Goal: Task Accomplishment & Management: Manage account settings

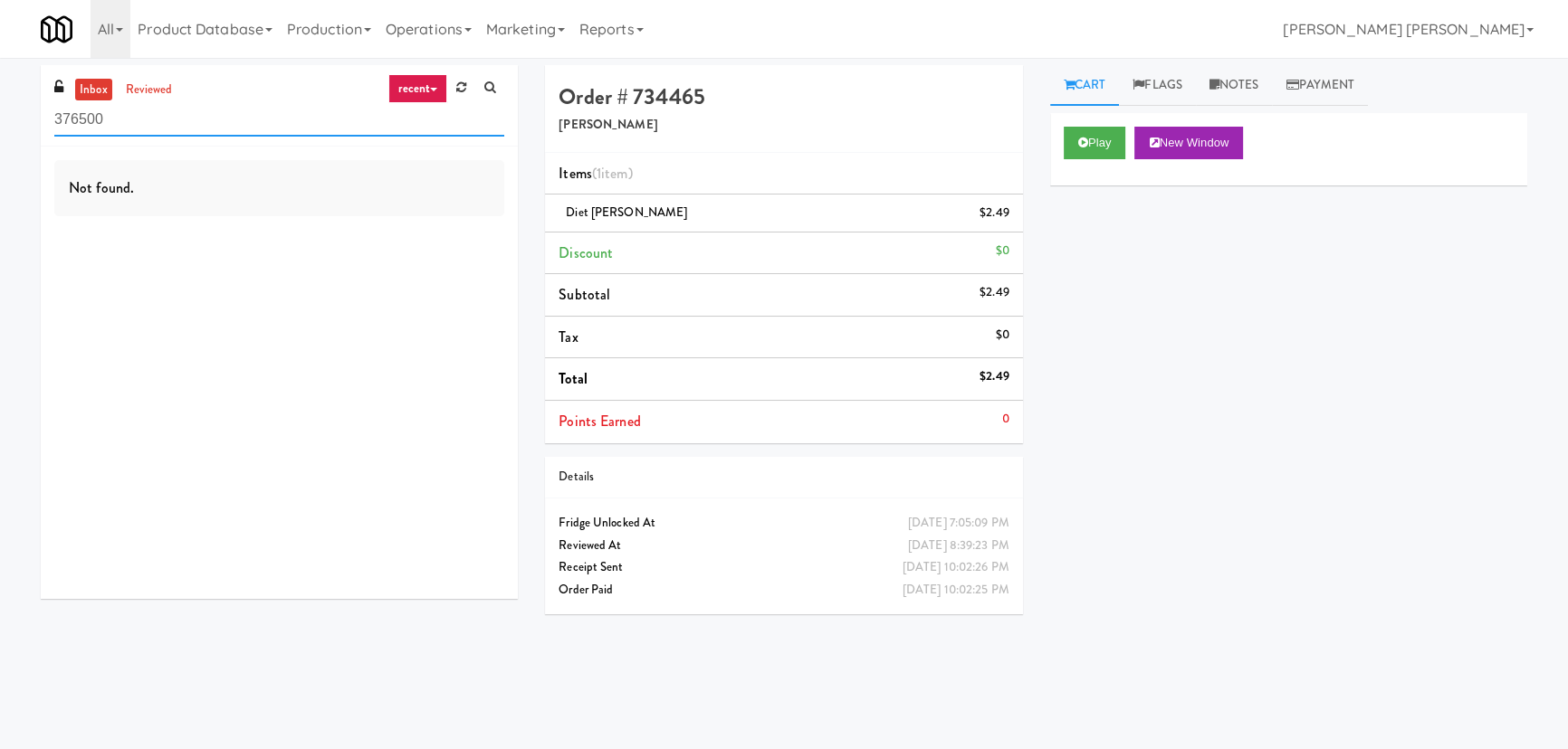
drag, startPoint x: 123, startPoint y: 119, endPoint x: 9, endPoint y: 120, distance: 114.0
click at [9, 120] on div "inbox reviewed recent all unclear take inventory issue suspicious failed recent…" at bounding box center [784, 403] width 1568 height 677
paste input "AB Staffing-Cooler"
type input "AB Staffing-Cooler"
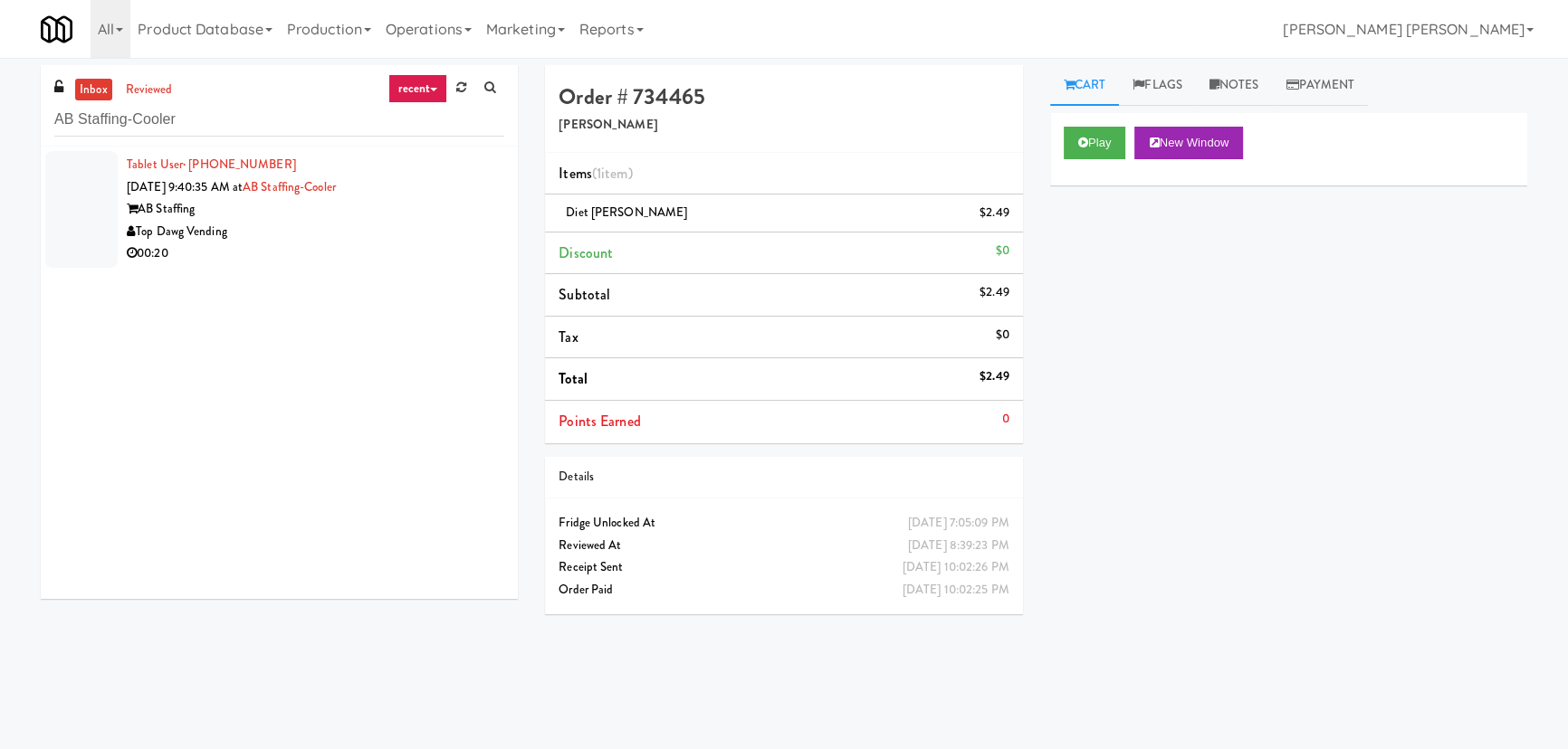
click at [336, 227] on div "Top Dawg Vending" at bounding box center [315, 231] width 378 height 23
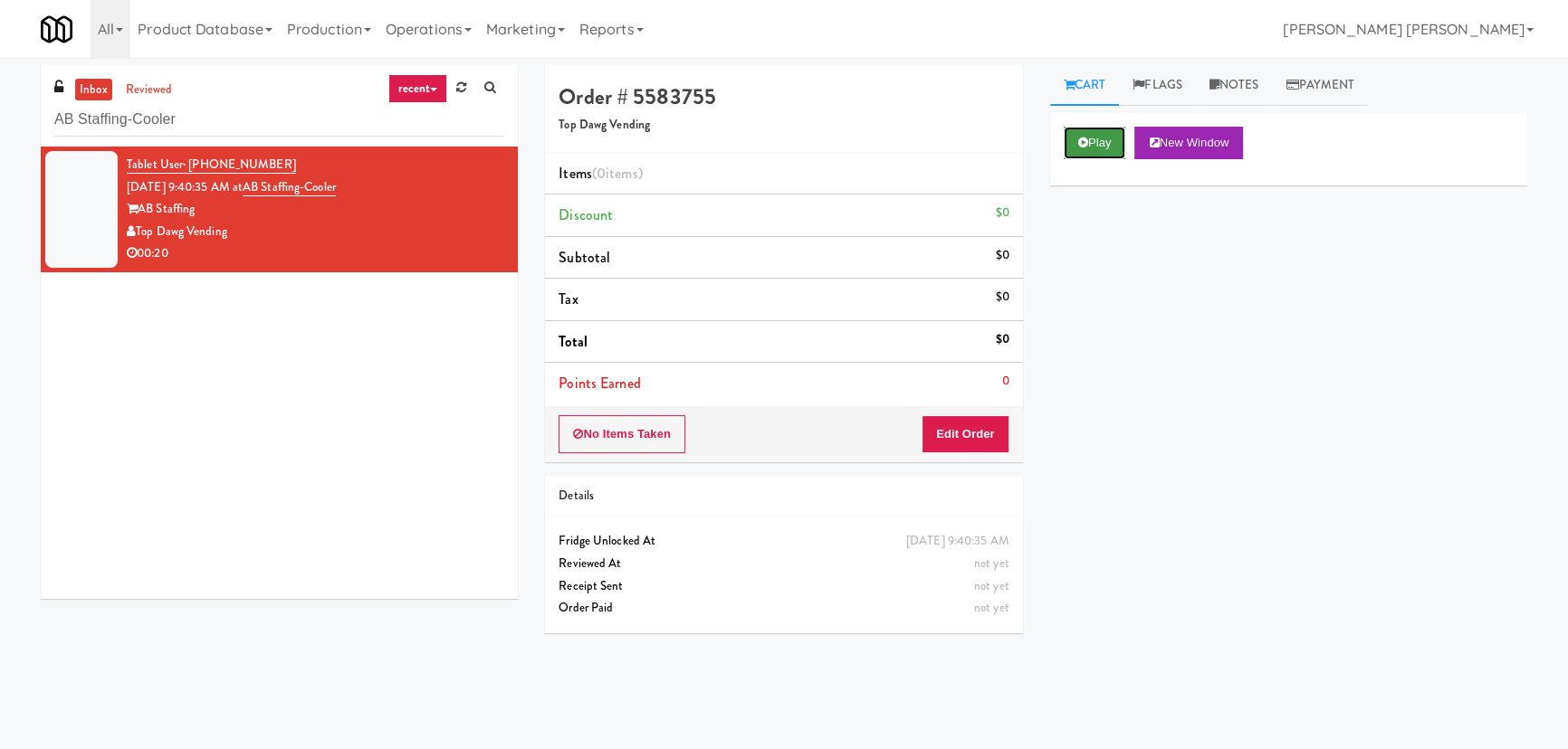
click at [1107, 135] on button "Play" at bounding box center [1094, 142] width 62 height 33
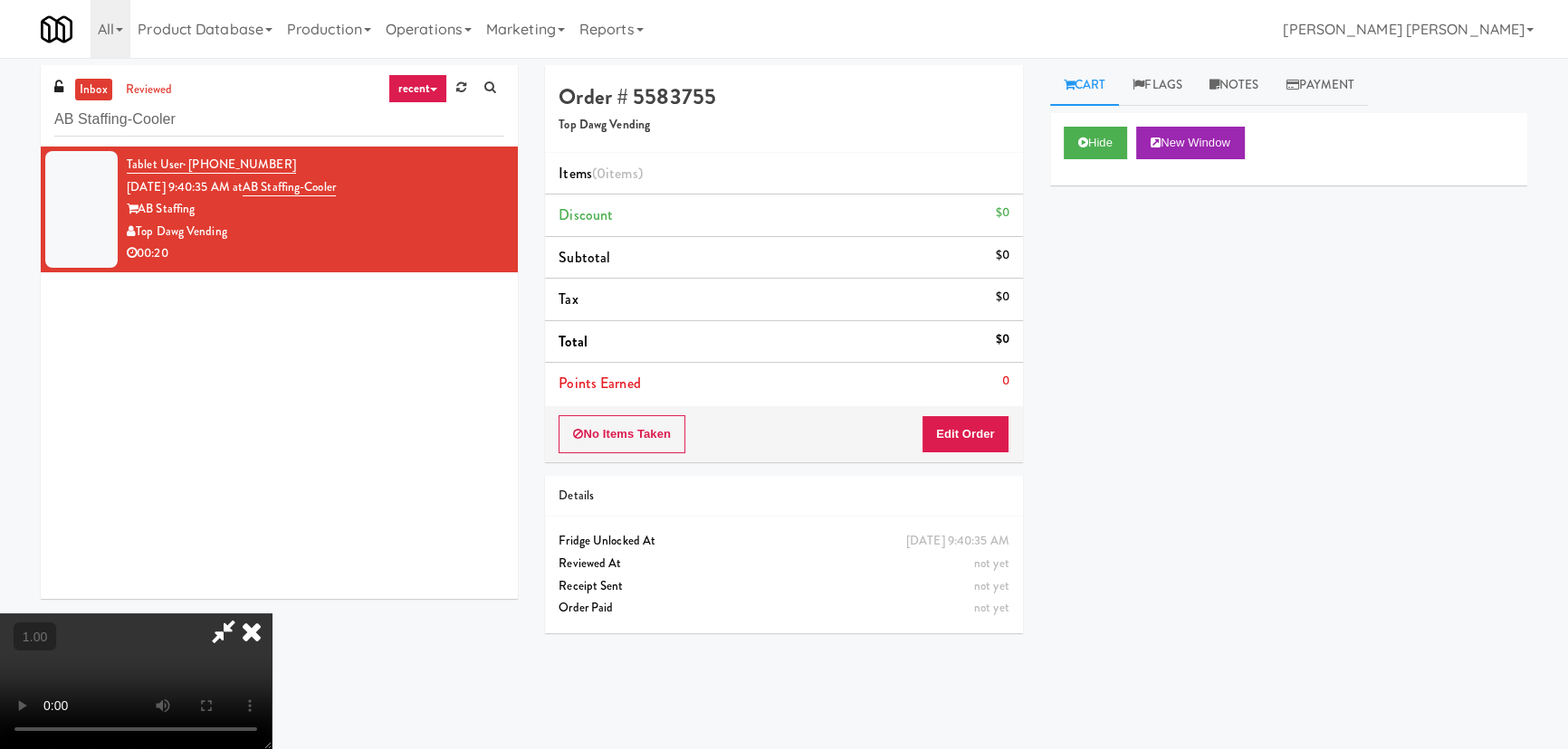
click at [272, 749] on video at bounding box center [135, 681] width 272 height 135
click at [975, 419] on button "Edit Order" at bounding box center [965, 434] width 88 height 38
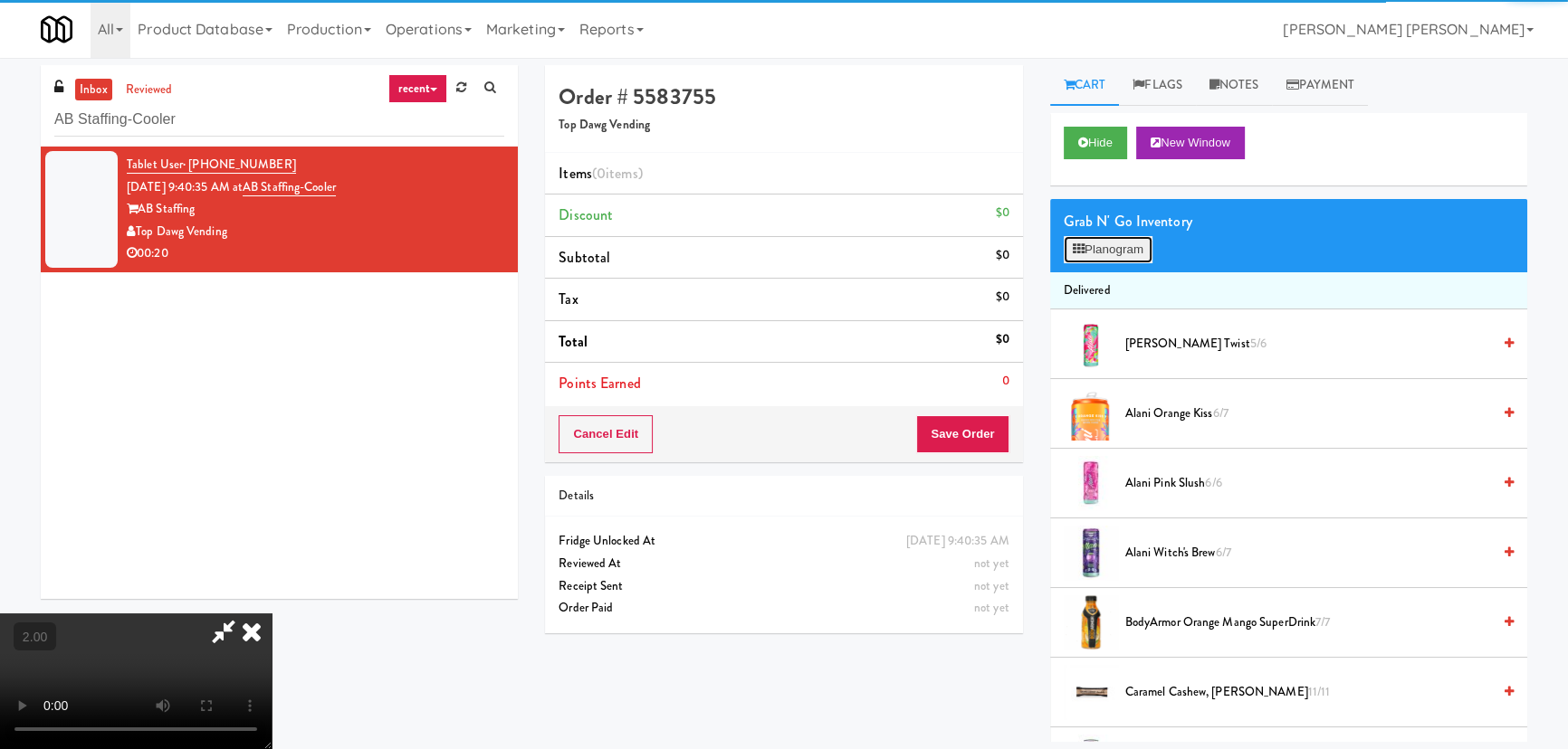
click at [1107, 241] on button "Planogram" at bounding box center [1108, 249] width 89 height 27
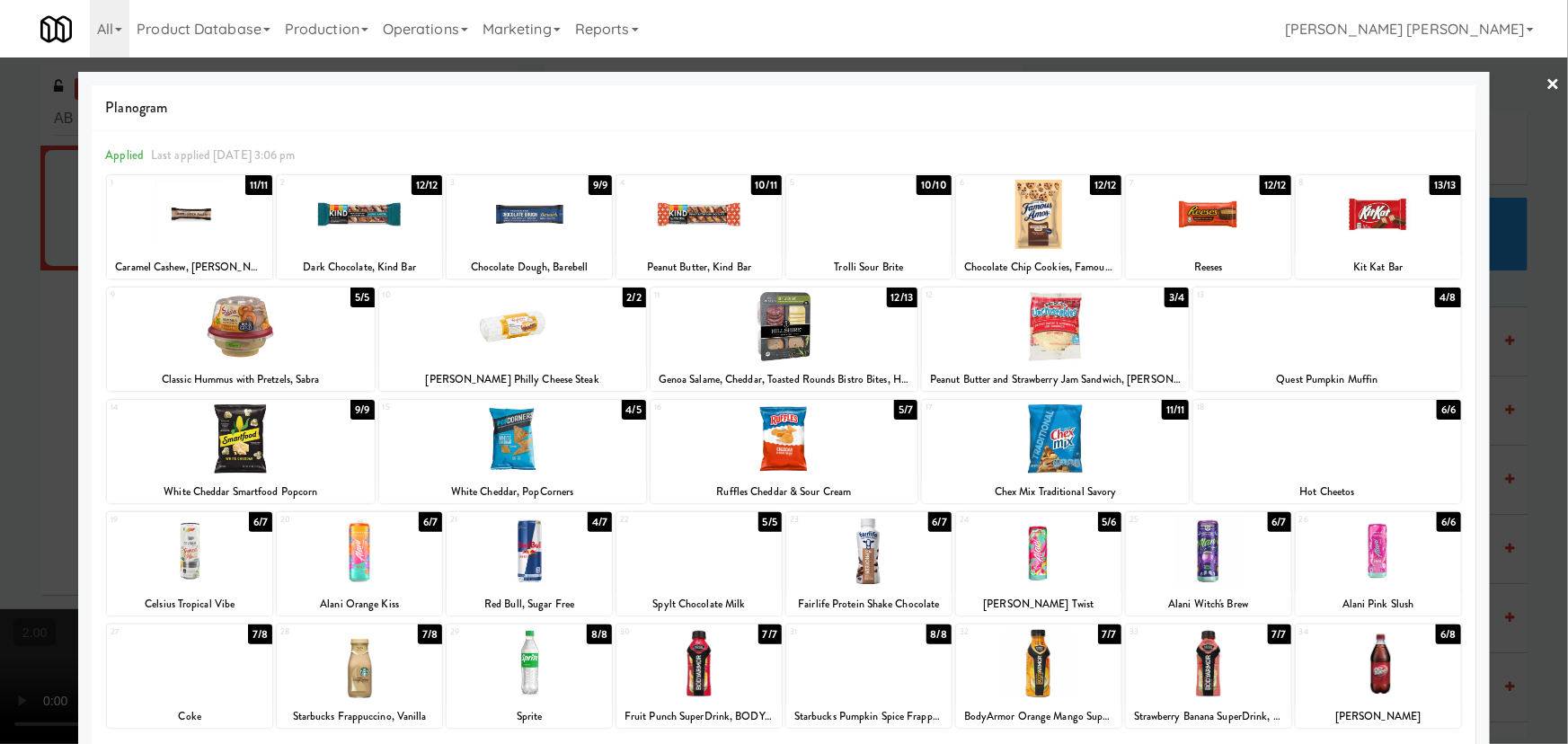
click at [1199, 578] on div at bounding box center [1208, 551] width 165 height 70
click at [243, 433] on div at bounding box center [240, 439] width 267 height 70
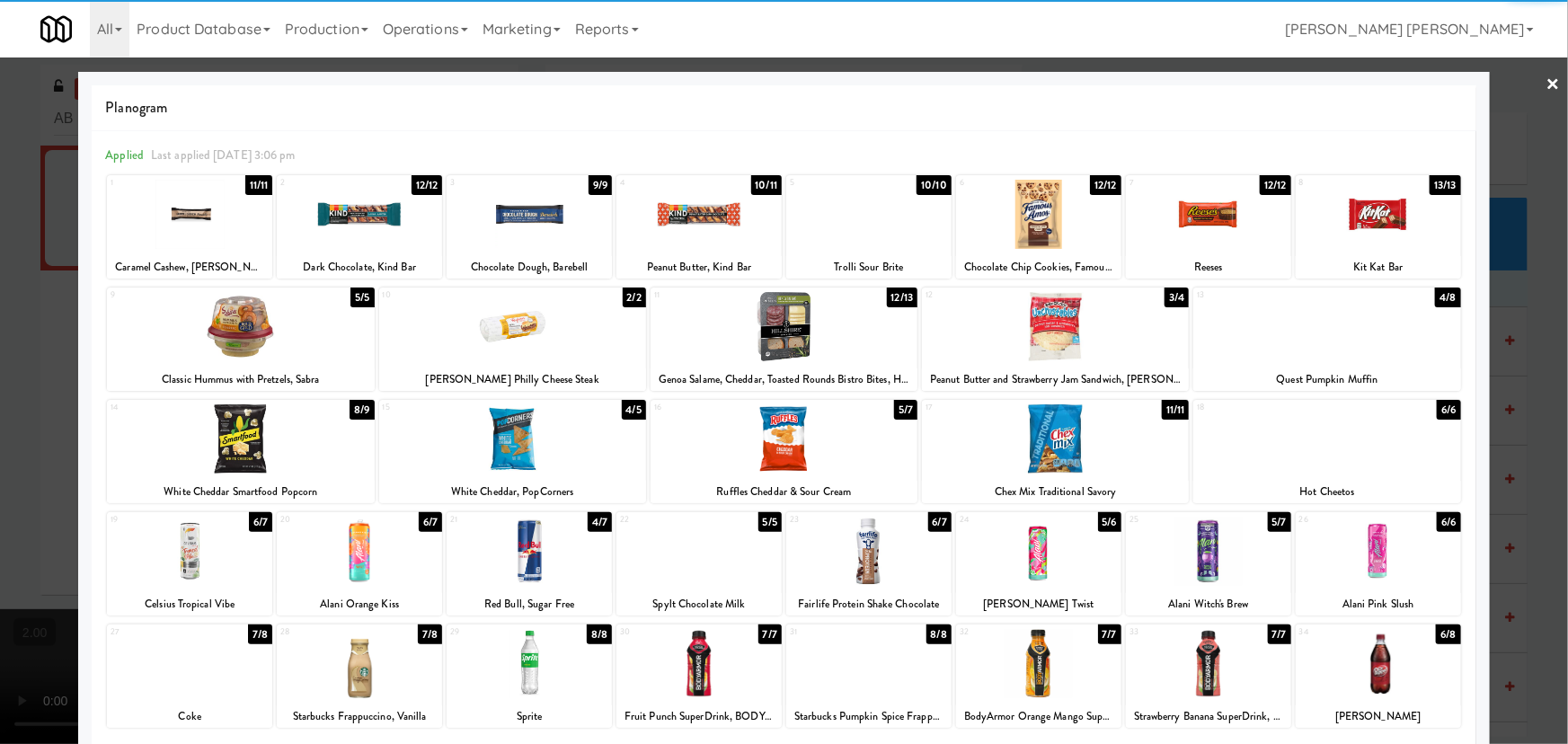
drag, startPoint x: 1544, startPoint y: 81, endPoint x: 1552, endPoint y: 90, distance: 12.0
click at [1546, 82] on link "×" at bounding box center [1553, 85] width 15 height 56
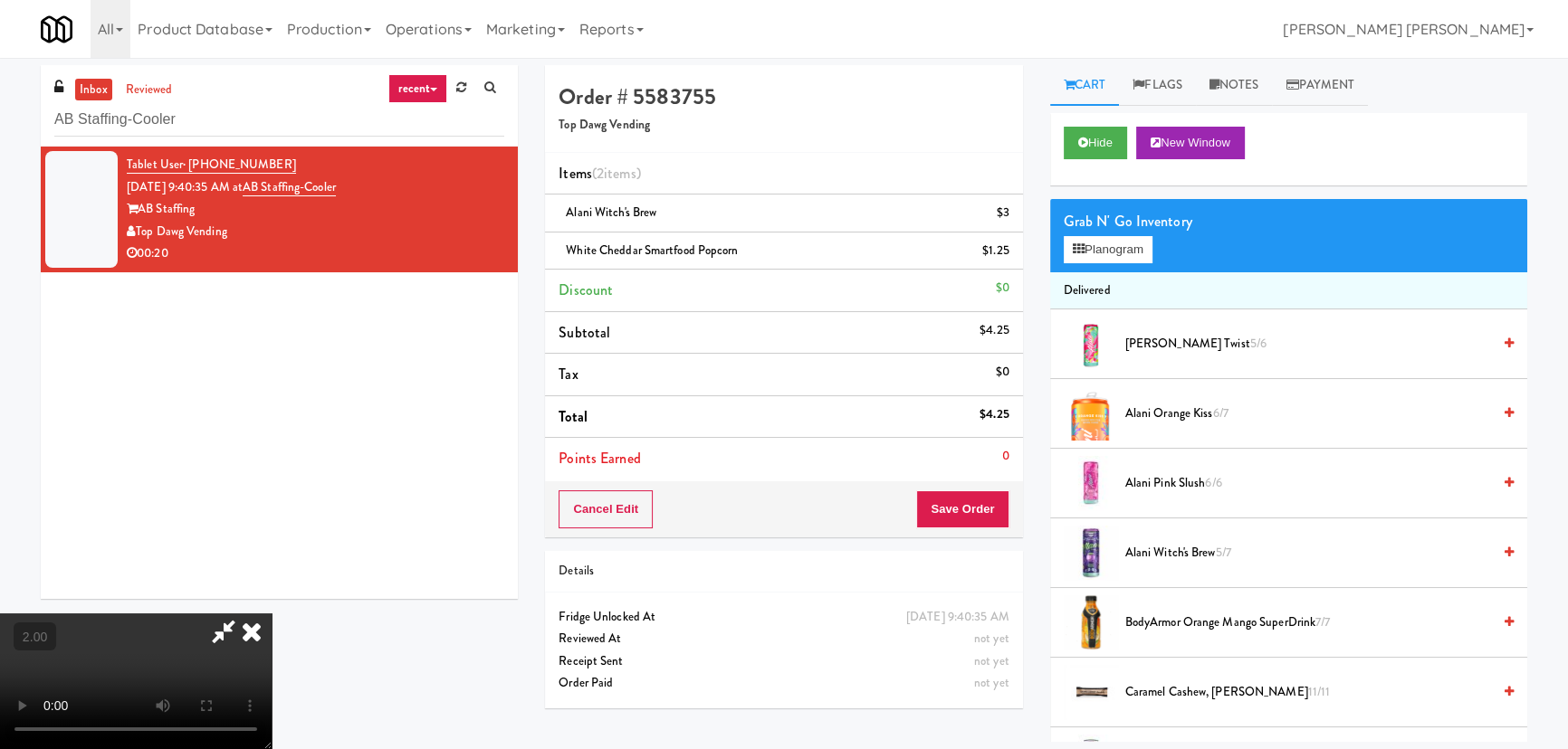
click at [272, 614] on icon at bounding box center [251, 631] width 40 height 37
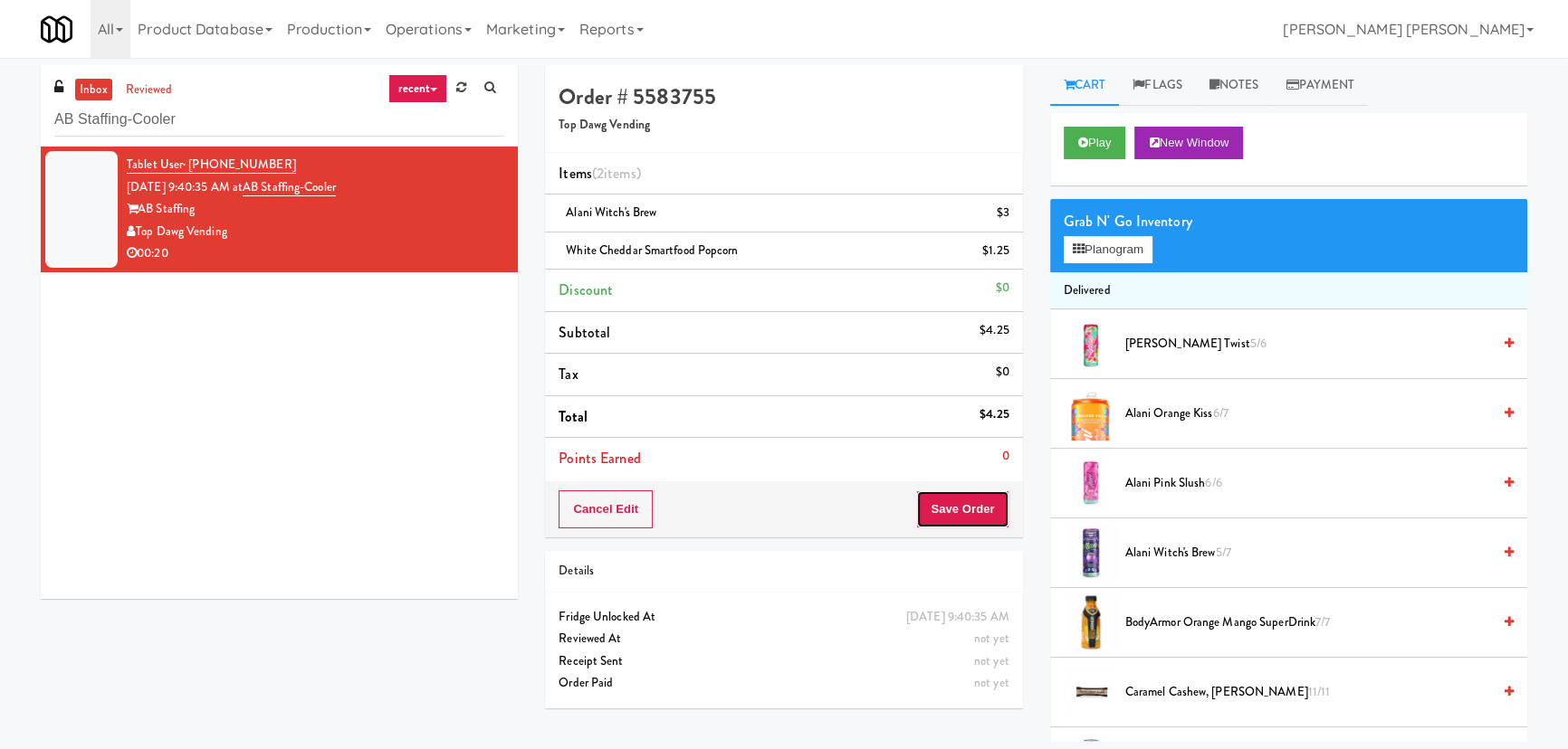
click at [966, 499] on button "Save Order" at bounding box center [962, 509] width 92 height 38
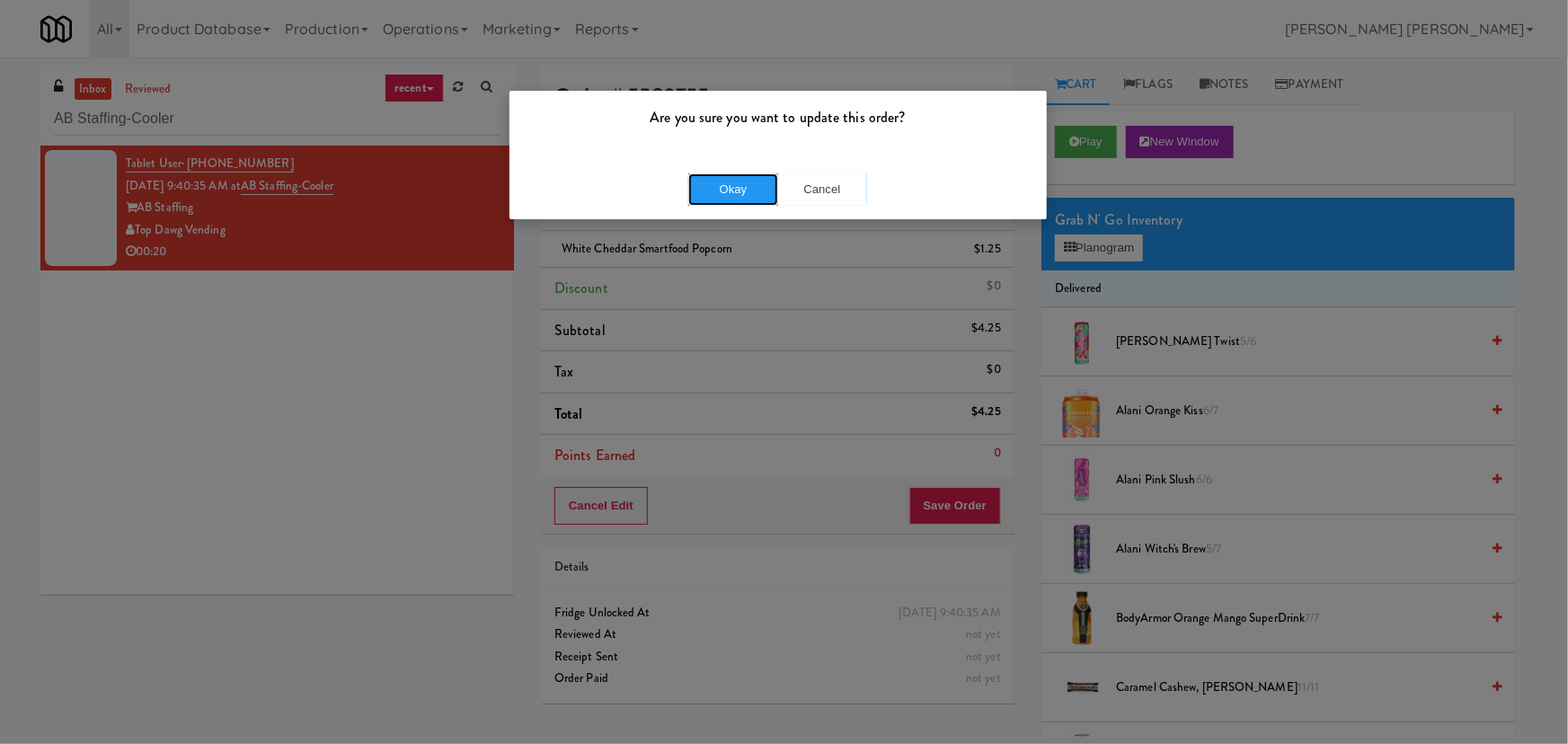
drag, startPoint x: 705, startPoint y: 180, endPoint x: 619, endPoint y: 140, distance: 94.8
click at [706, 180] on button "Okay" at bounding box center [733, 189] width 90 height 32
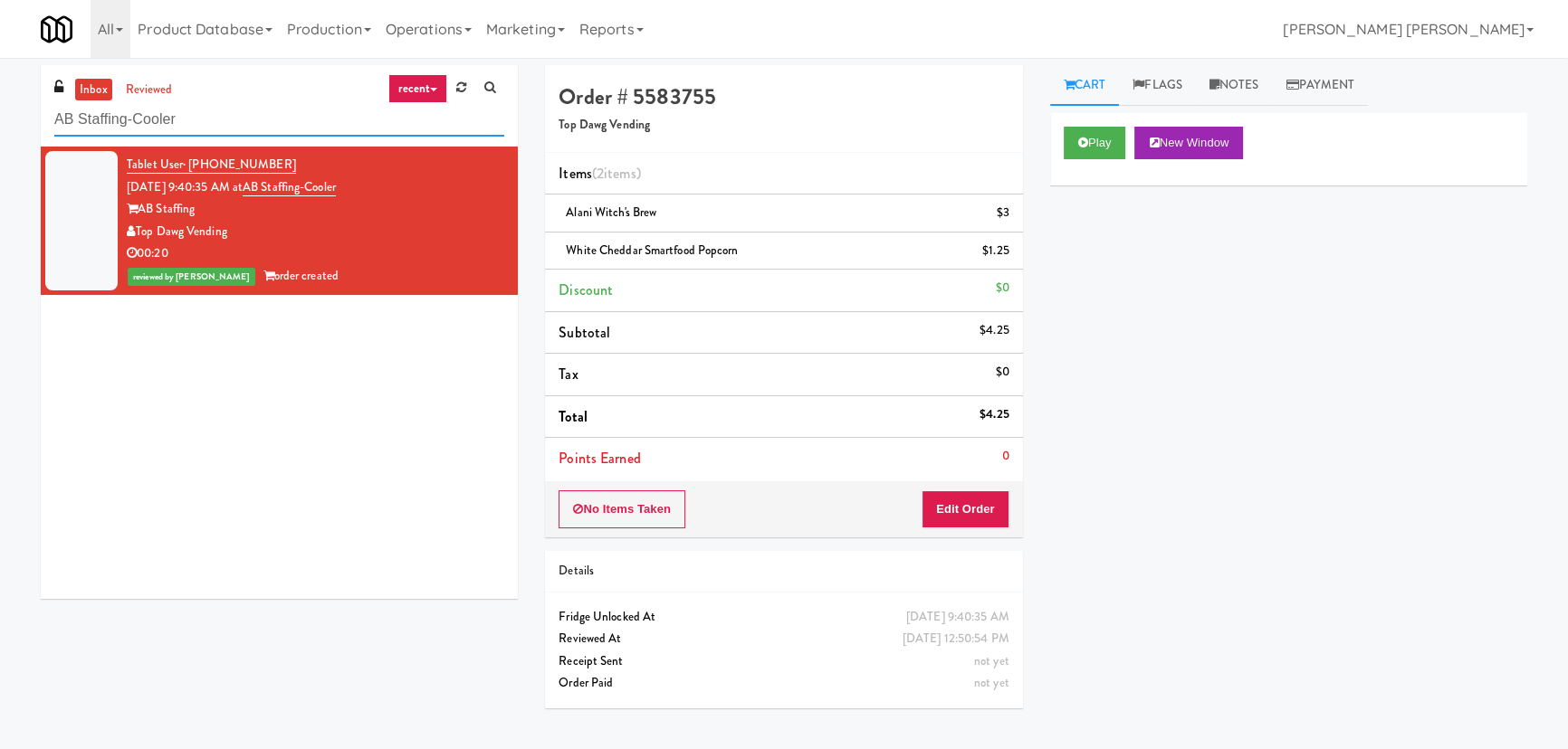
drag, startPoint x: 194, startPoint y: 119, endPoint x: 4, endPoint y: 112, distance: 190.1
click at [4, 112] on div "inbox reviewed recent all unclear take inventory issue suspicious failed recent…" at bounding box center [784, 403] width 1568 height 677
paste input "ura - Cooler Combo"
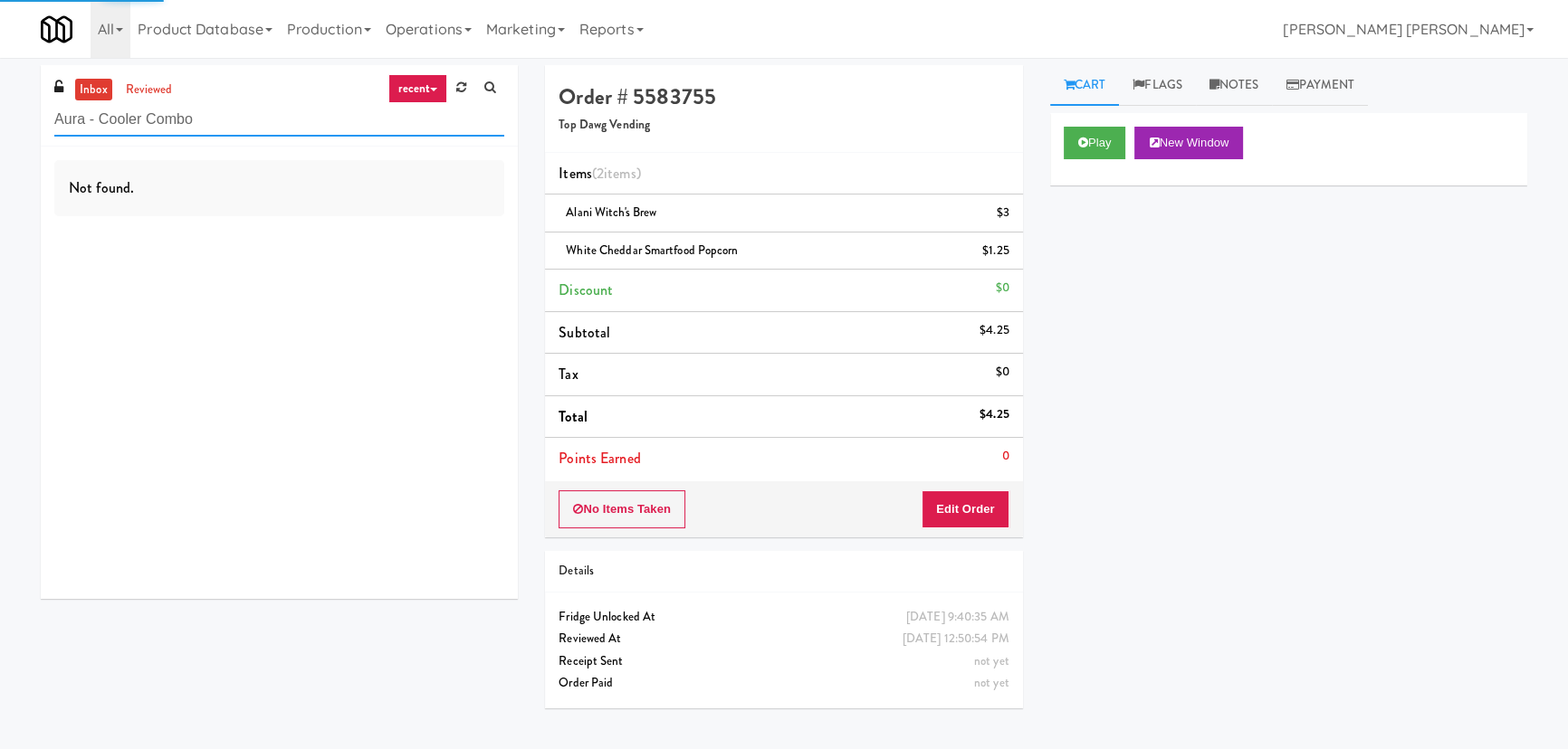
type input "Aura - Cooler Combo"
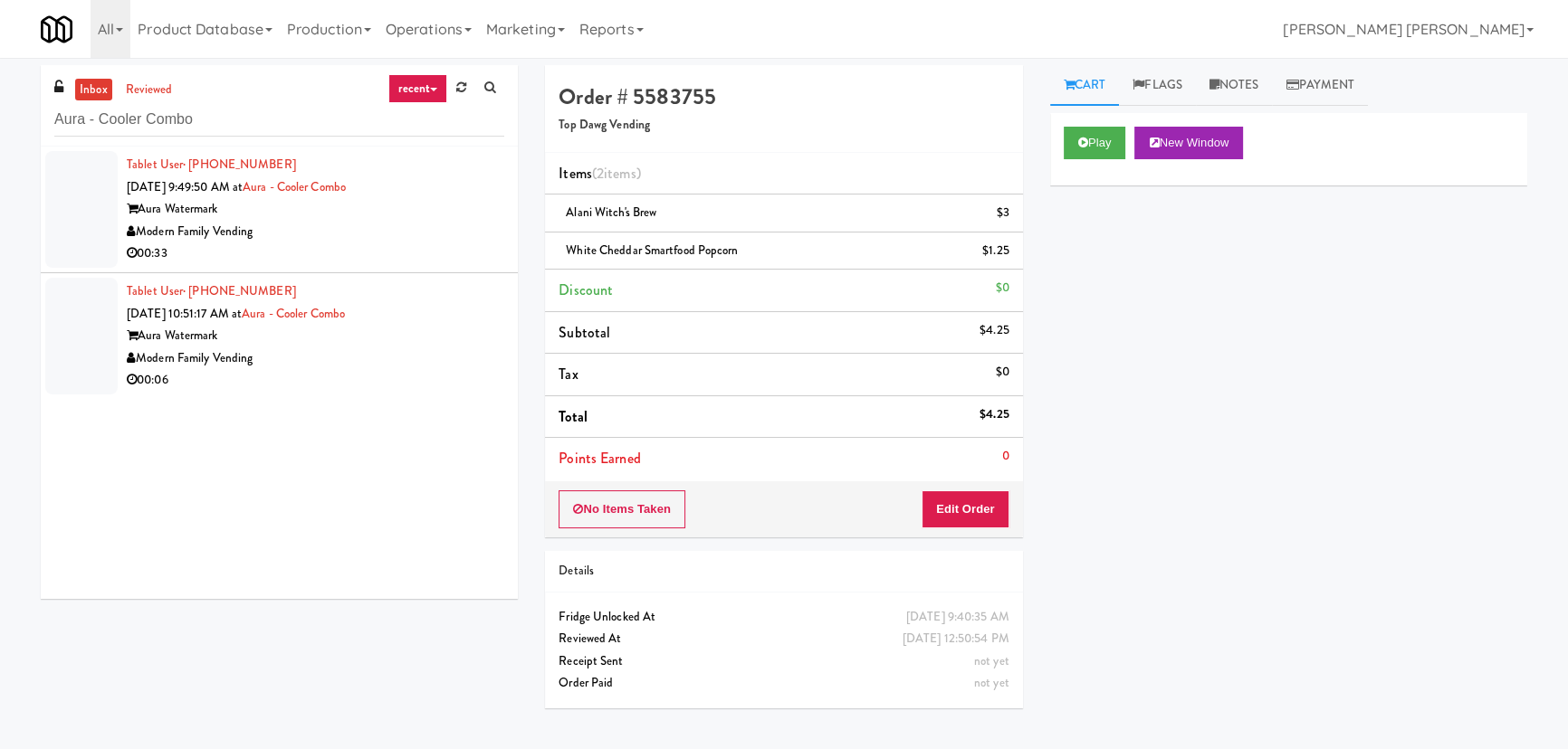
click at [412, 236] on div "Modern Family Vending" at bounding box center [315, 231] width 378 height 23
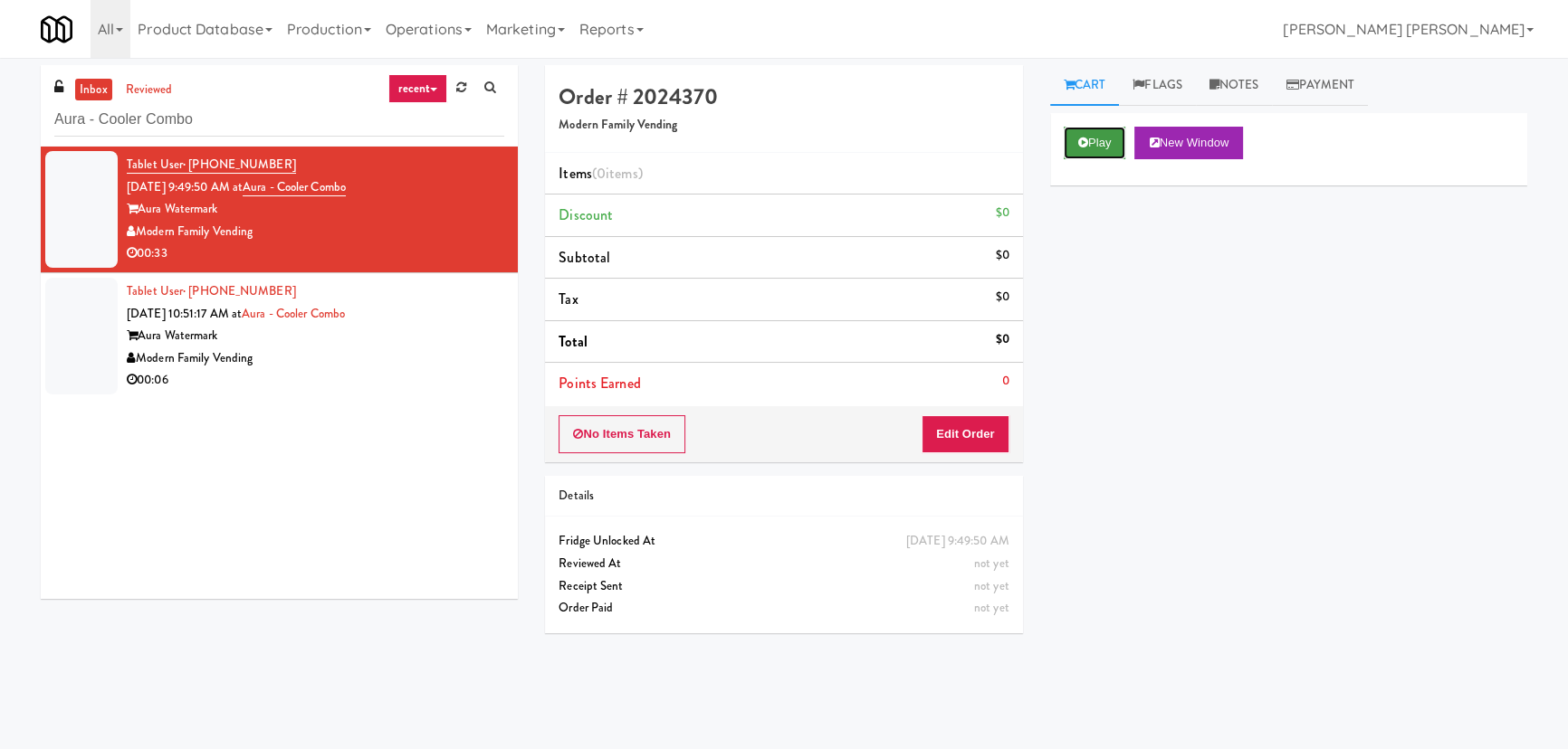
click at [1089, 144] on button "Play" at bounding box center [1094, 142] width 62 height 33
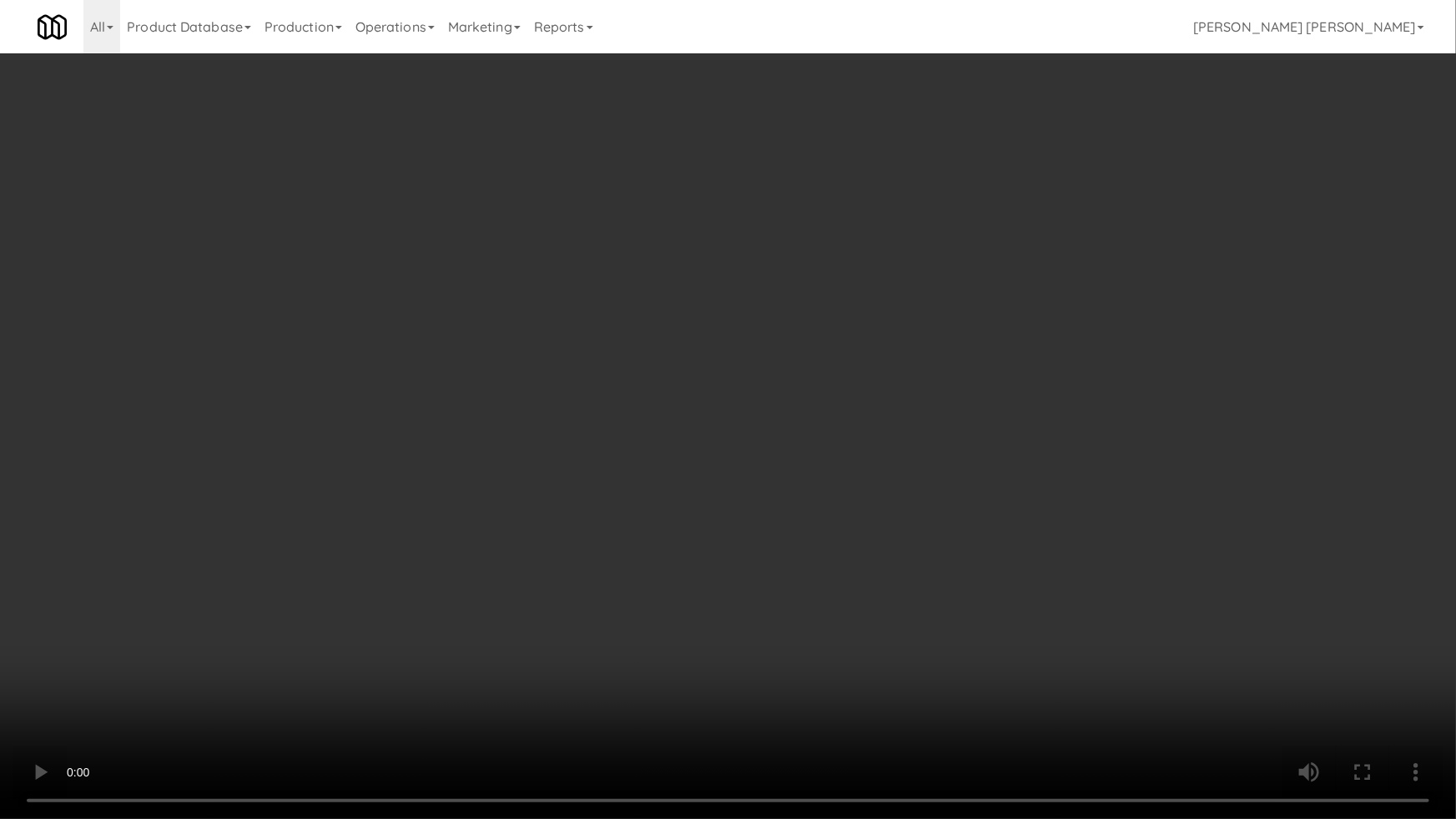
click at [881, 726] on video at bounding box center [728, 409] width 1456 height 819
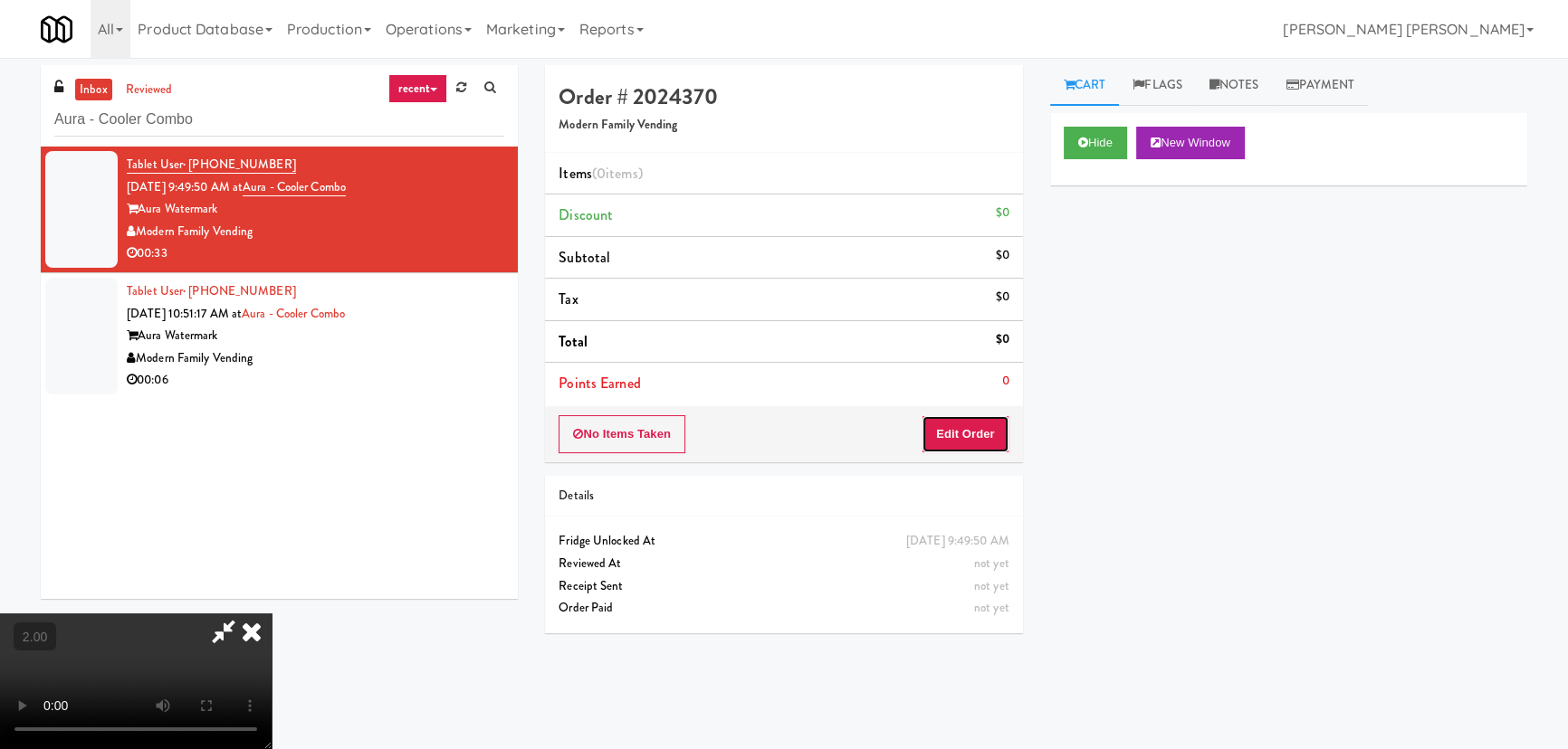
drag, startPoint x: 960, startPoint y: 442, endPoint x: 1046, endPoint y: 343, distance: 131.1
click at [960, 442] on button "Edit Order" at bounding box center [965, 434] width 88 height 38
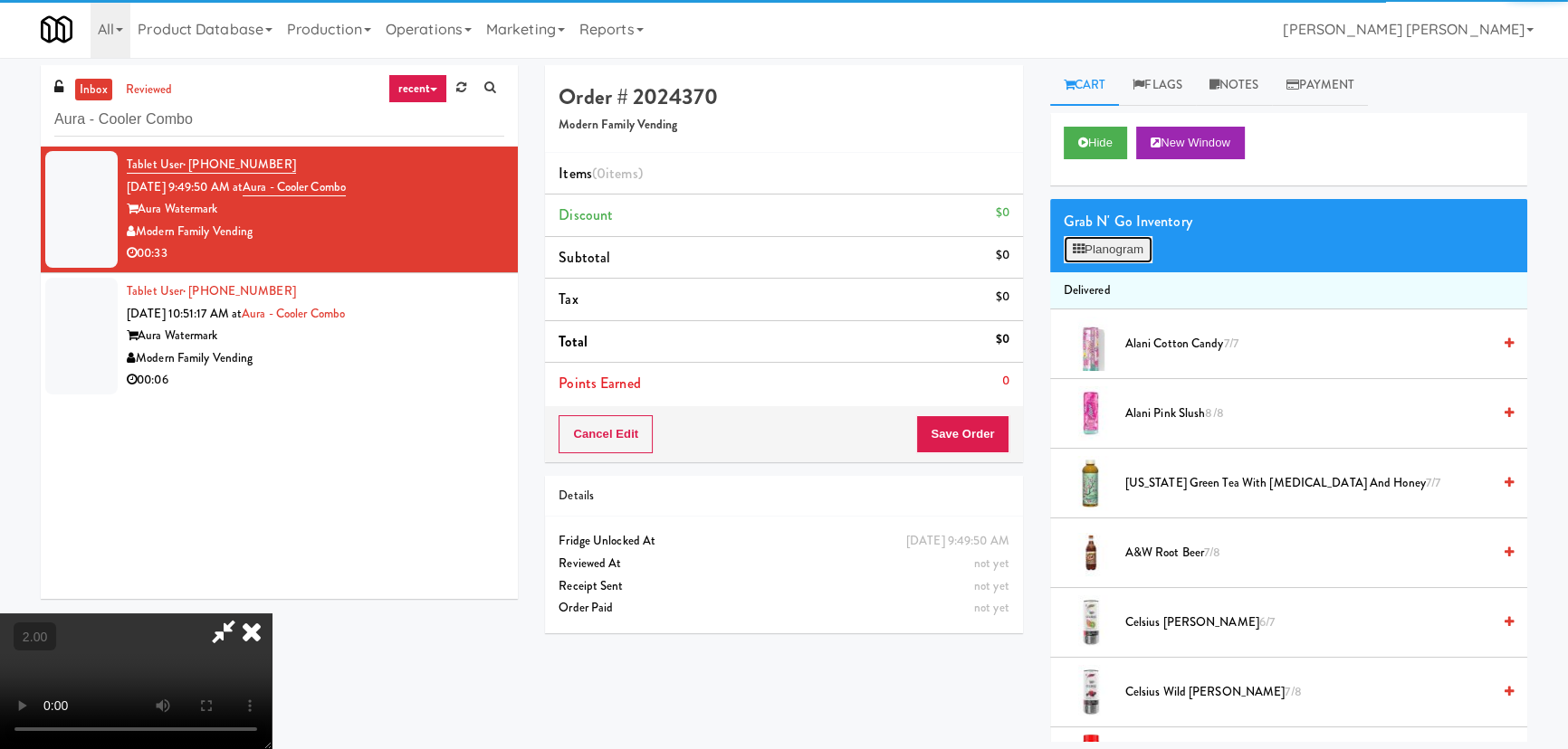
click at [1110, 244] on button "Planogram" at bounding box center [1108, 249] width 89 height 27
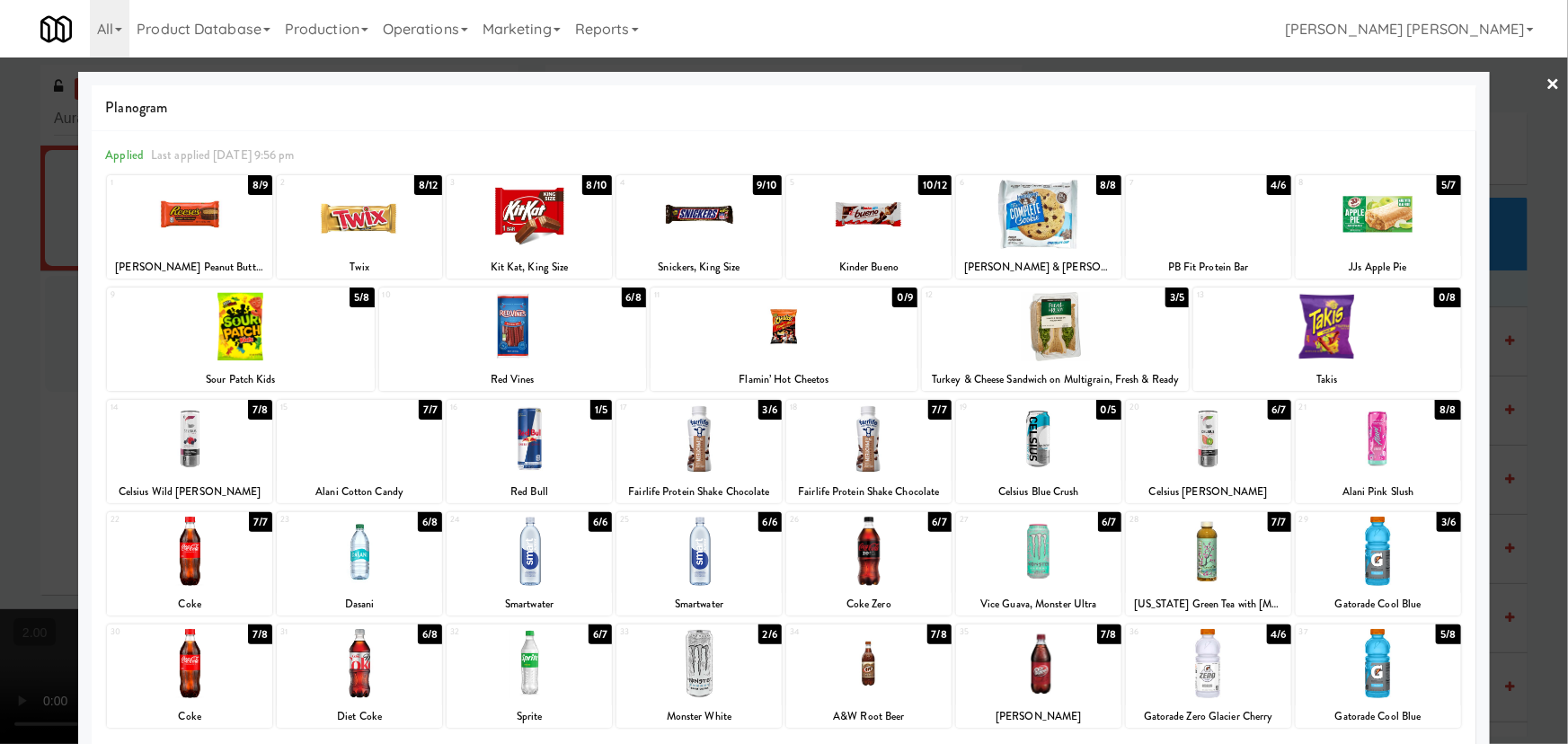
drag, startPoint x: 1377, startPoint y: 449, endPoint x: 1477, endPoint y: 377, distance: 123.2
click at [1378, 448] on div at bounding box center [1378, 439] width 165 height 70
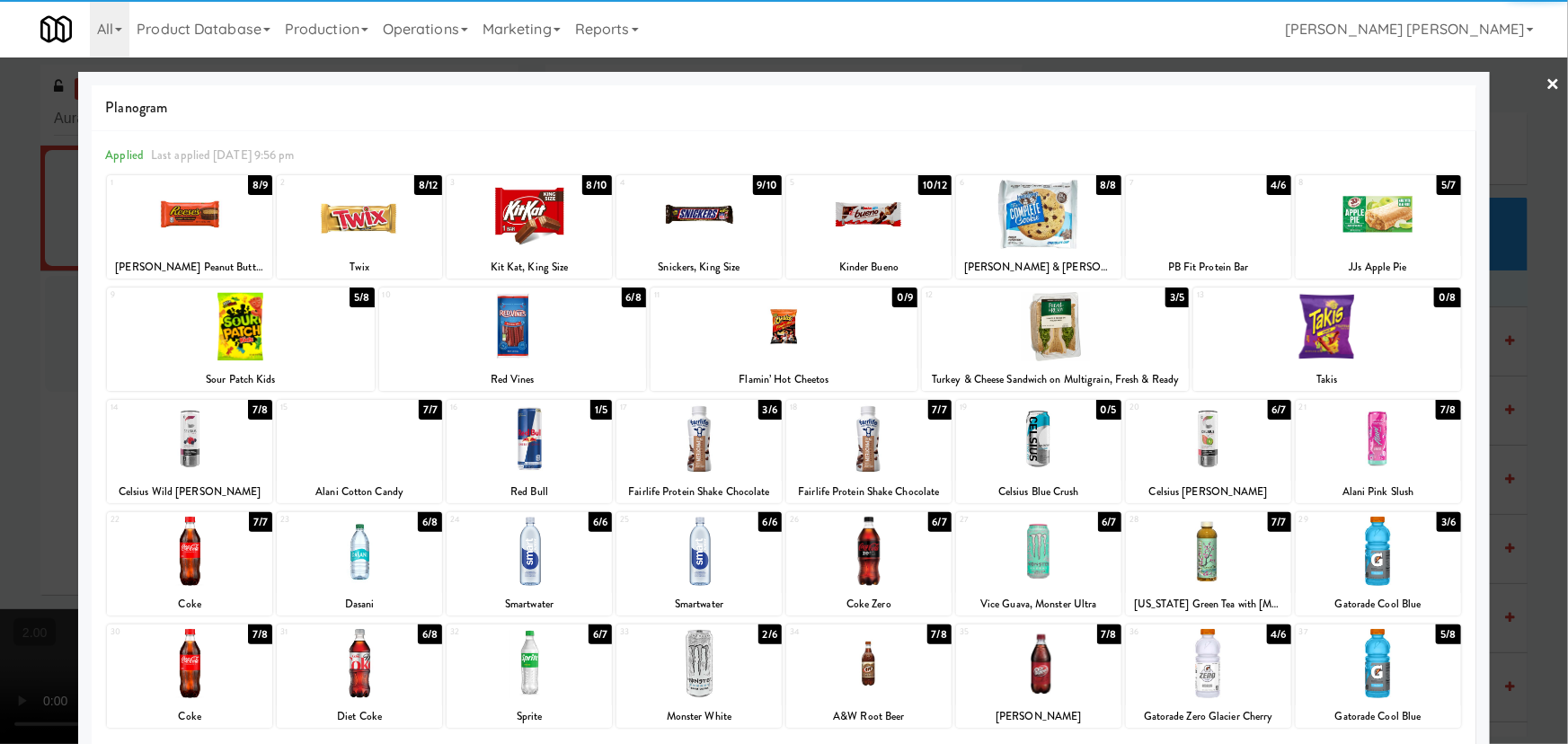
click at [1546, 80] on link "×" at bounding box center [1553, 85] width 15 height 56
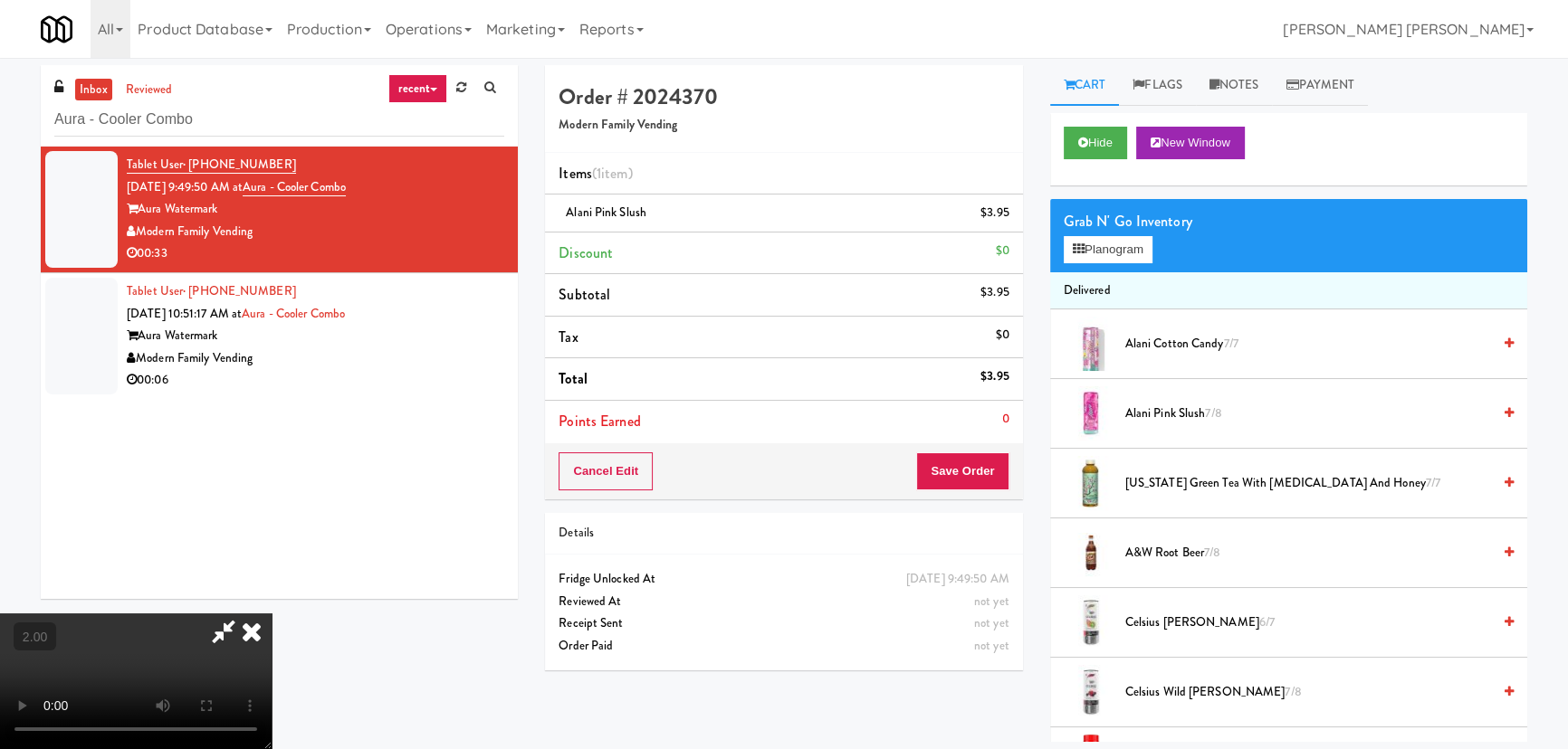
drag, startPoint x: 914, startPoint y: 240, endPoint x: 940, endPoint y: 335, distance: 98.5
click at [272, 614] on icon at bounding box center [251, 631] width 40 height 37
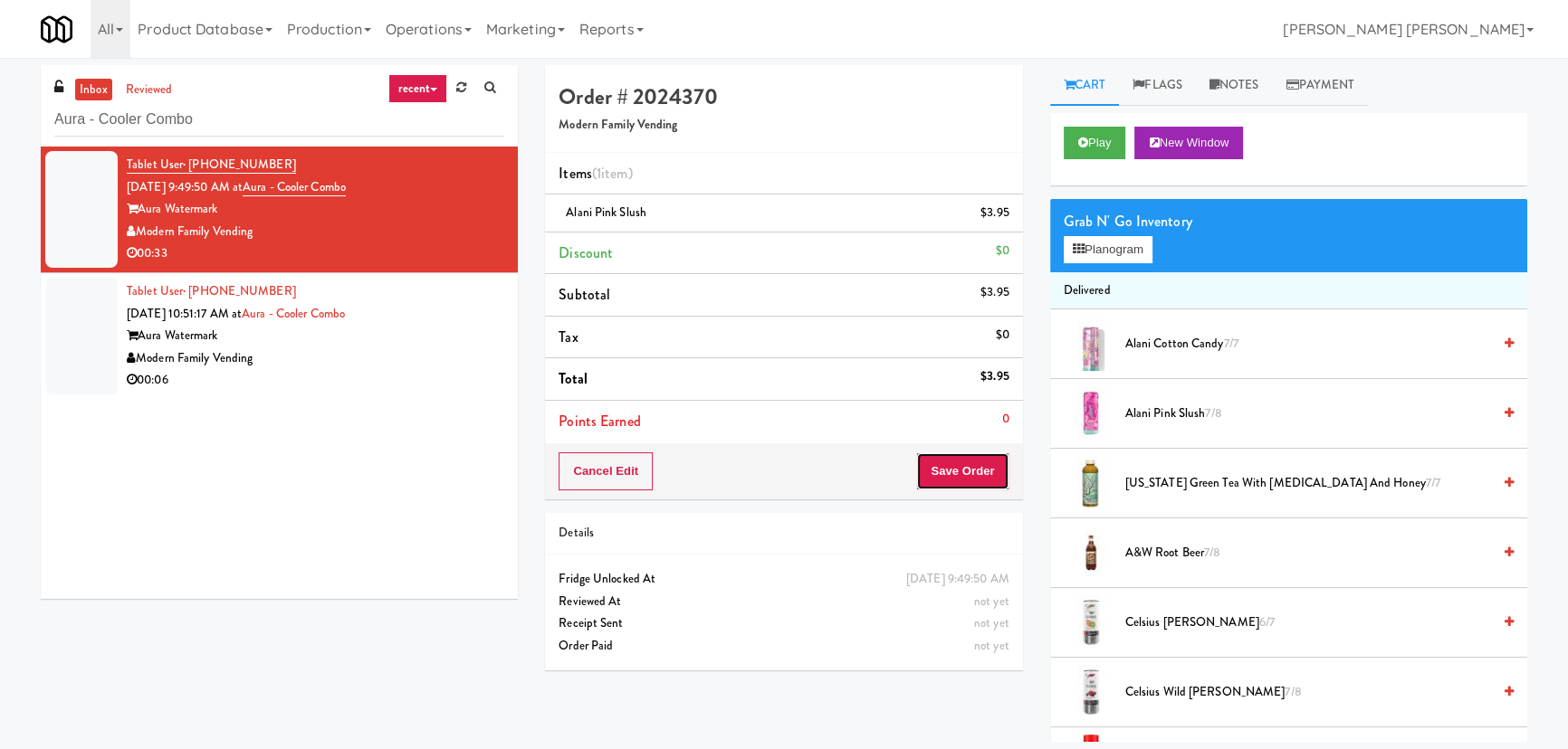
click at [958, 462] on button "Save Order" at bounding box center [962, 471] width 92 height 38
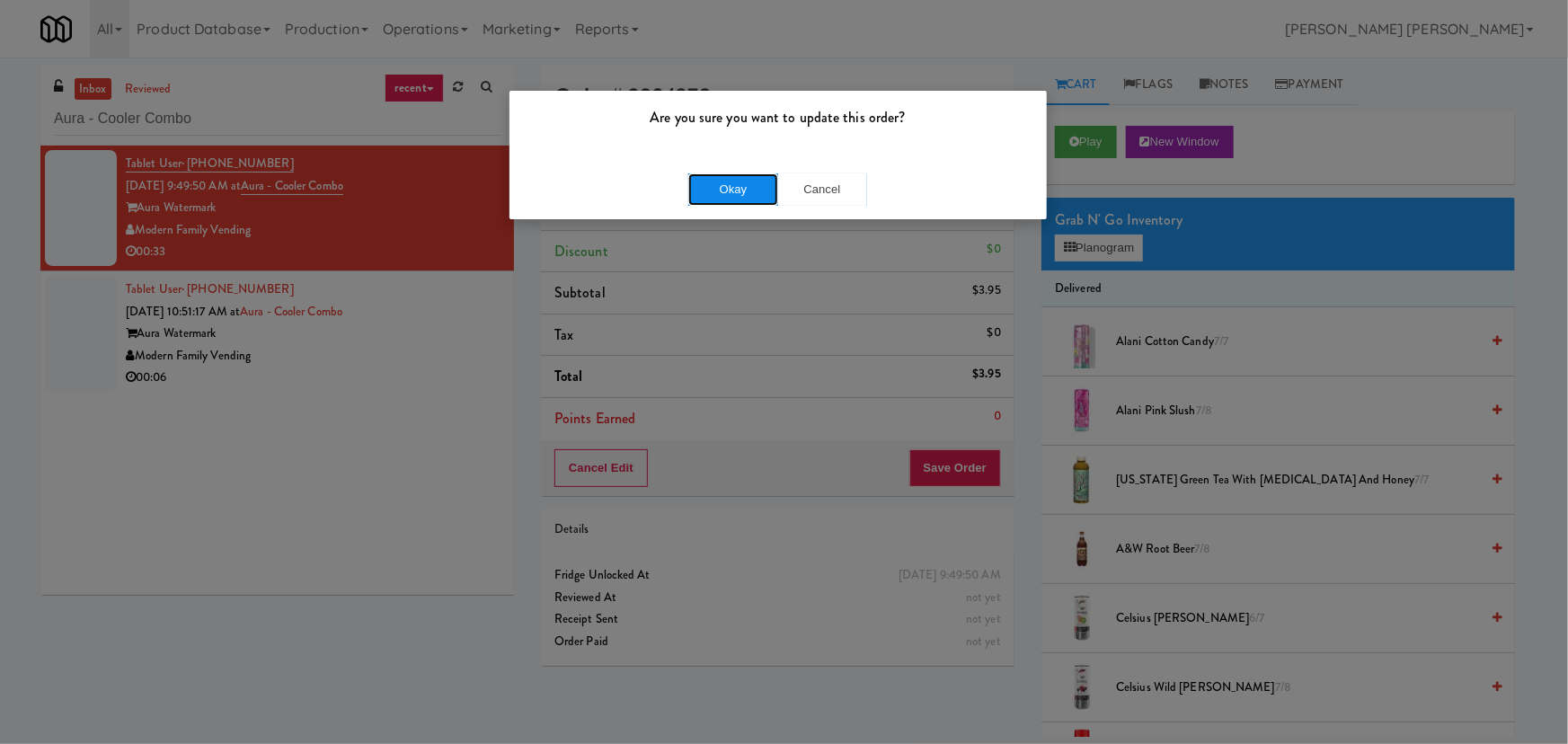
drag, startPoint x: 757, startPoint y: 185, endPoint x: 933, endPoint y: 202, distance: 176.8
click at [756, 186] on button "Okay" at bounding box center [733, 189] width 90 height 32
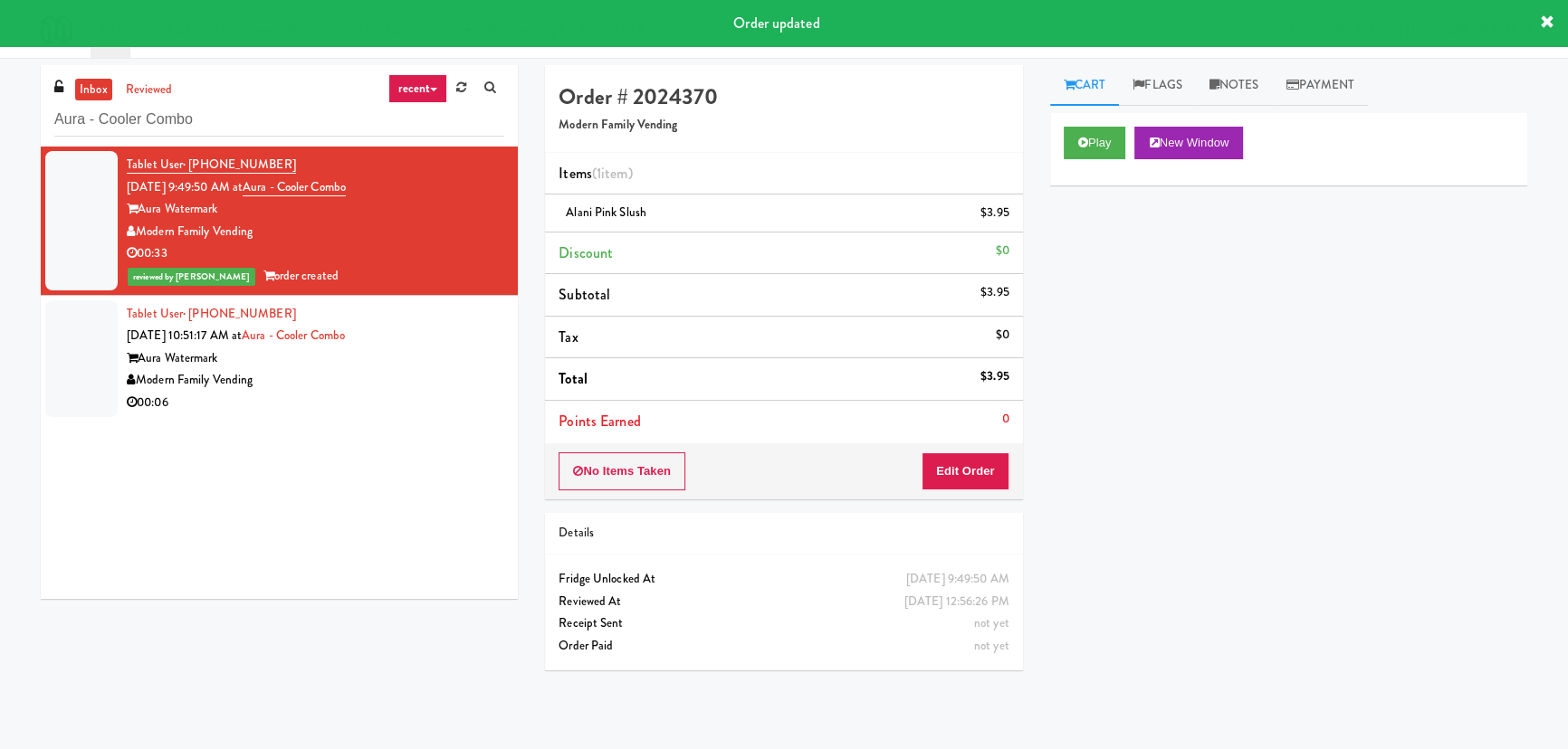
click at [392, 388] on div "Modern Family Vending" at bounding box center [315, 380] width 378 height 23
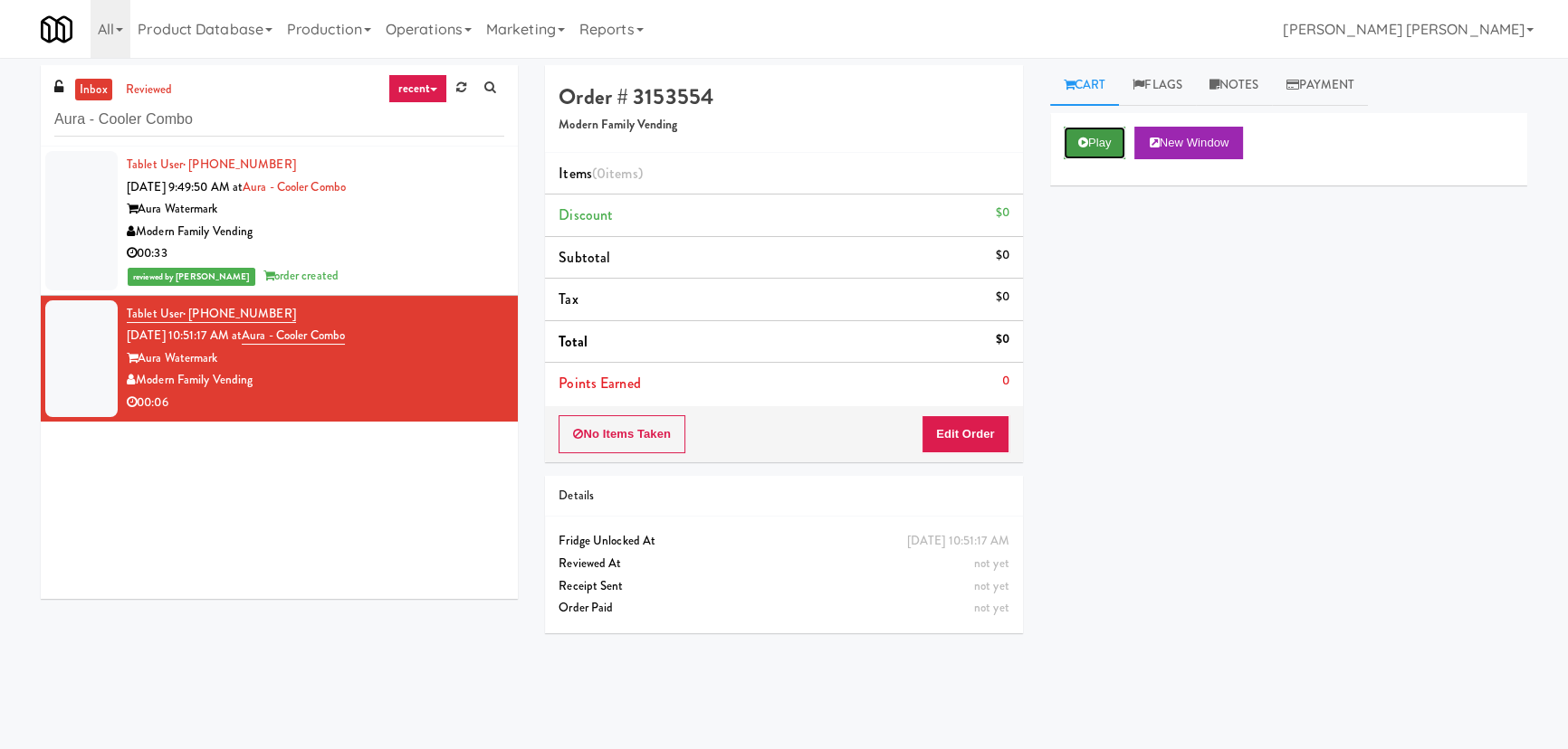
click at [1109, 147] on button "Play" at bounding box center [1094, 142] width 62 height 33
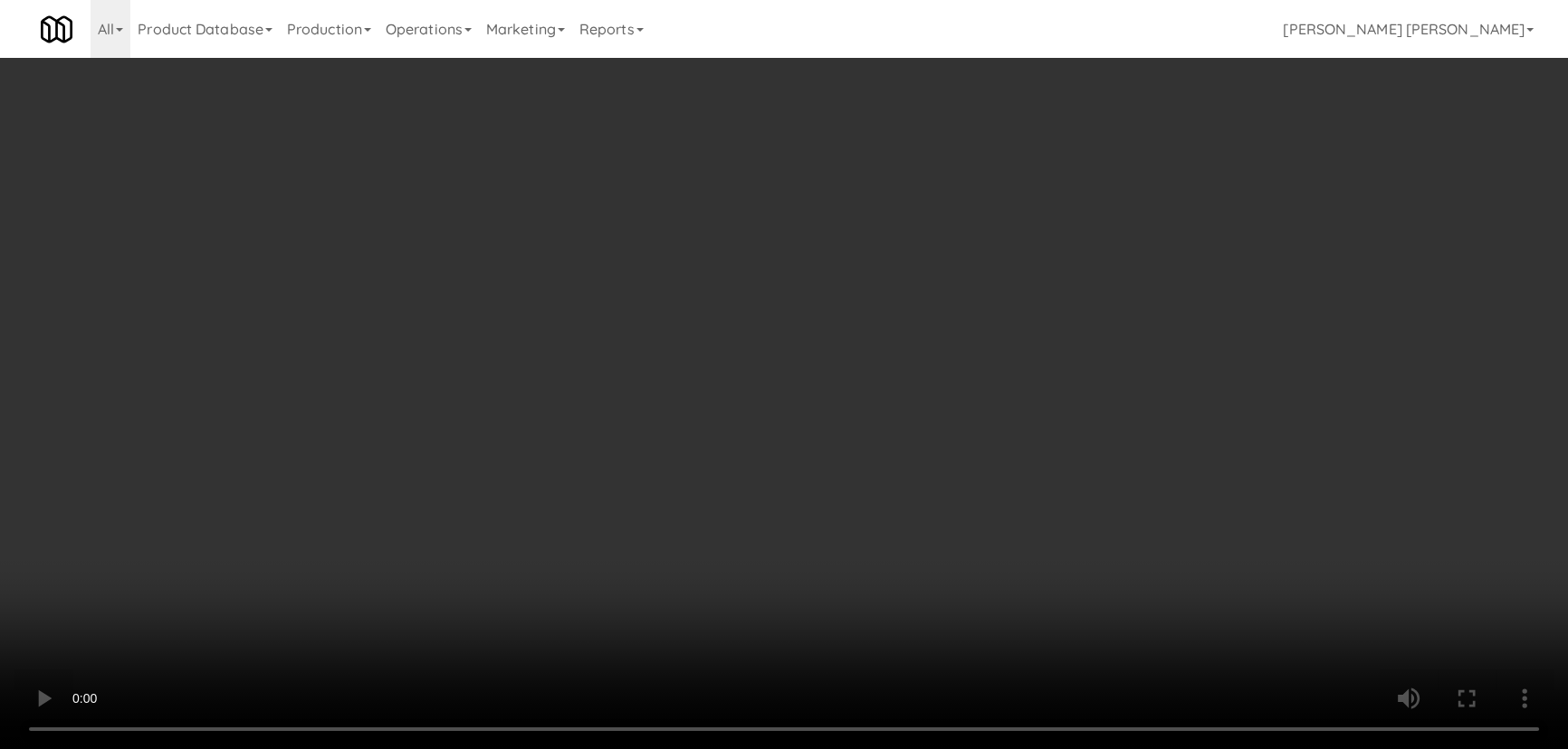
drag, startPoint x: 923, startPoint y: 780, endPoint x: 1019, endPoint y: 760, distance: 98.1
click at [1019, 749] on video at bounding box center [784, 374] width 1568 height 749
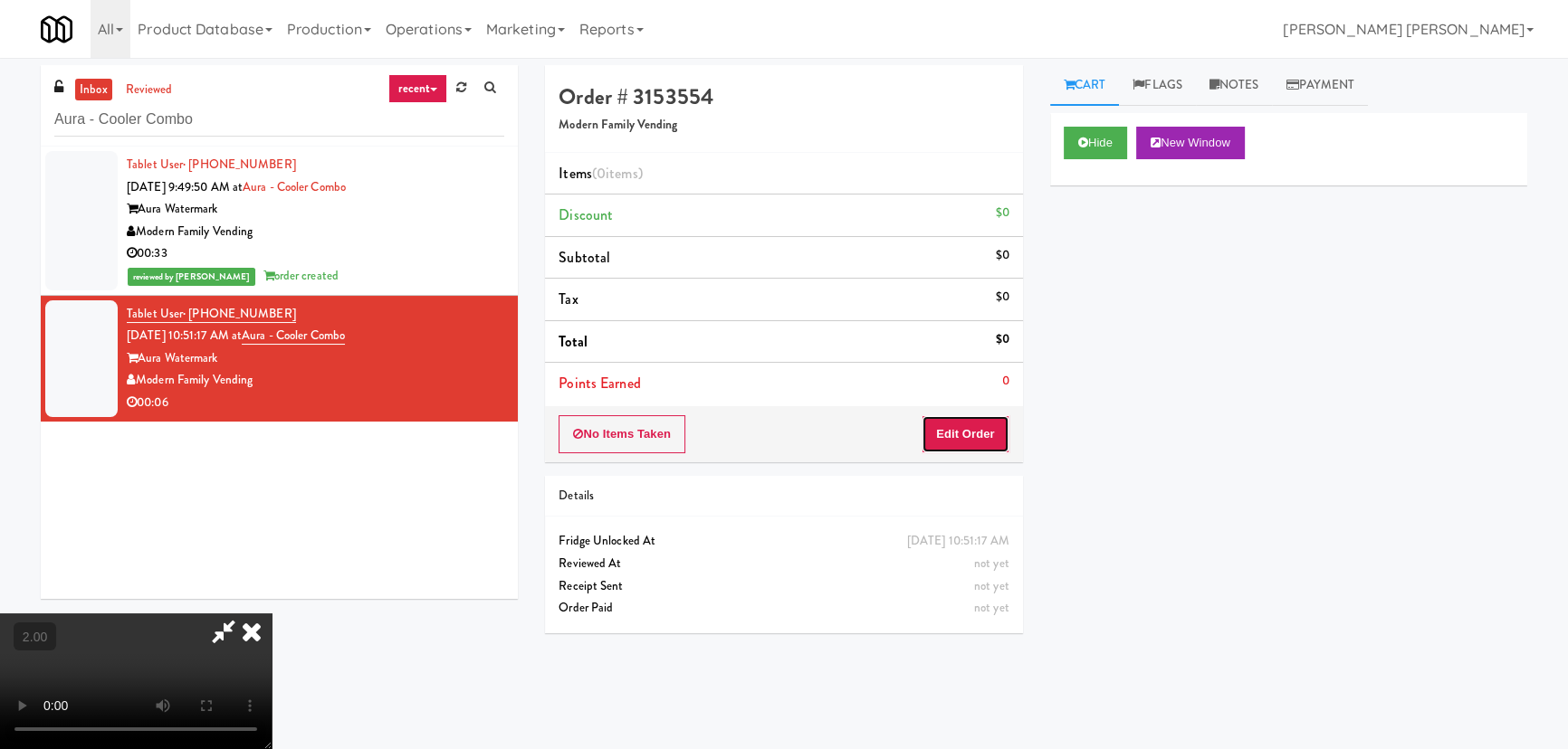
click at [973, 432] on button "Edit Order" at bounding box center [965, 434] width 88 height 38
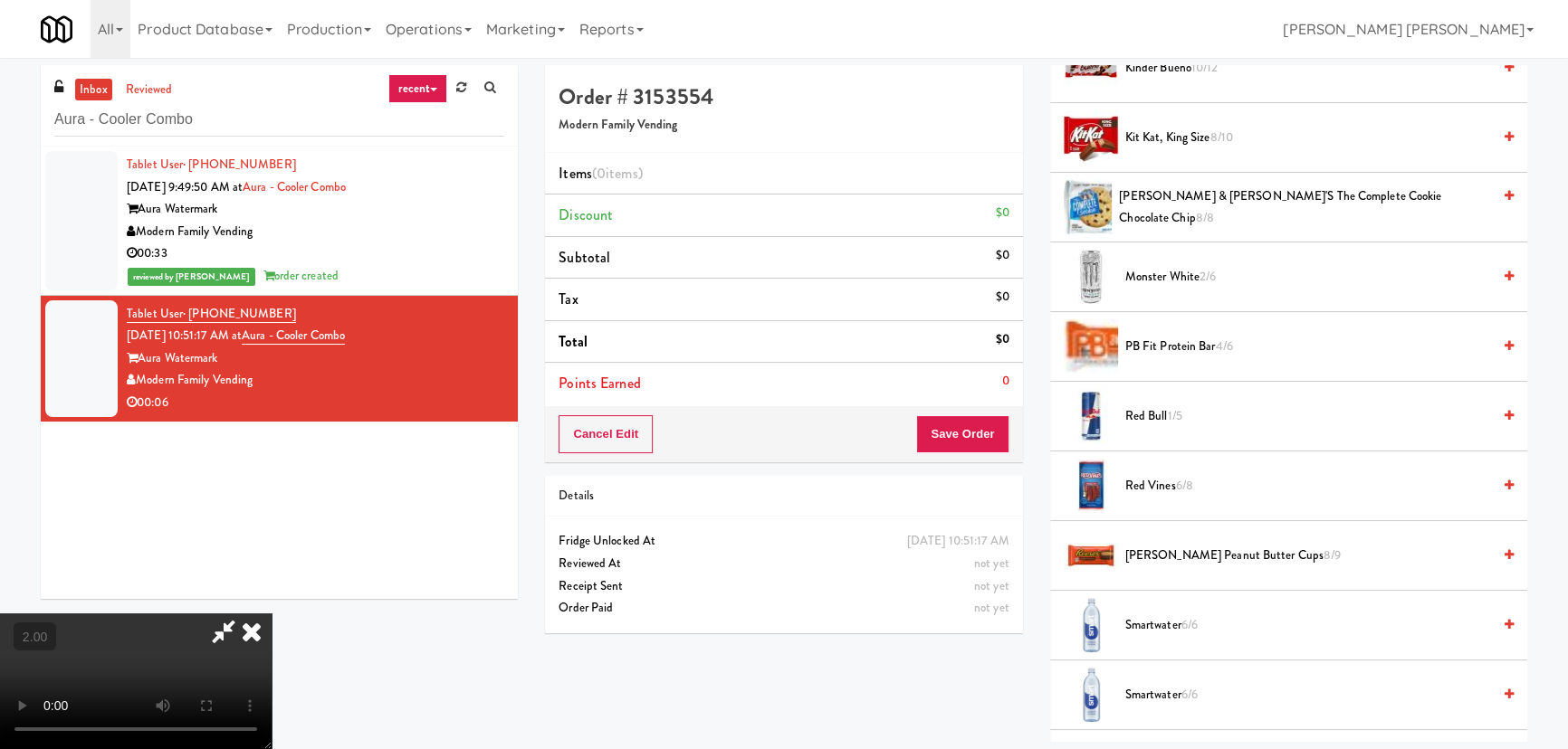
scroll to position [1645, 0]
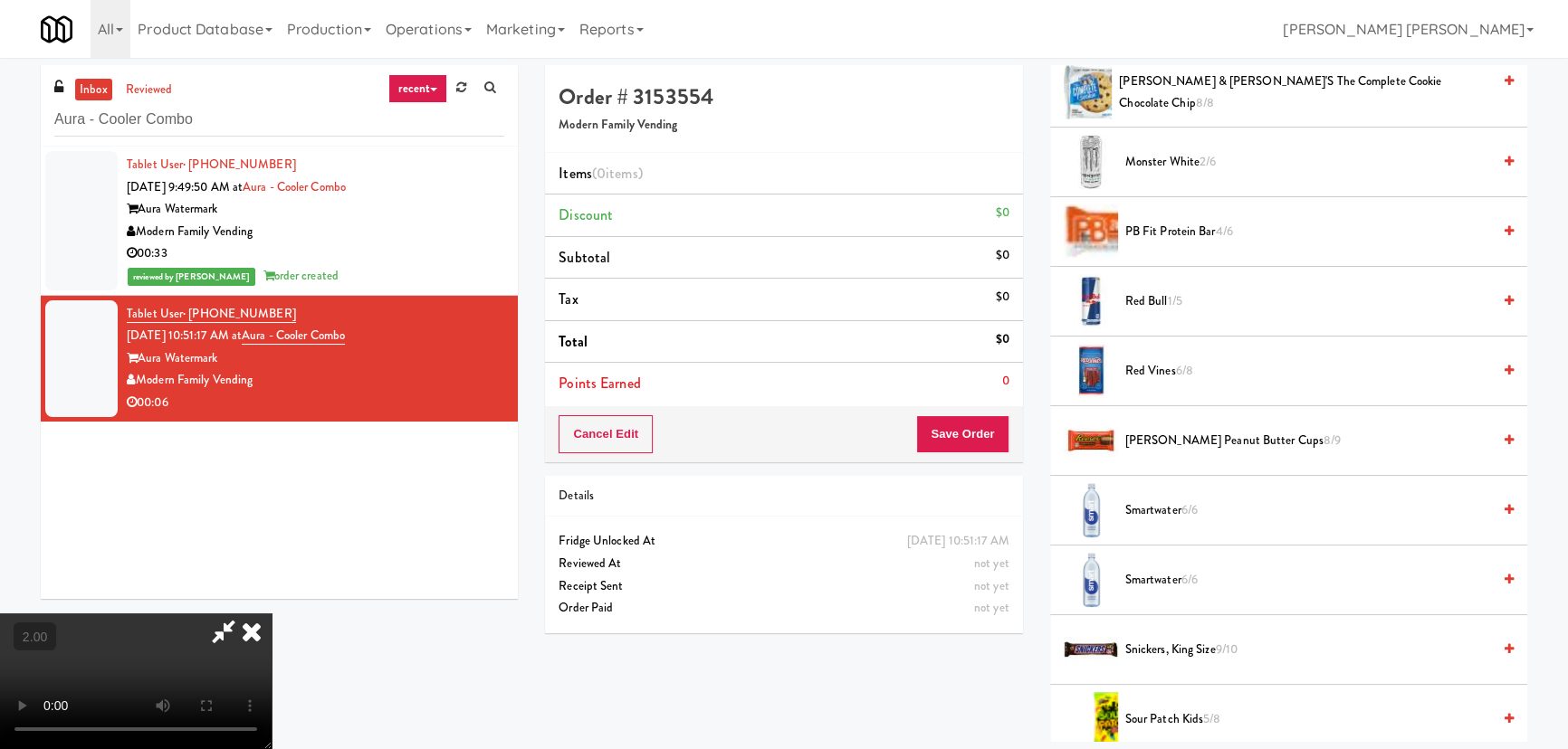
click at [1173, 154] on span "Monster White 2/6" at bounding box center [1308, 162] width 366 height 23
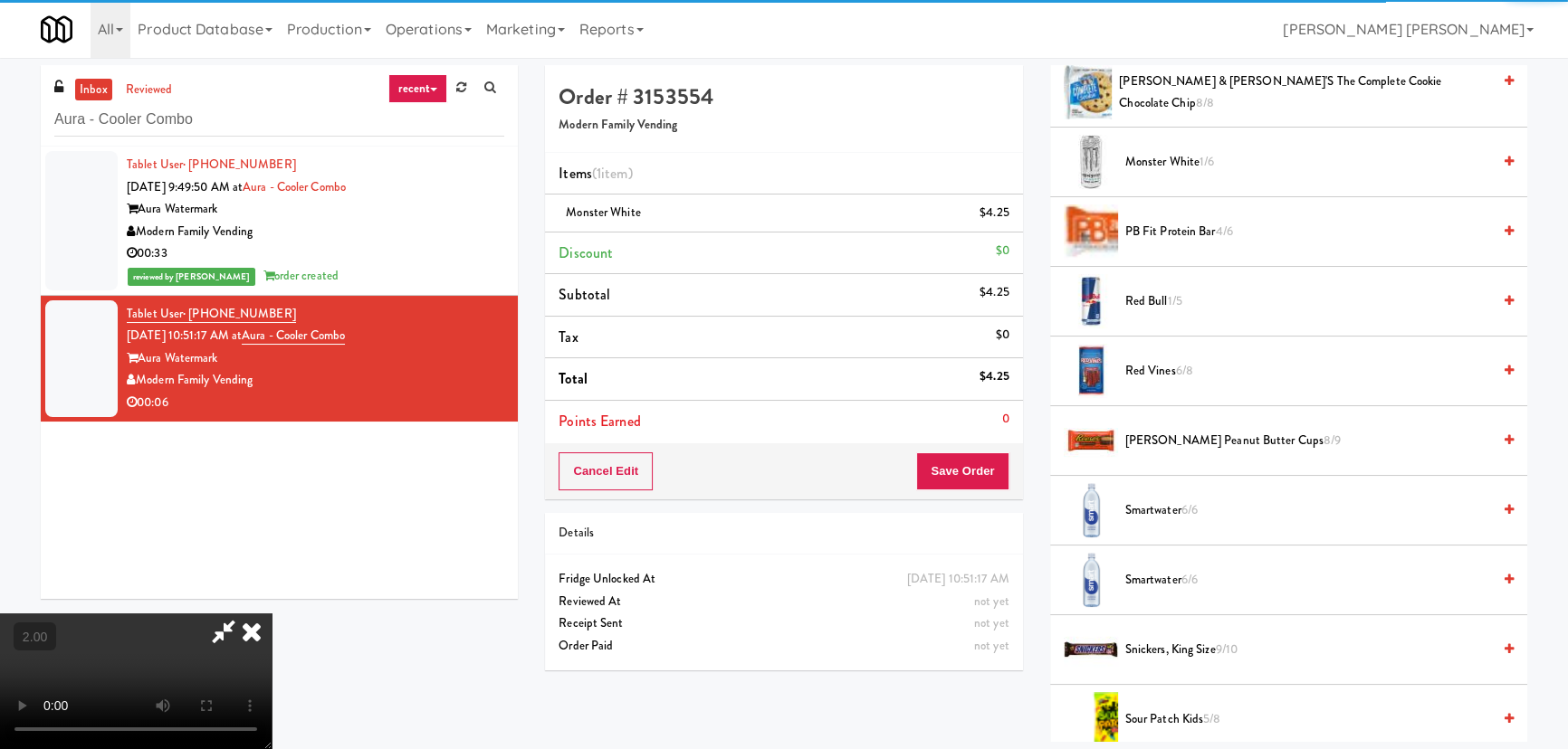
click at [244, 614] on icon at bounding box center [223, 631] width 42 height 37
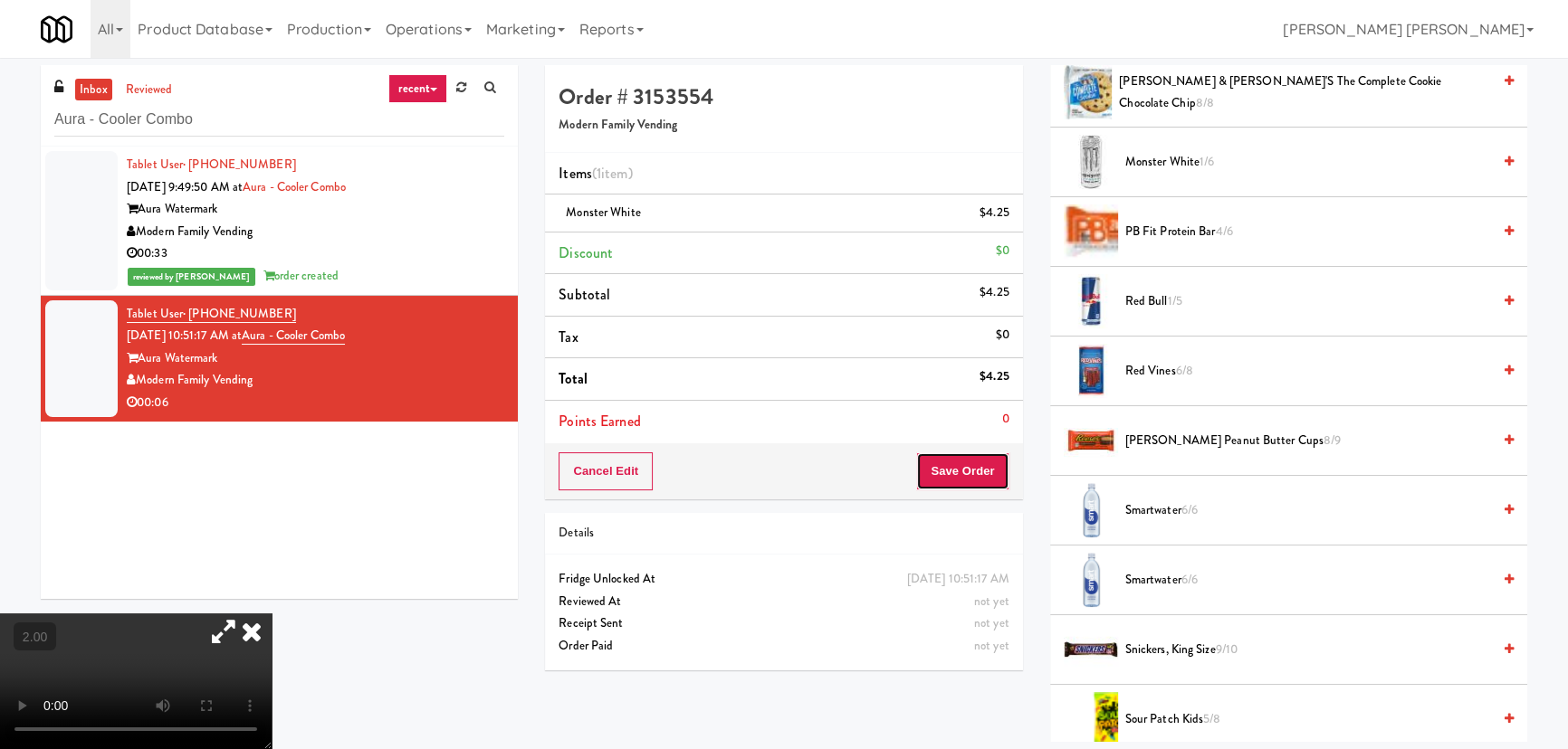
click at [967, 475] on button "Save Order" at bounding box center [962, 471] width 92 height 38
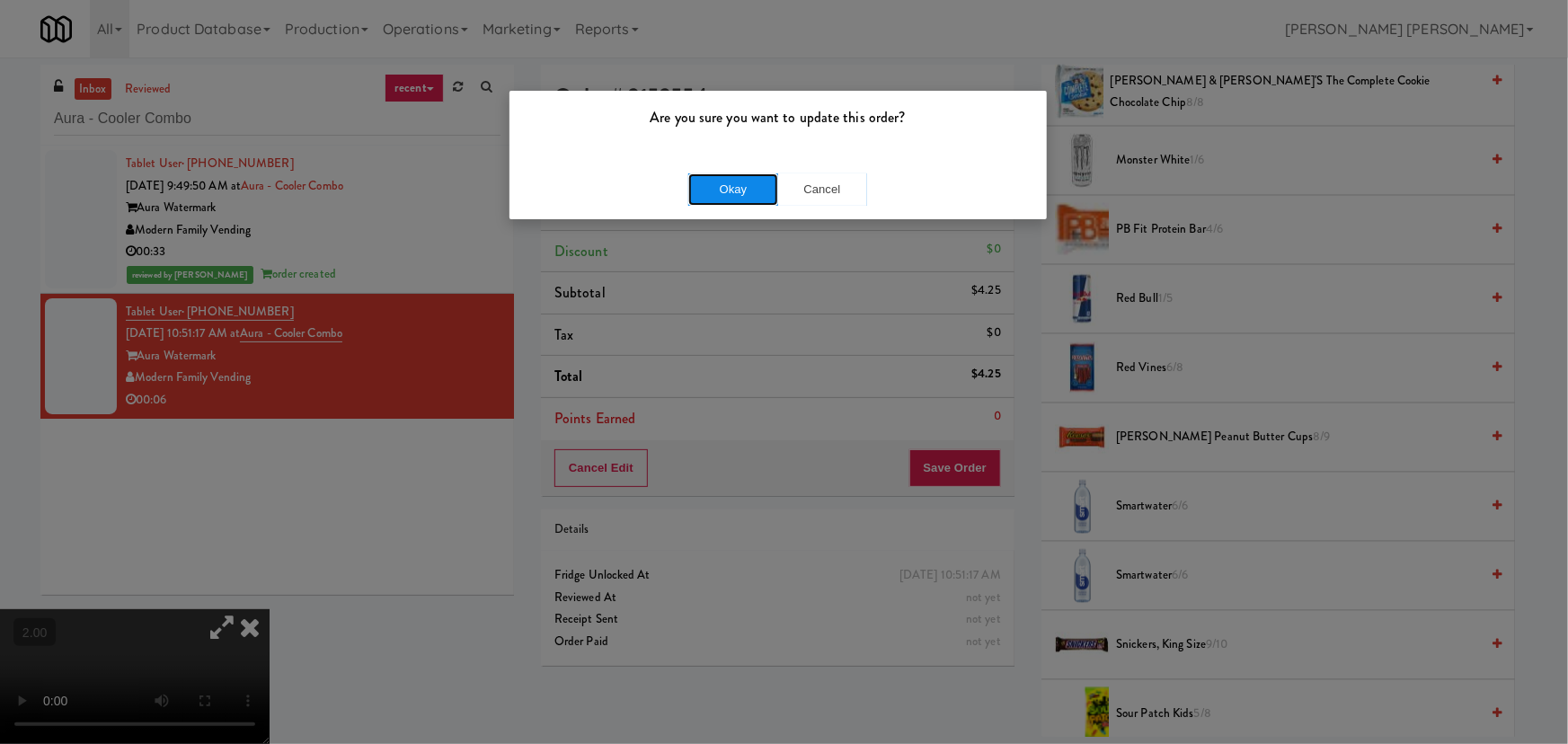
click at [738, 191] on button "Okay" at bounding box center [733, 189] width 90 height 32
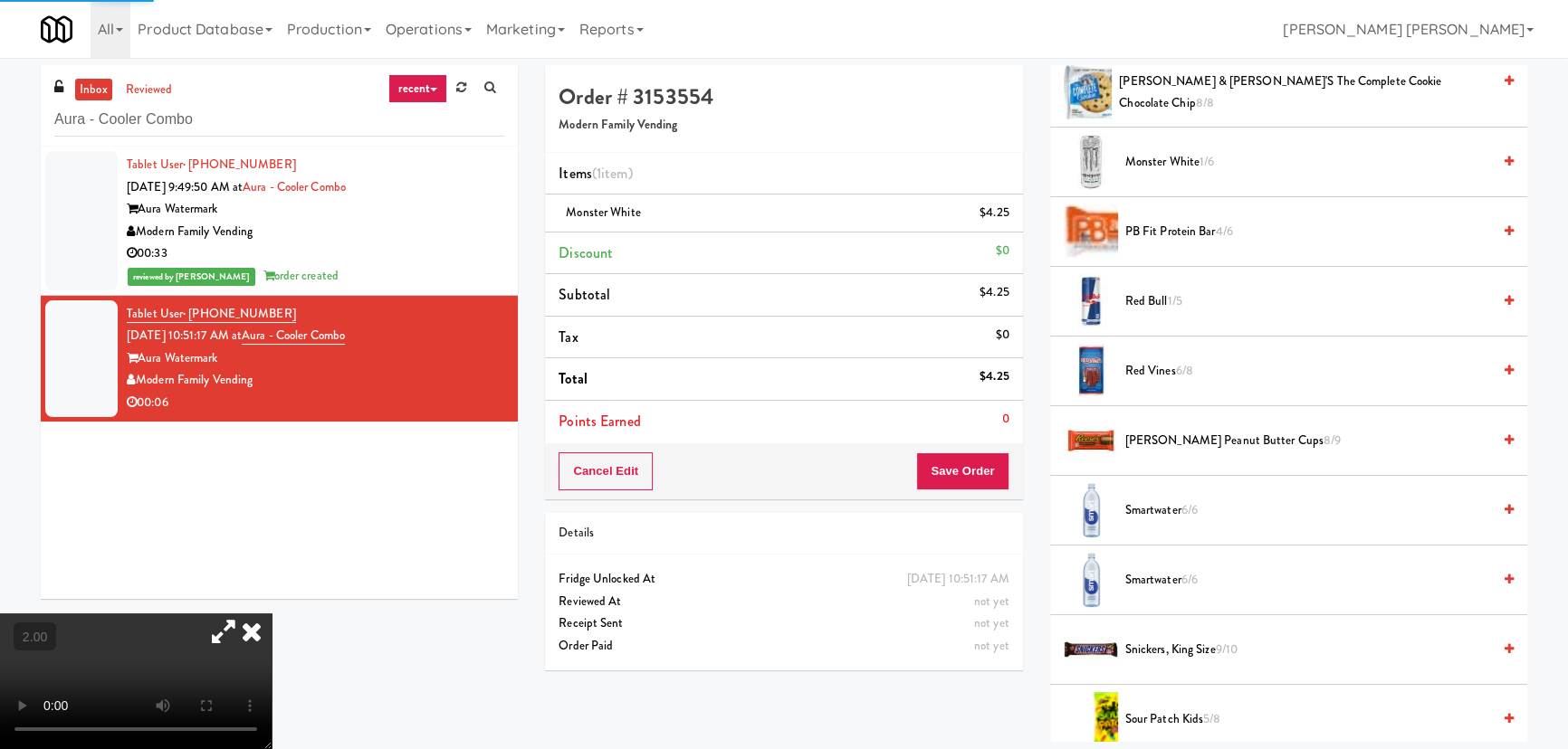
scroll to position [48, 0]
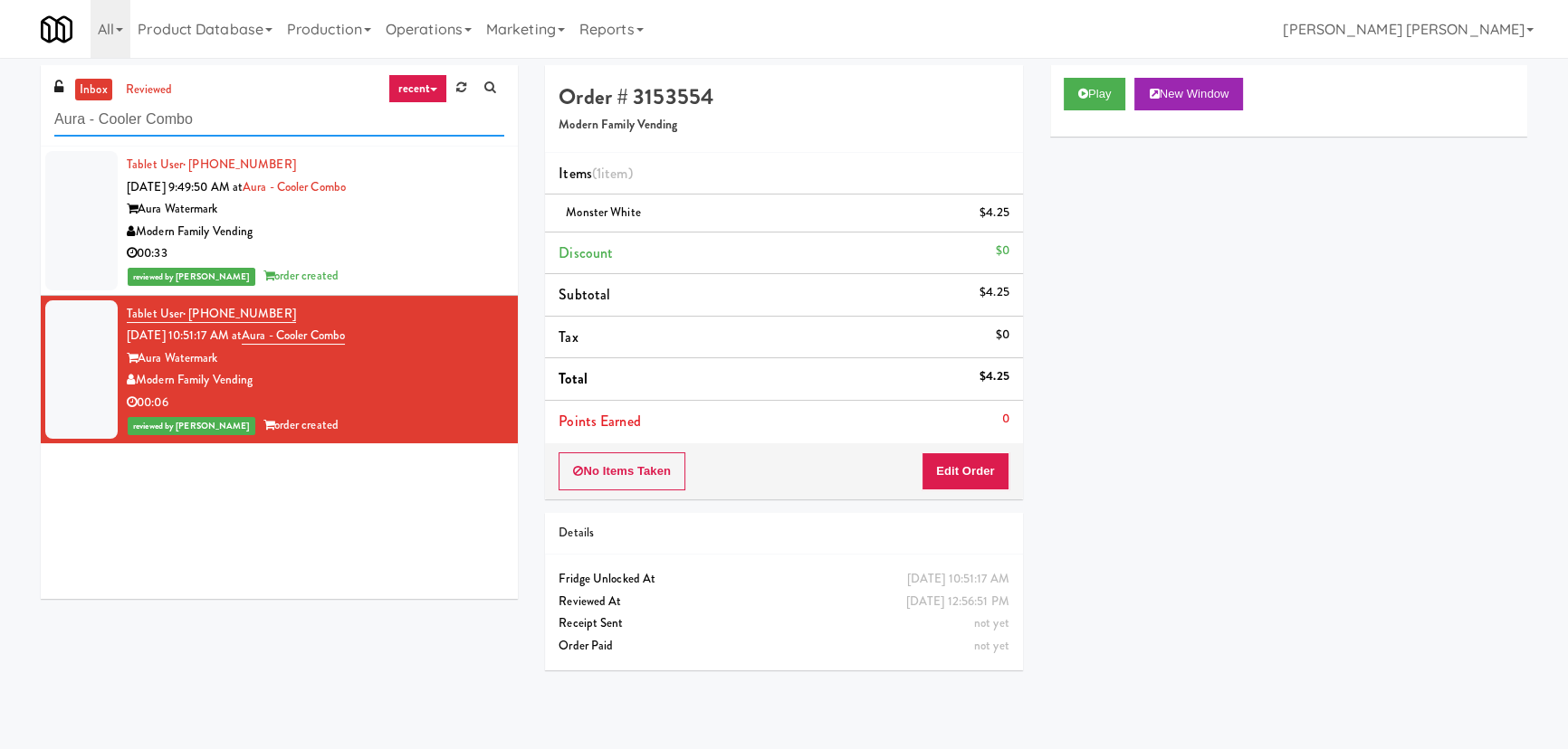
drag, startPoint x: 255, startPoint y: 121, endPoint x: 37, endPoint y: 106, distance: 218.5
click at [37, 106] on div "inbox reviewed recent all unclear take inventory issue suspicious failed recent…" at bounding box center [279, 339] width 504 height 547
paste input "Twelve12 - Cooler - Left"
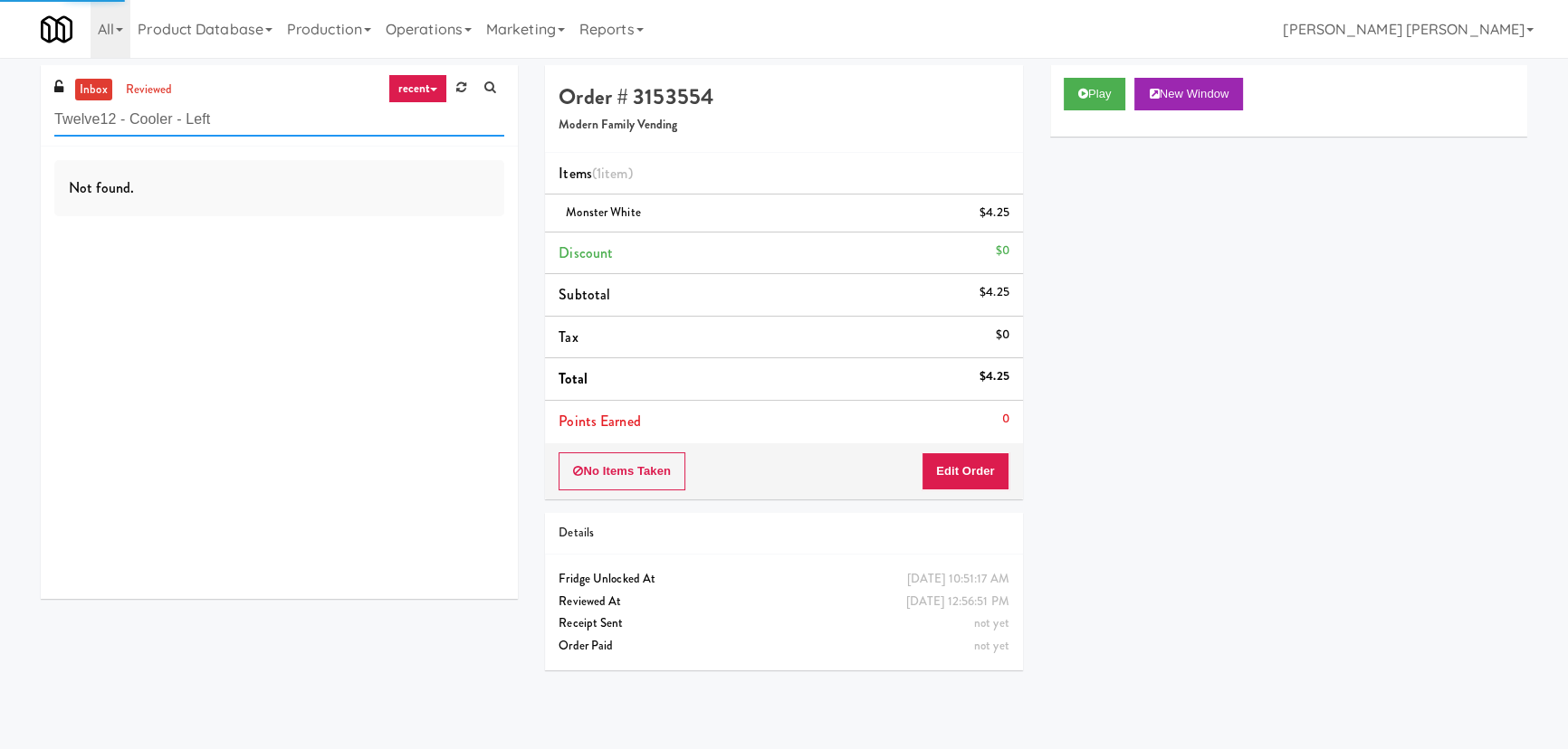
type input "Twelve12 - Cooler - Left"
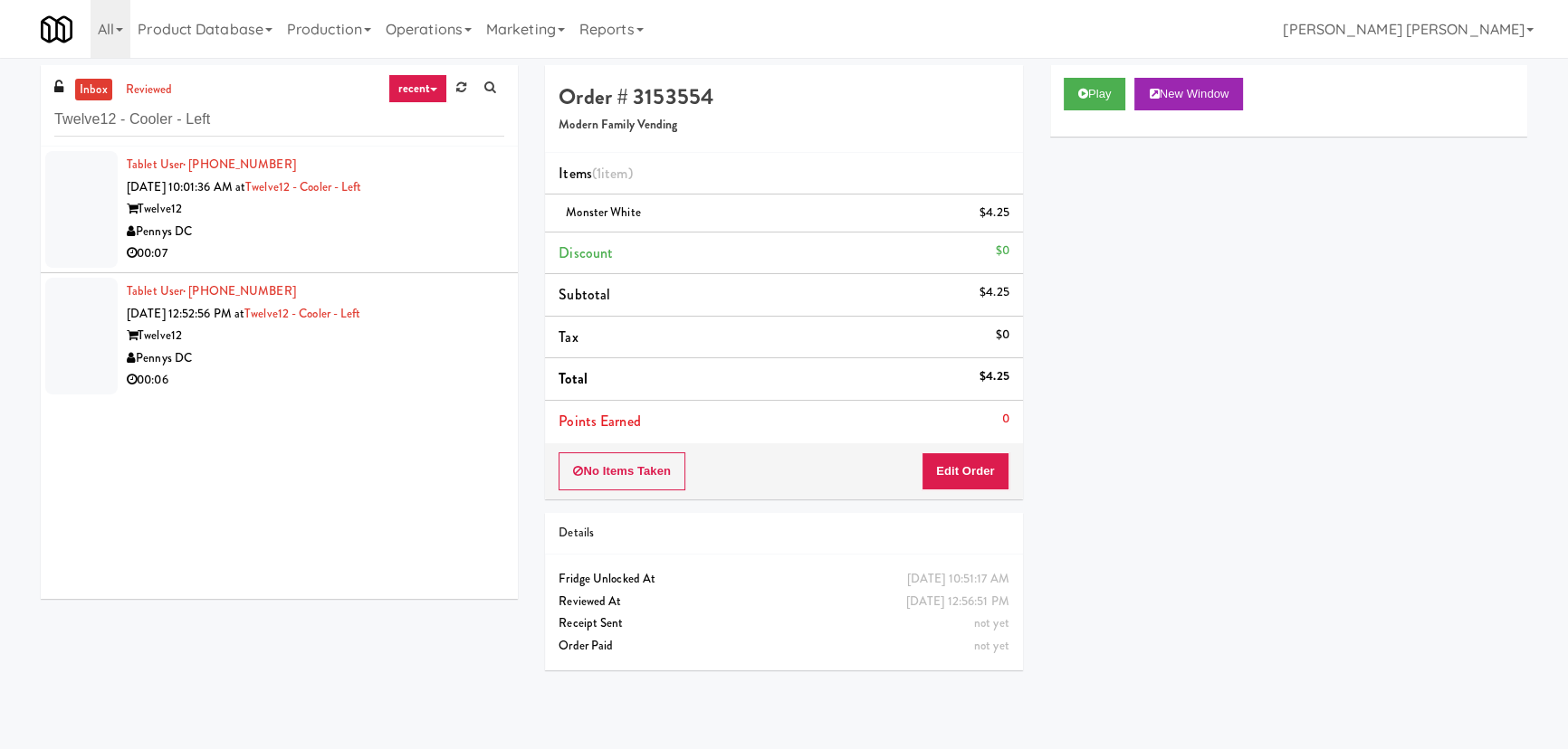
click at [400, 225] on div "Pennys DC" at bounding box center [315, 231] width 378 height 23
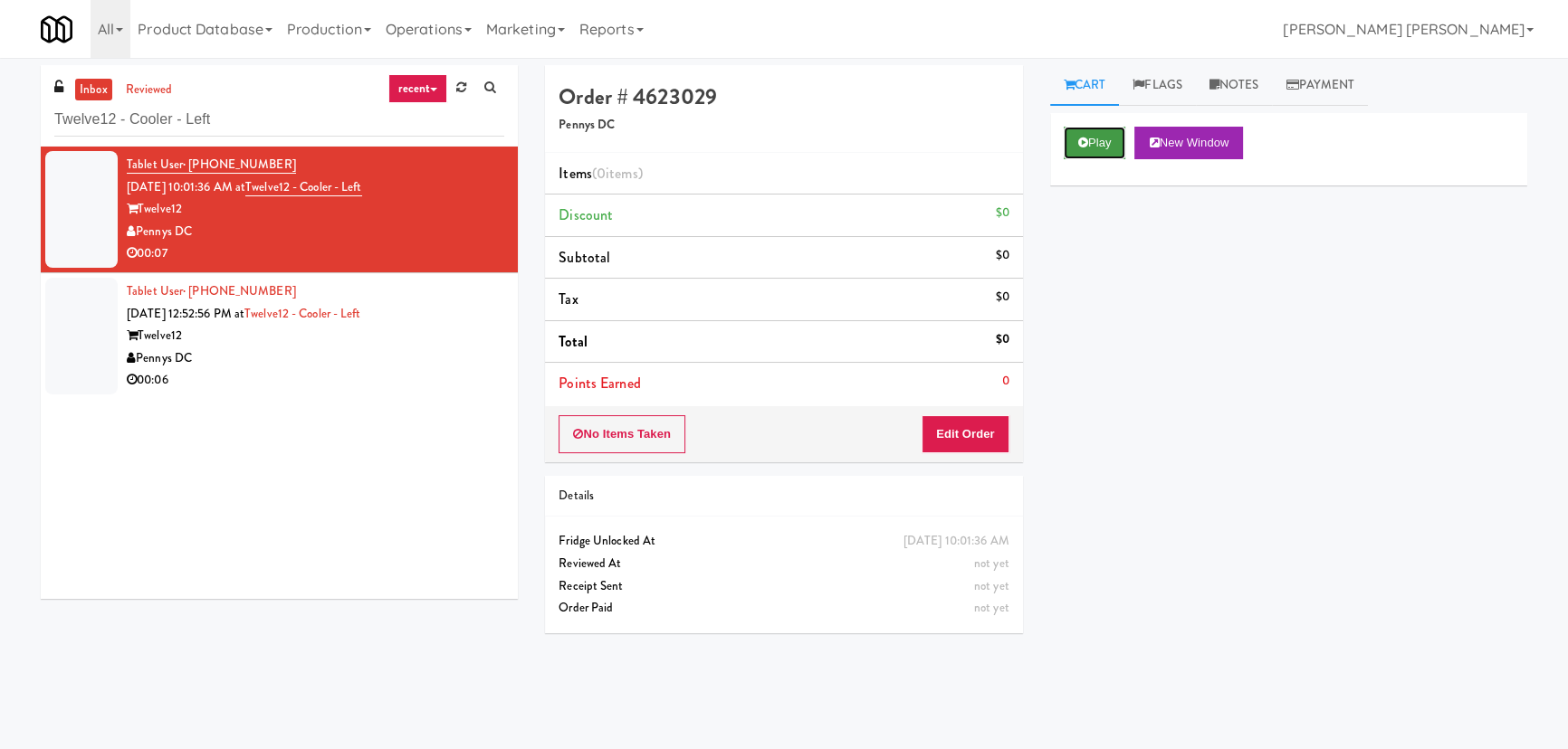
click at [1108, 147] on button "Play" at bounding box center [1094, 142] width 62 height 33
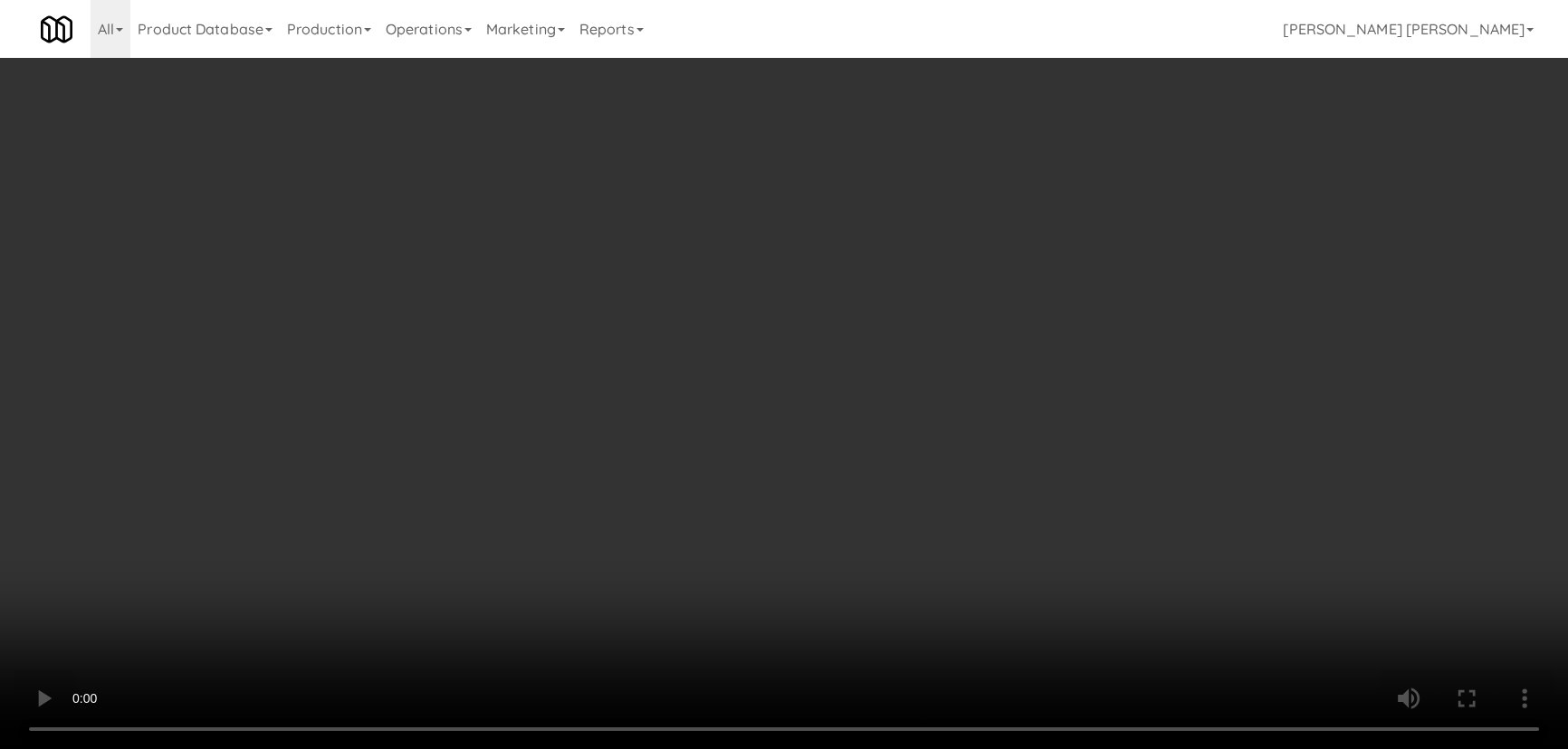
click at [939, 749] on video at bounding box center [784, 374] width 1568 height 749
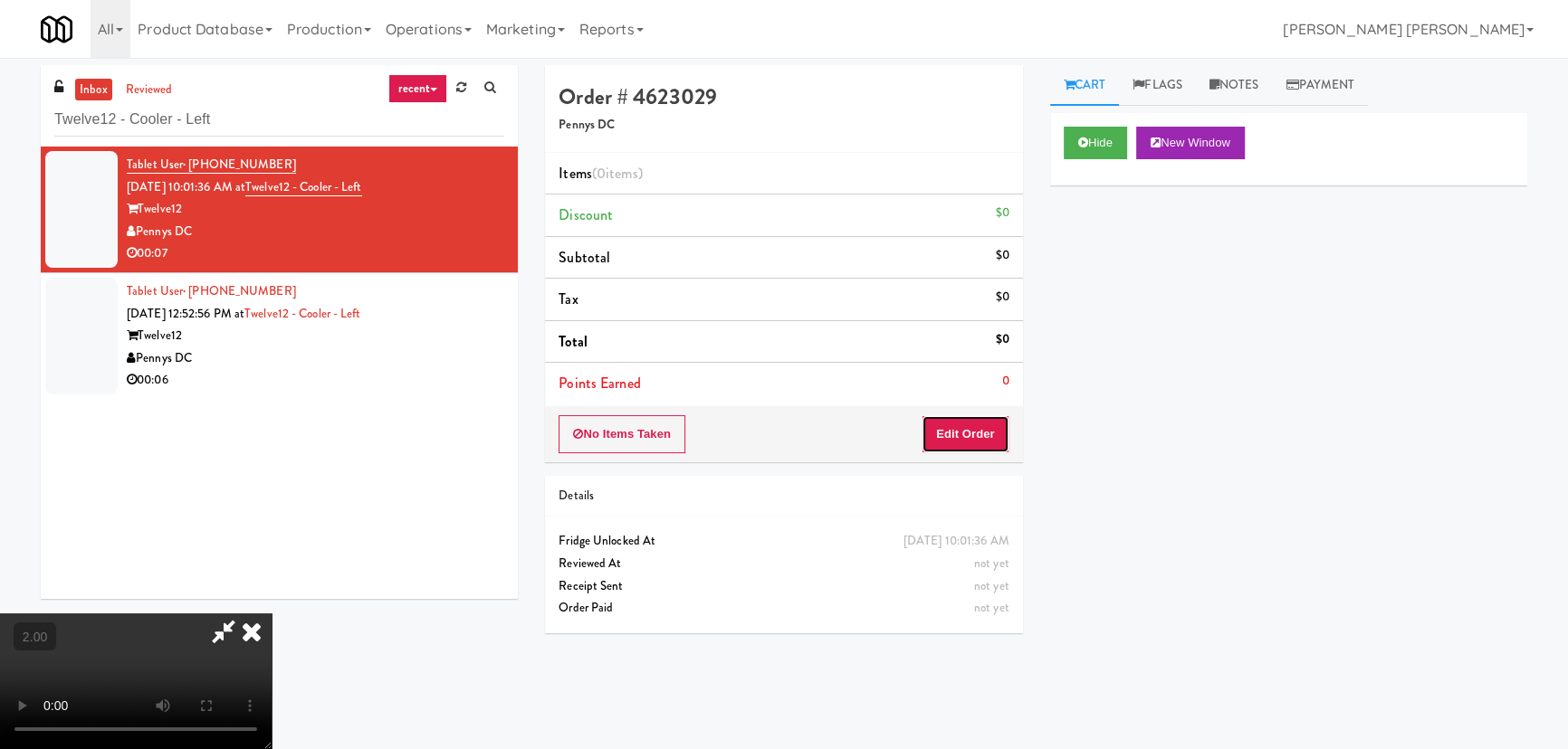
click at [986, 430] on button "Edit Order" at bounding box center [965, 434] width 88 height 38
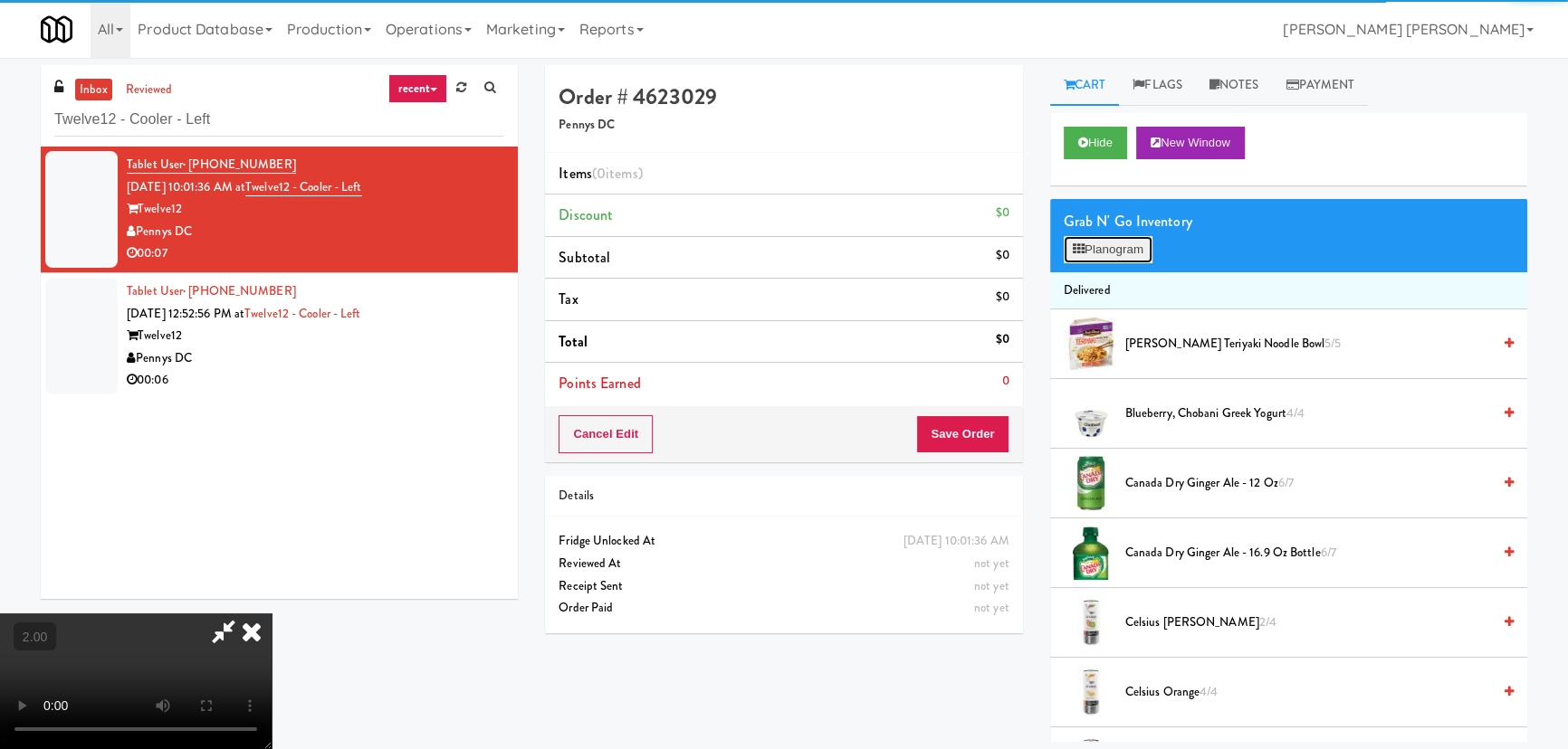
click at [1118, 248] on button "Planogram" at bounding box center [1108, 249] width 89 height 27
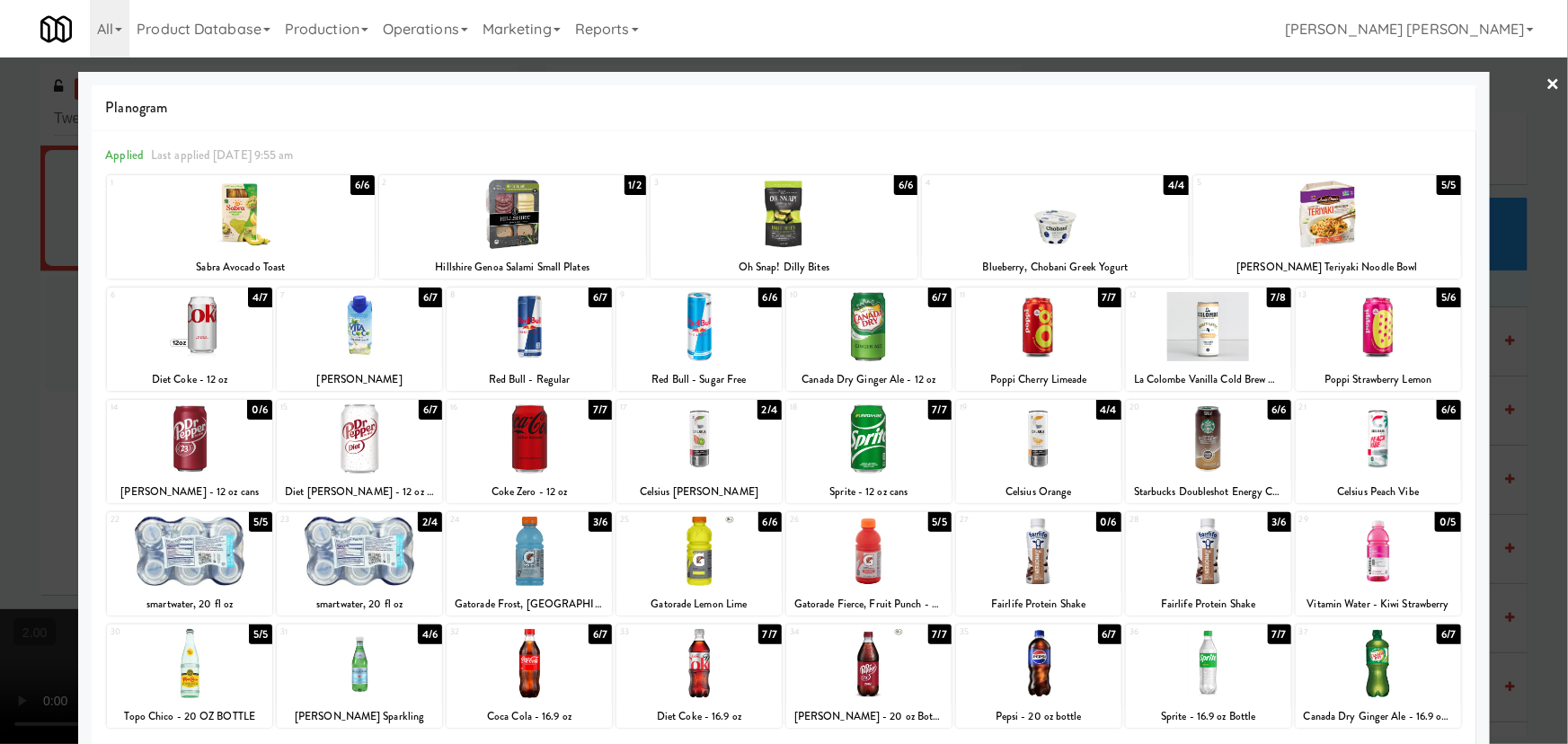
click at [1204, 333] on div at bounding box center [1208, 327] width 165 height 70
click at [1191, 342] on div at bounding box center [1208, 327] width 165 height 70
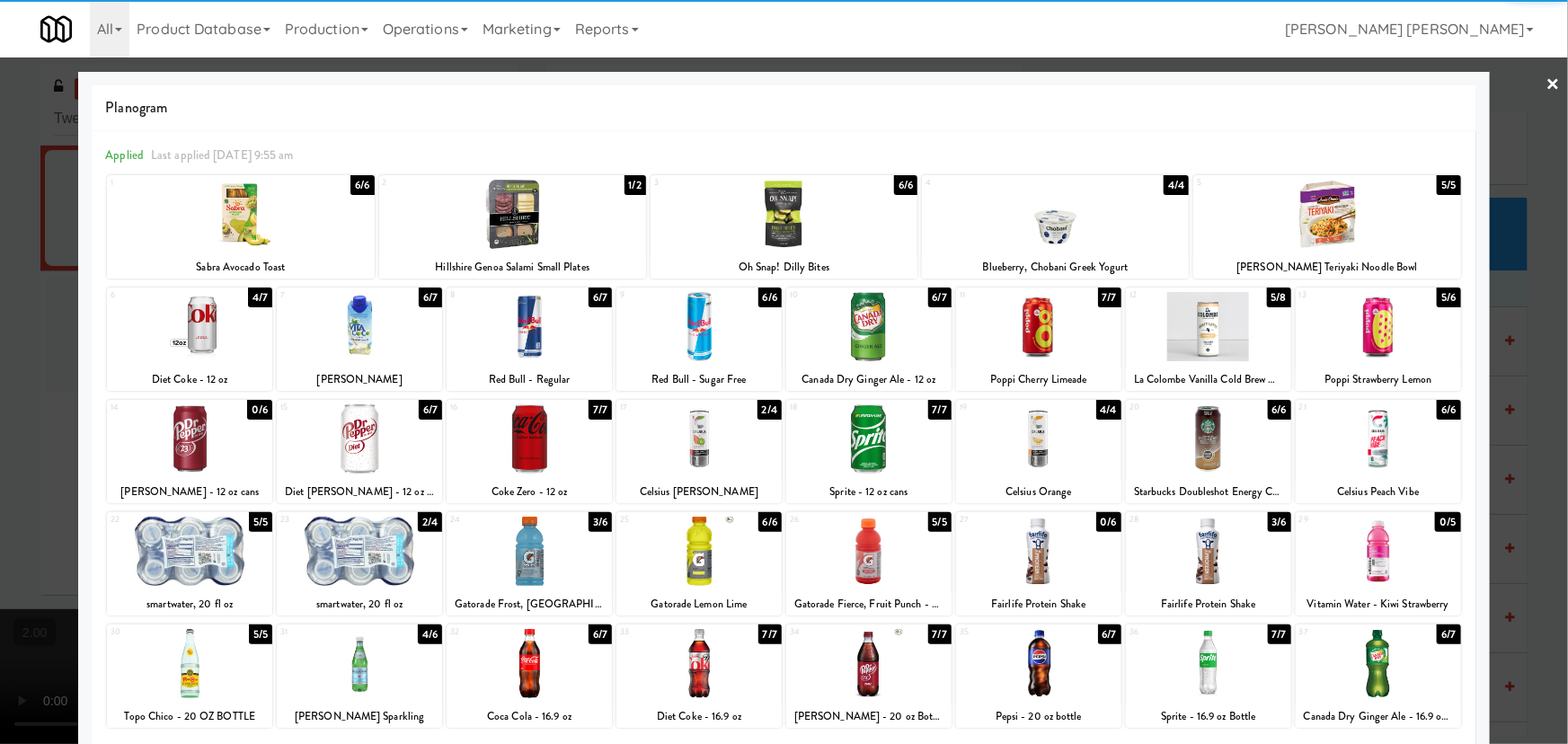
click at [1546, 76] on link "×" at bounding box center [1553, 85] width 15 height 56
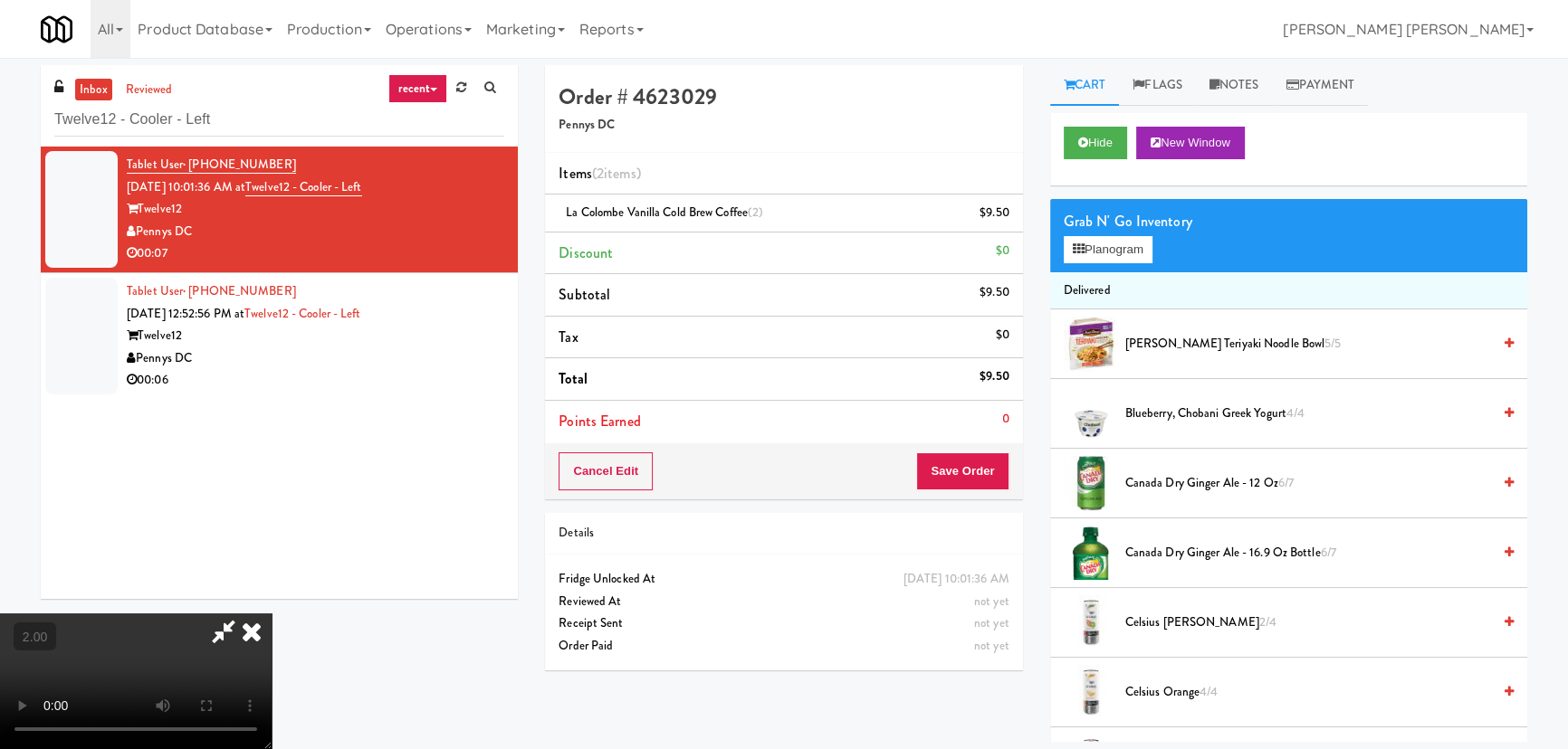
click at [272, 614] on video at bounding box center [135, 681] width 272 height 135
drag, startPoint x: 908, startPoint y: 74, endPoint x: 935, endPoint y: 487, distance: 413.9
click at [272, 614] on icon at bounding box center [251, 631] width 40 height 37
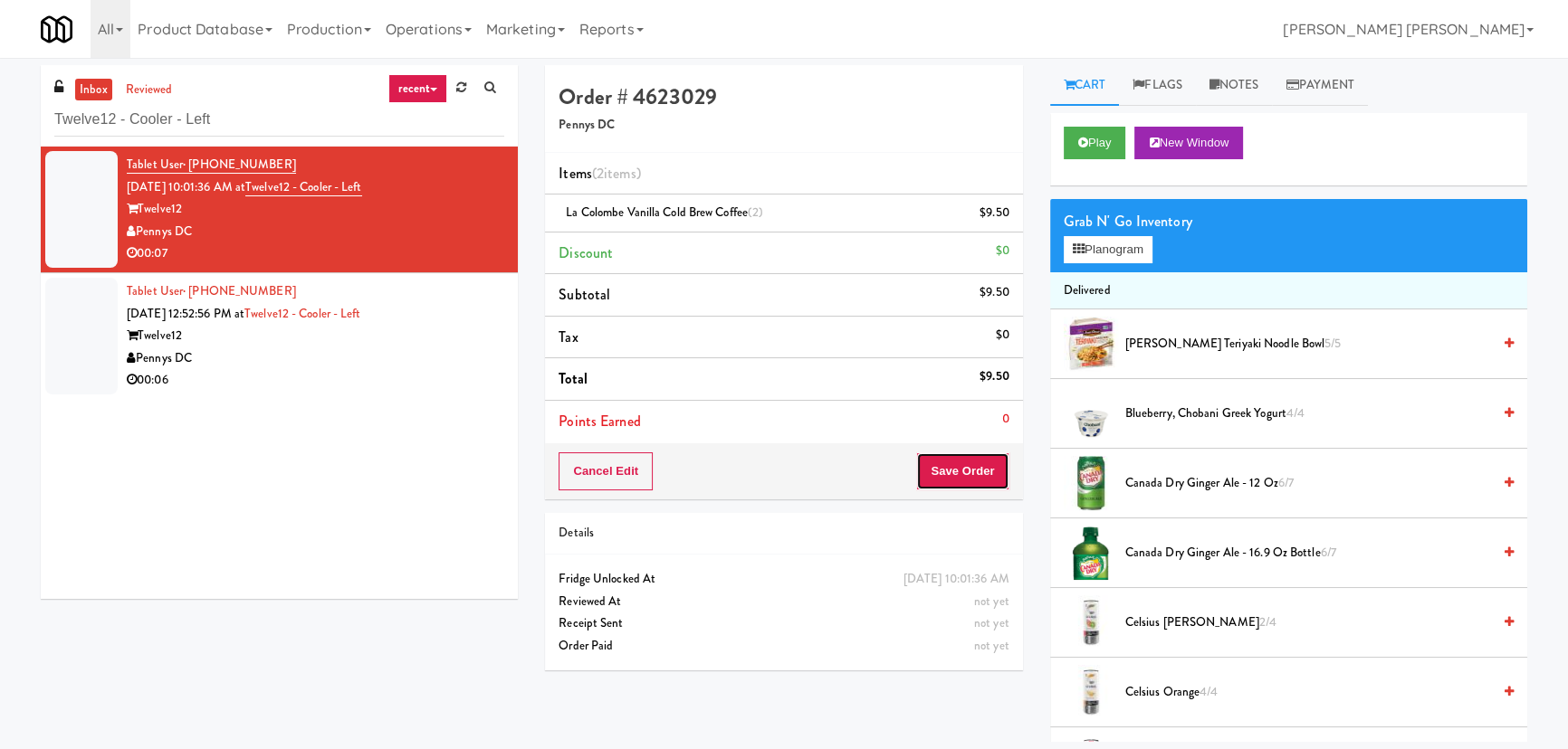
click at [966, 473] on button "Save Order" at bounding box center [962, 471] width 92 height 38
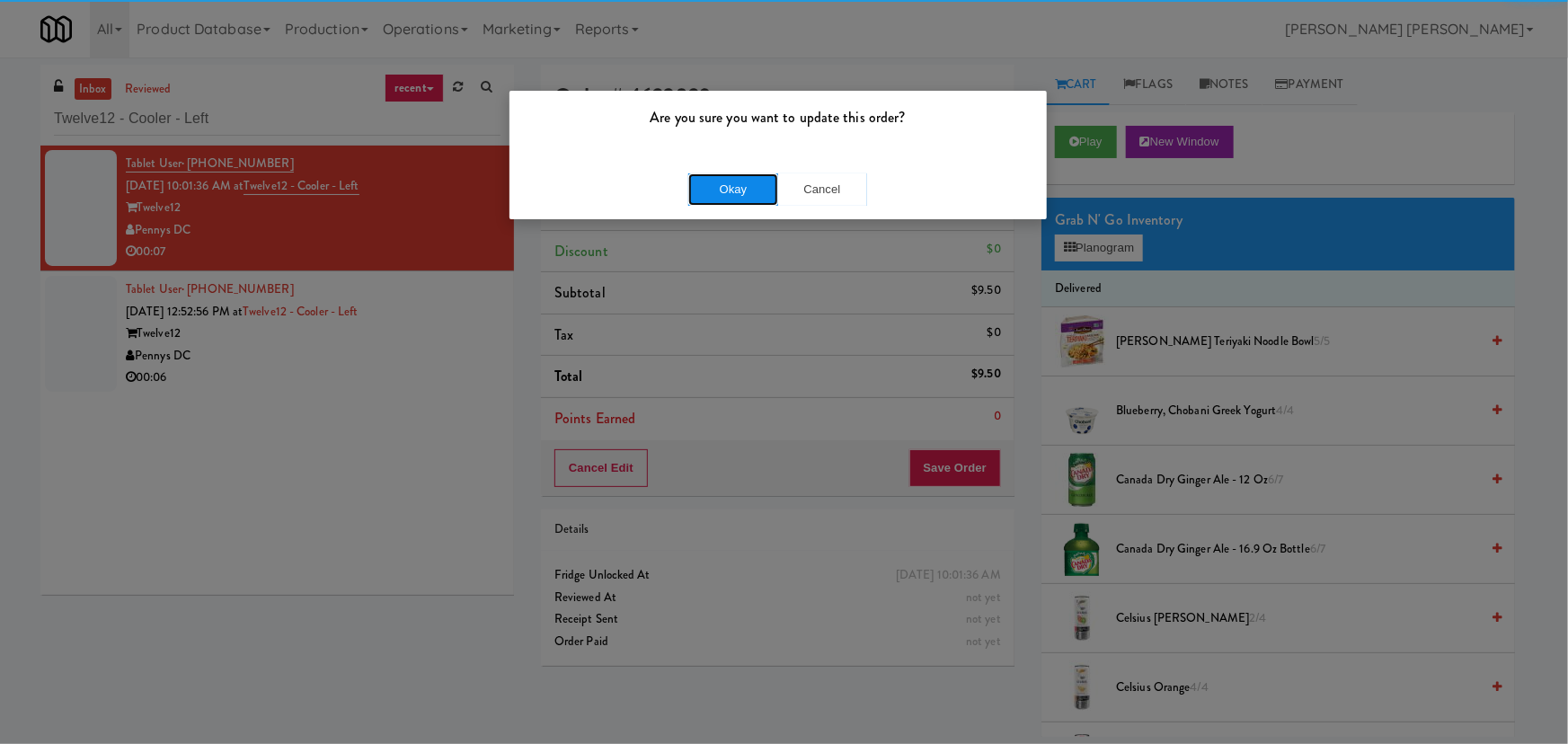
click at [747, 190] on button "Okay" at bounding box center [733, 189] width 90 height 32
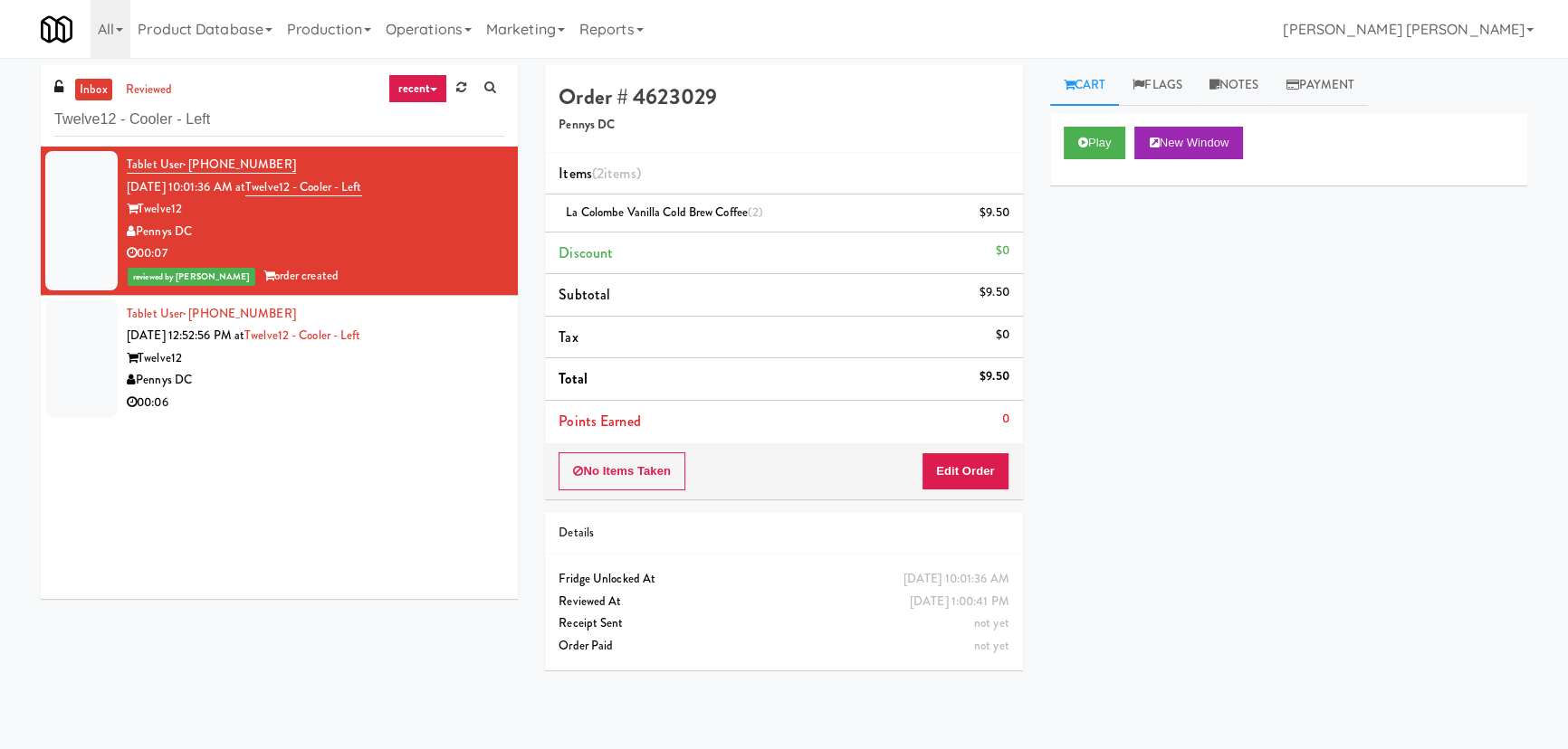
click at [410, 385] on div "Pennys DC" at bounding box center [315, 380] width 378 height 23
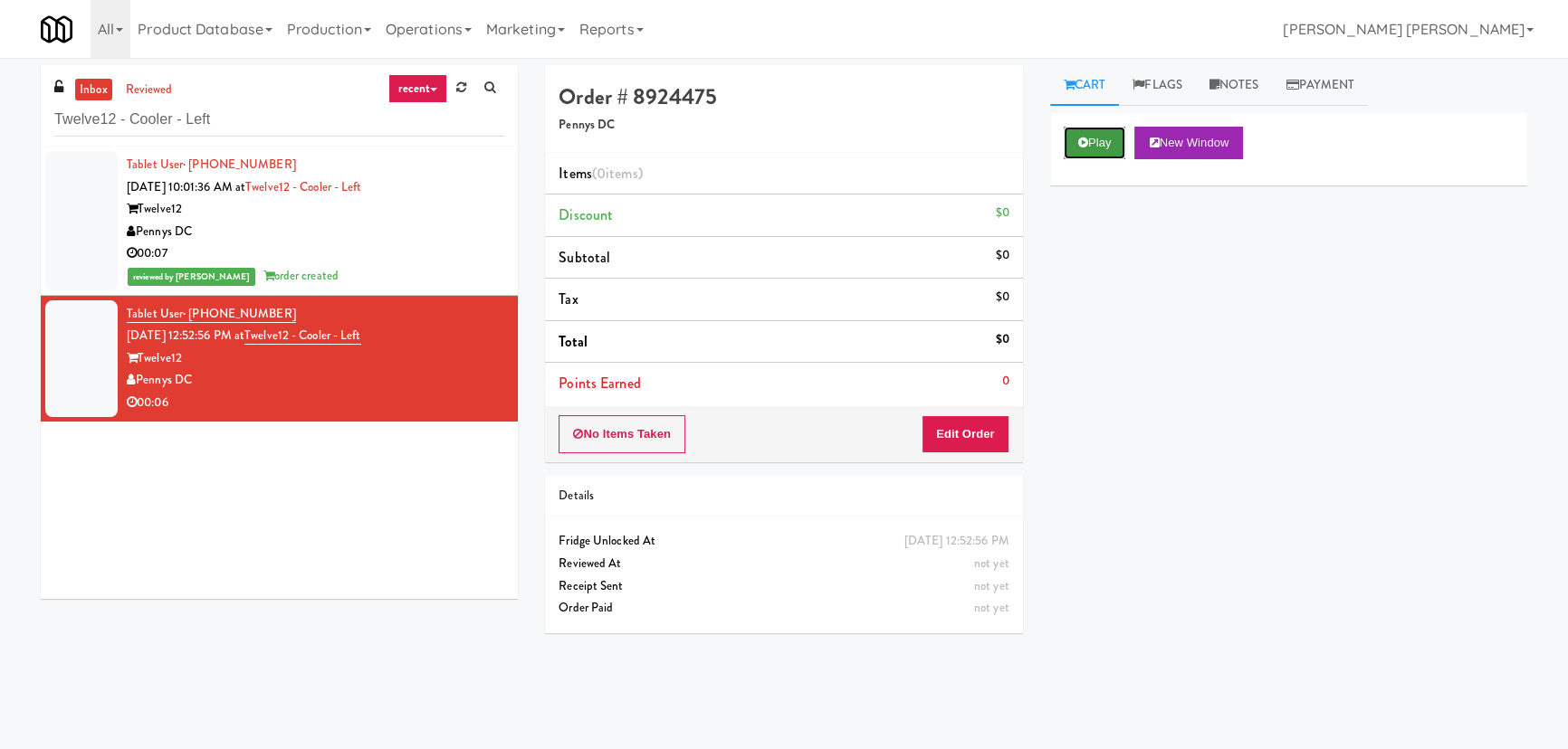
click at [1103, 145] on button "Play" at bounding box center [1094, 142] width 62 height 33
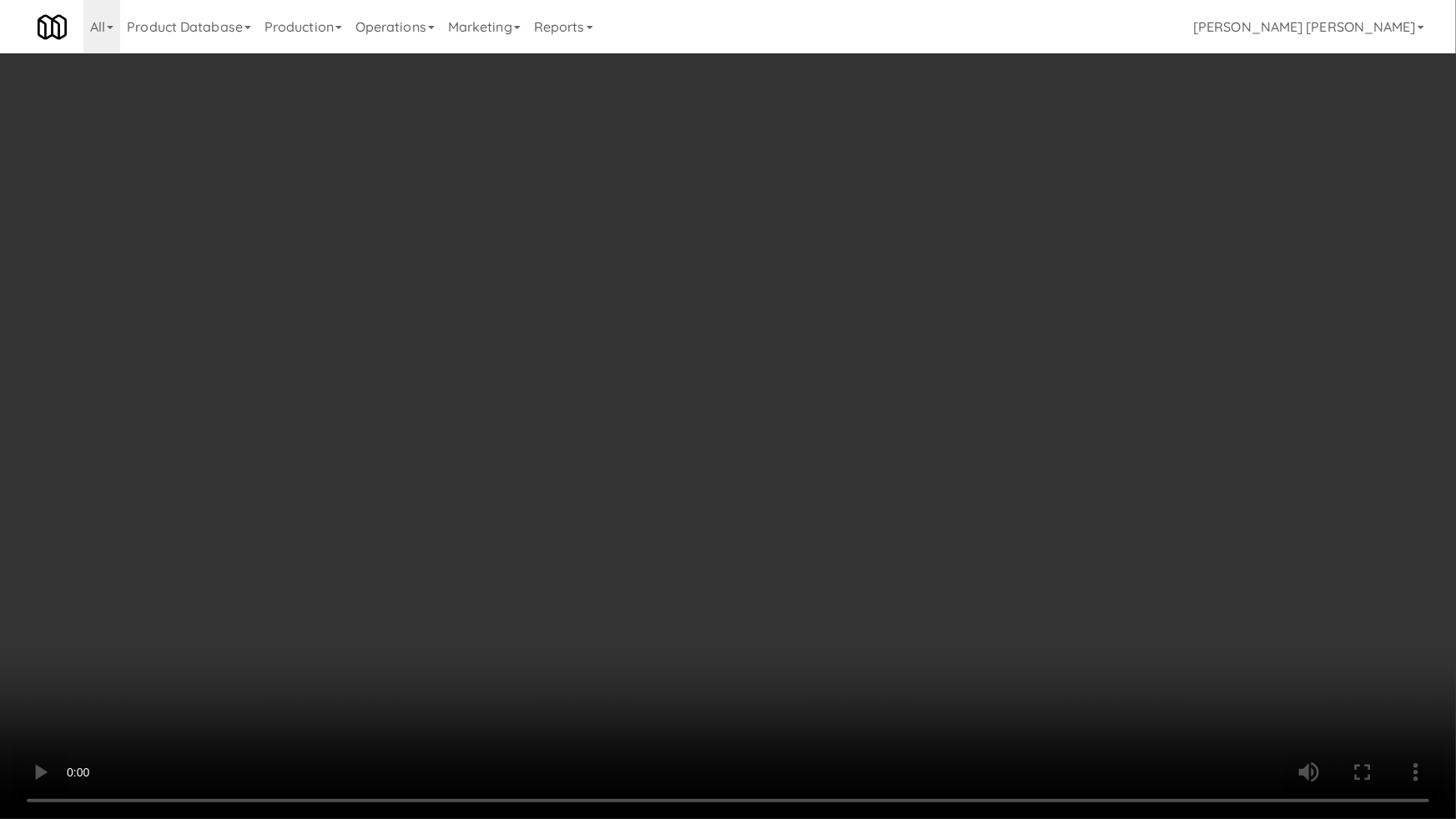
click at [909, 747] on video at bounding box center [728, 409] width 1456 height 819
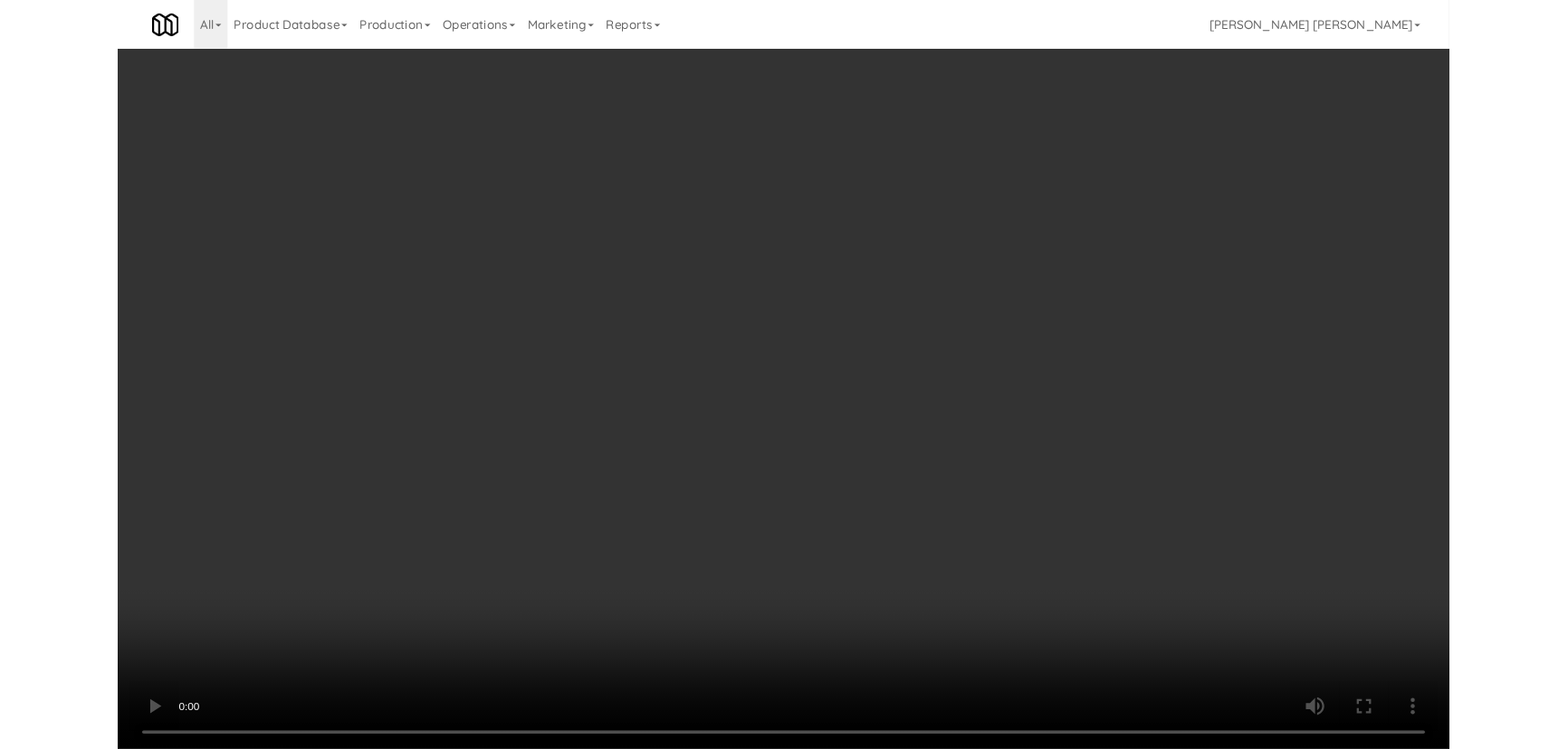
scroll to position [38, 0]
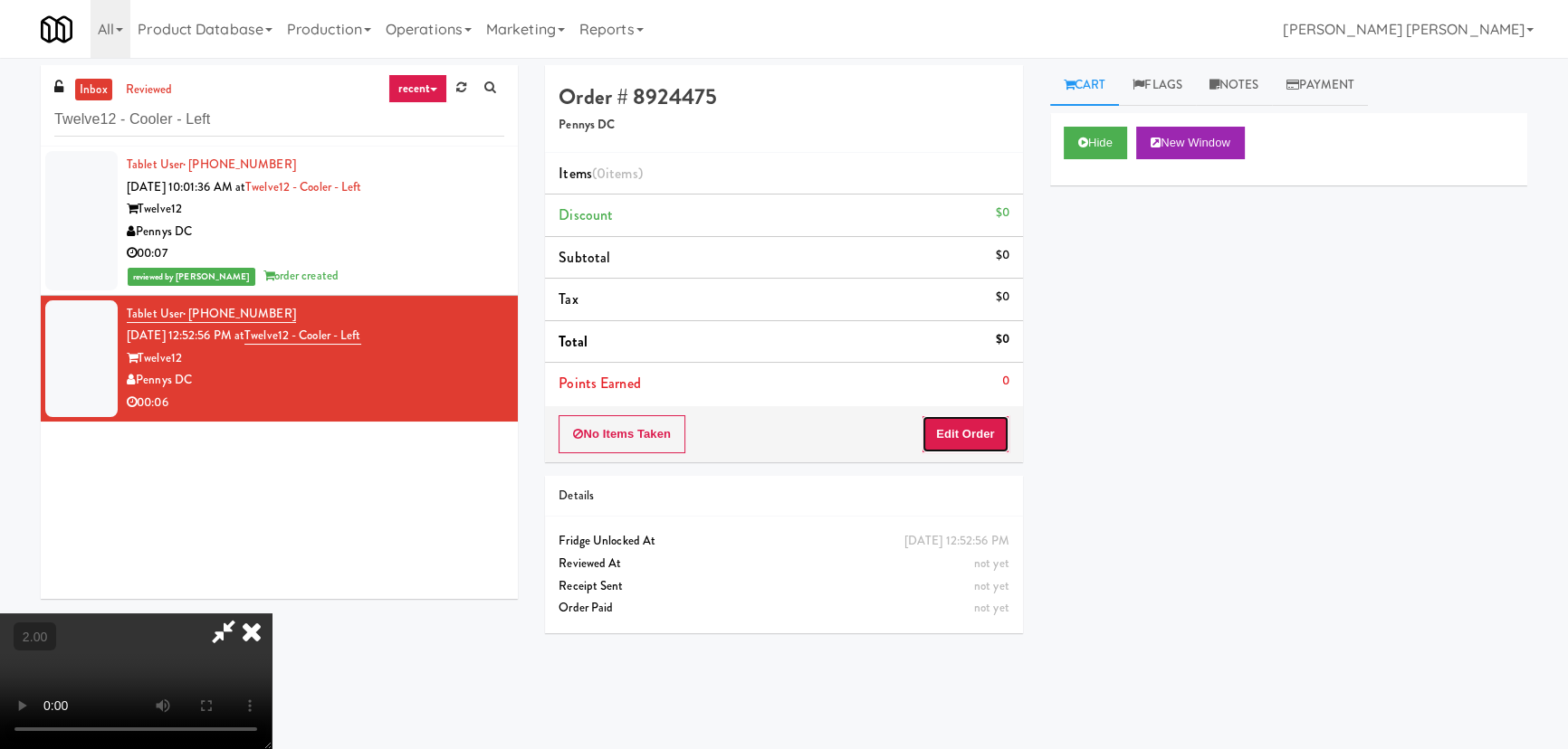
drag, startPoint x: 993, startPoint y: 418, endPoint x: 1025, endPoint y: 408, distance: 33.5
click at [993, 419] on button "Edit Order" at bounding box center [965, 434] width 88 height 38
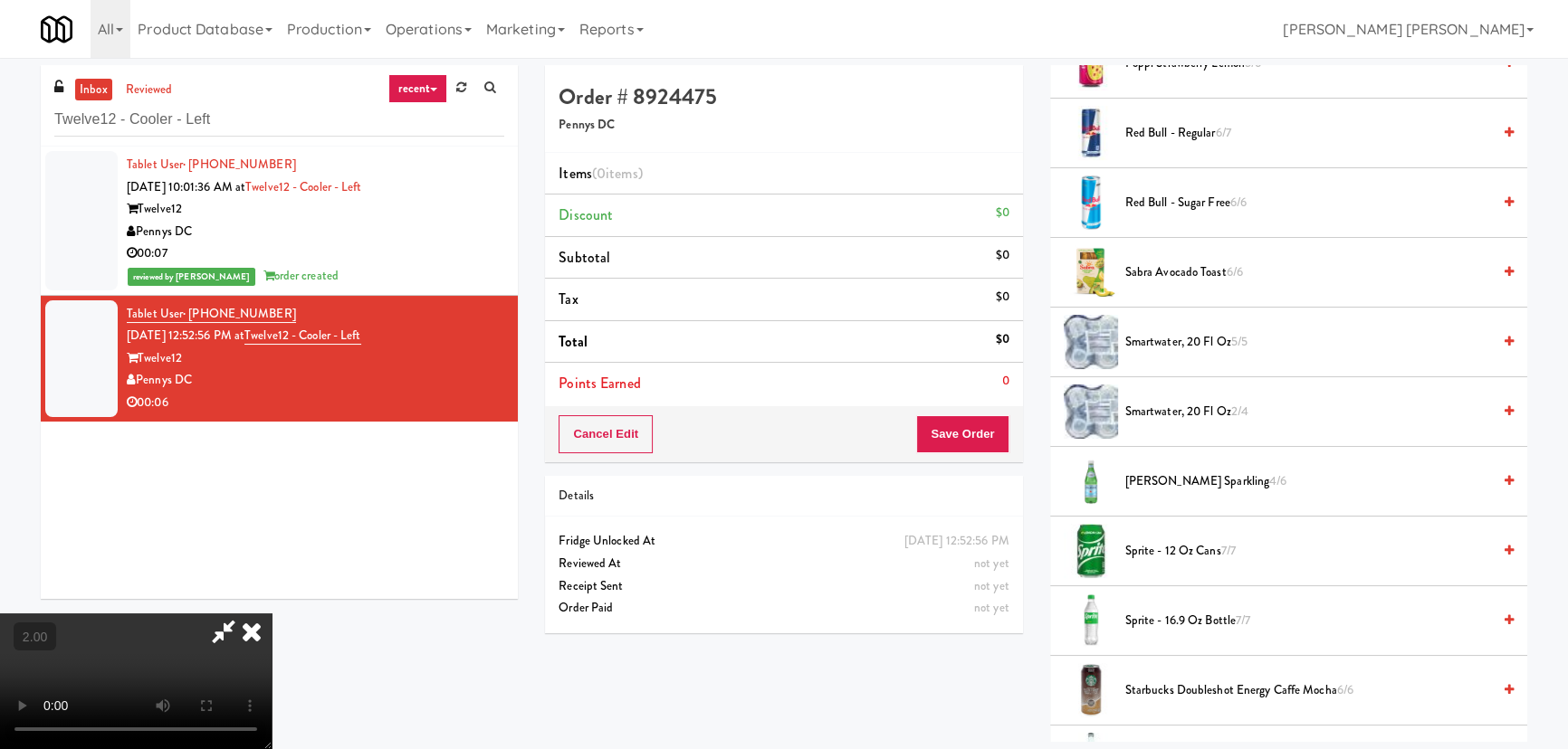
scroll to position [1812, 0]
click at [1149, 543] on span "Sprite - 12 oz cans 7/7" at bounding box center [1308, 552] width 366 height 23
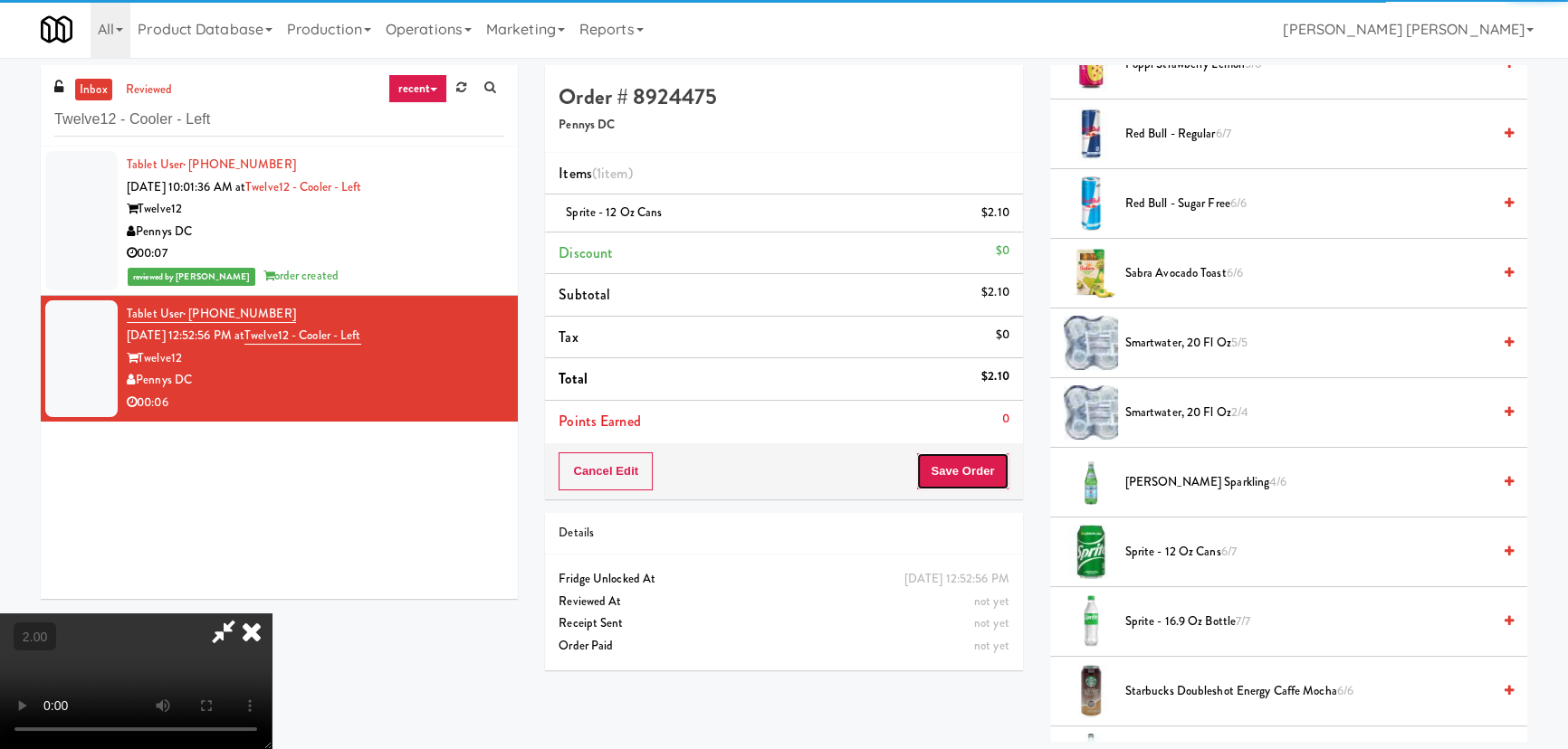
click at [978, 474] on button "Save Order" at bounding box center [962, 471] width 92 height 38
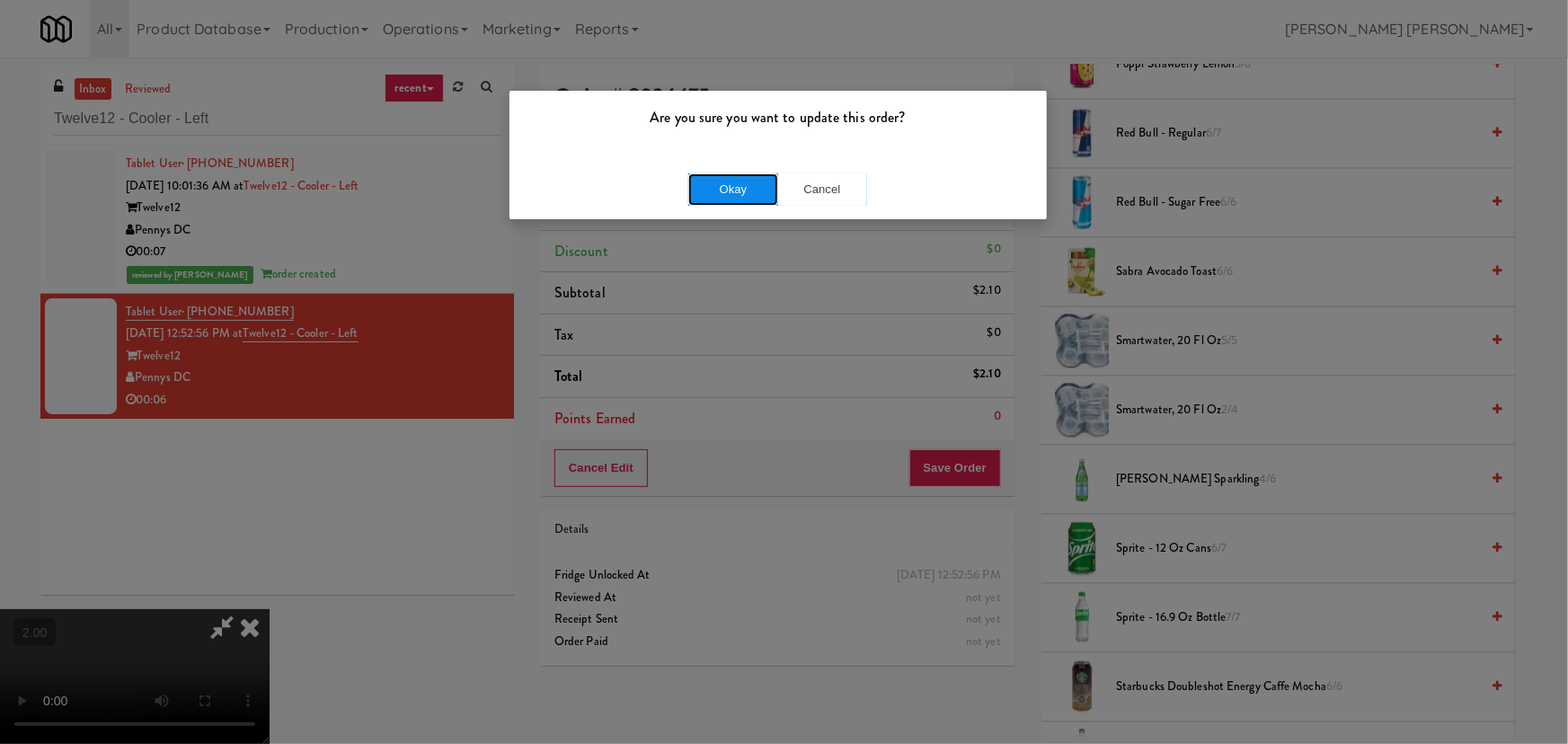
click at [708, 188] on button "Okay" at bounding box center [733, 189] width 90 height 32
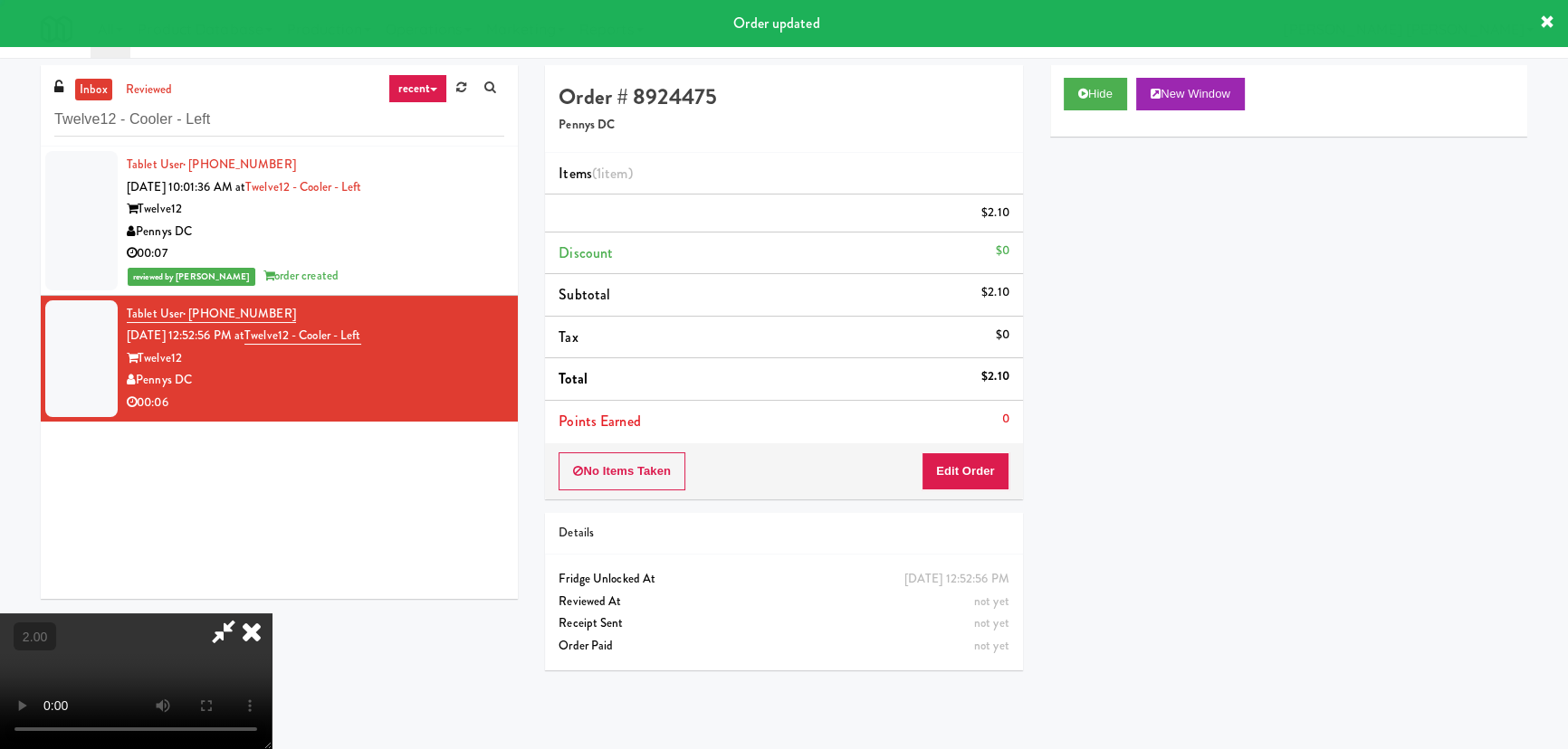
scroll to position [0, 0]
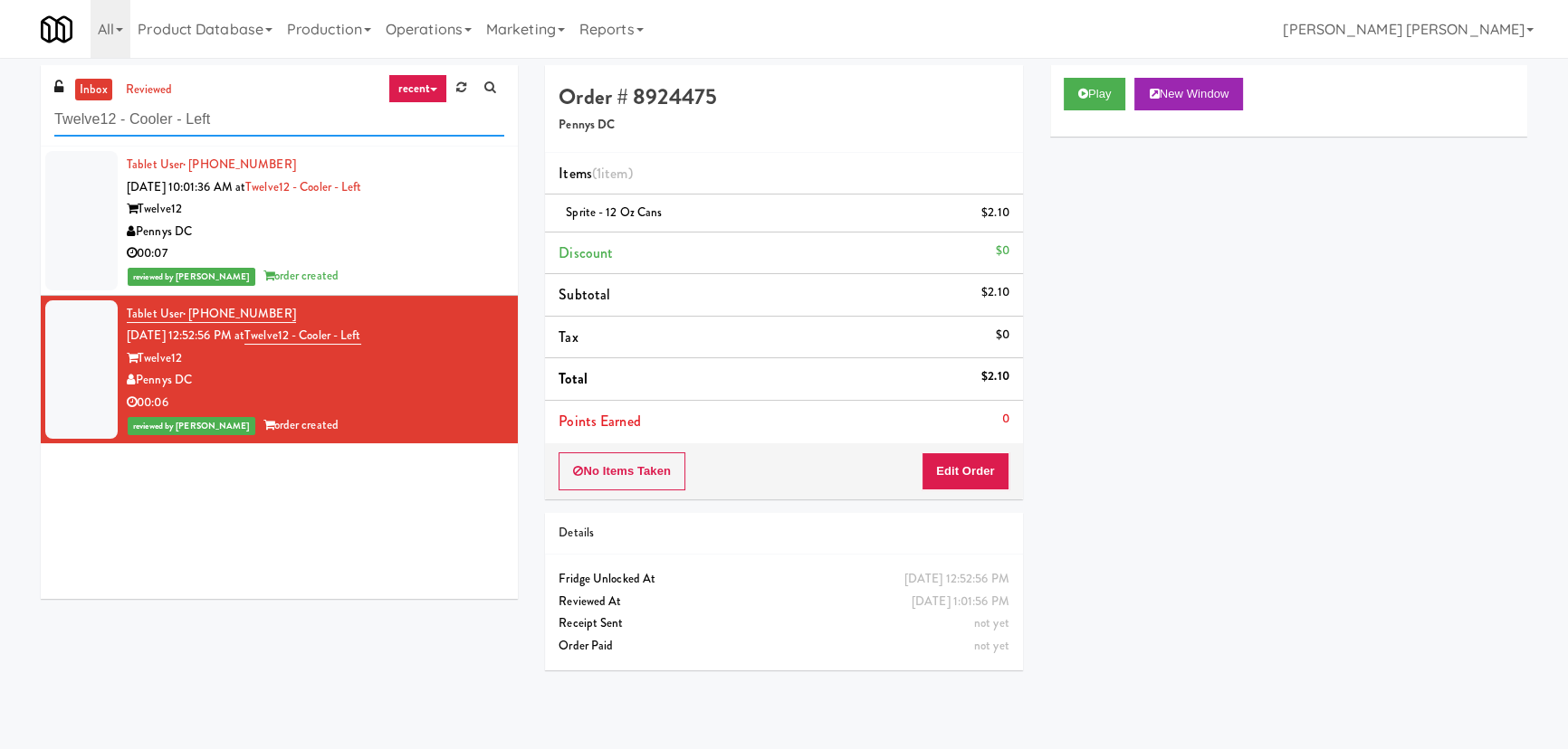
drag, startPoint x: 208, startPoint y: 117, endPoint x: -74, endPoint y: 108, distance: 282.1
click at [0, 108] on html "Are you sure you want to update this order? Okay Cancel Okay Are you sure you w…" at bounding box center [784, 374] width 1568 height 749
paste input "Phase II - Combo Cooler"
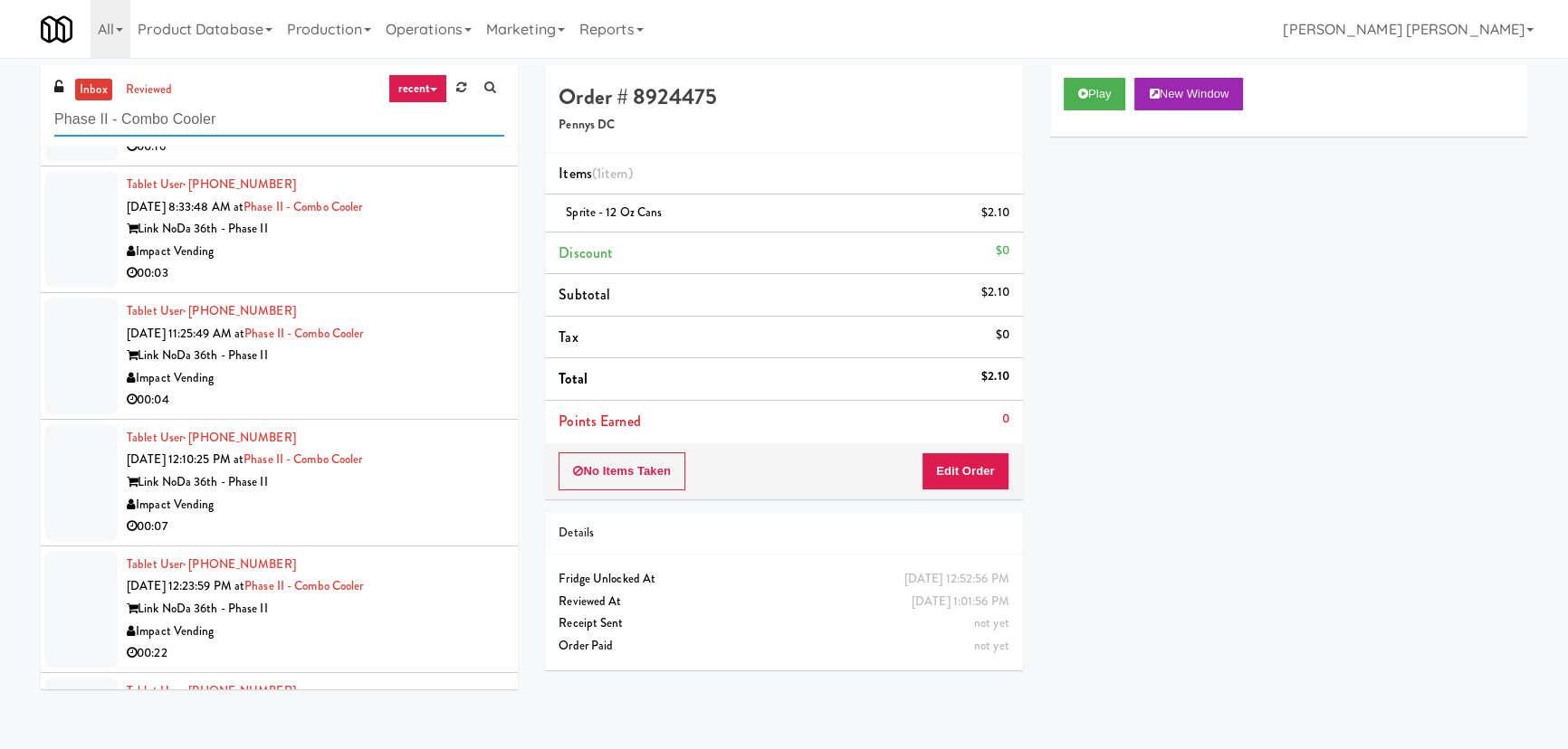
scroll to position [216, 0]
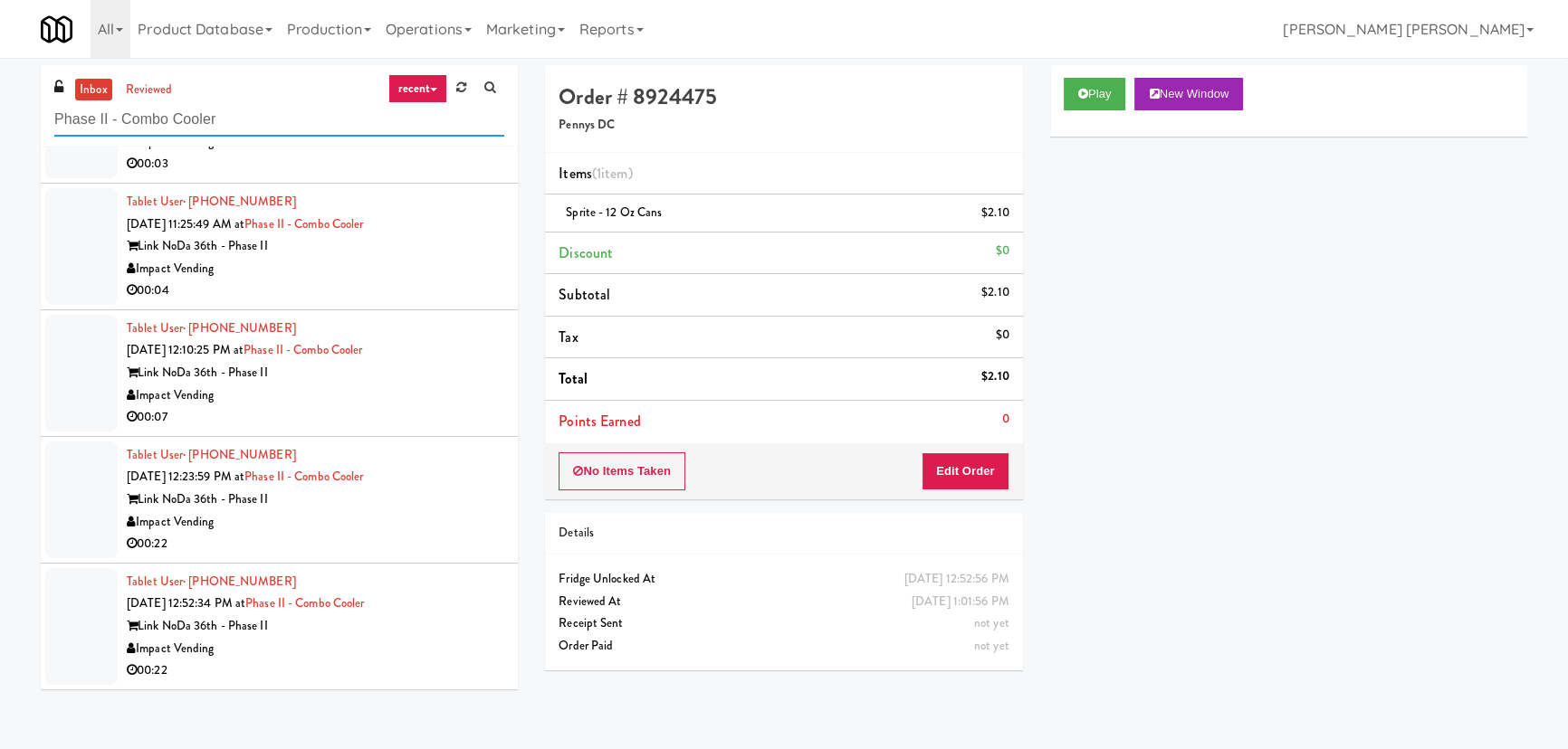
drag, startPoint x: 238, startPoint y: 118, endPoint x: 18, endPoint y: 102, distance: 220.6
click at [18, 102] on div "inbox reviewed recent all unclear take inventory issue suspicious failed recent…" at bounding box center [784, 403] width 1568 height 677
paste input "1840 Garden"
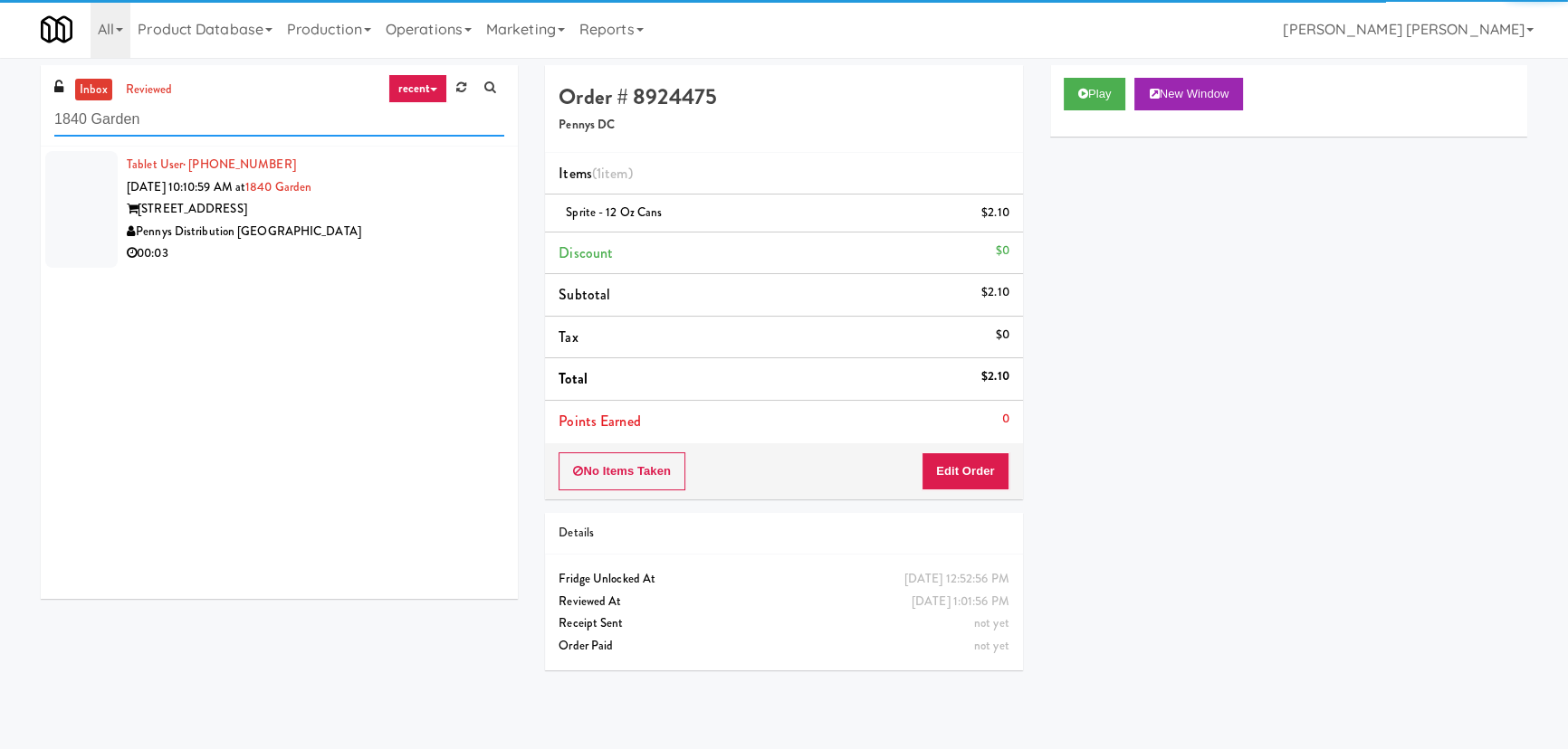
type input "1840 Garden"
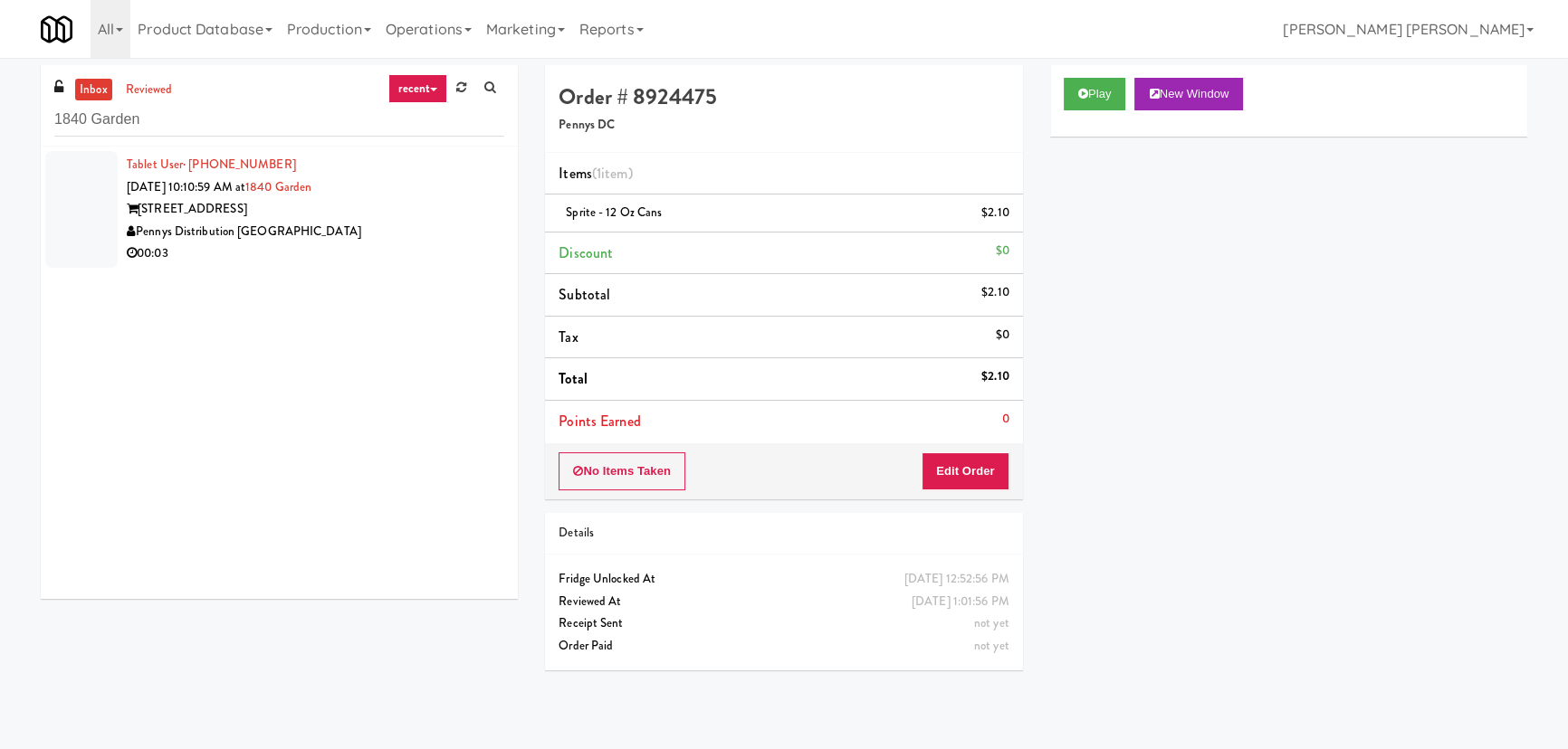
click at [364, 235] on div "Pennys Distribution [GEOGRAPHIC_DATA]" at bounding box center [315, 231] width 378 height 23
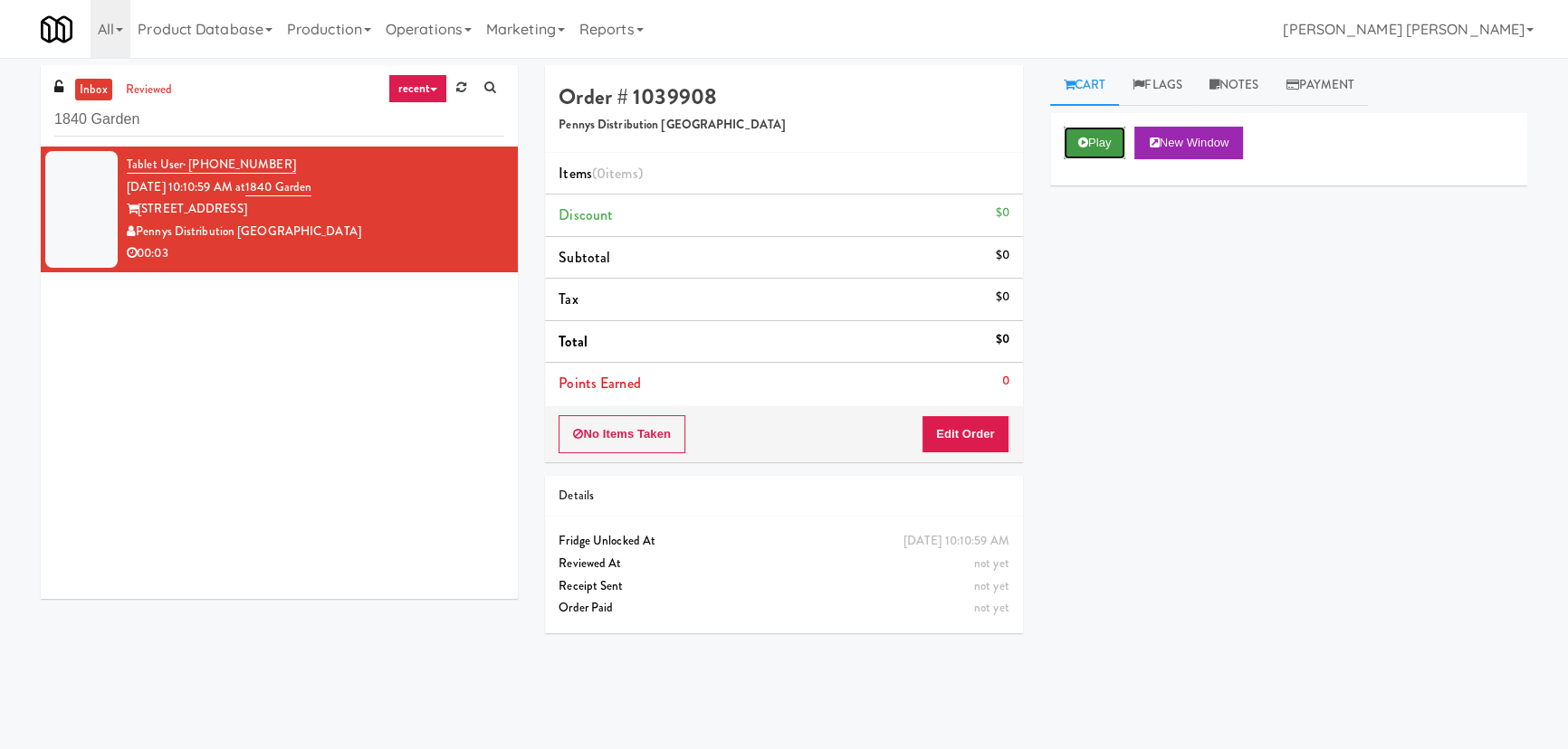
click at [1083, 143] on icon at bounding box center [1084, 142] width 10 height 12
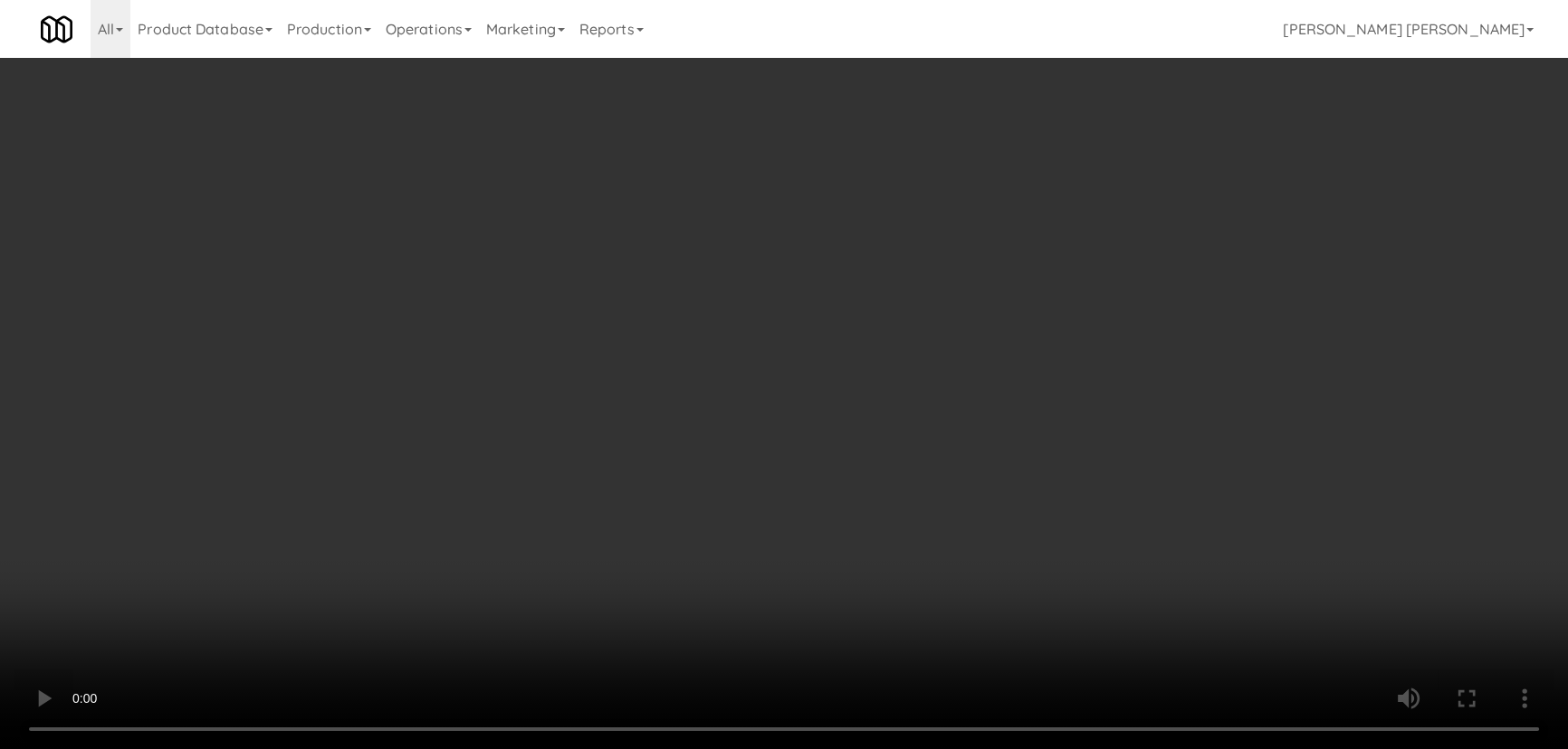
click at [939, 749] on video at bounding box center [784, 374] width 1568 height 749
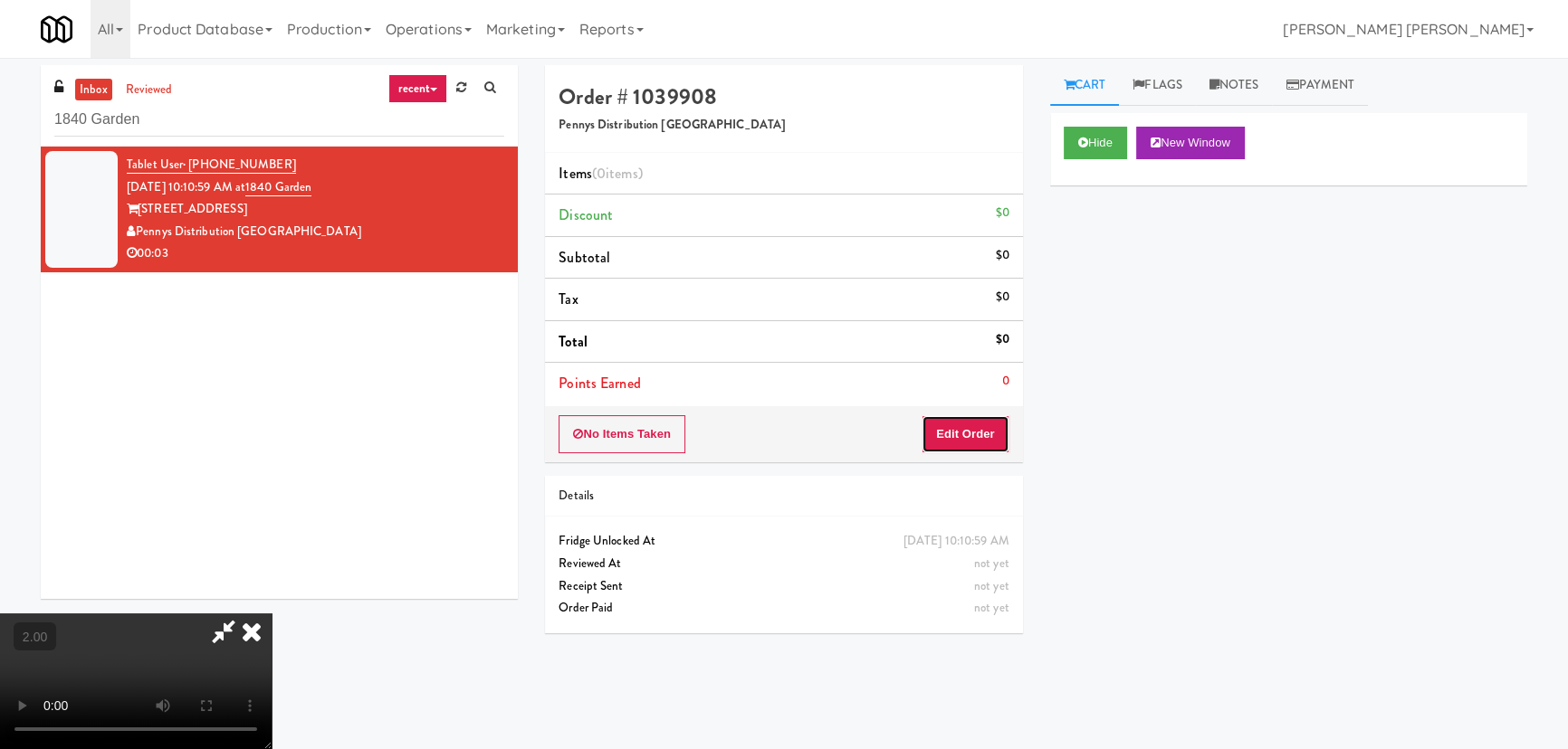
click at [967, 442] on button "Edit Order" at bounding box center [965, 434] width 88 height 38
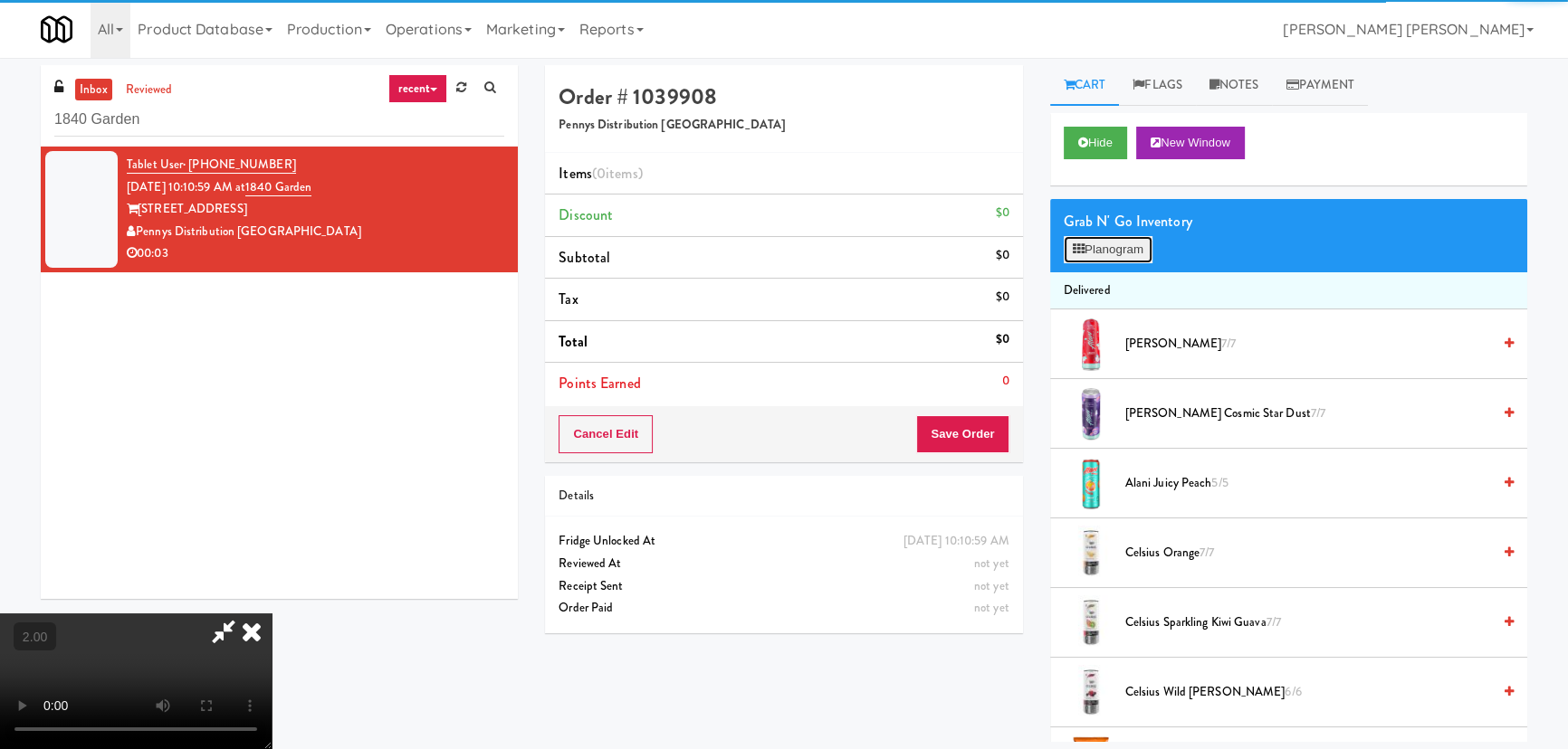
click at [1106, 249] on button "Planogram" at bounding box center [1108, 249] width 89 height 27
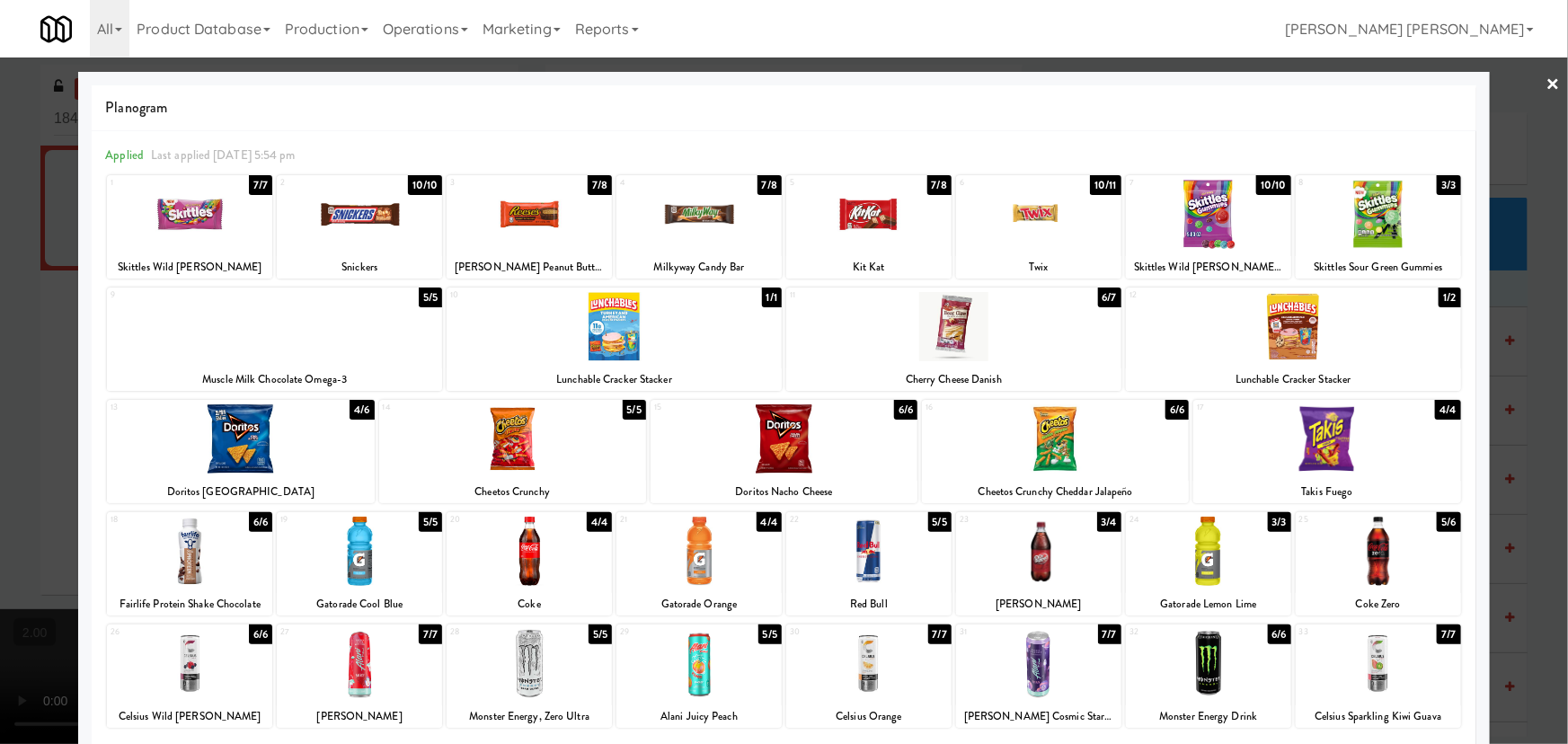
click at [707, 667] on div at bounding box center [699, 664] width 165 height 70
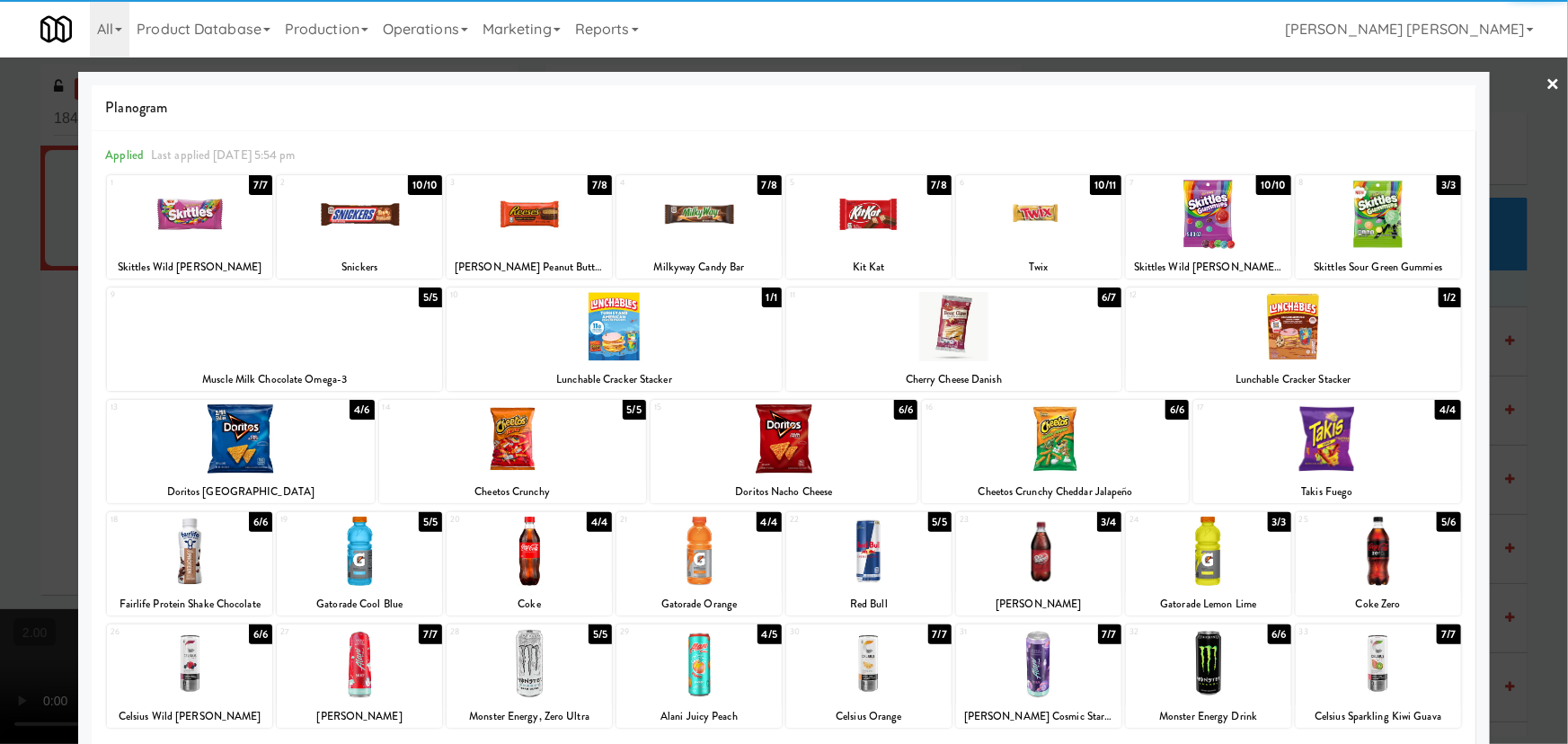
click at [1546, 74] on link "×" at bounding box center [1553, 85] width 15 height 56
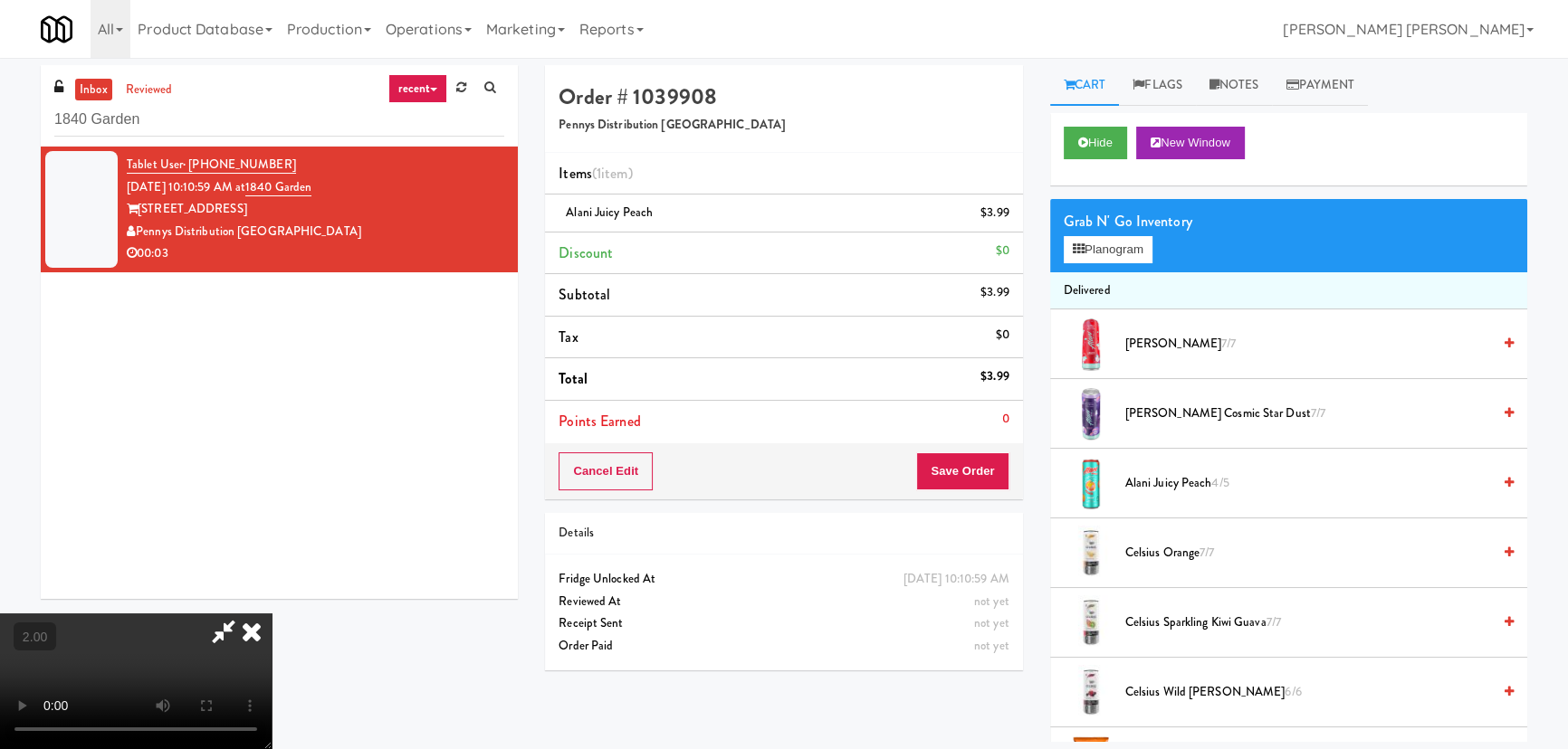
drag, startPoint x: 919, startPoint y: 240, endPoint x: 956, endPoint y: 424, distance: 187.7
click at [272, 614] on icon at bounding box center [251, 631] width 40 height 37
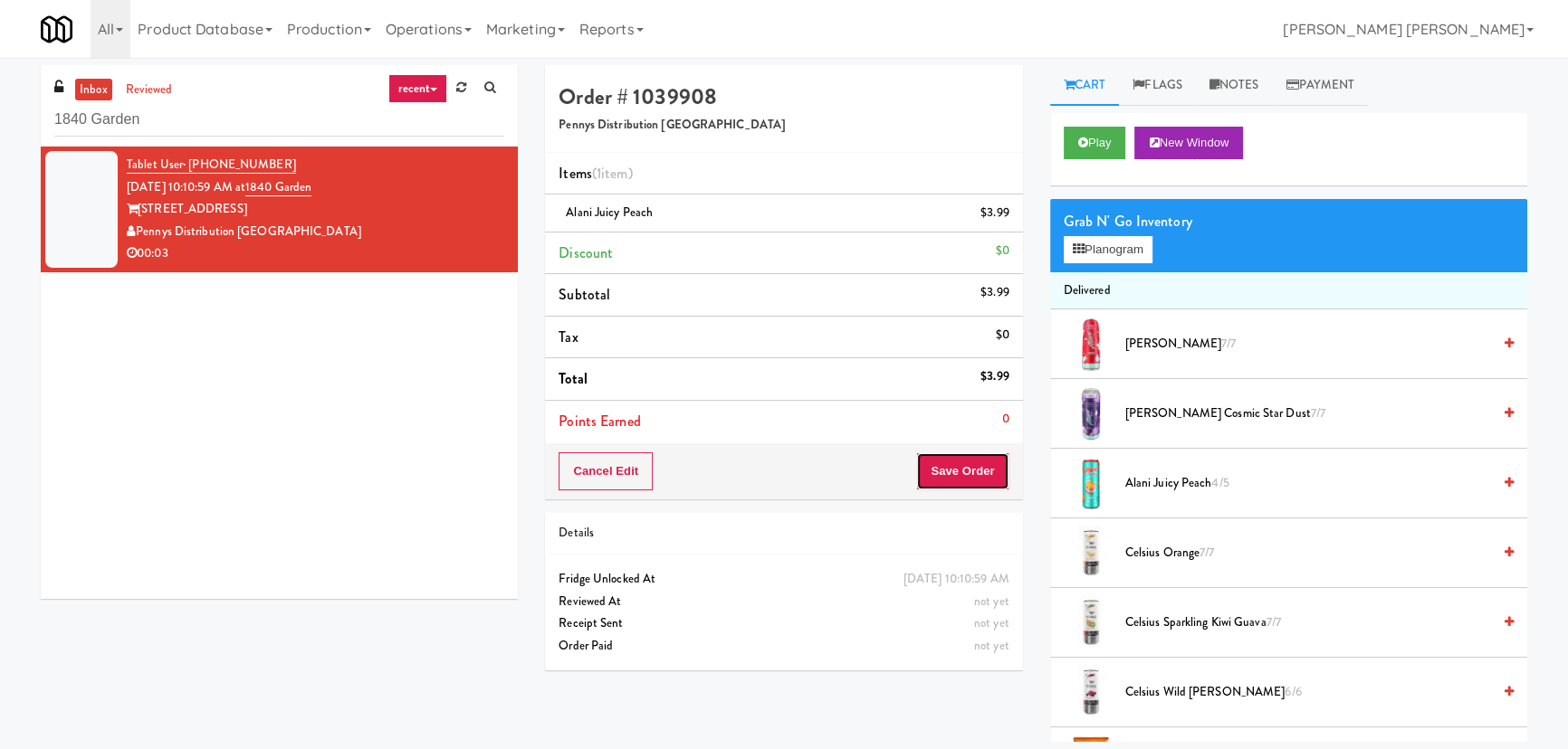
click at [980, 479] on button "Save Order" at bounding box center [962, 471] width 92 height 38
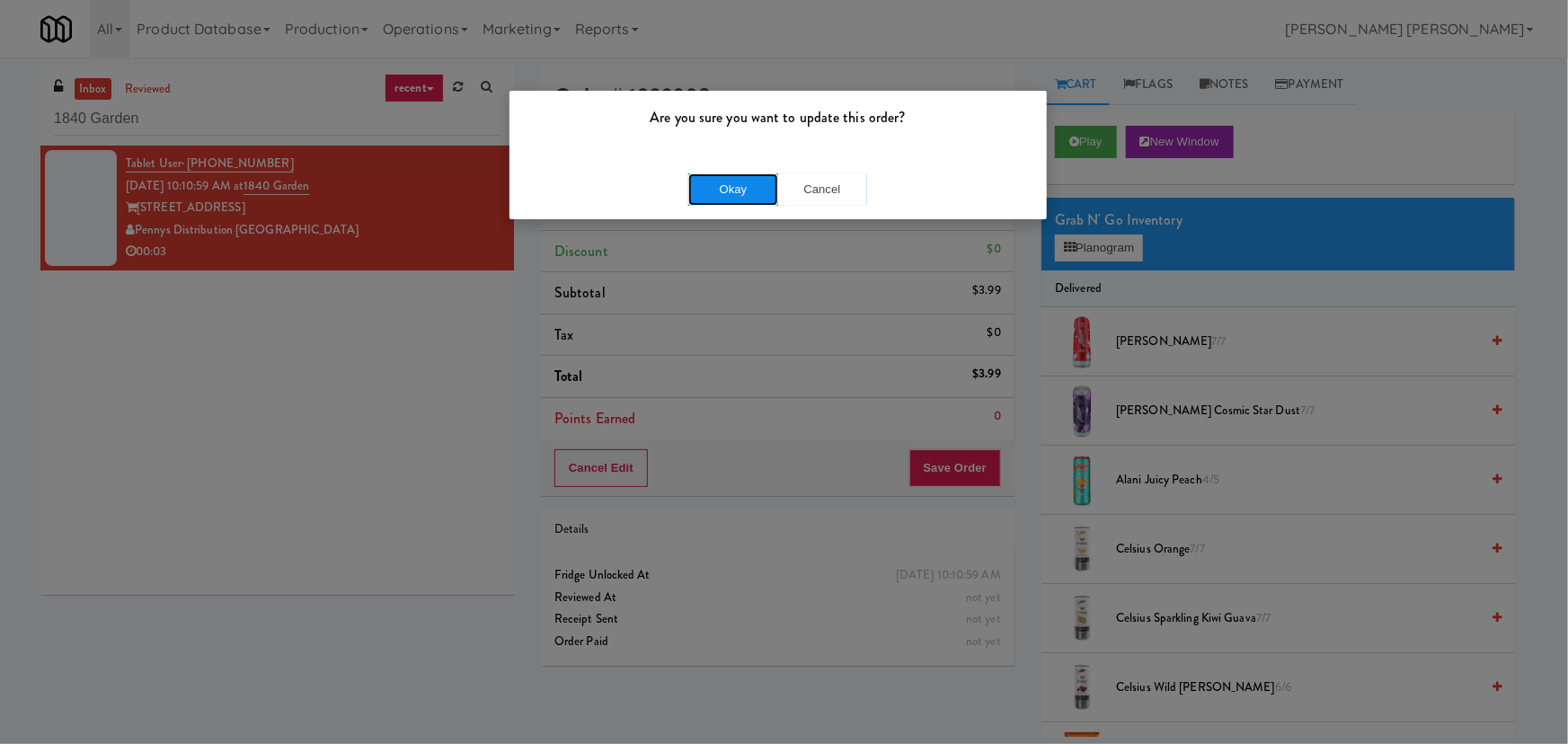
click at [743, 181] on button "Okay" at bounding box center [733, 189] width 90 height 32
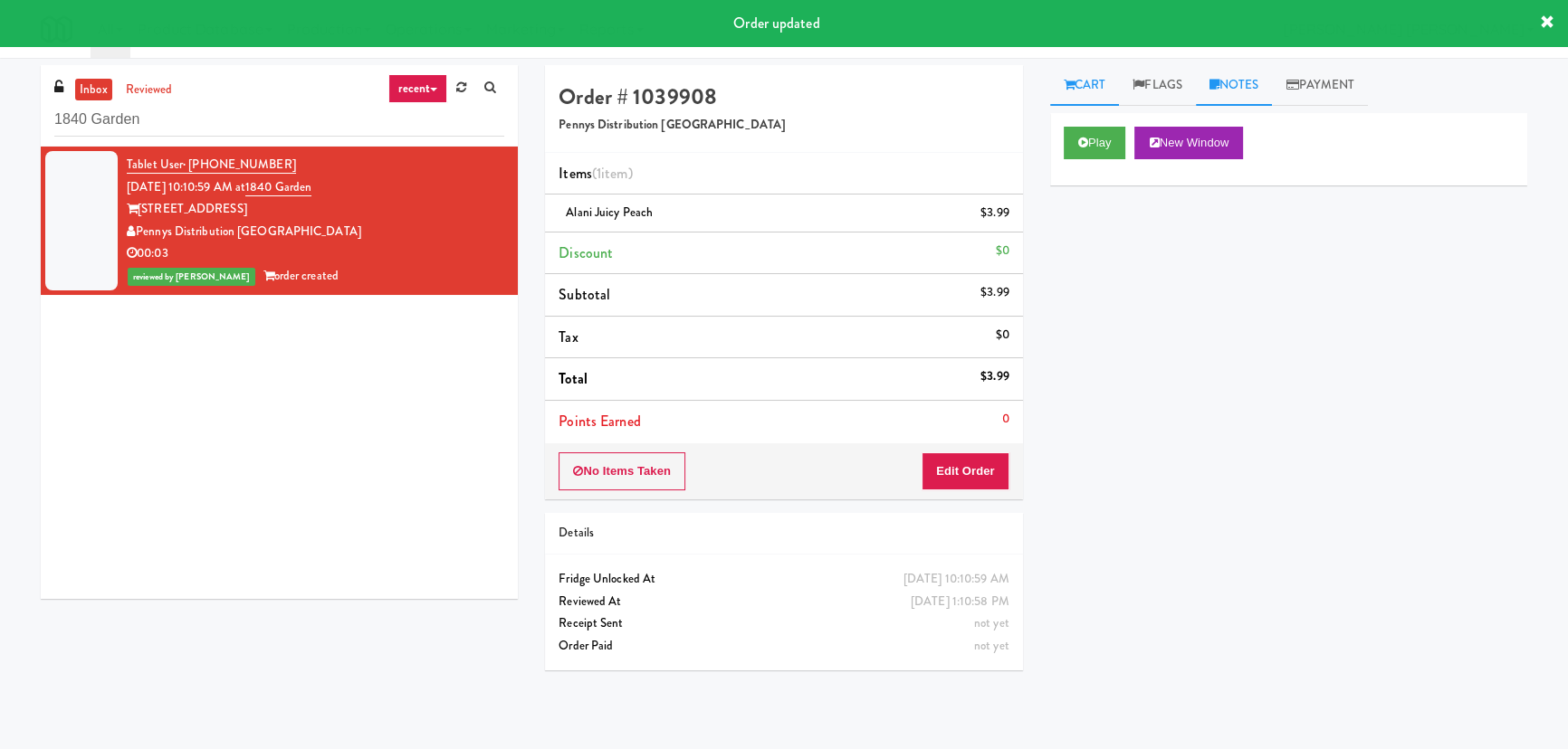
click at [1241, 88] on link "Notes" at bounding box center [1235, 85] width 77 height 41
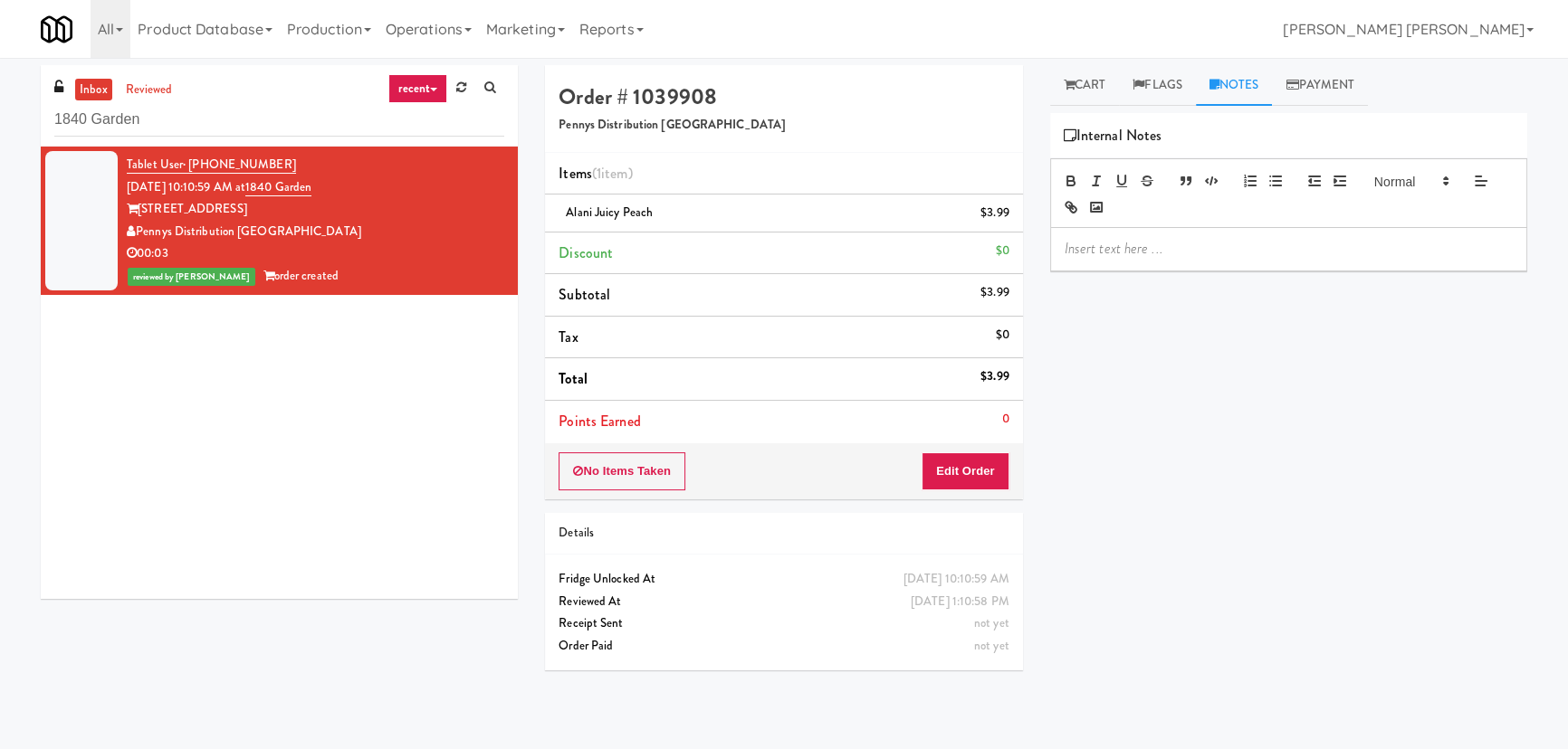
click at [1188, 259] on div at bounding box center [1288, 249] width 476 height 42
drag, startPoint x: 223, startPoint y: 117, endPoint x: 44, endPoint y: 104, distance: 179.5
click at [44, 104] on div "inbox reviewed recent all unclear take inventory issue suspicious failed recent…" at bounding box center [279, 106] width 478 height 81
paste input "Ring Power Main Breakroom Cabinet 1"
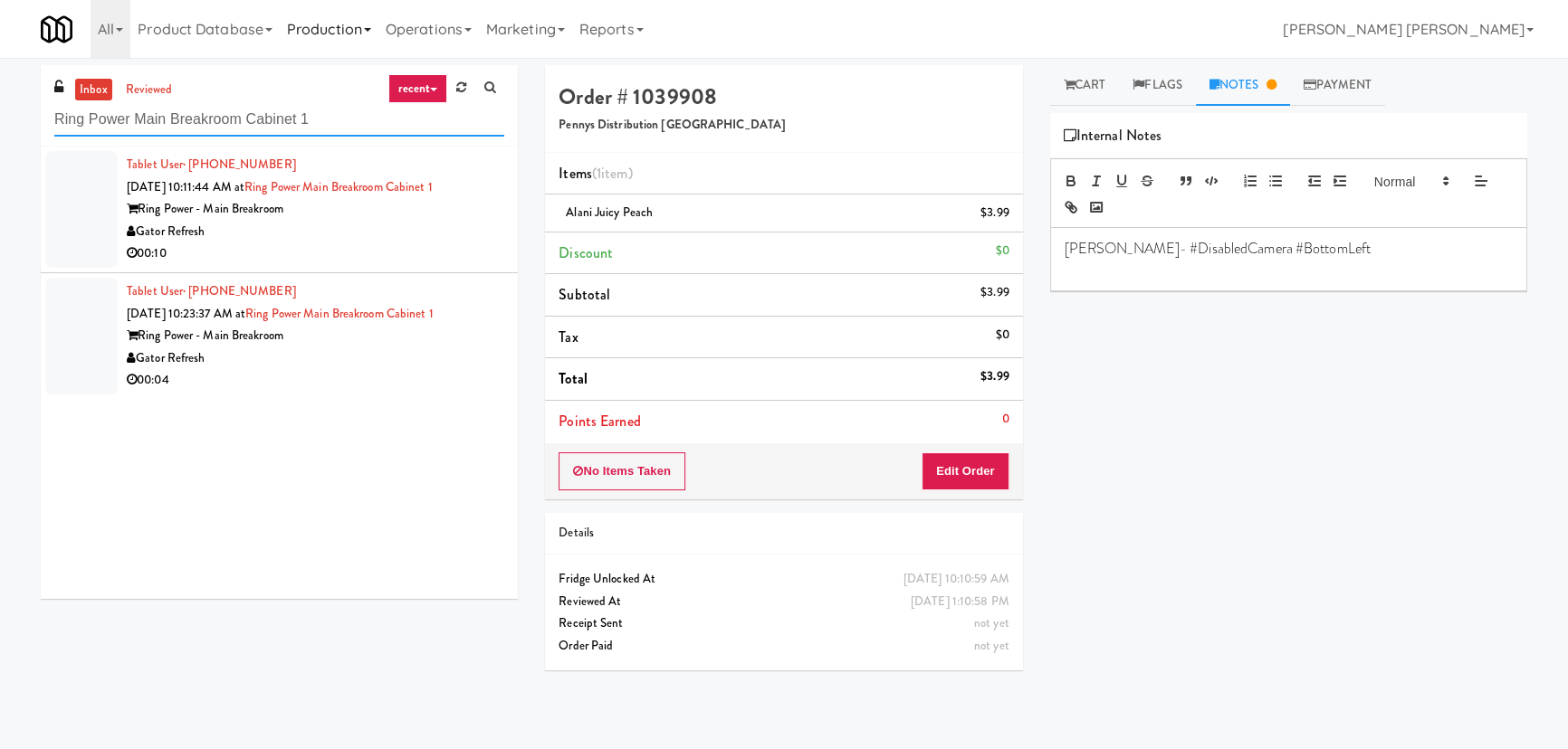
type input "Ring Power Main Breakroom Cabinet 1"
click at [415, 243] on div "00:10" at bounding box center [315, 253] width 378 height 23
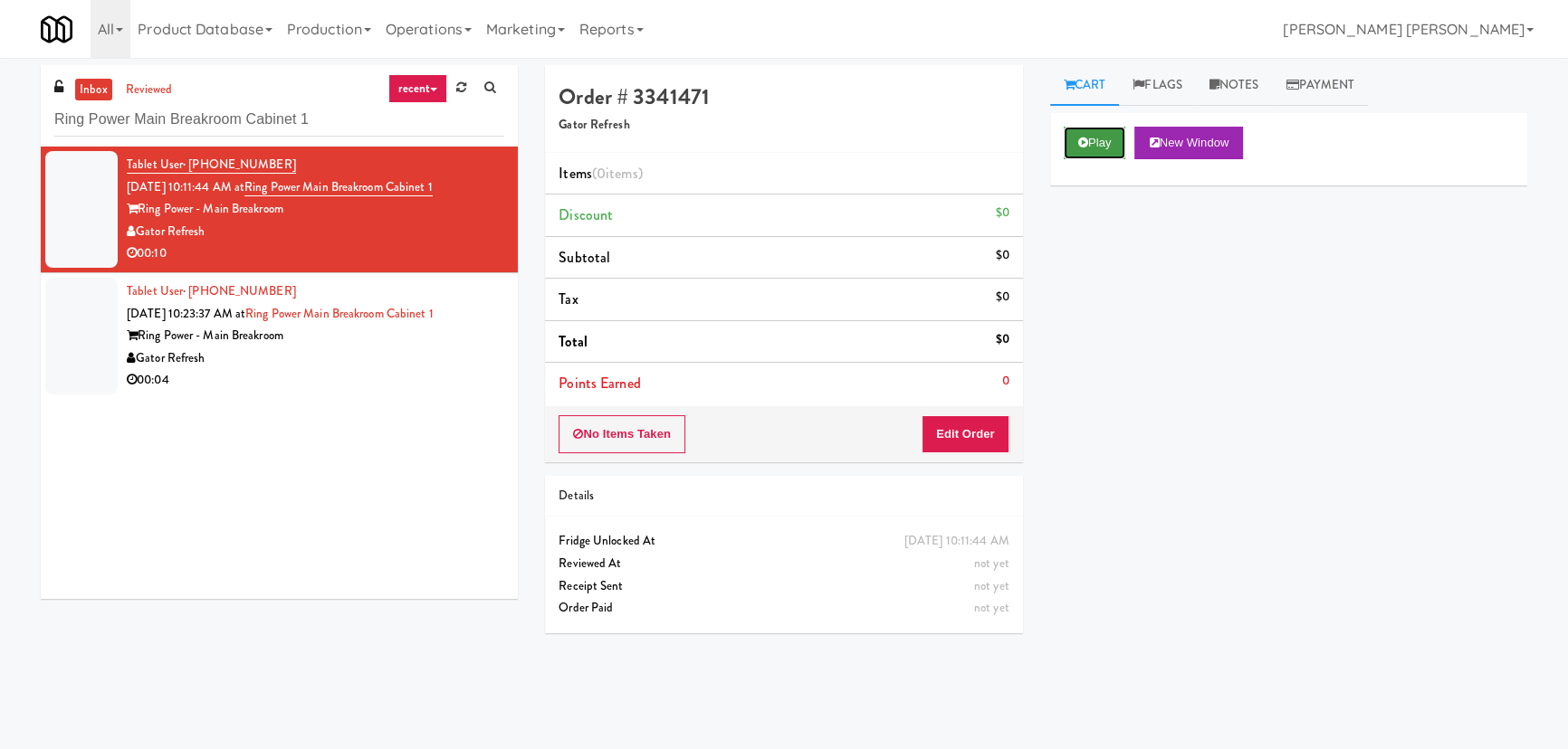
click at [1087, 144] on icon at bounding box center [1084, 142] width 10 height 12
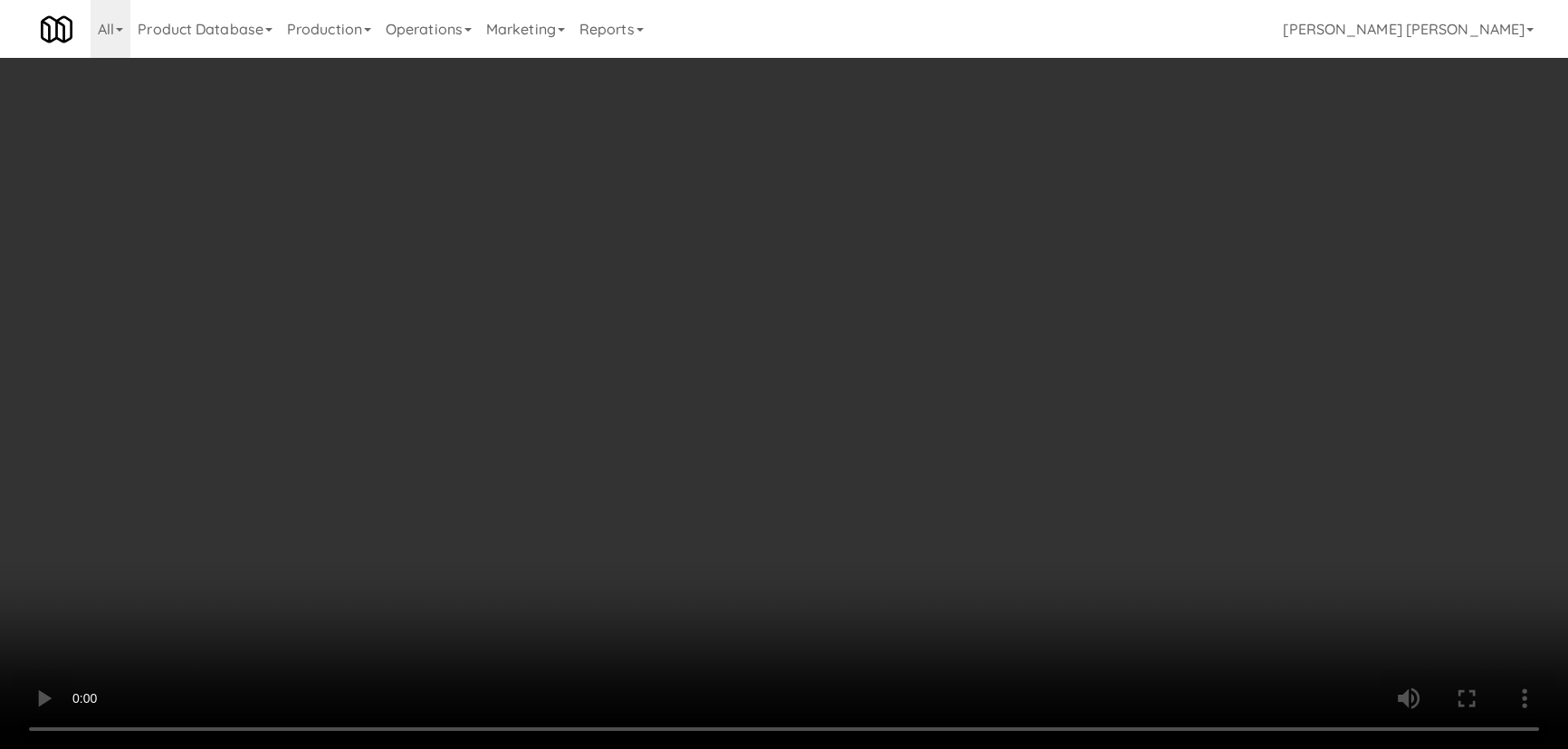
click at [887, 749] on video at bounding box center [784, 374] width 1568 height 749
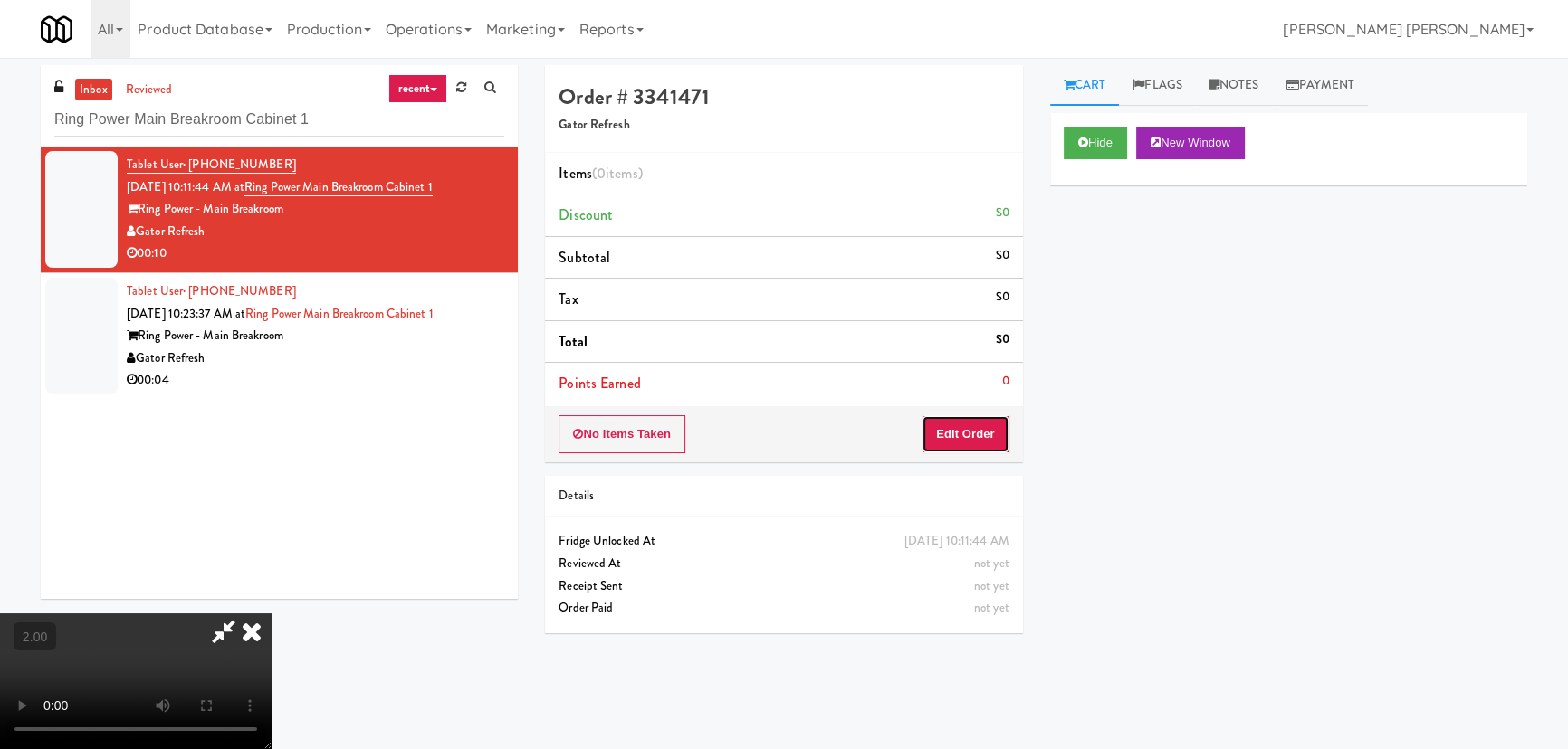
click at [1003, 424] on button "Edit Order" at bounding box center [965, 434] width 88 height 38
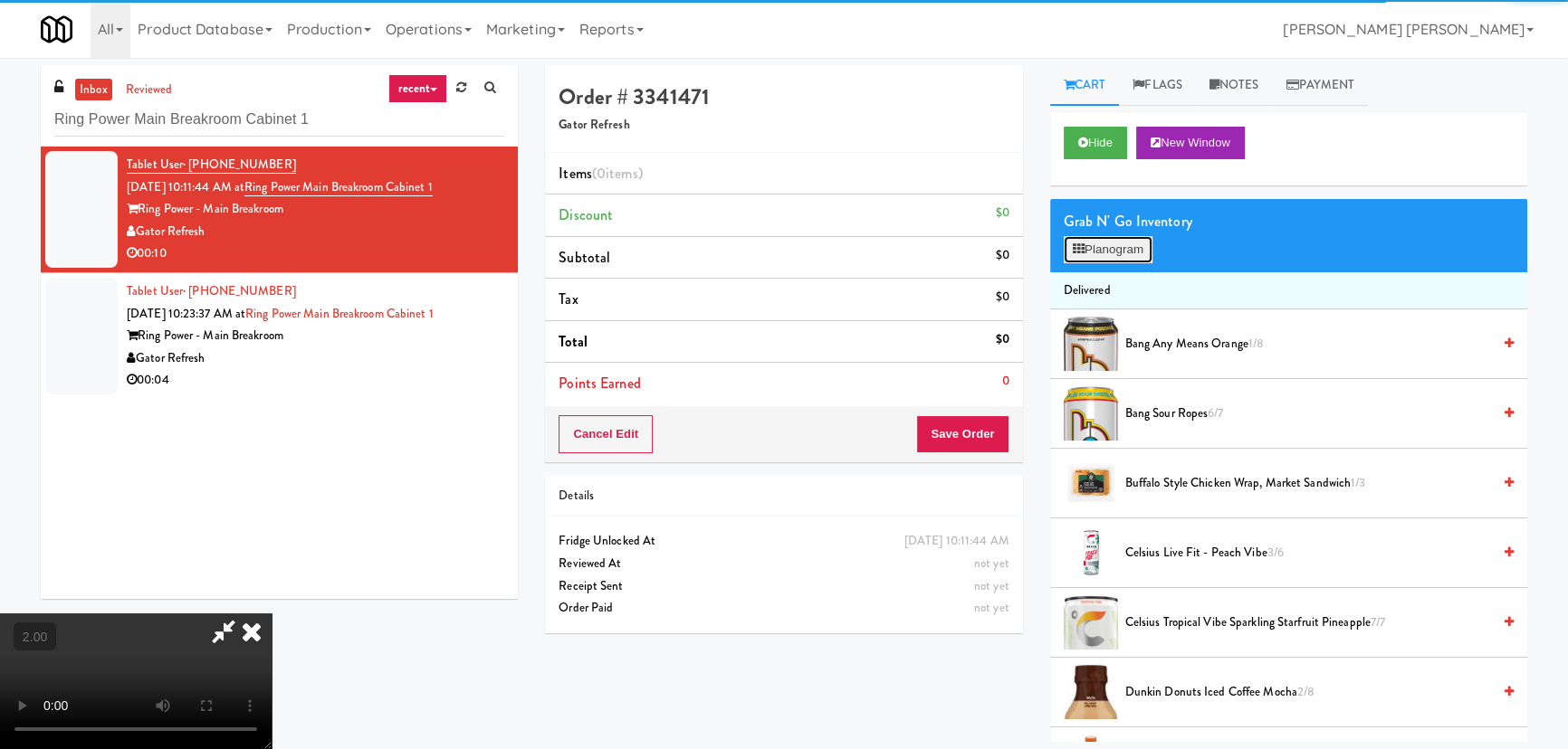
click at [1095, 250] on button "Planogram" at bounding box center [1108, 249] width 89 height 27
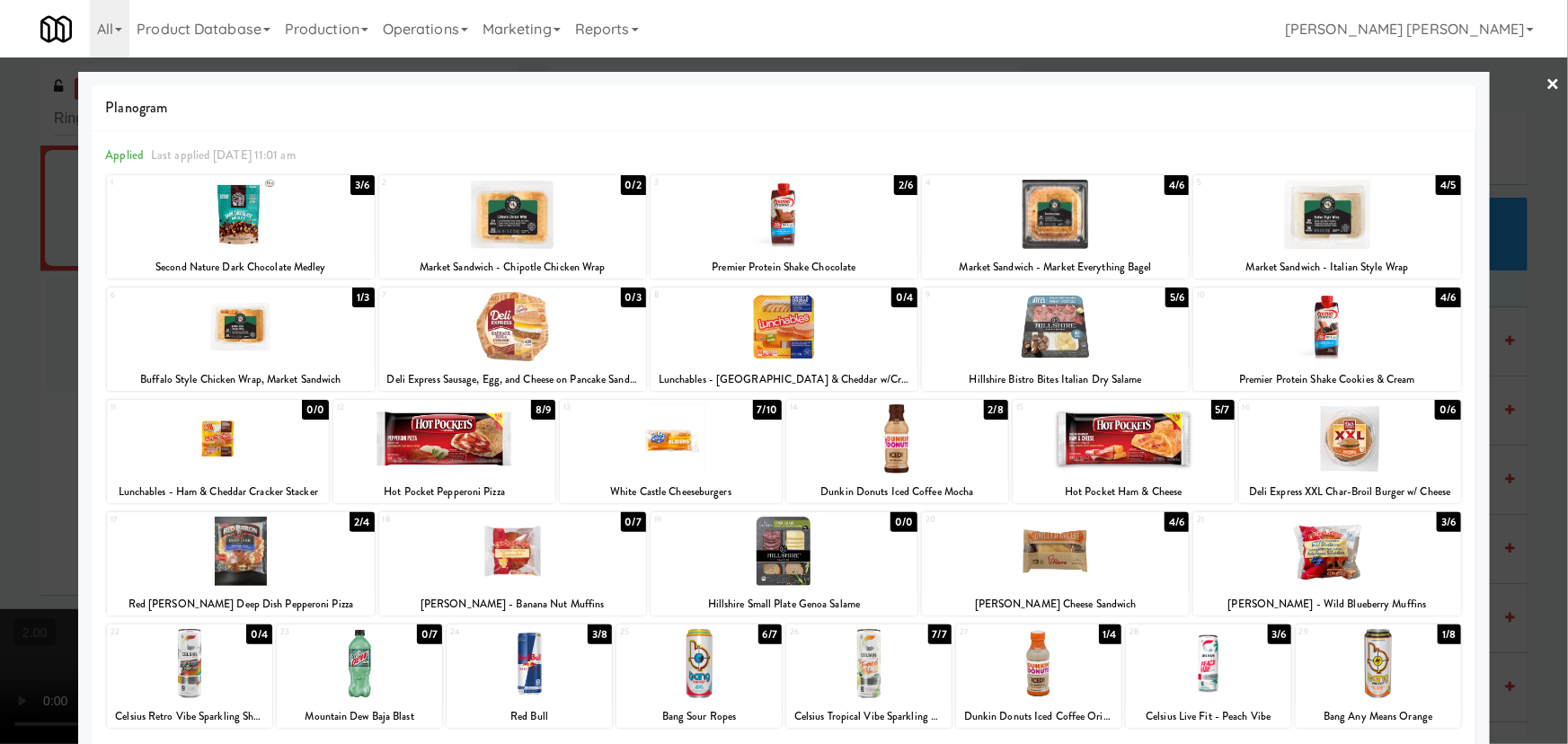
click at [780, 207] on div at bounding box center [784, 214] width 267 height 70
click at [1326, 558] on div at bounding box center [1327, 551] width 267 height 70
click at [1546, 74] on link "×" at bounding box center [1553, 85] width 15 height 56
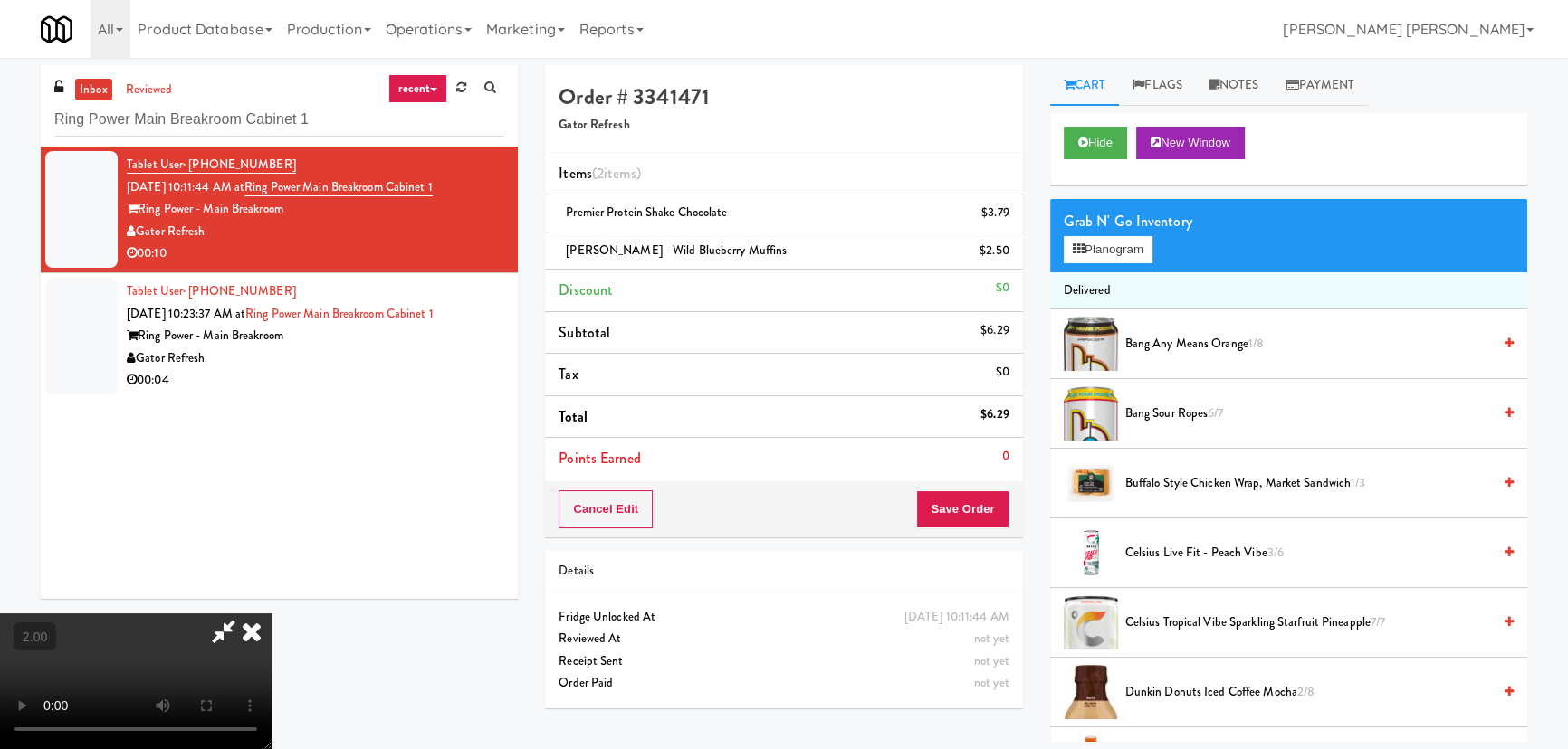
click at [272, 614] on video at bounding box center [135, 681] width 272 height 135
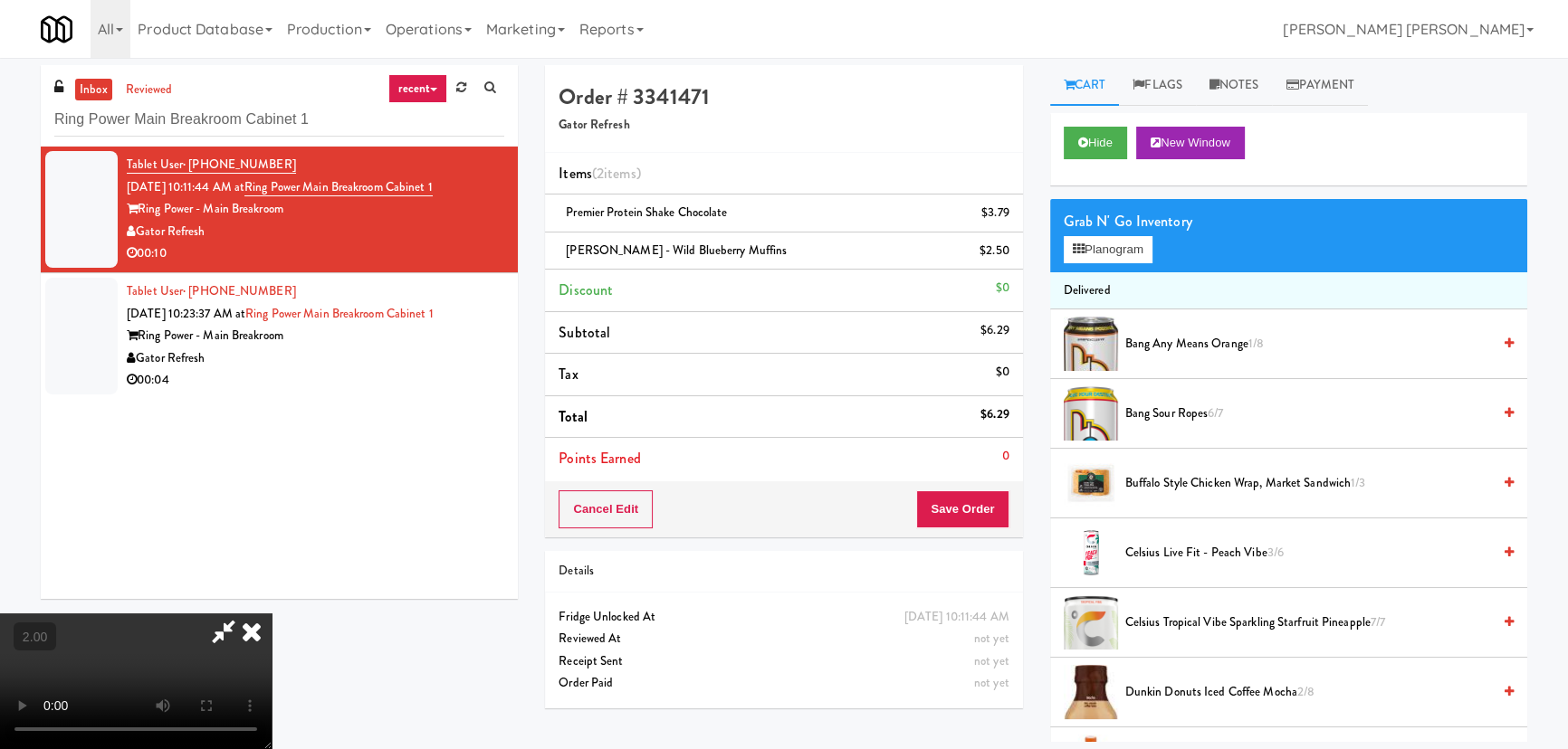
click at [272, 614] on video at bounding box center [135, 681] width 272 height 135
click at [272, 614] on icon at bounding box center [251, 631] width 40 height 37
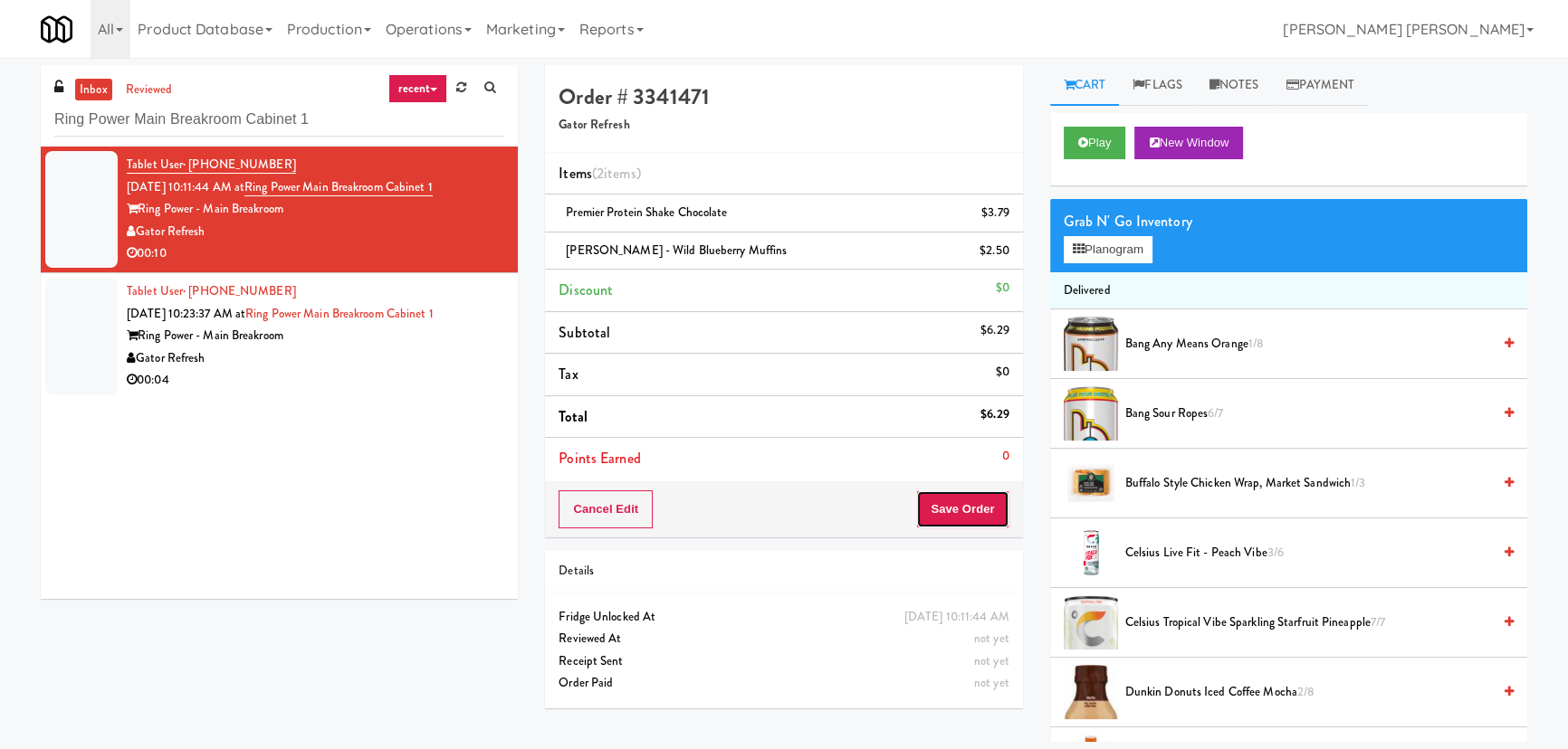
click at [969, 499] on button "Save Order" at bounding box center [962, 509] width 92 height 38
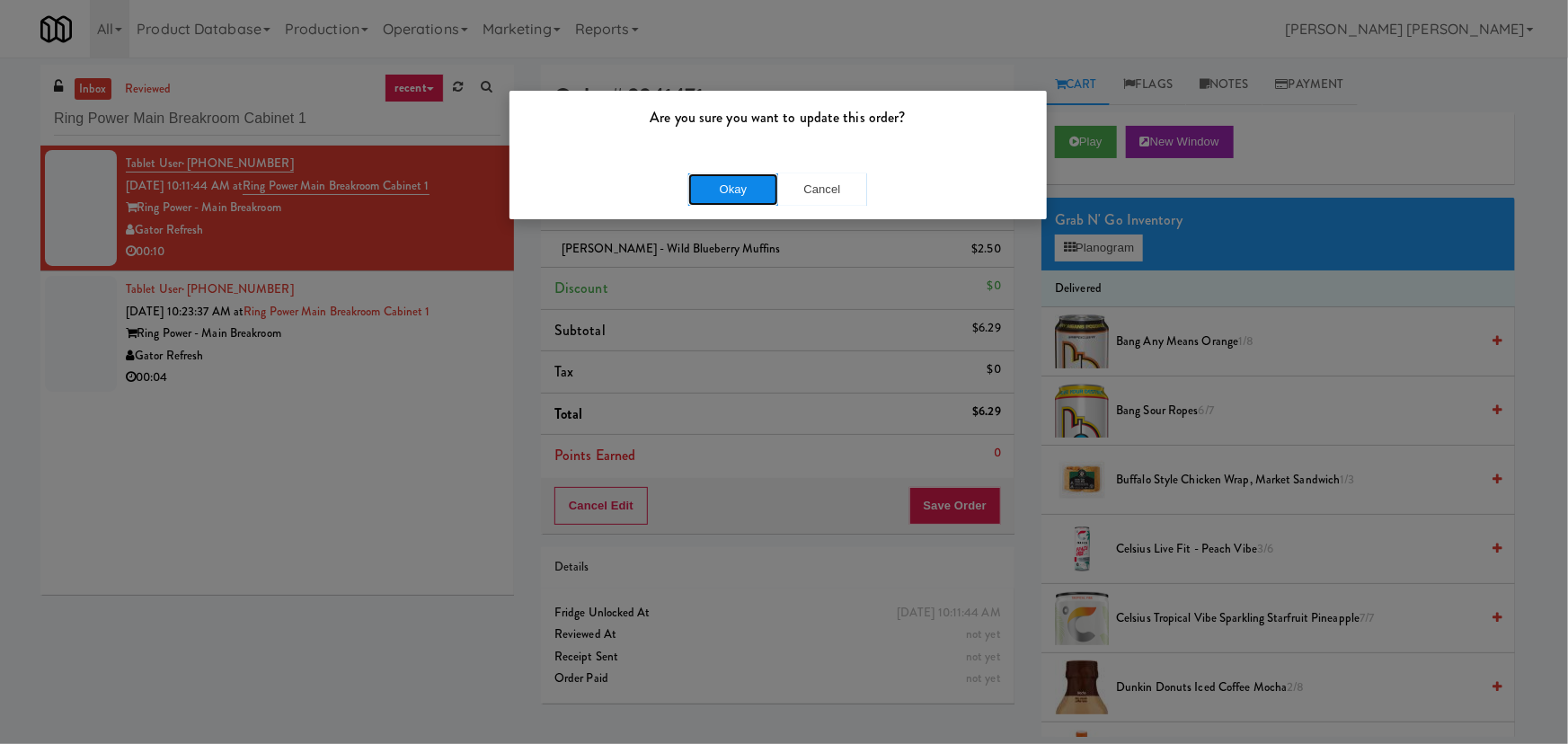
click at [720, 195] on button "Okay" at bounding box center [733, 189] width 90 height 32
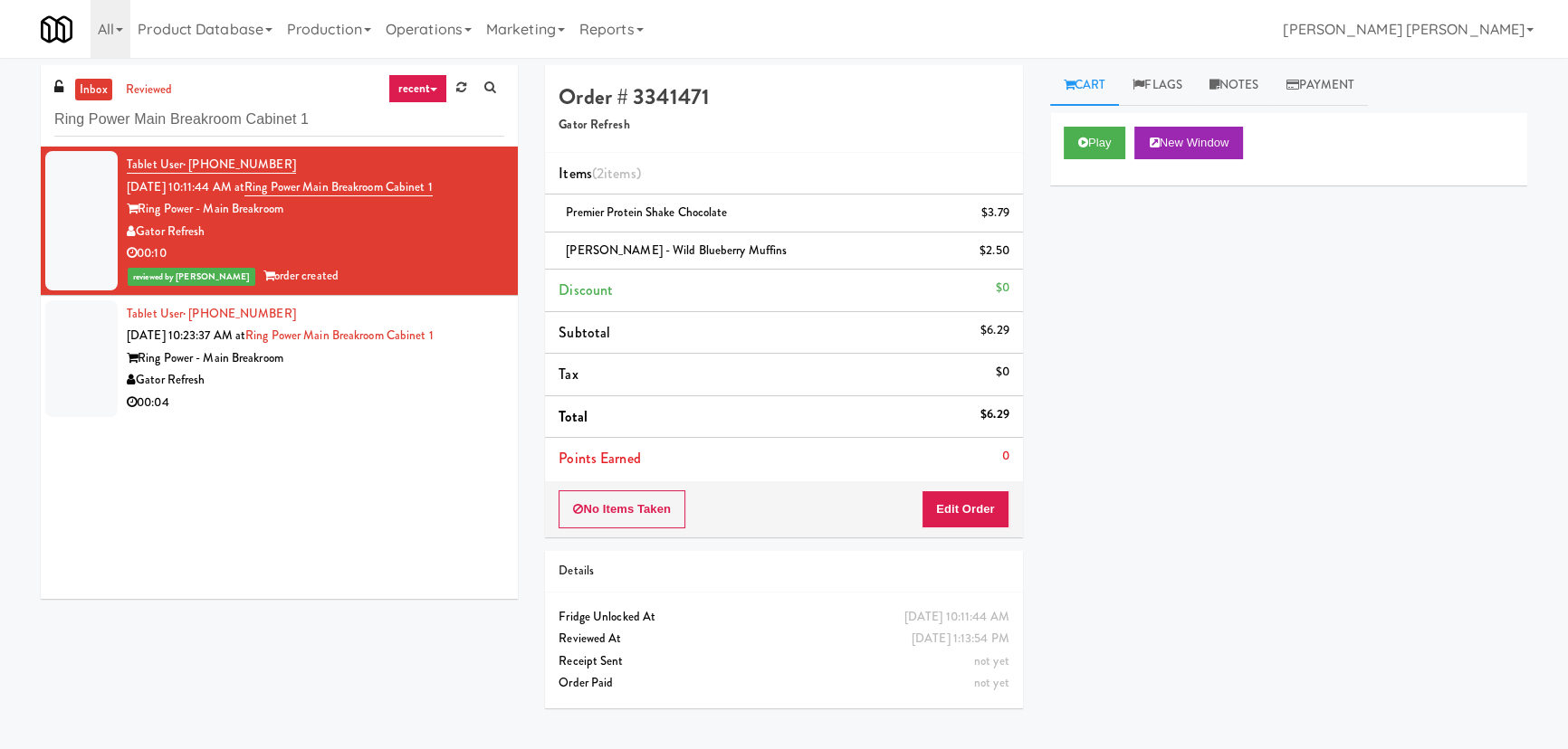
drag, startPoint x: 214, startPoint y: 225, endPoint x: 139, endPoint y: 227, distance: 75.0
click at [139, 227] on div "Gator Refresh" at bounding box center [315, 231] width 378 height 23
copy div "Gator Refresh"
drag, startPoint x: 462, startPoint y: 181, endPoint x: 6, endPoint y: 285, distance: 467.7
click at [267, 181] on div "Tablet User · (407) 676-6063 [DATE] 10:11:44 AM at [GEOGRAPHIC_DATA] Breakroom …" at bounding box center [315, 221] width 378 height 134
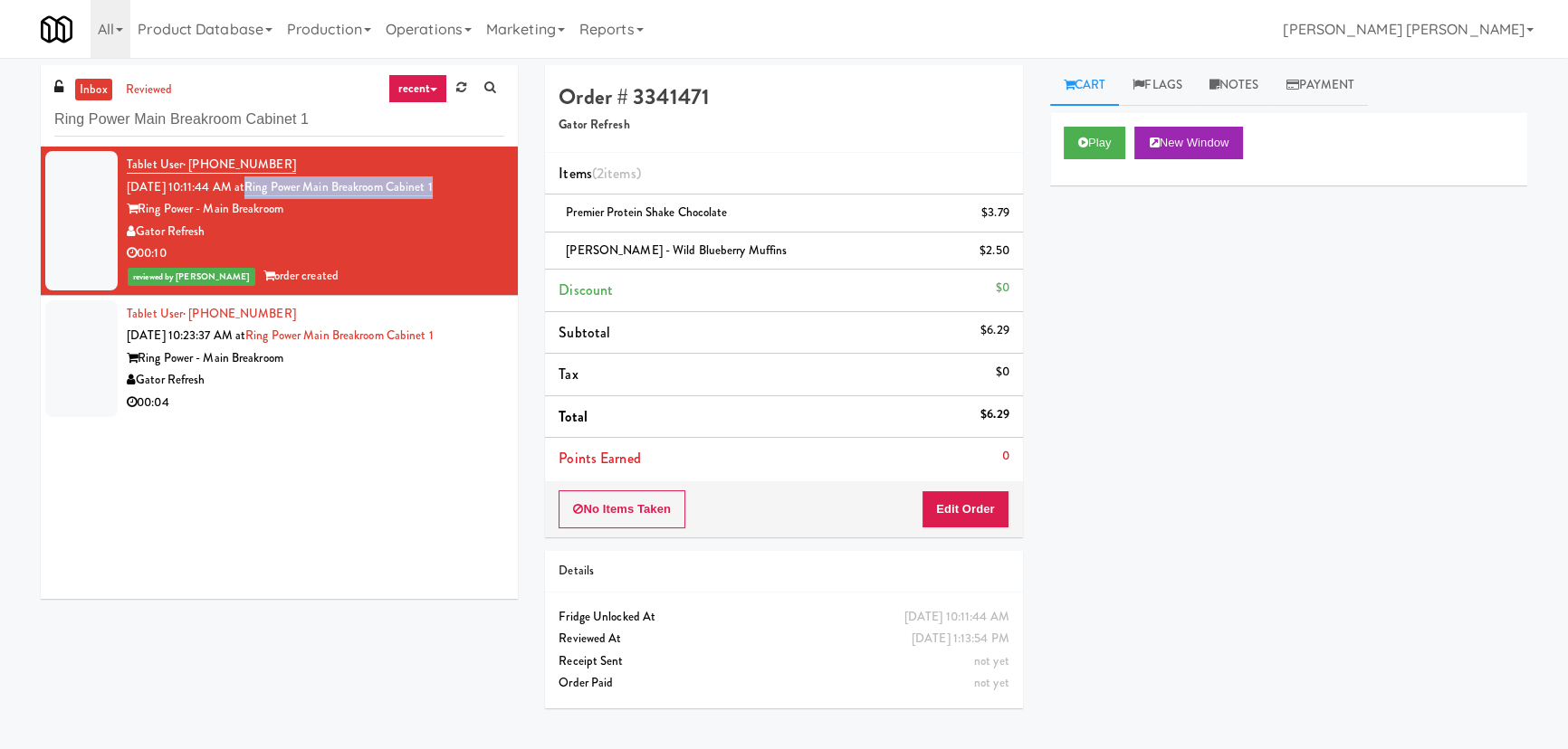
copy link "Ring Power Main Breakroom Cabinet 1"
click at [1231, 80] on link "Notes" at bounding box center [1235, 85] width 77 height 41
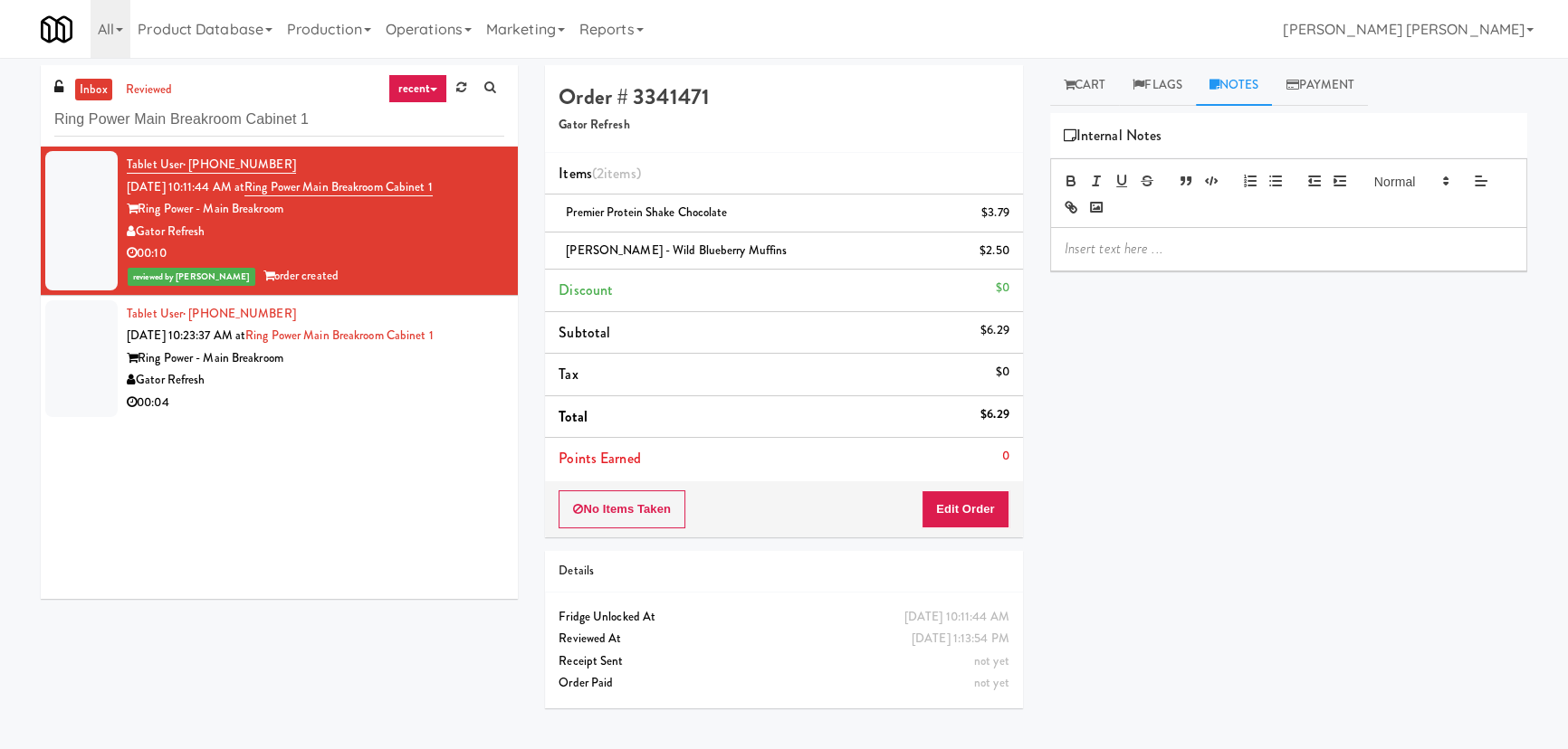
click at [1175, 258] on p at bounding box center [1288, 249] width 448 height 20
click at [1159, 255] on p at bounding box center [1288, 249] width 448 height 20
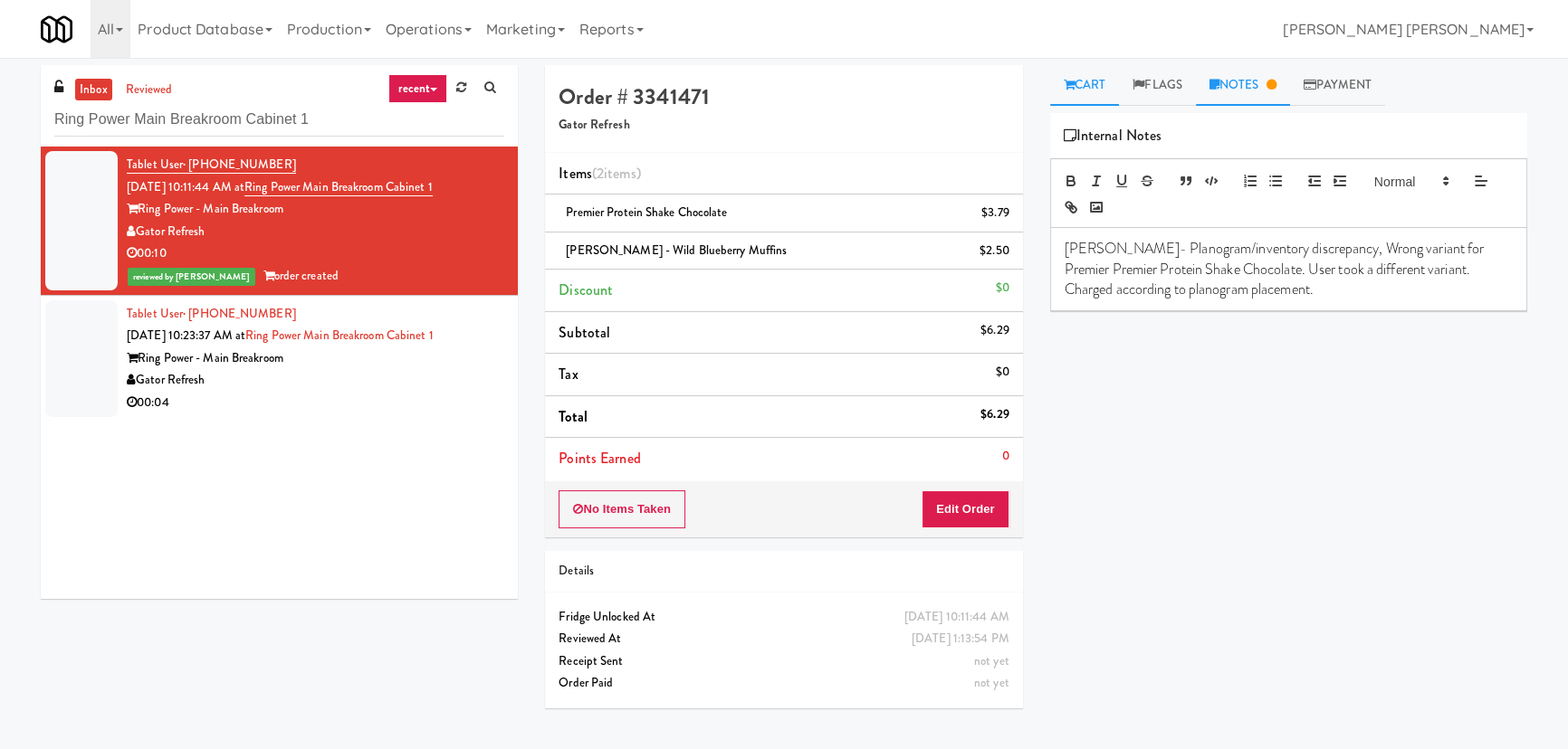
click at [1104, 80] on link "Cart" at bounding box center [1085, 85] width 70 height 41
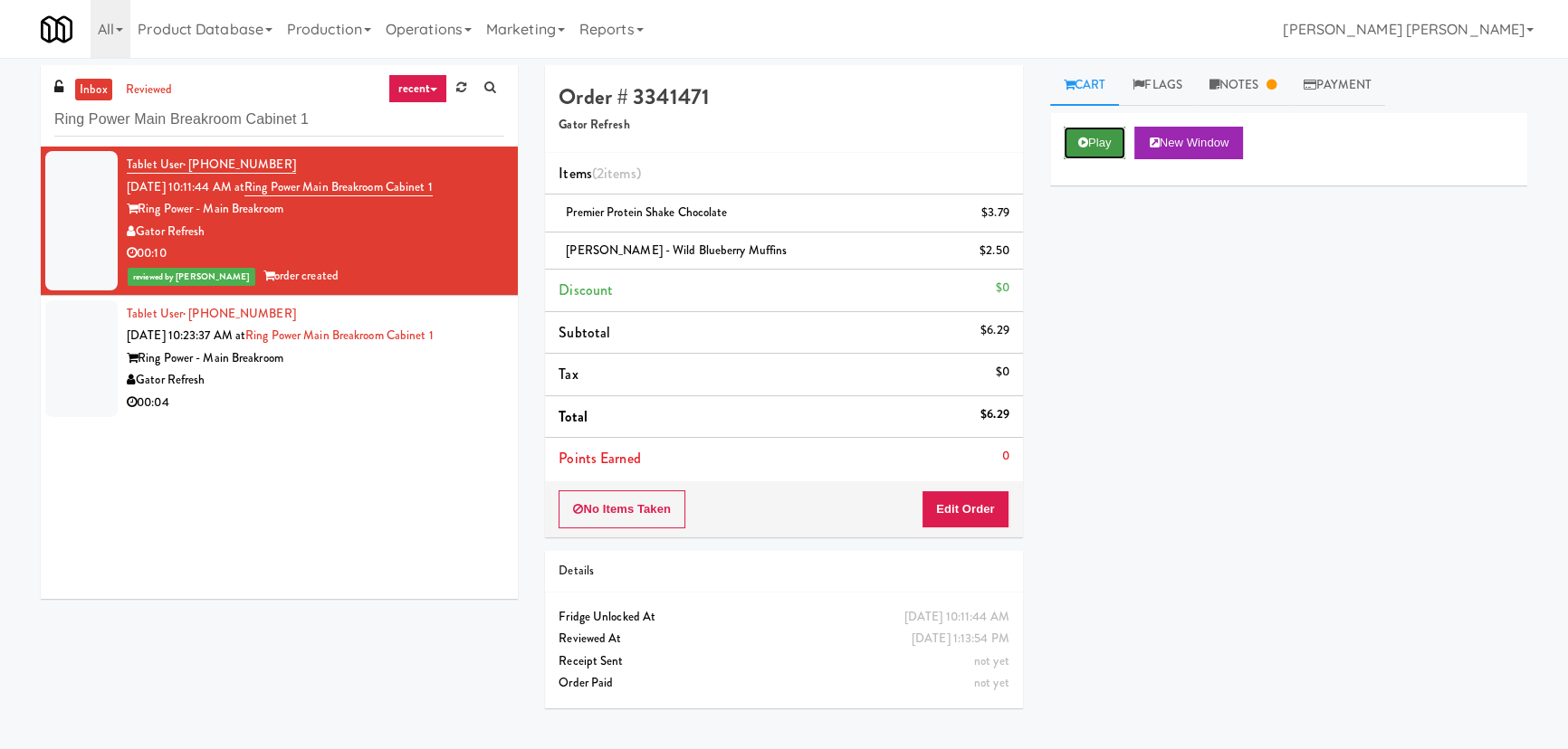
click at [1092, 143] on button "Play" at bounding box center [1094, 142] width 62 height 33
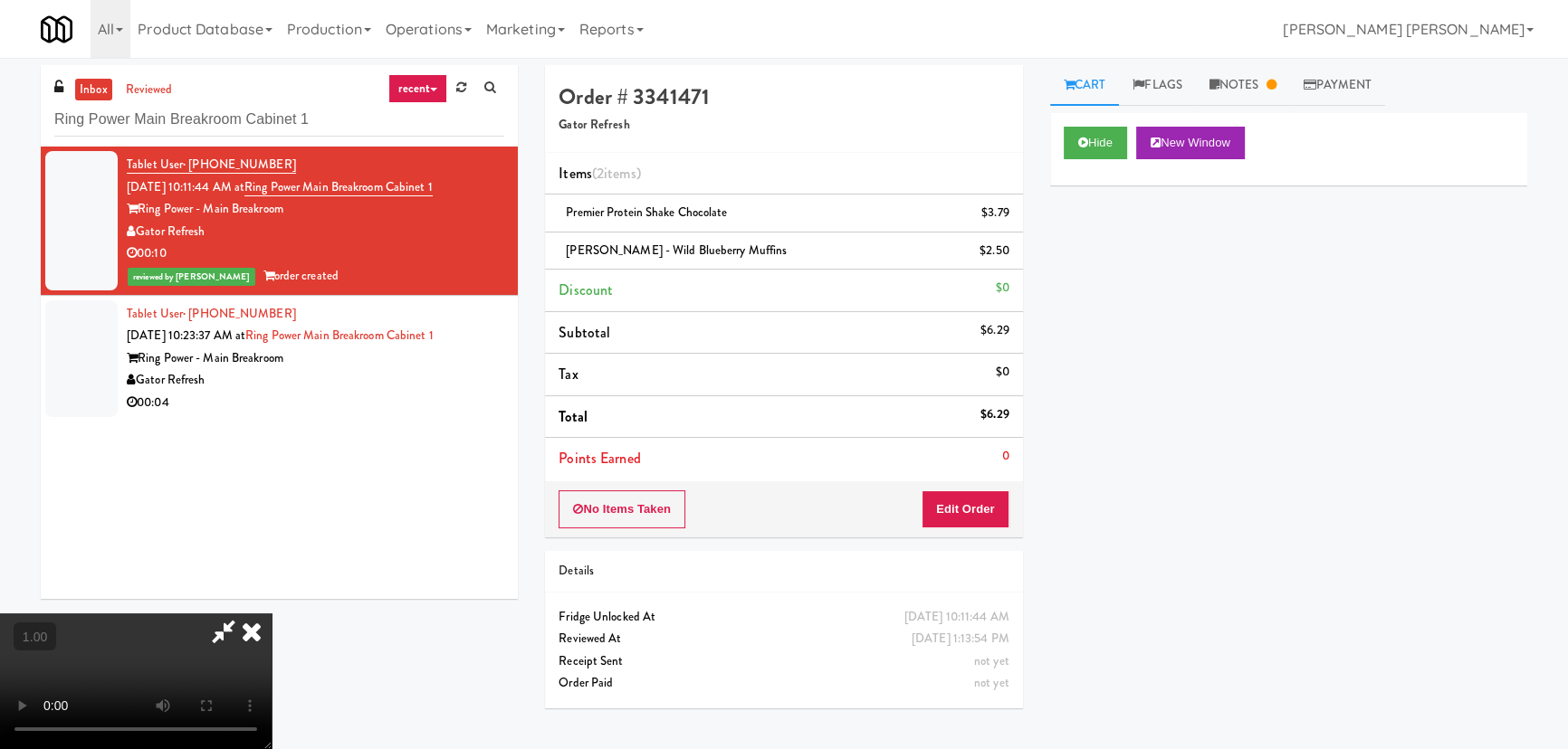
click at [272, 614] on icon at bounding box center [251, 631] width 40 height 37
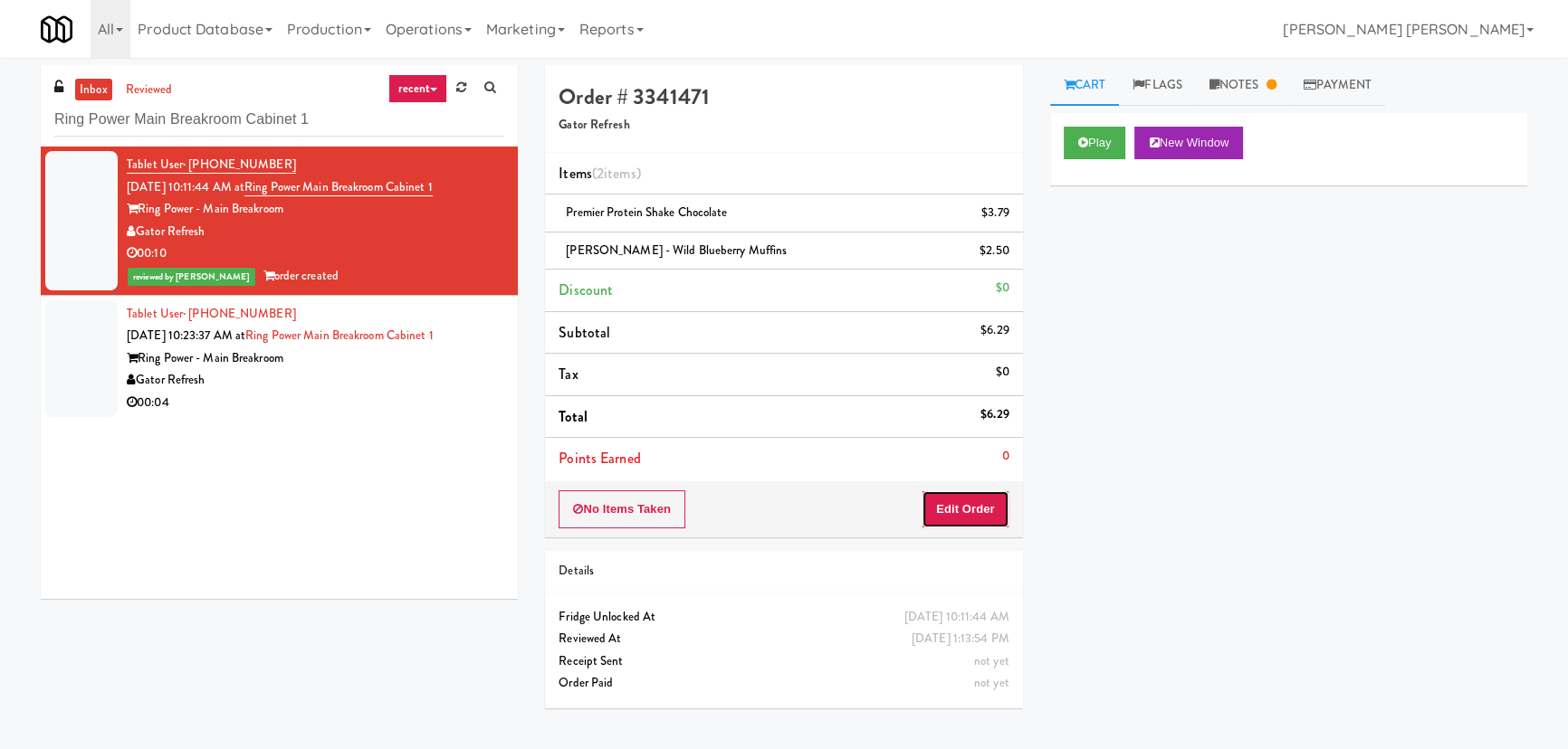
click at [986, 498] on button "Edit Order" at bounding box center [965, 509] width 88 height 38
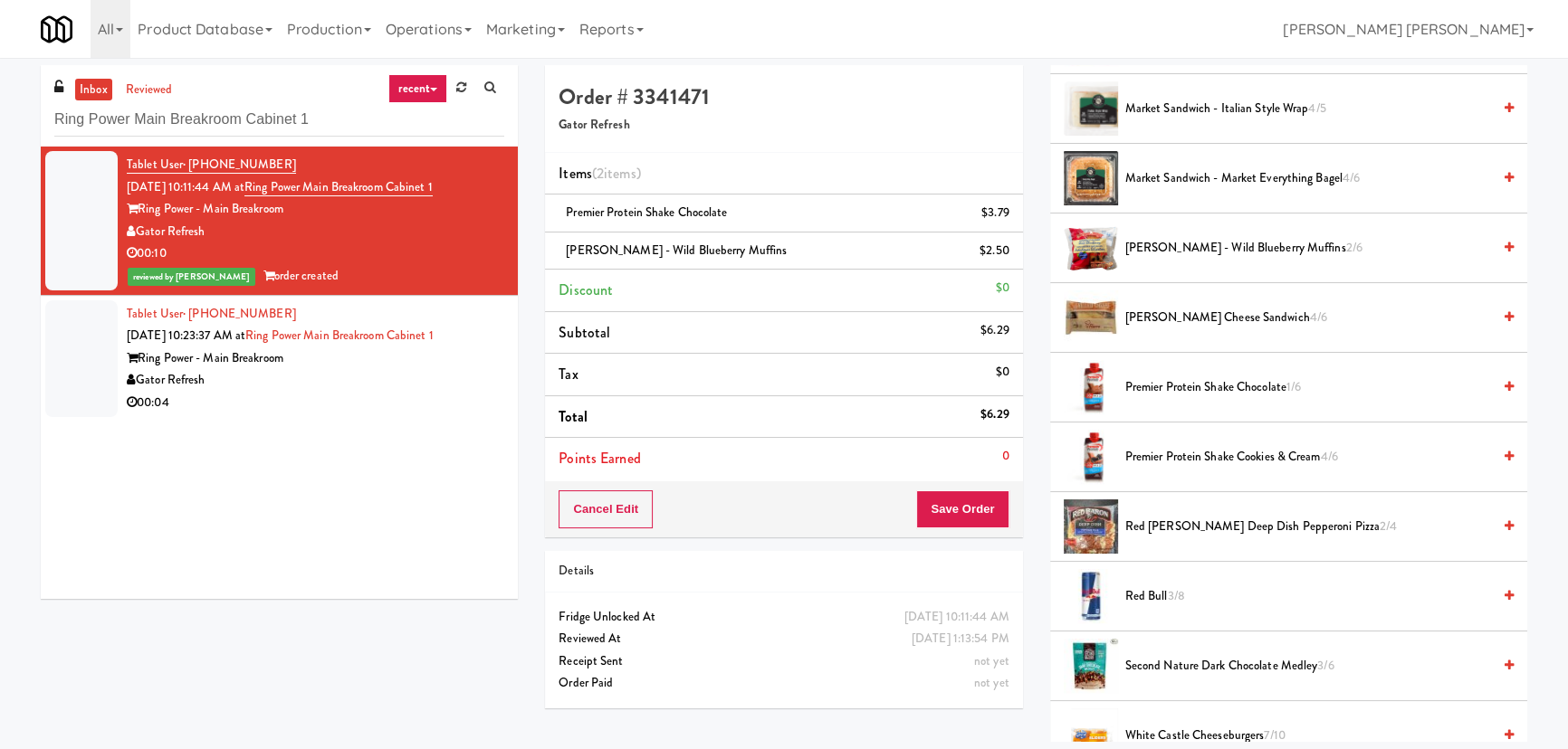
scroll to position [1068, 0]
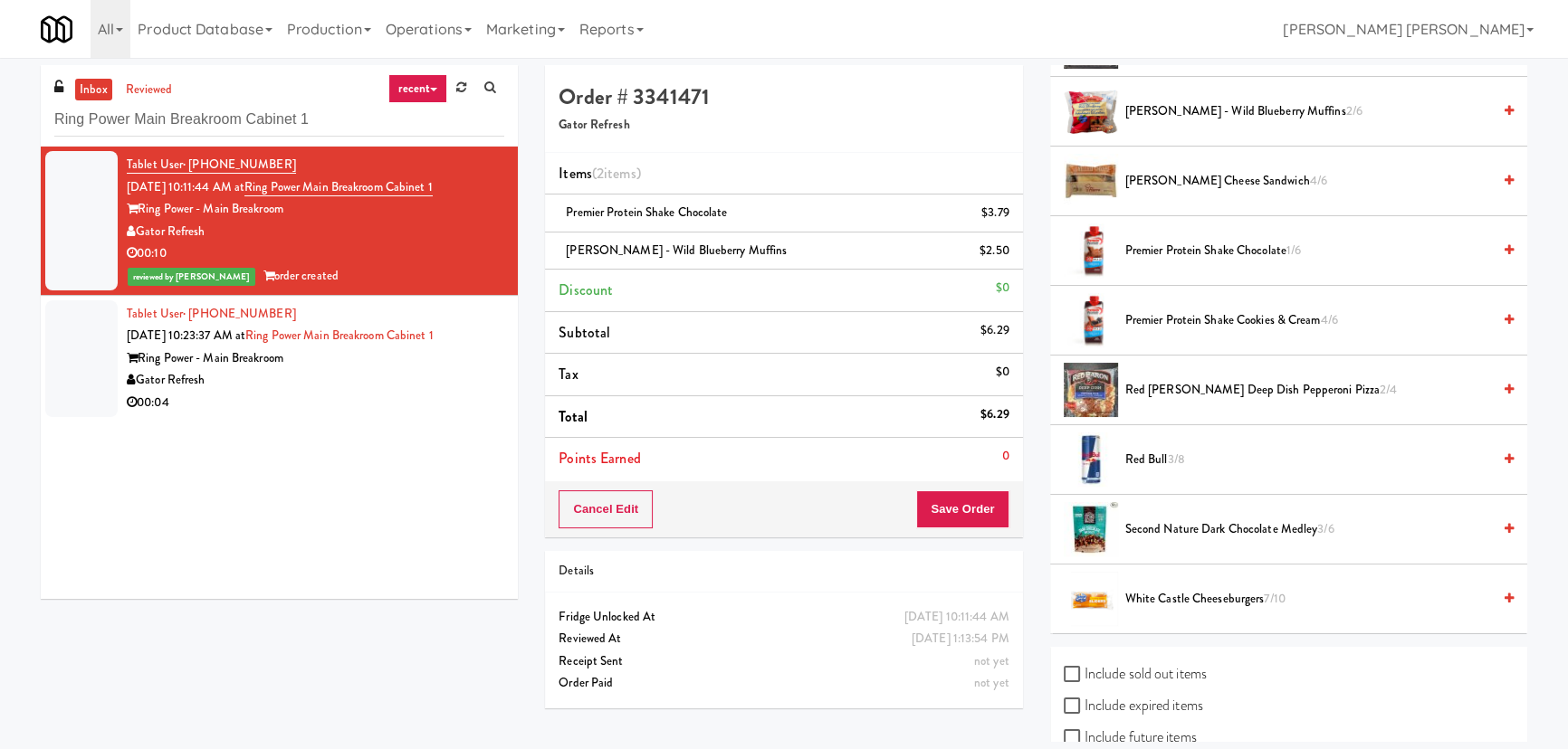
click at [348, 392] on div "00:04" at bounding box center [315, 402] width 378 height 23
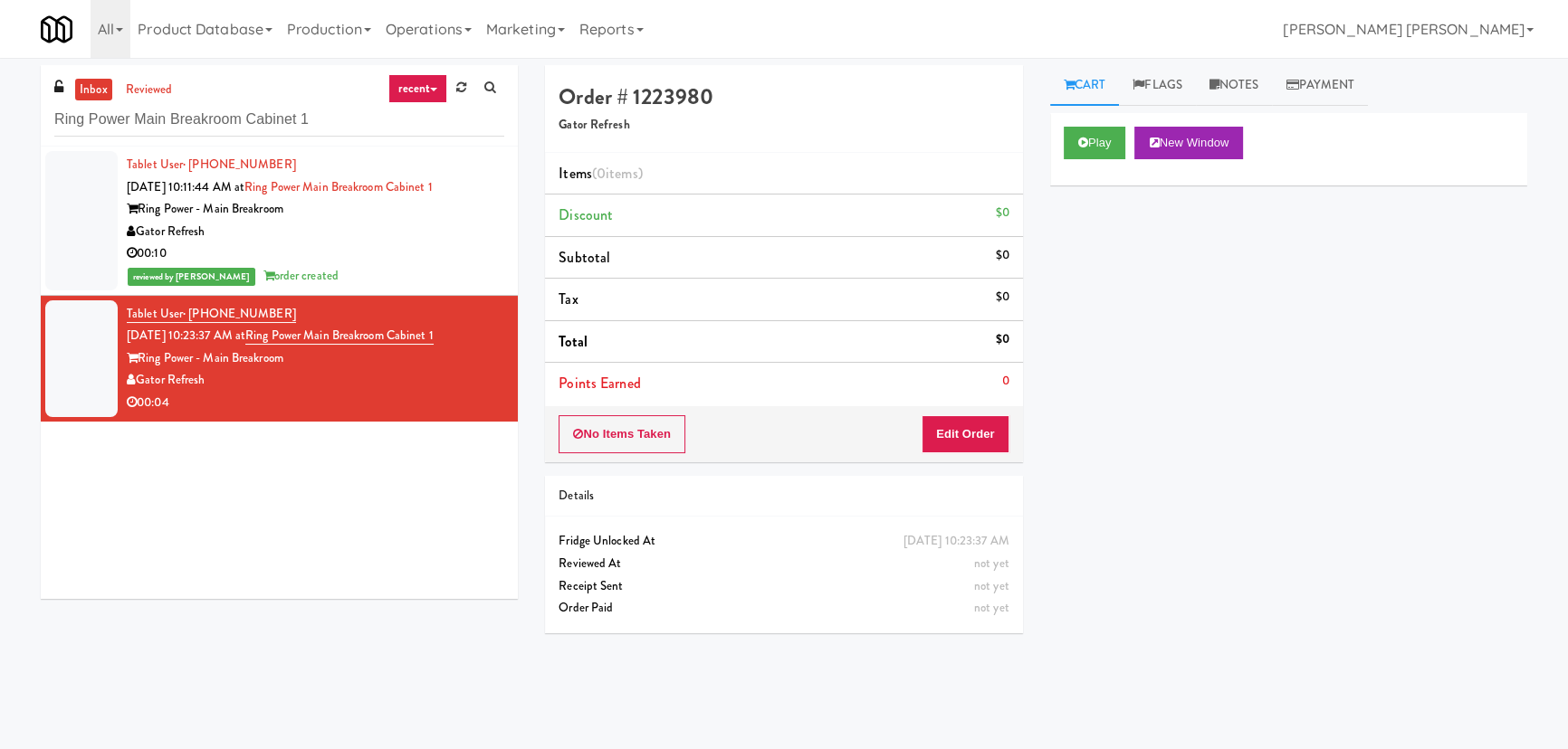
click at [437, 244] on div "00:10" at bounding box center [315, 253] width 378 height 23
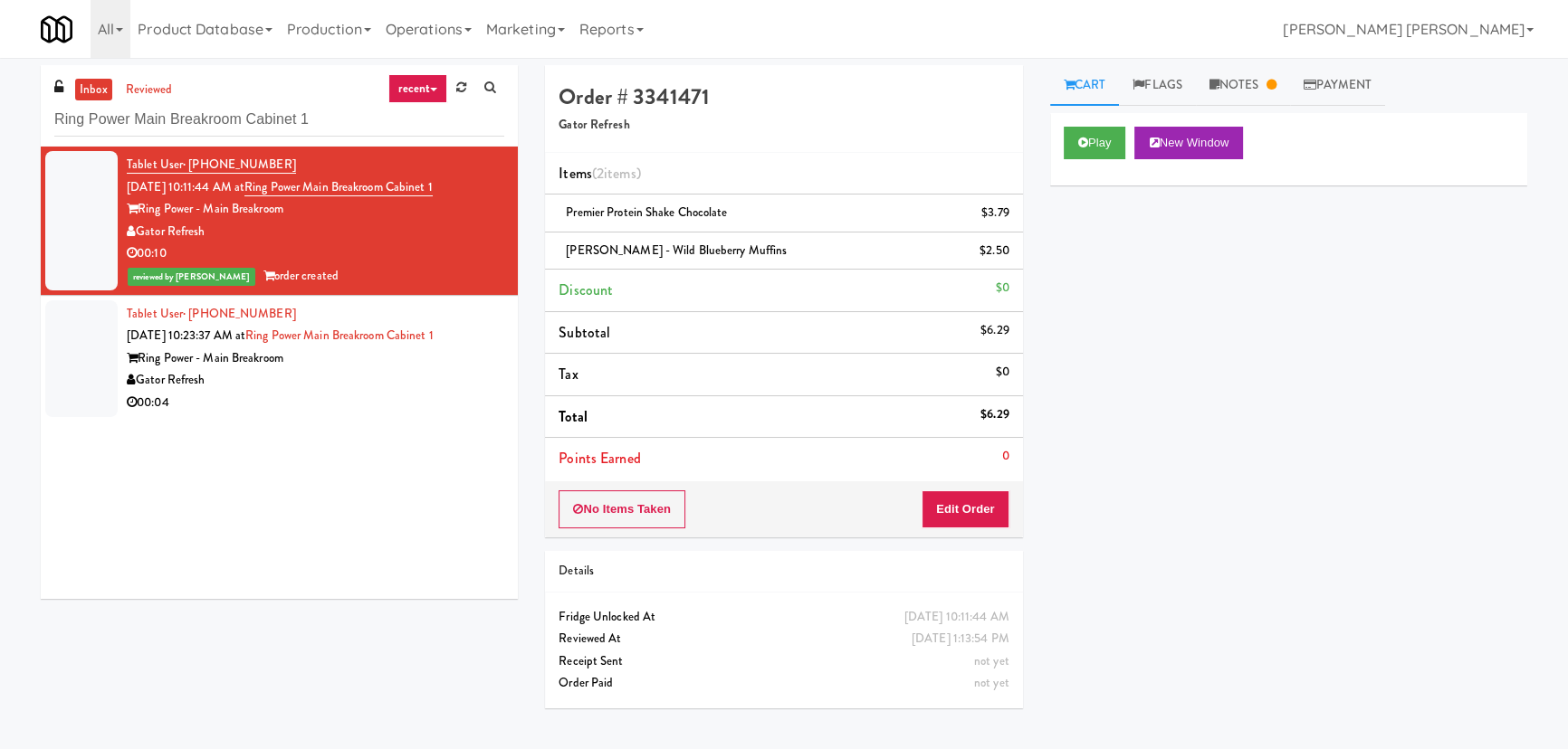
click at [403, 404] on div "00:04" at bounding box center [315, 402] width 378 height 23
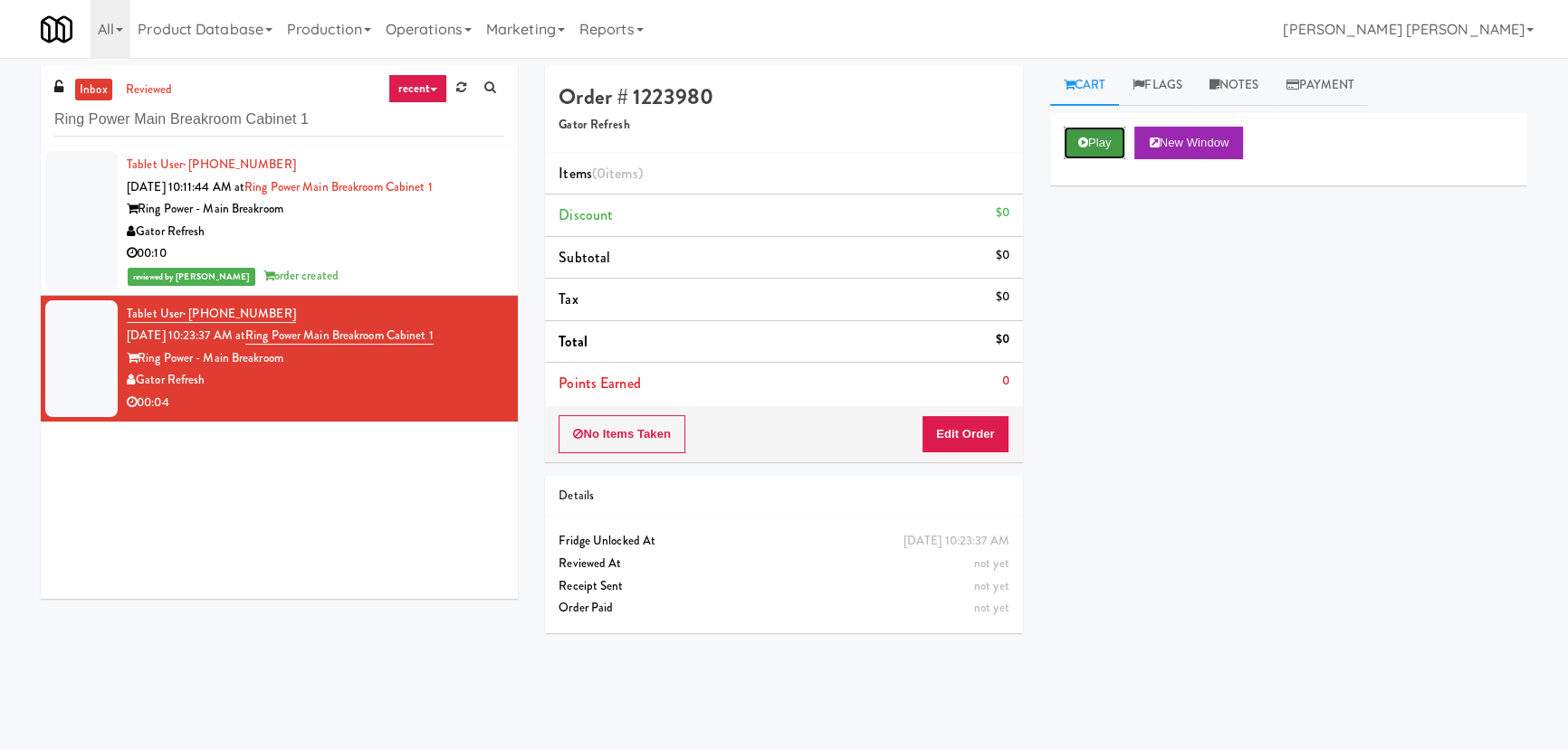
click at [1083, 143] on icon at bounding box center [1084, 142] width 10 height 12
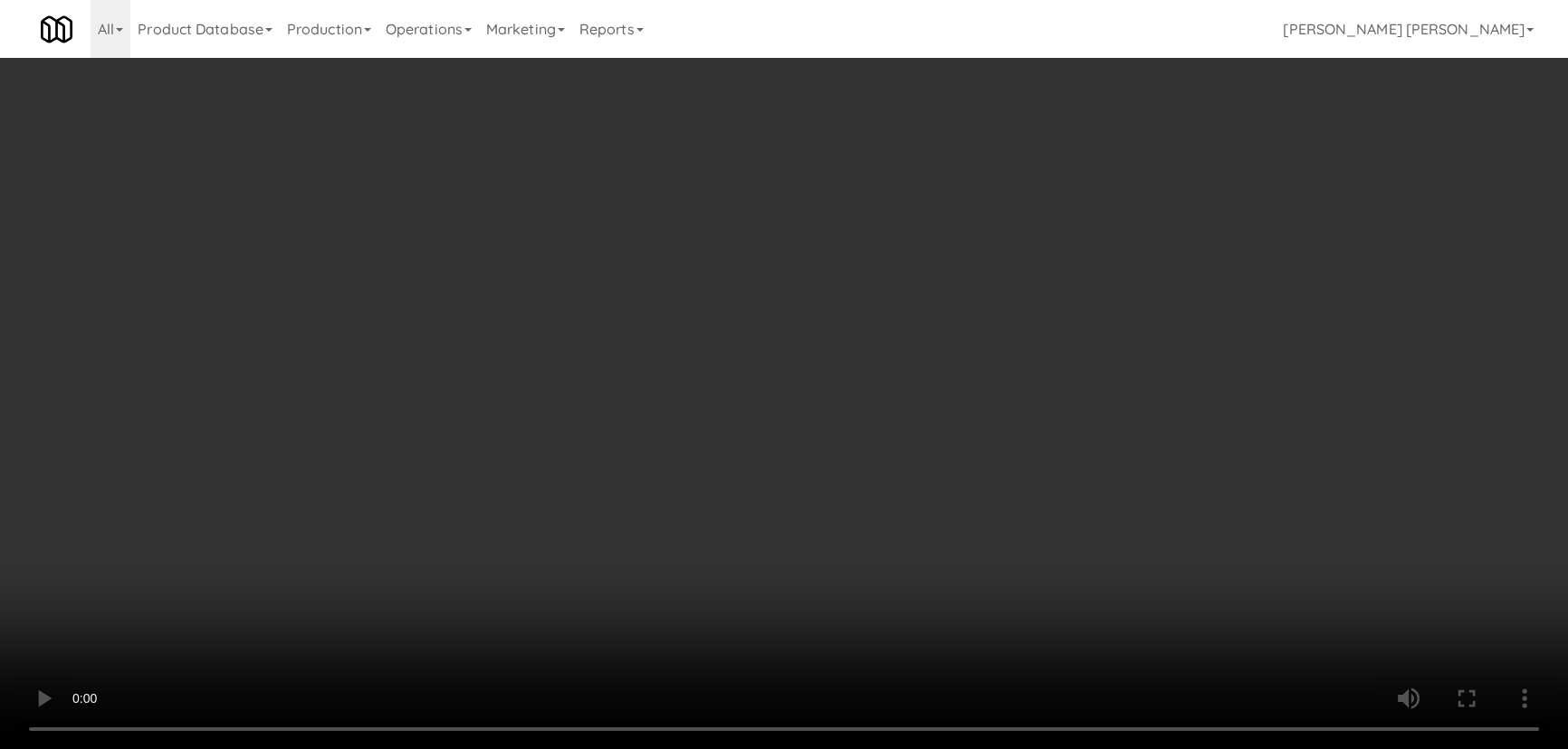
scroll to position [38, 0]
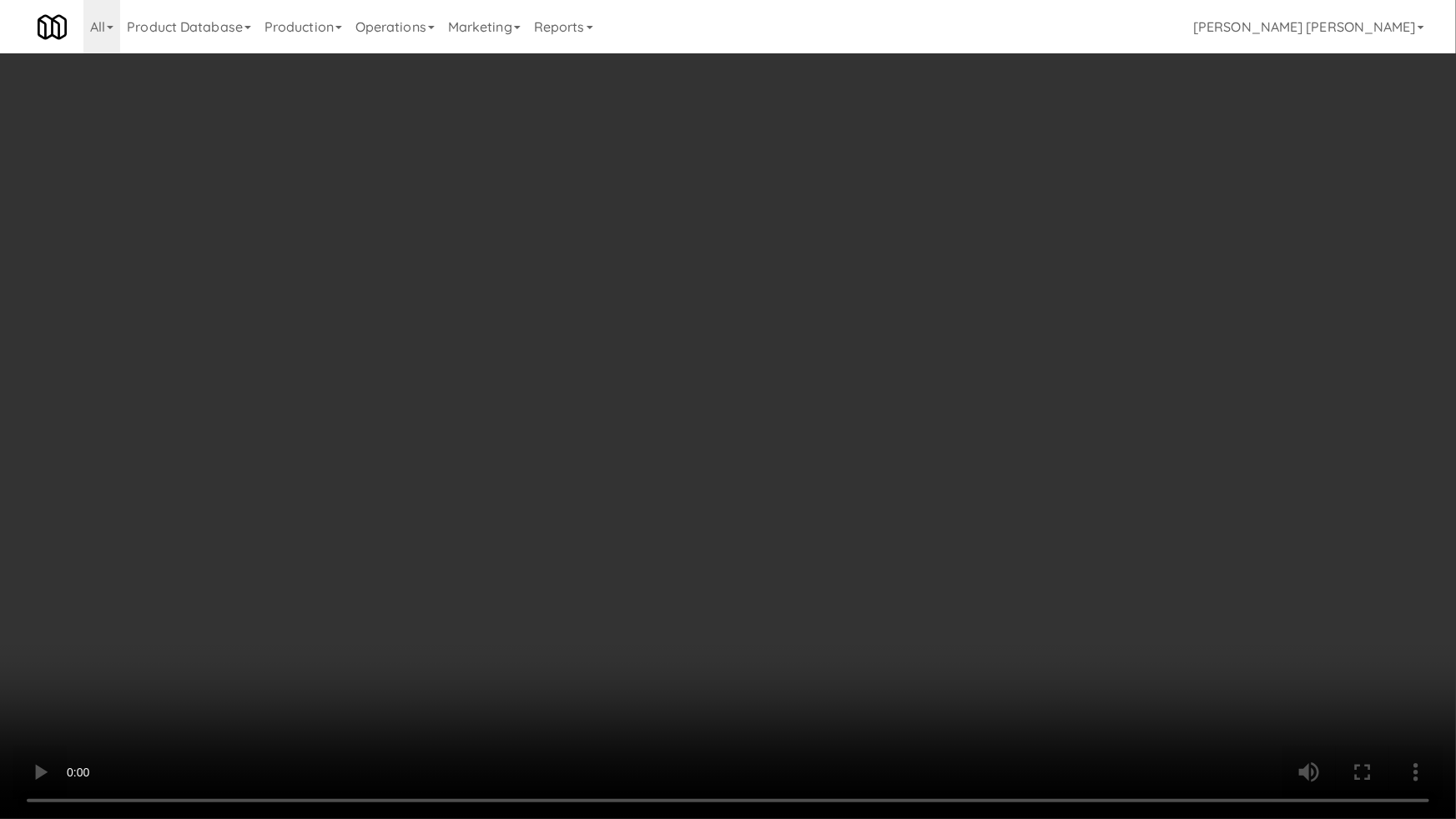
click at [852, 736] on video at bounding box center [728, 409] width 1456 height 819
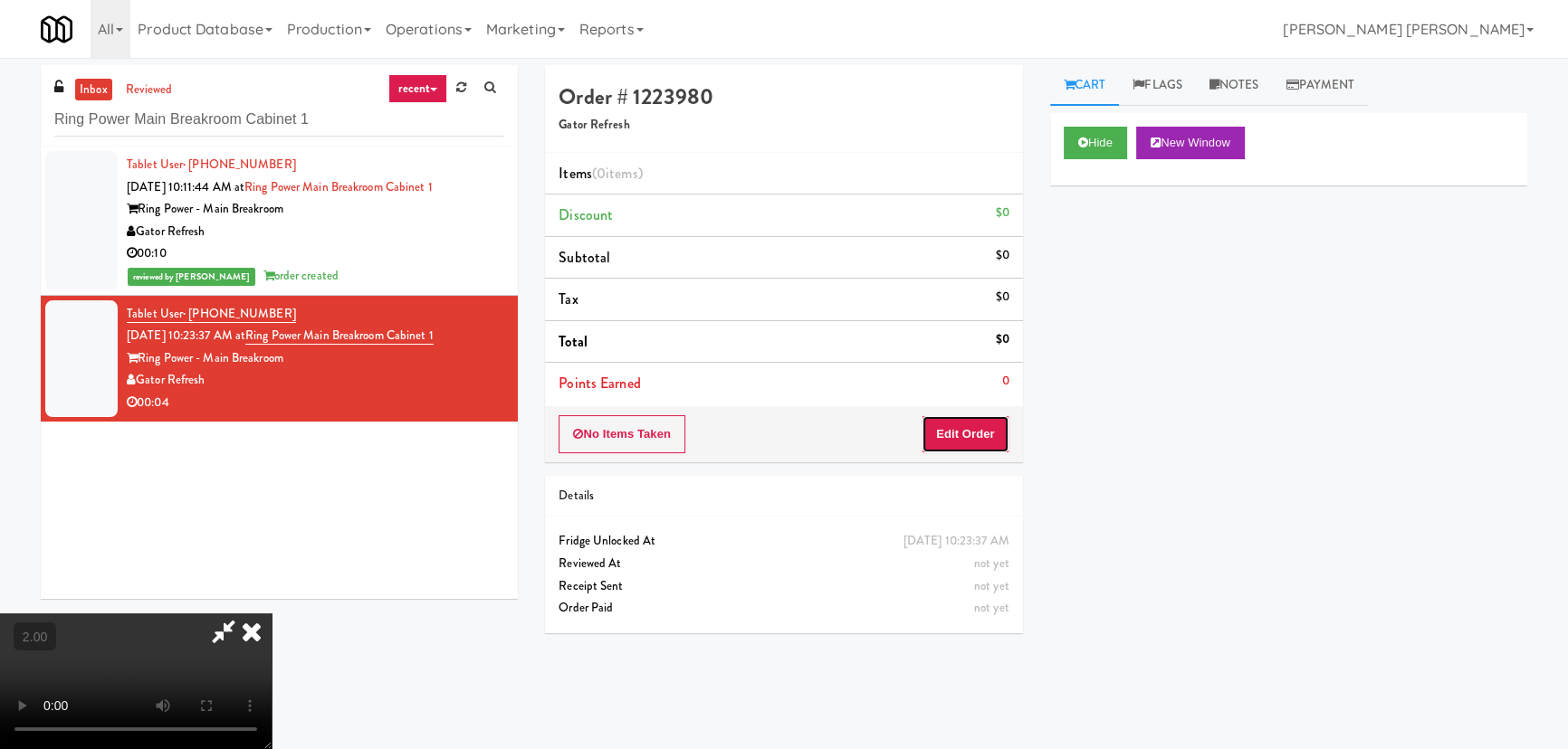
click at [966, 440] on button "Edit Order" at bounding box center [965, 434] width 88 height 38
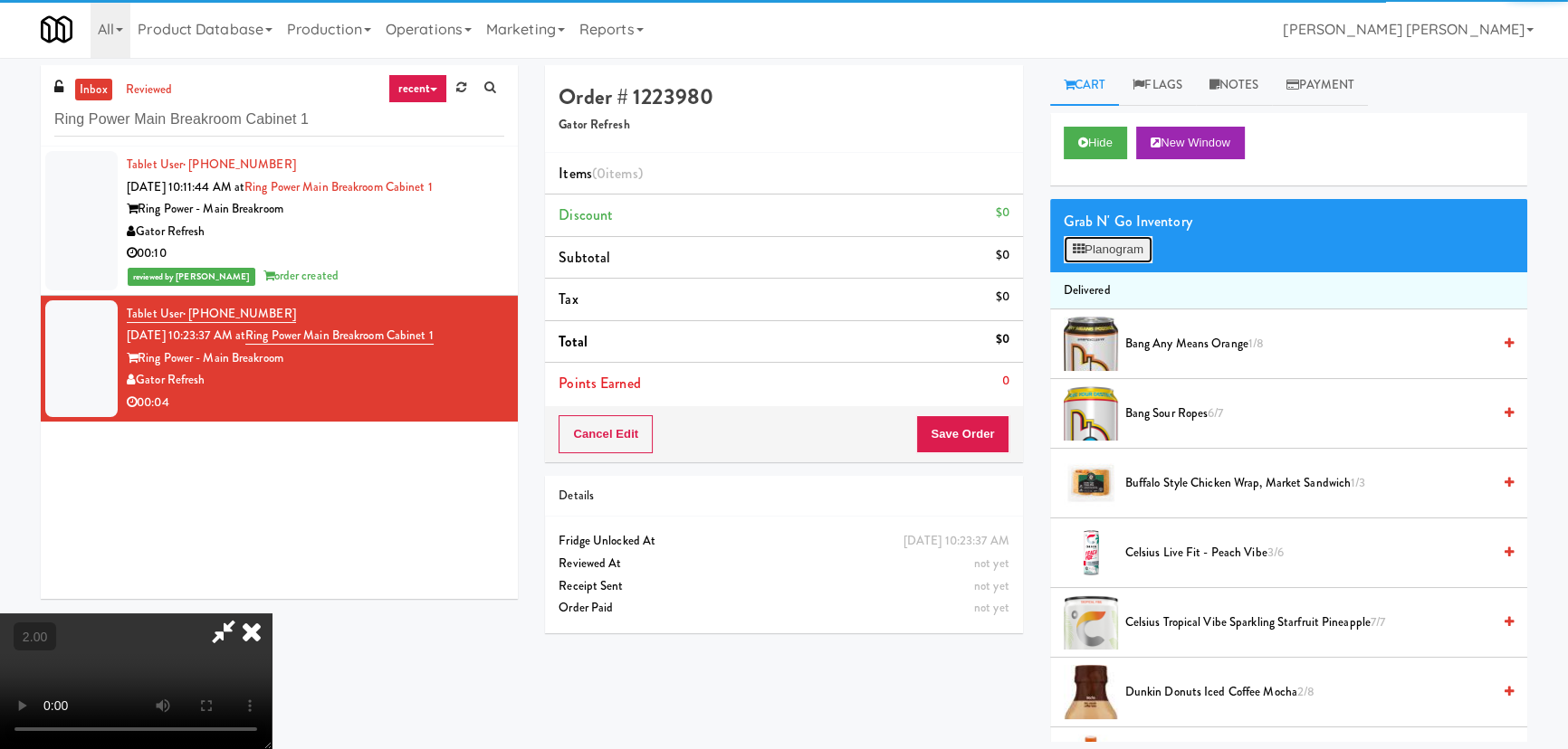
click at [1128, 247] on button "Planogram" at bounding box center [1108, 249] width 89 height 27
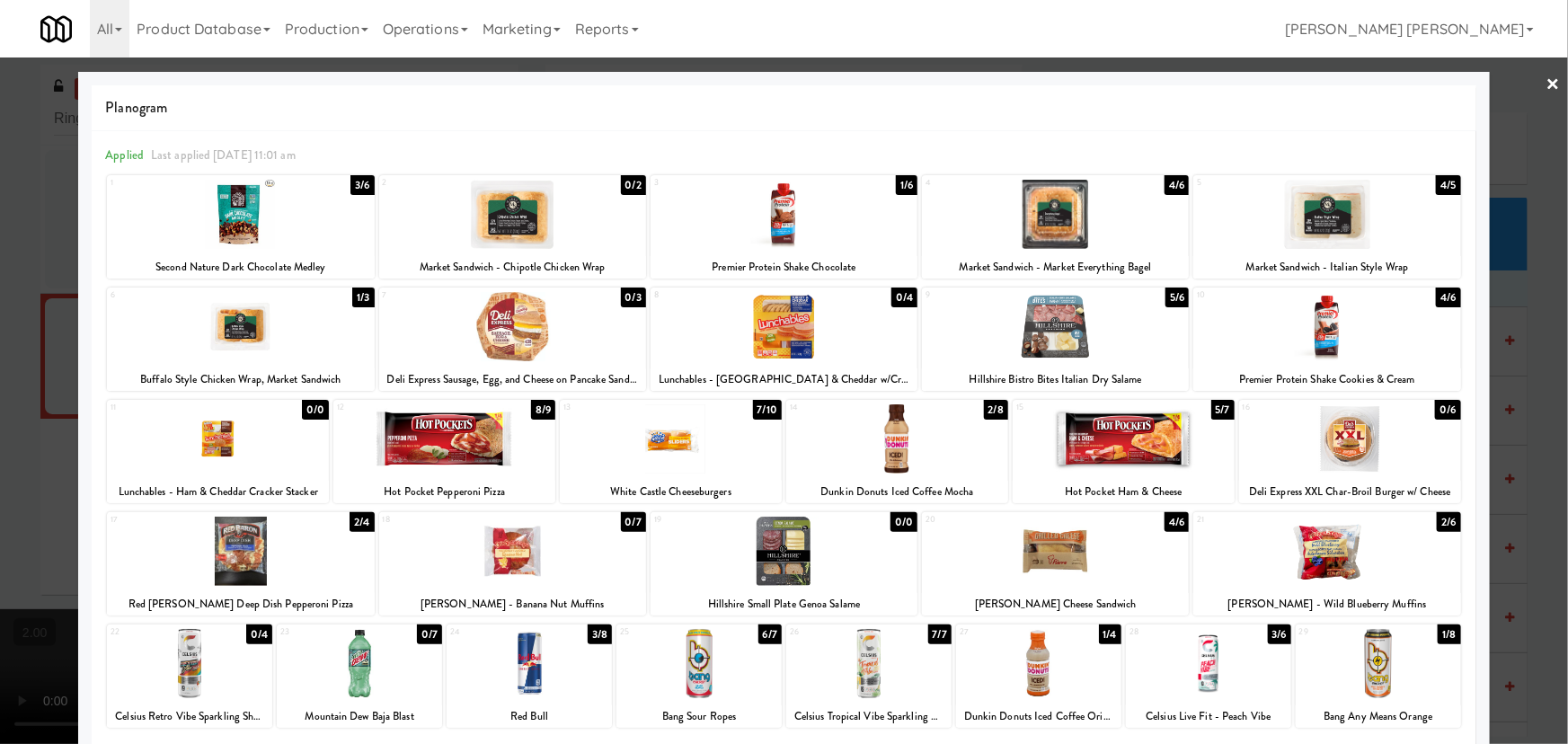
click at [776, 224] on div at bounding box center [784, 214] width 267 height 70
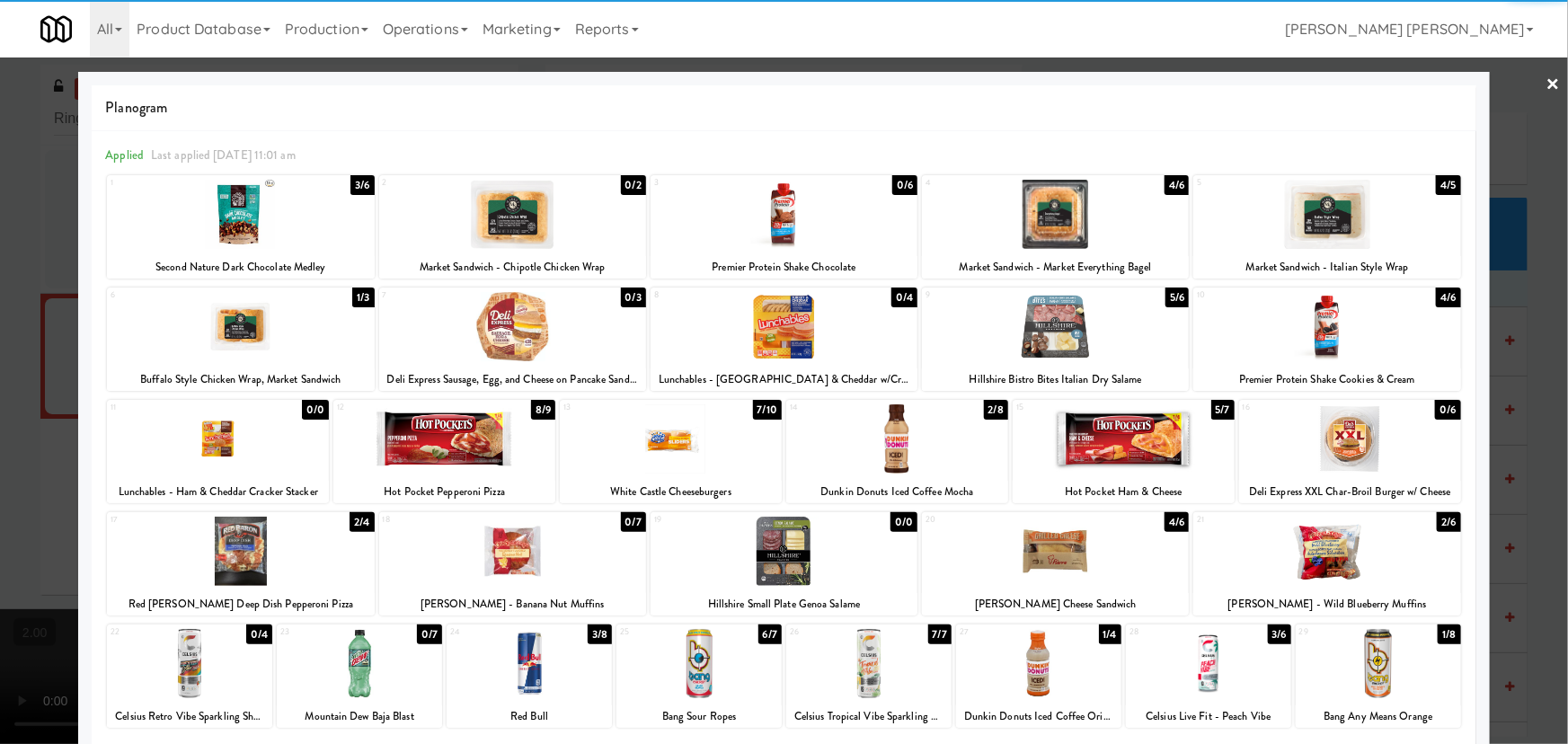
click at [1546, 80] on link "×" at bounding box center [1553, 85] width 15 height 56
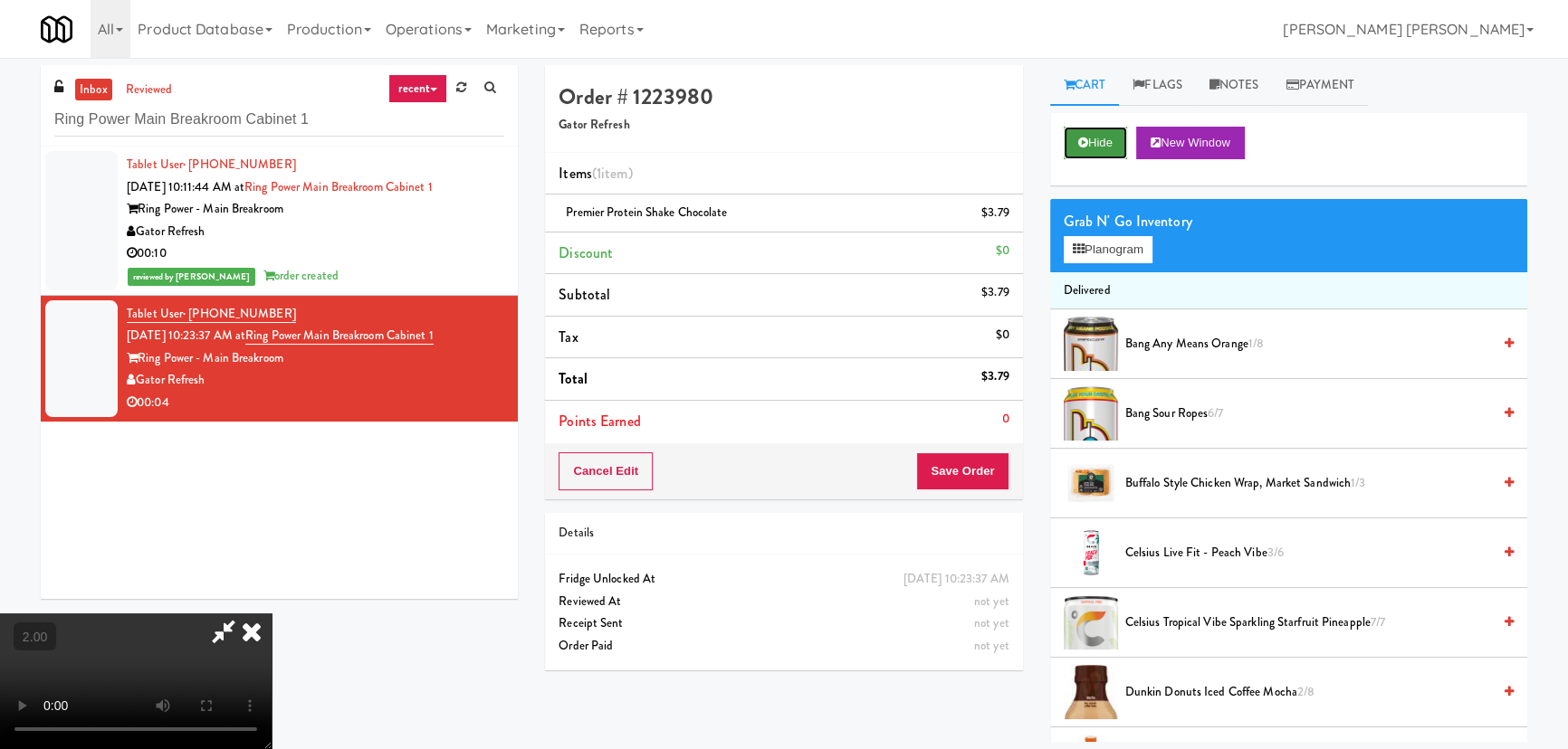
click at [1075, 146] on button "Hide" at bounding box center [1095, 142] width 63 height 33
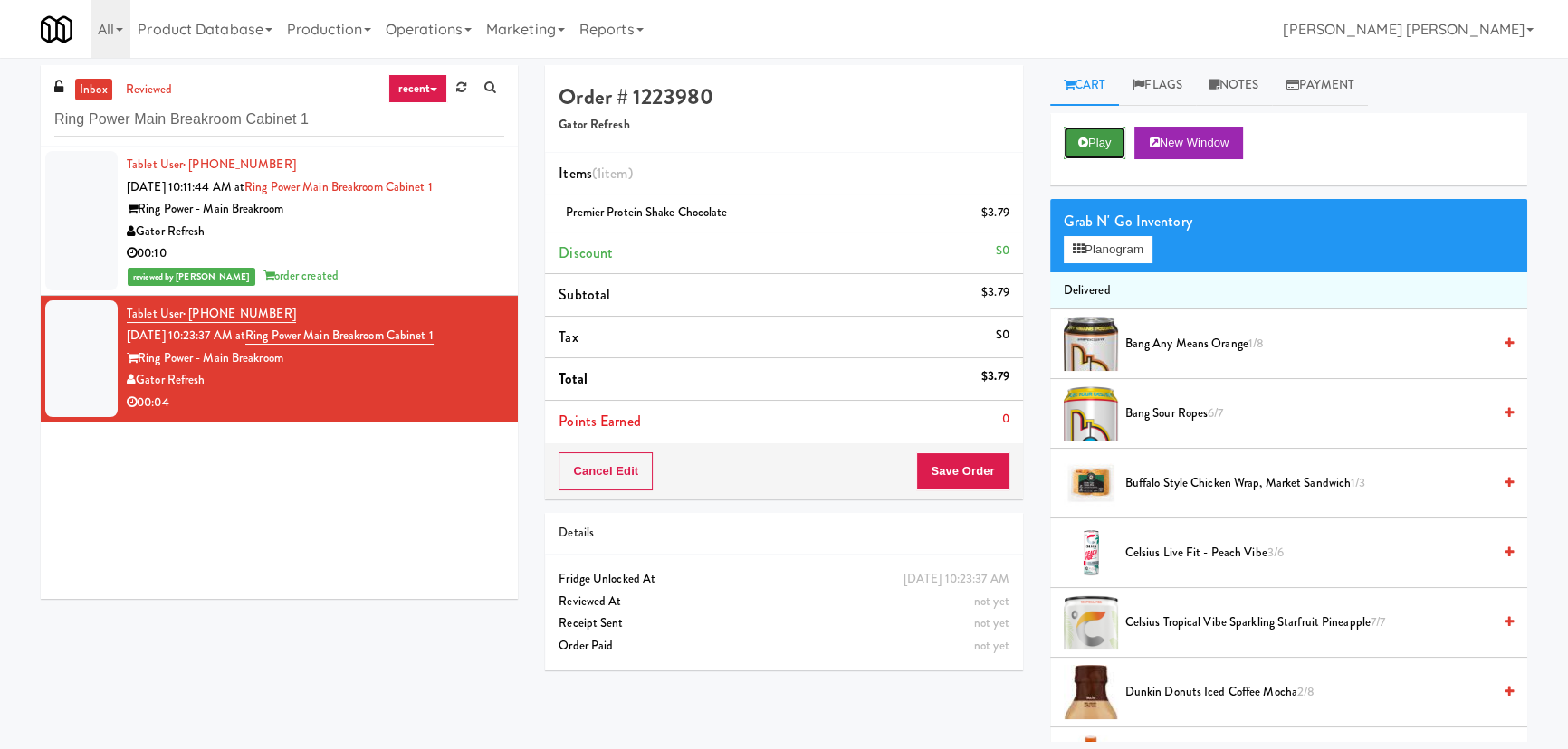
click at [1075, 146] on button "Play" at bounding box center [1094, 142] width 62 height 33
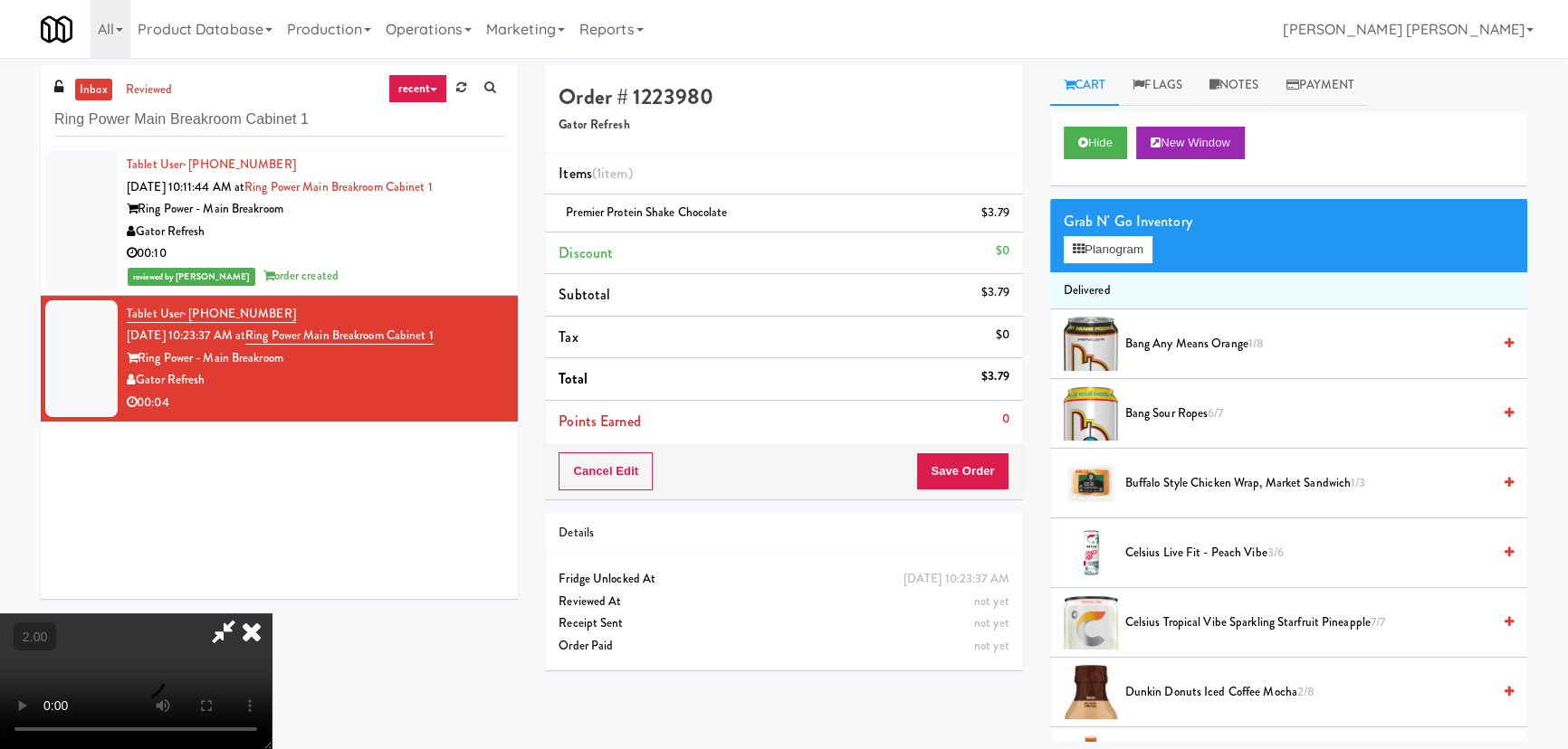
scroll to position [38, 0]
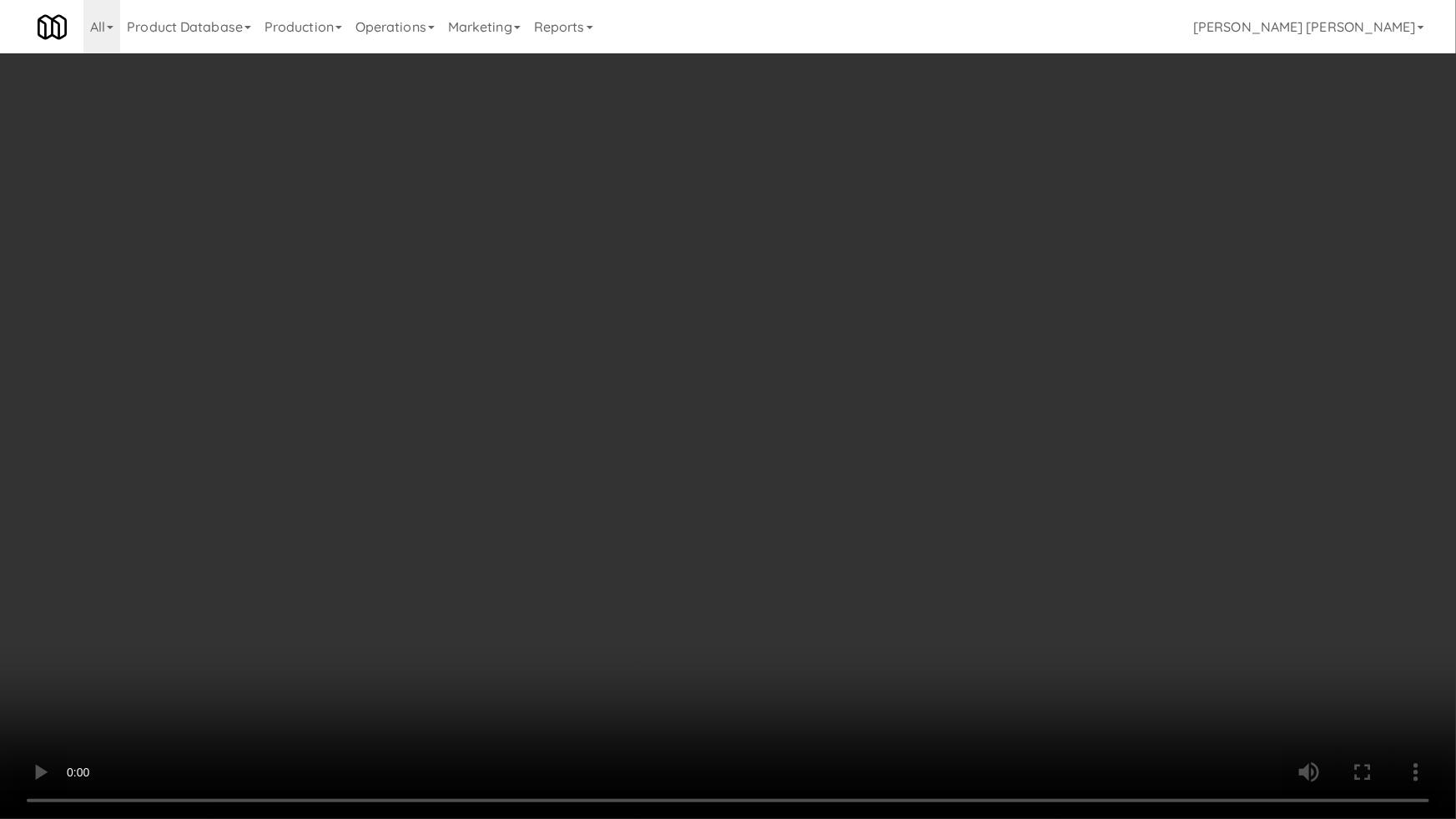
click at [569, 558] on video at bounding box center [728, 409] width 1456 height 819
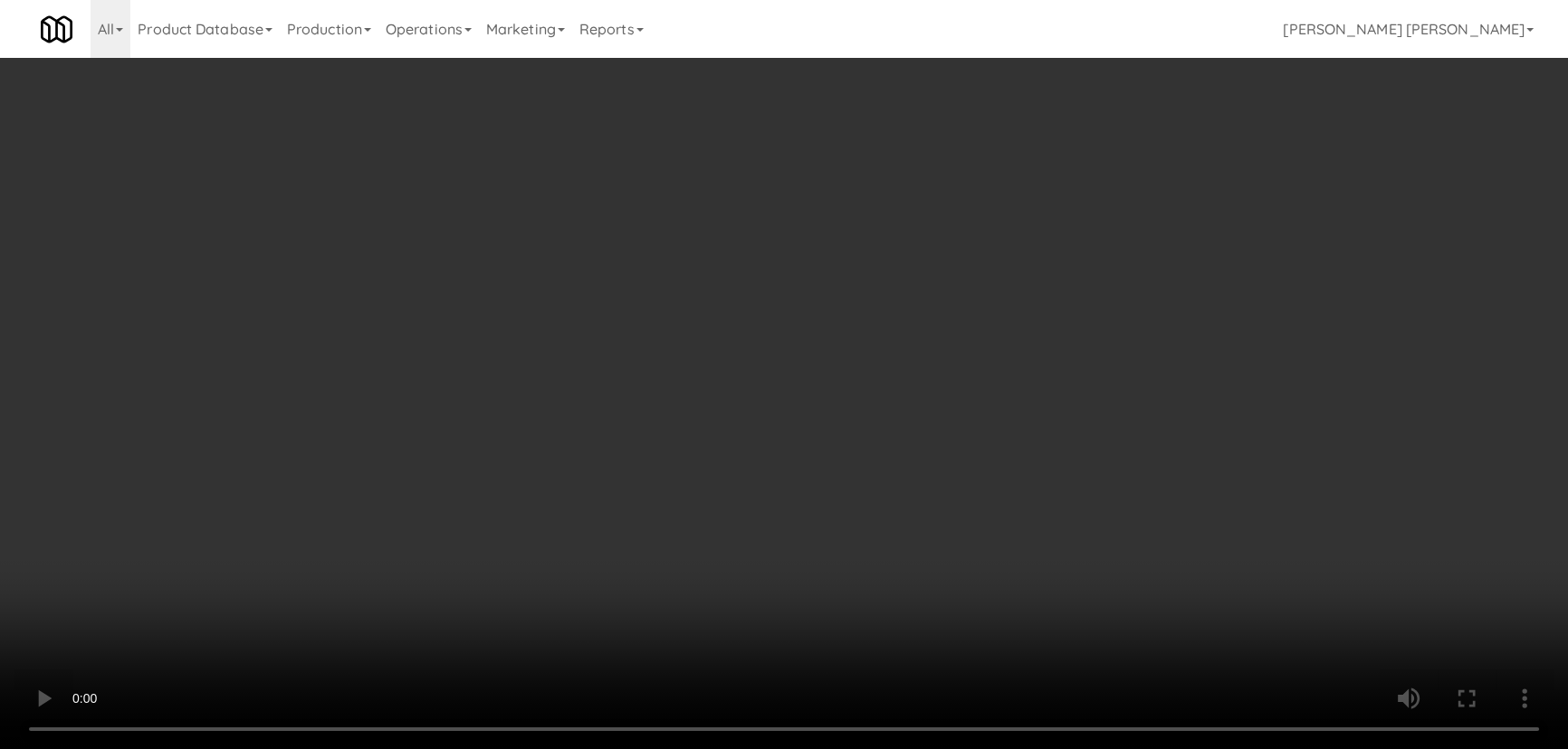
scroll to position [0, 0]
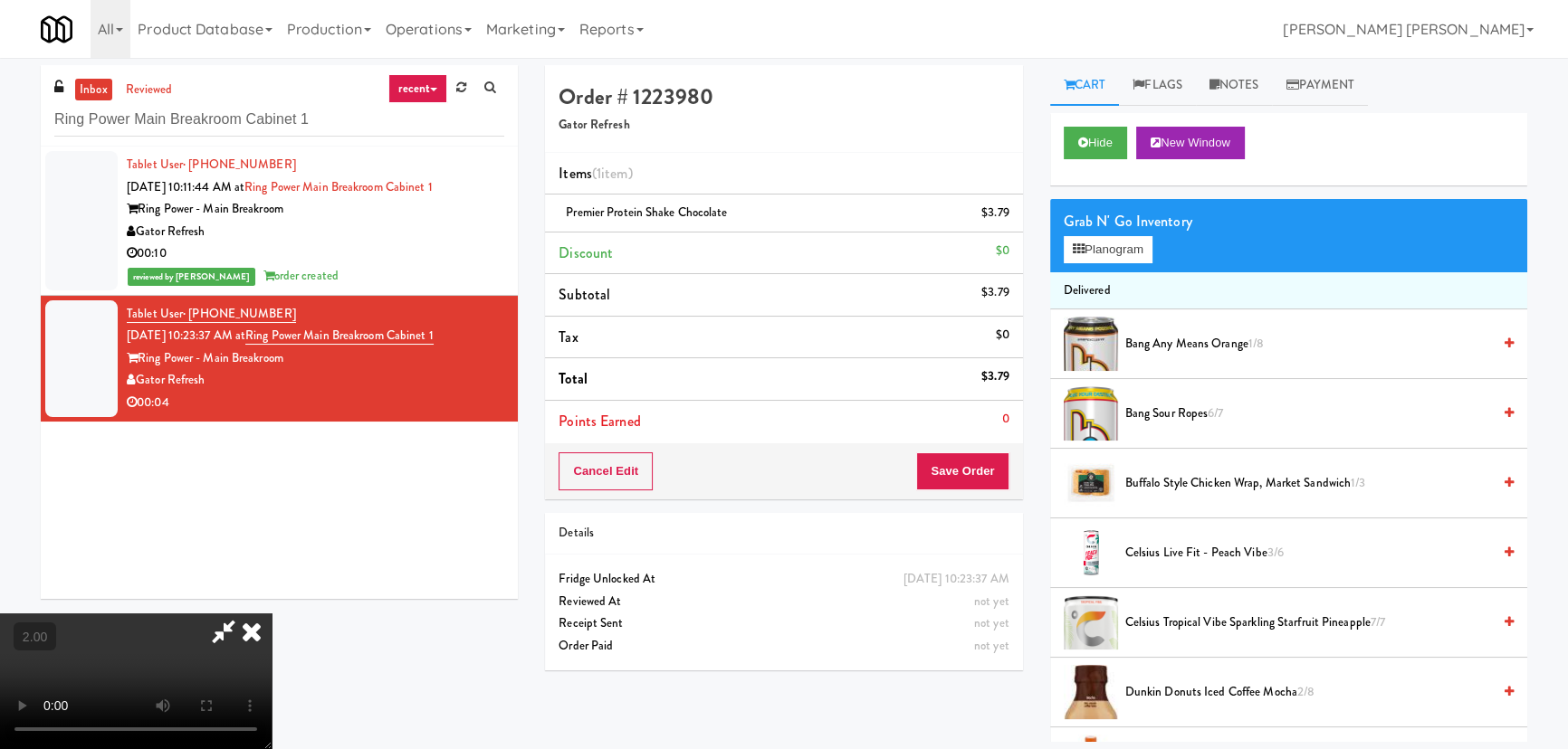
click at [272, 614] on icon at bounding box center [251, 631] width 40 height 37
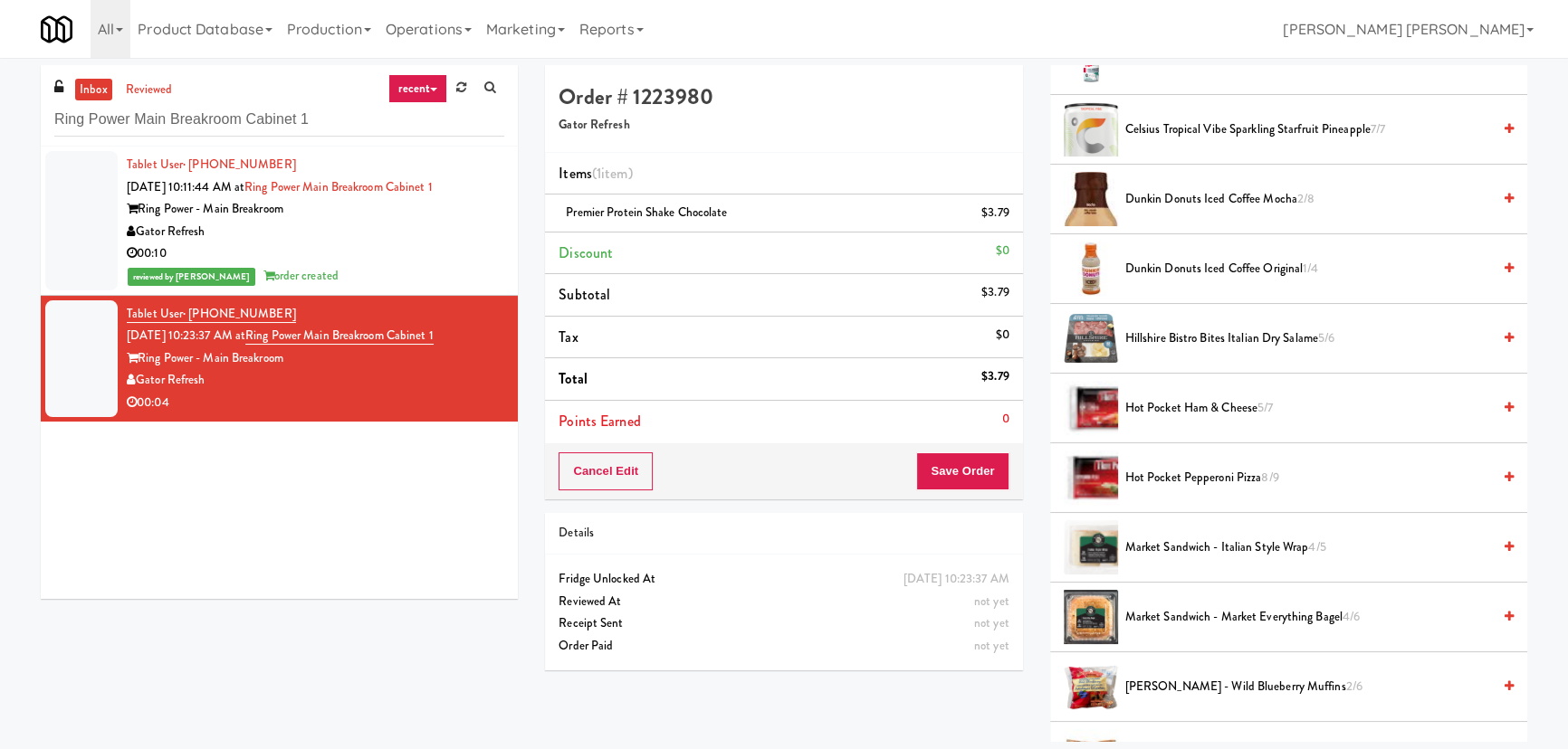
scroll to position [905, 0]
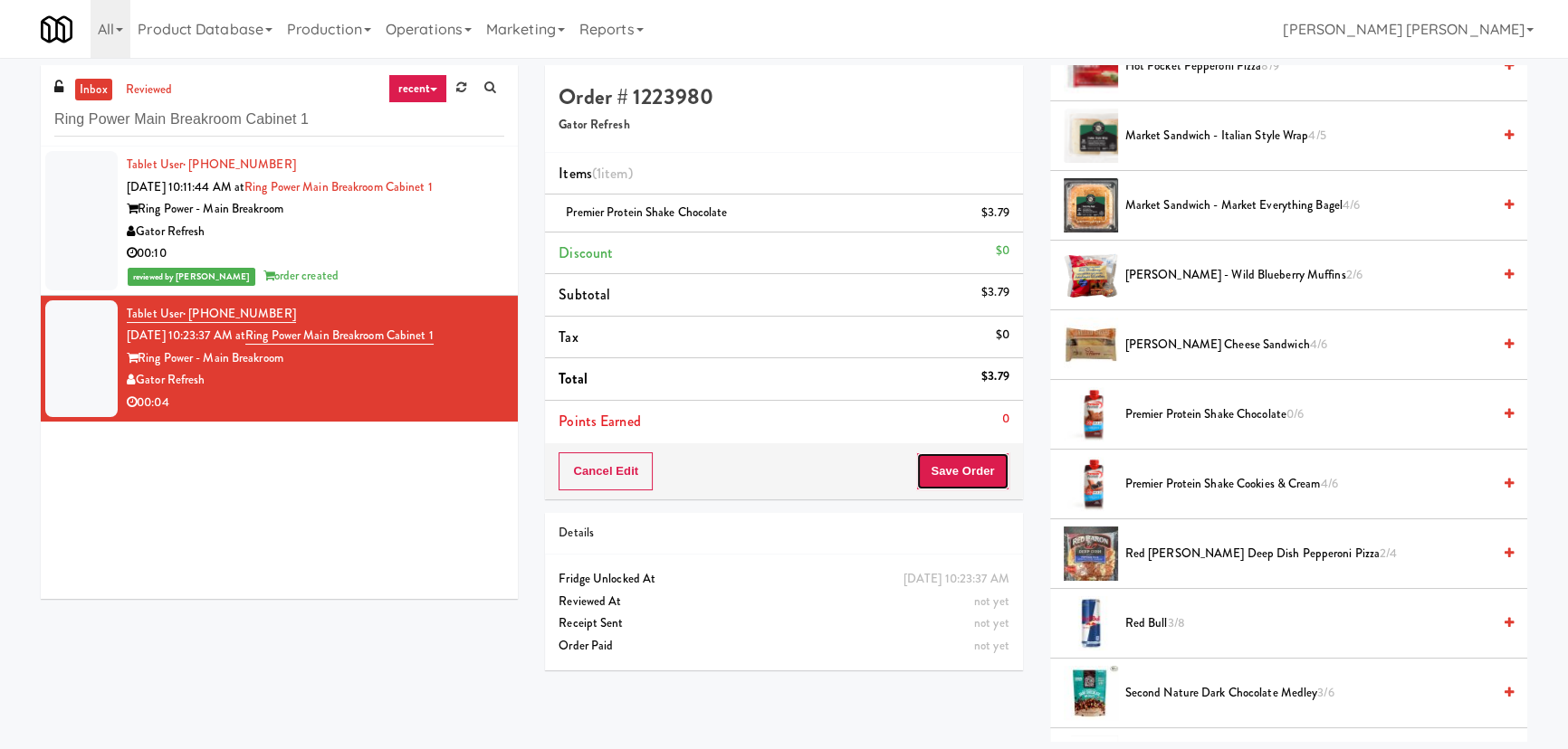
click at [970, 476] on button "Save Order" at bounding box center [962, 471] width 92 height 38
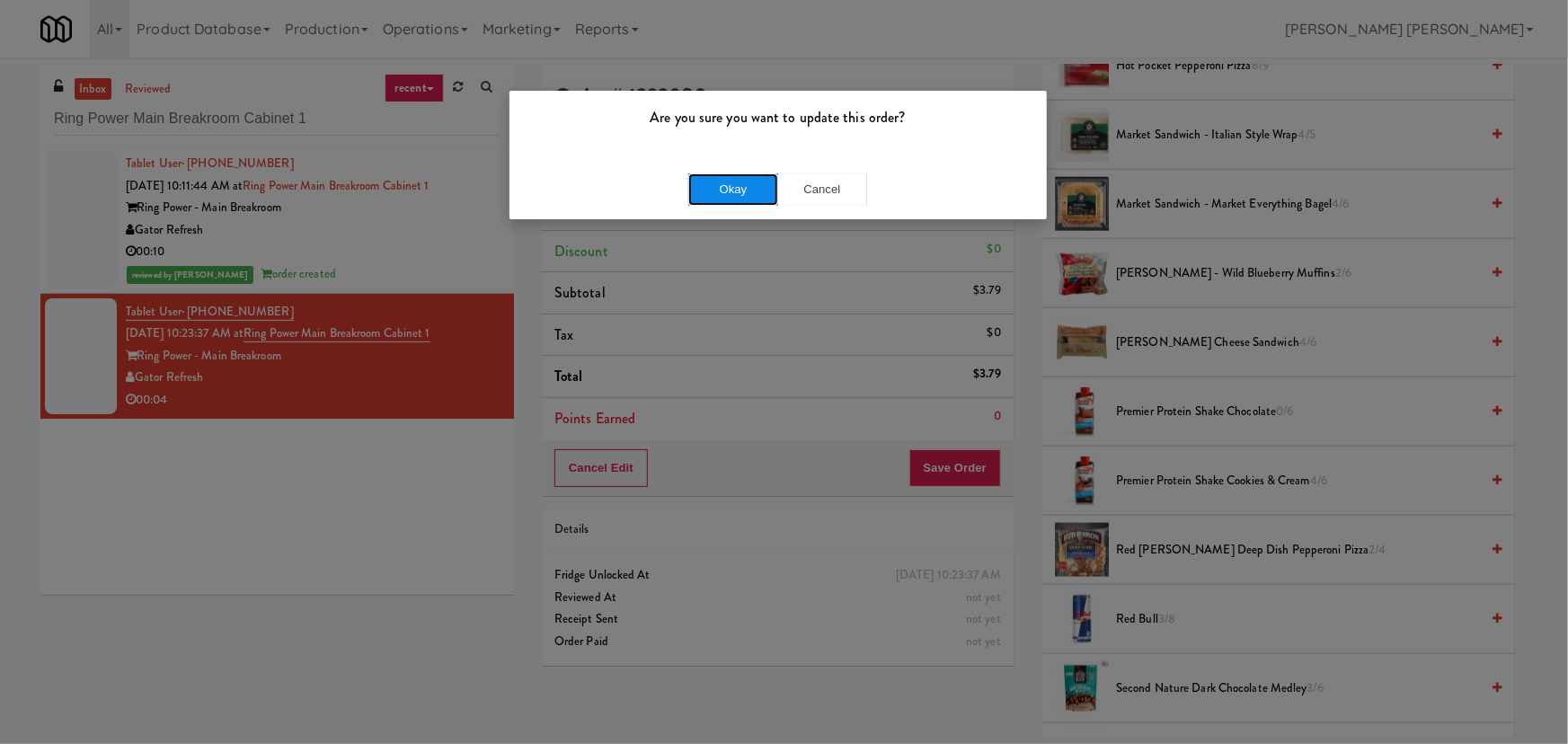
click at [748, 184] on button "Okay" at bounding box center [733, 189] width 90 height 32
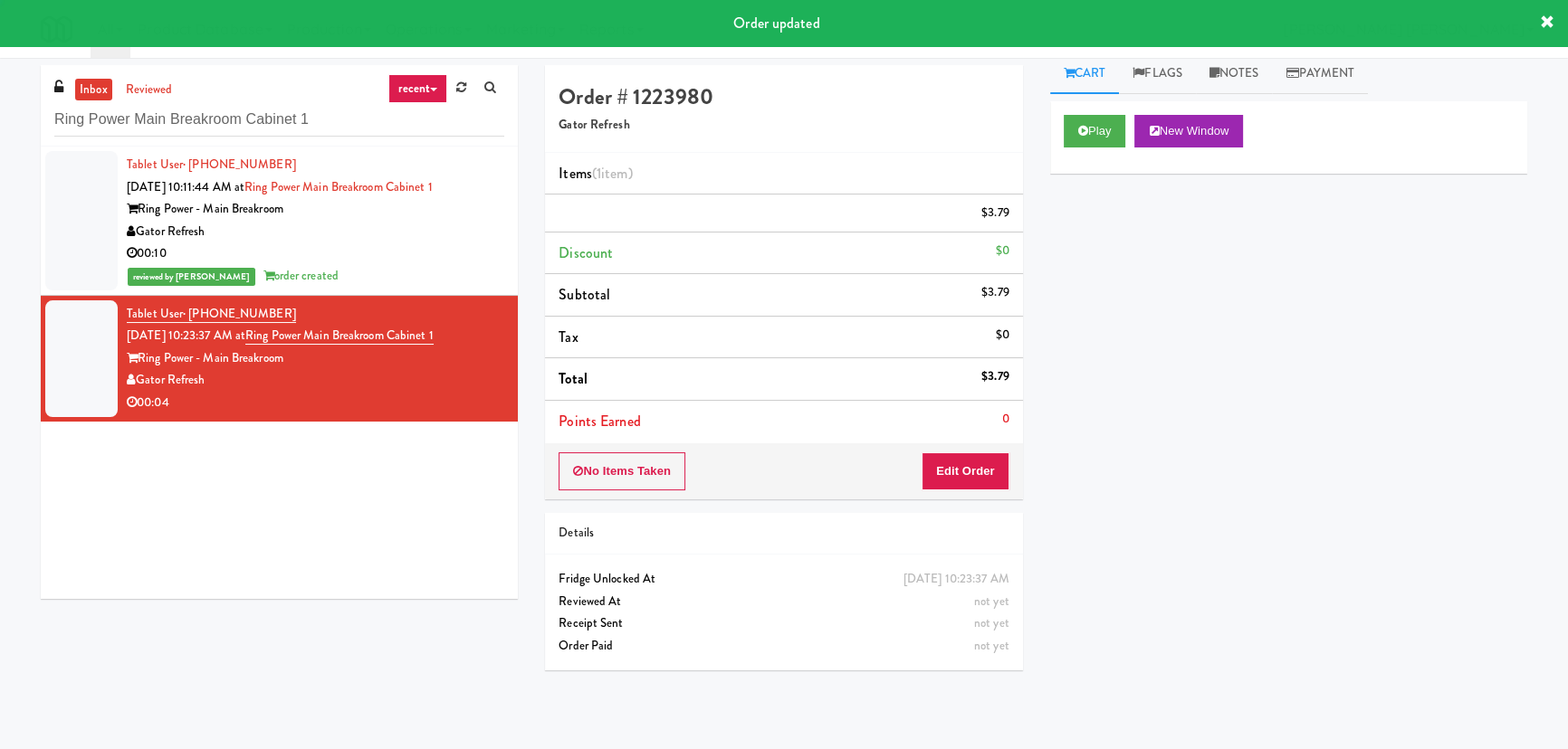
scroll to position [0, 0]
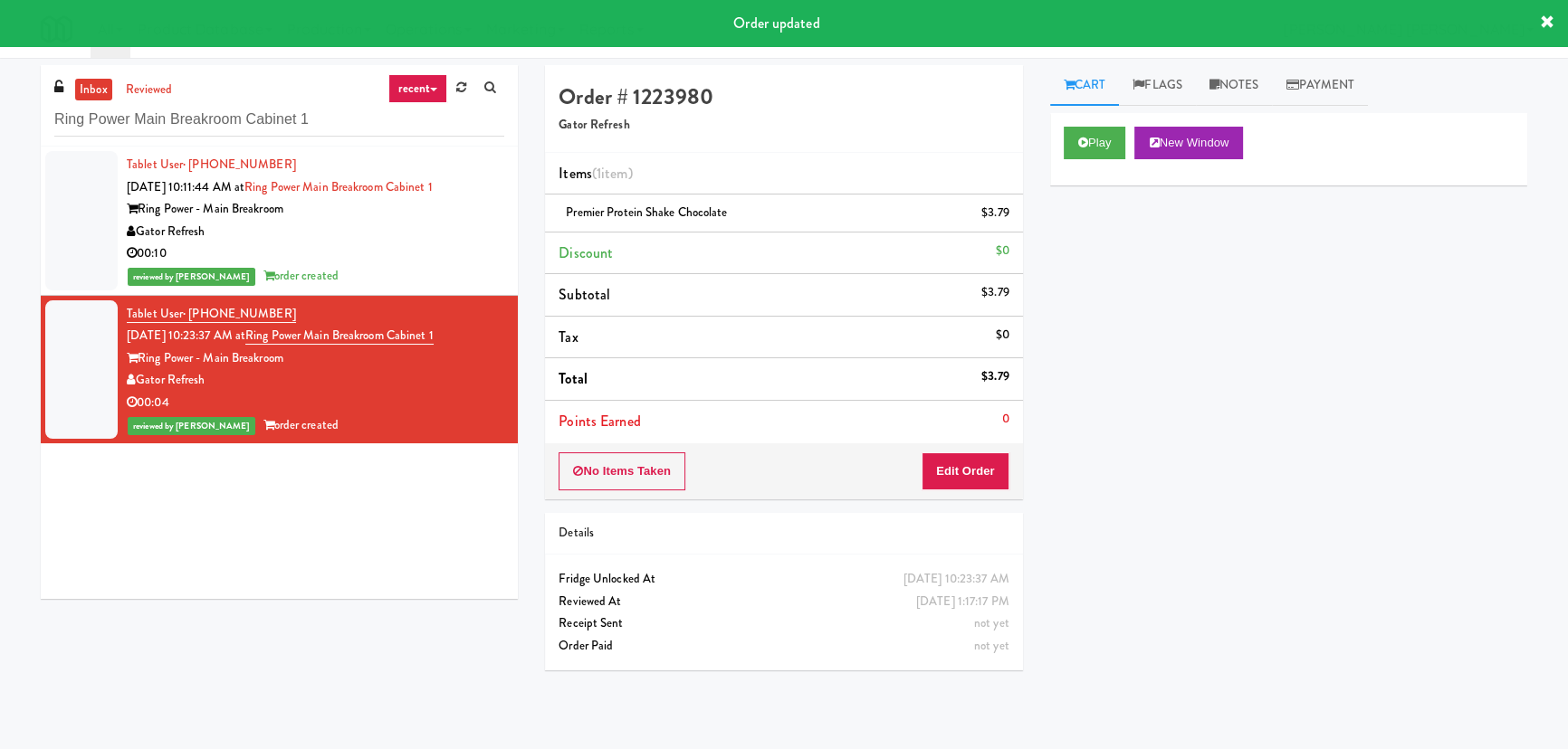
drag, startPoint x: 1230, startPoint y: 89, endPoint x: 1143, endPoint y: 227, distance: 163.1
click at [1229, 91] on link "Notes" at bounding box center [1235, 85] width 77 height 41
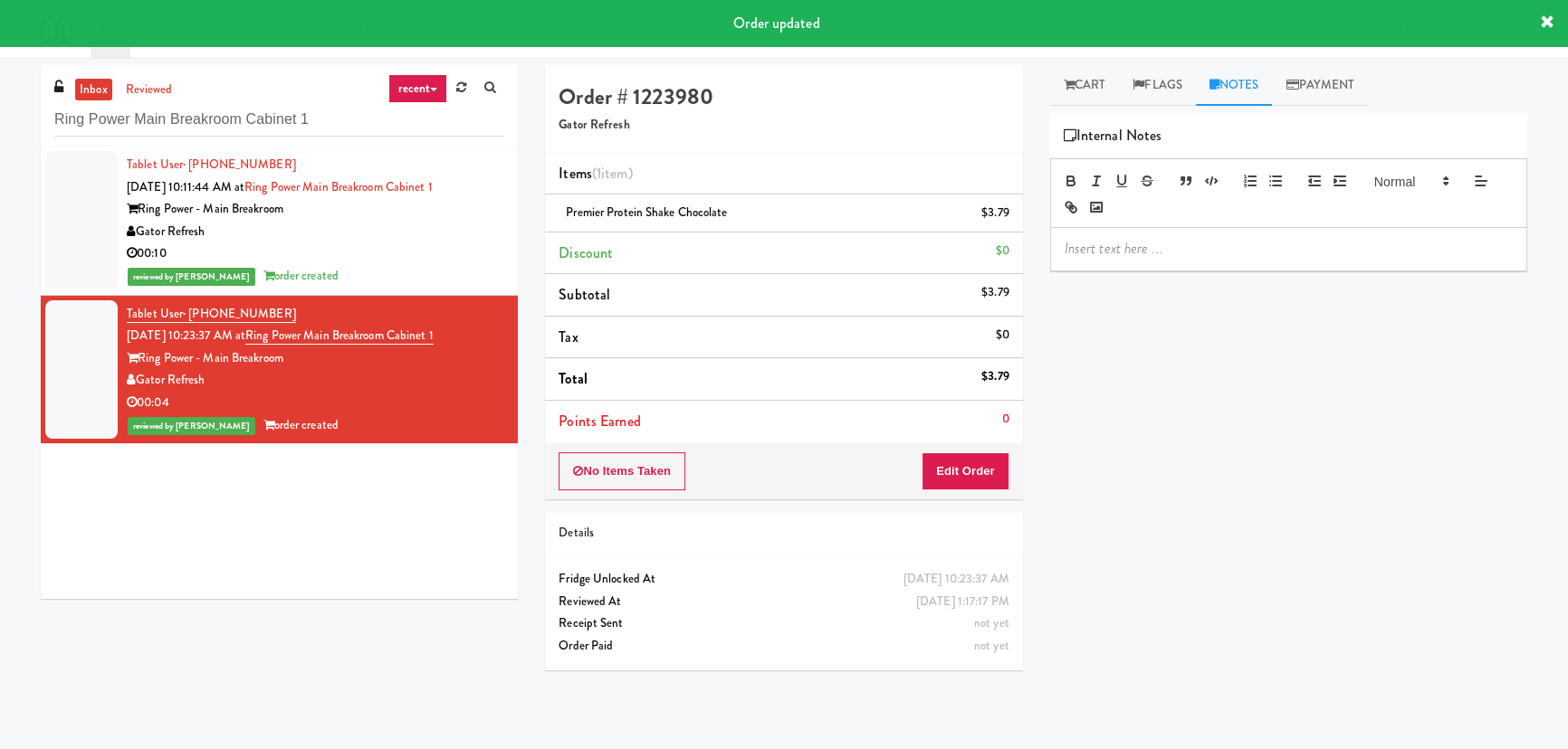
click at [1143, 244] on p at bounding box center [1288, 249] width 448 height 20
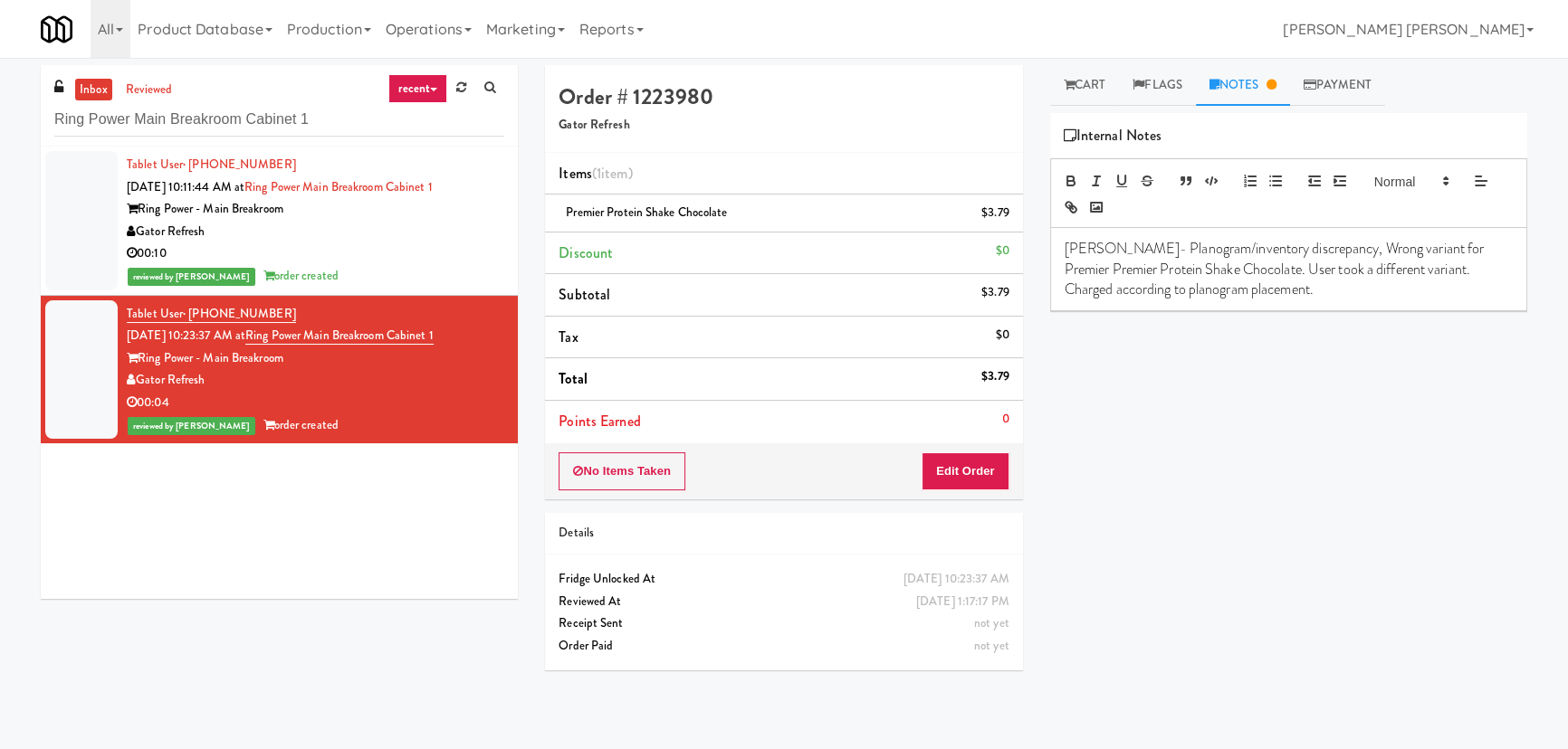
drag, startPoint x: 99, startPoint y: 90, endPoint x: 17, endPoint y: 165, distance: 111.1
click at [95, 95] on link "inbox" at bounding box center [94, 90] width 38 height 23
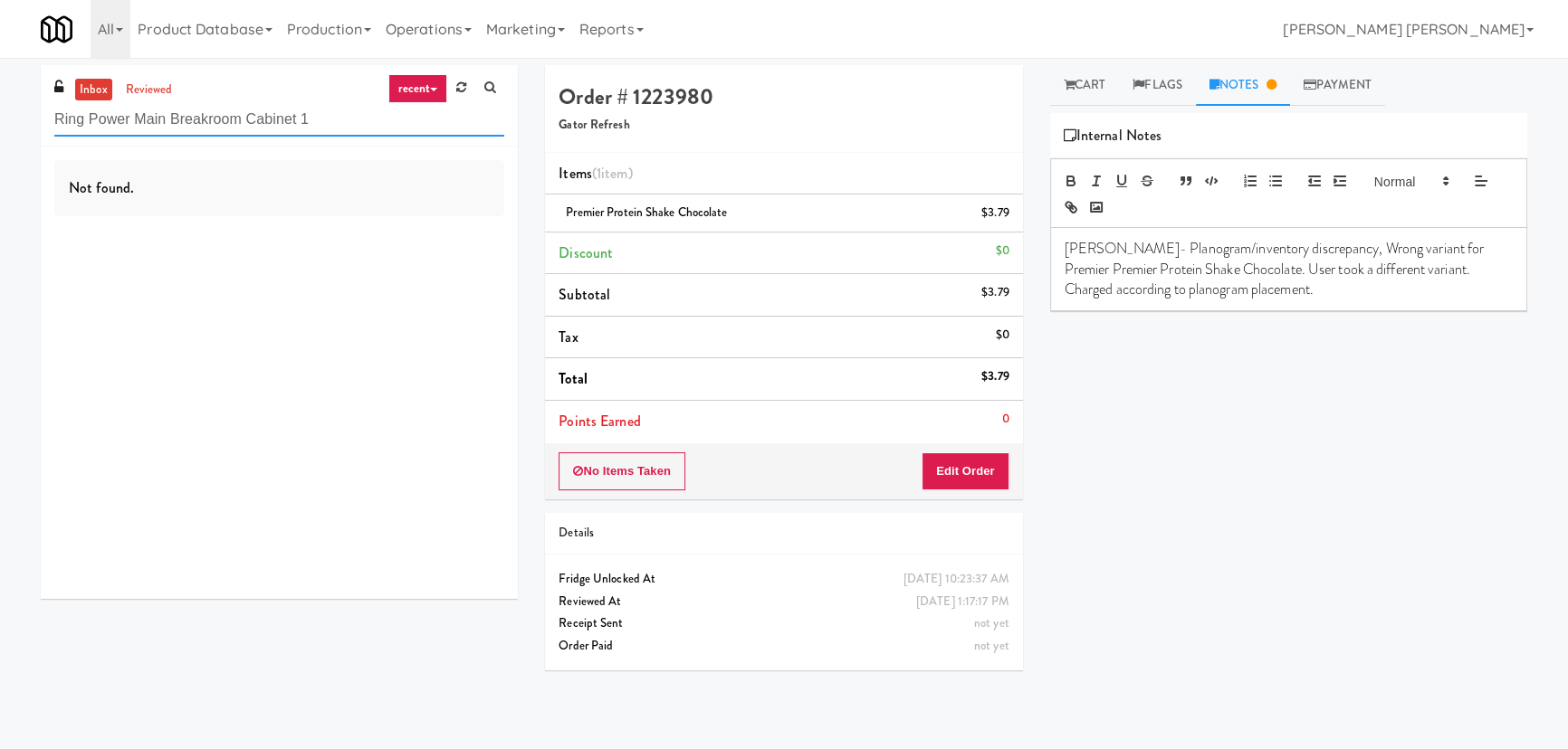
drag, startPoint x: 344, startPoint y: 120, endPoint x: 27, endPoint y: 113, distance: 317.1
click at [27, 113] on div "inbox reviewed recent all unclear take inventory issue suspicious failed recent…" at bounding box center [279, 339] width 504 height 547
paste input "Glasshouse [GEOGRAPHIC_DATA] Combo Cooler"
type input "Glasshouse [GEOGRAPHIC_DATA] Combo Cooler"
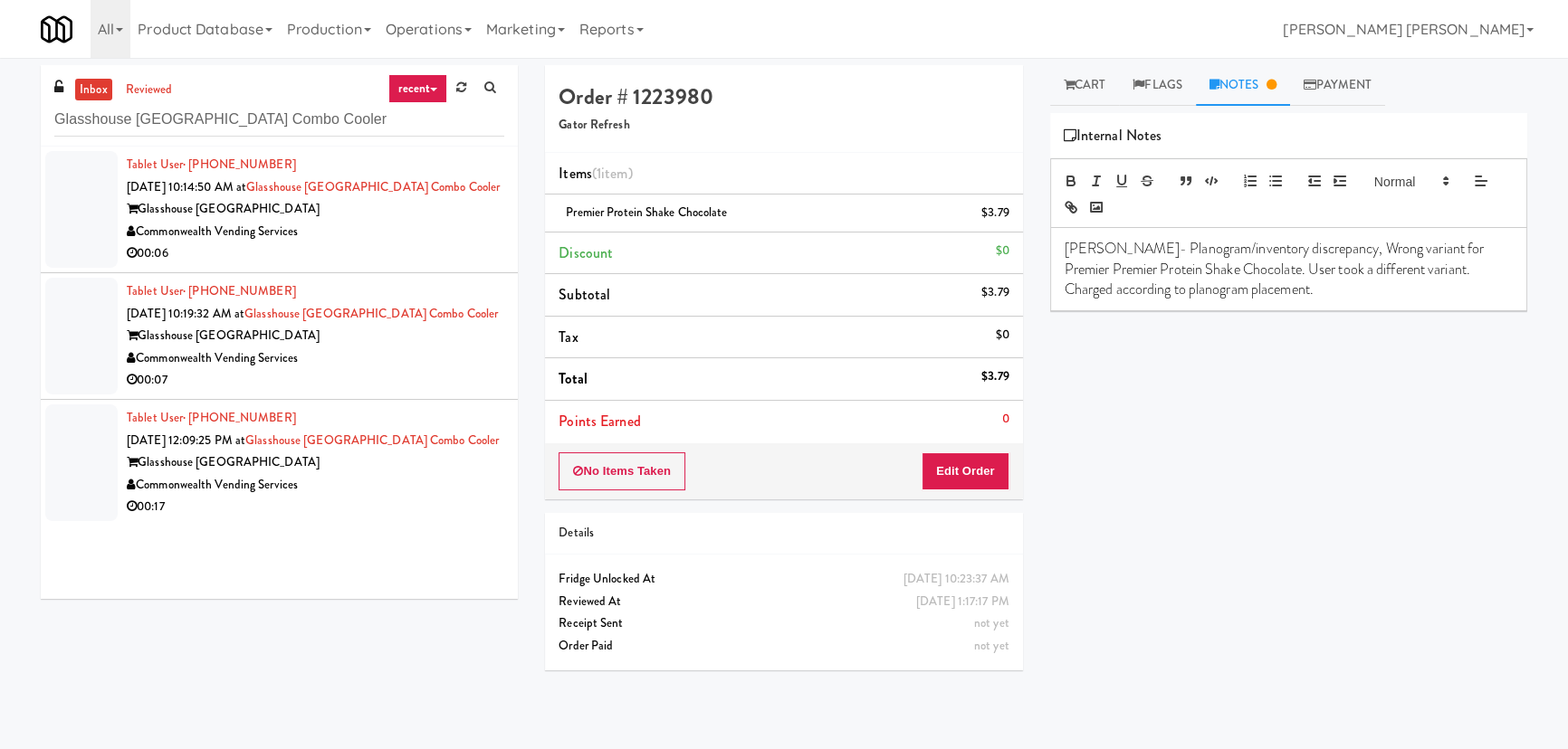
click at [424, 227] on div "Commonwealth Vending Services" at bounding box center [315, 231] width 378 height 23
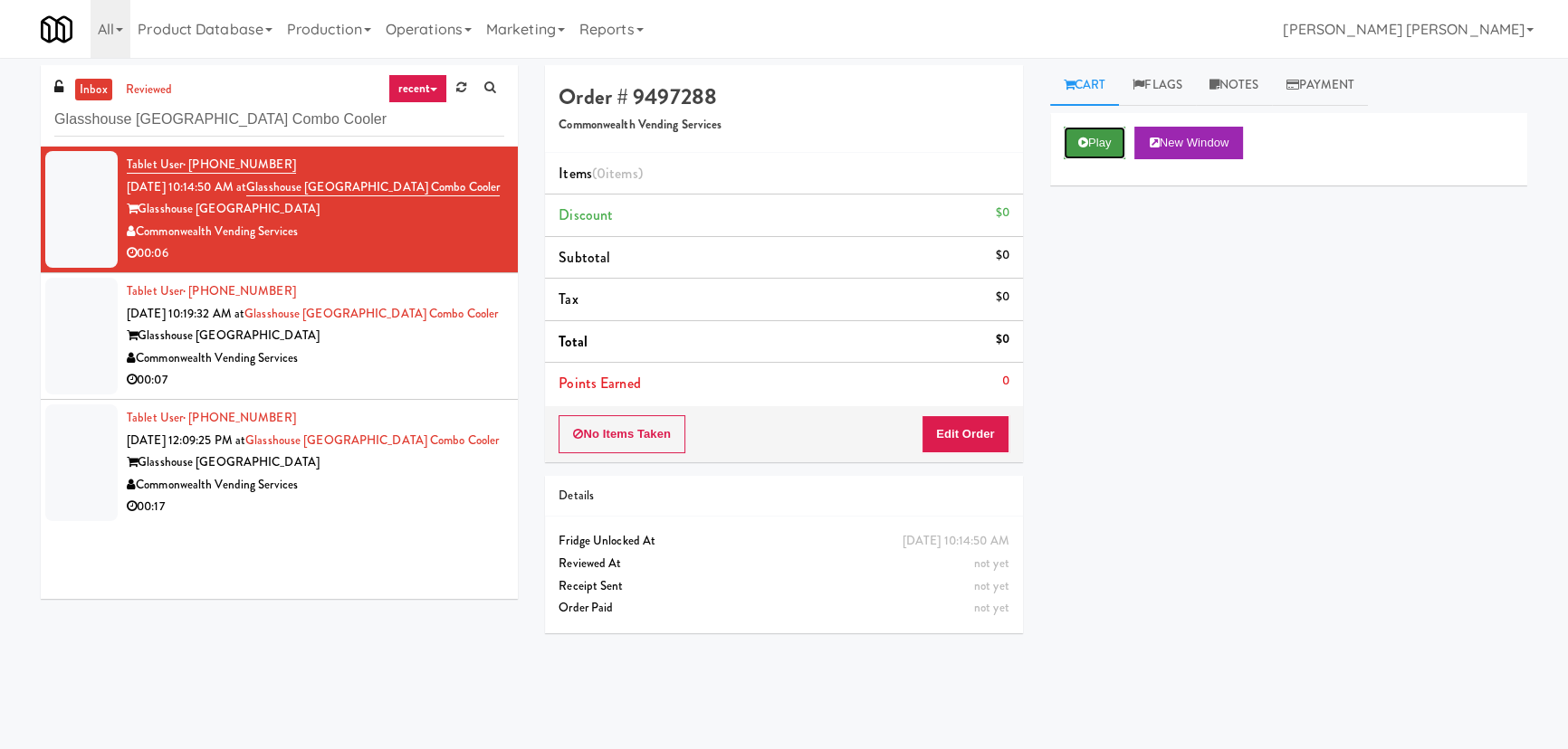
click at [1079, 145] on icon at bounding box center [1084, 142] width 10 height 12
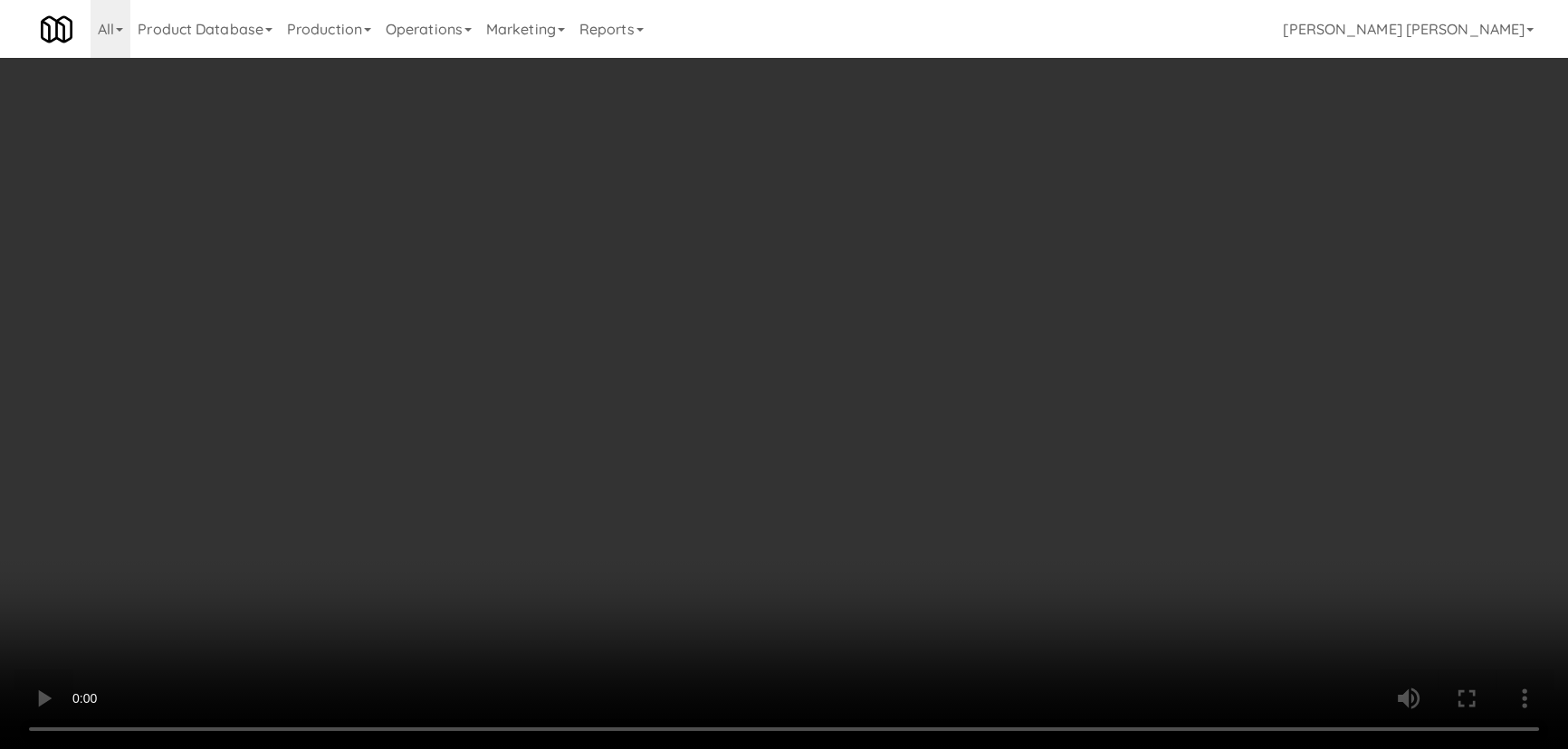
scroll to position [38, 0]
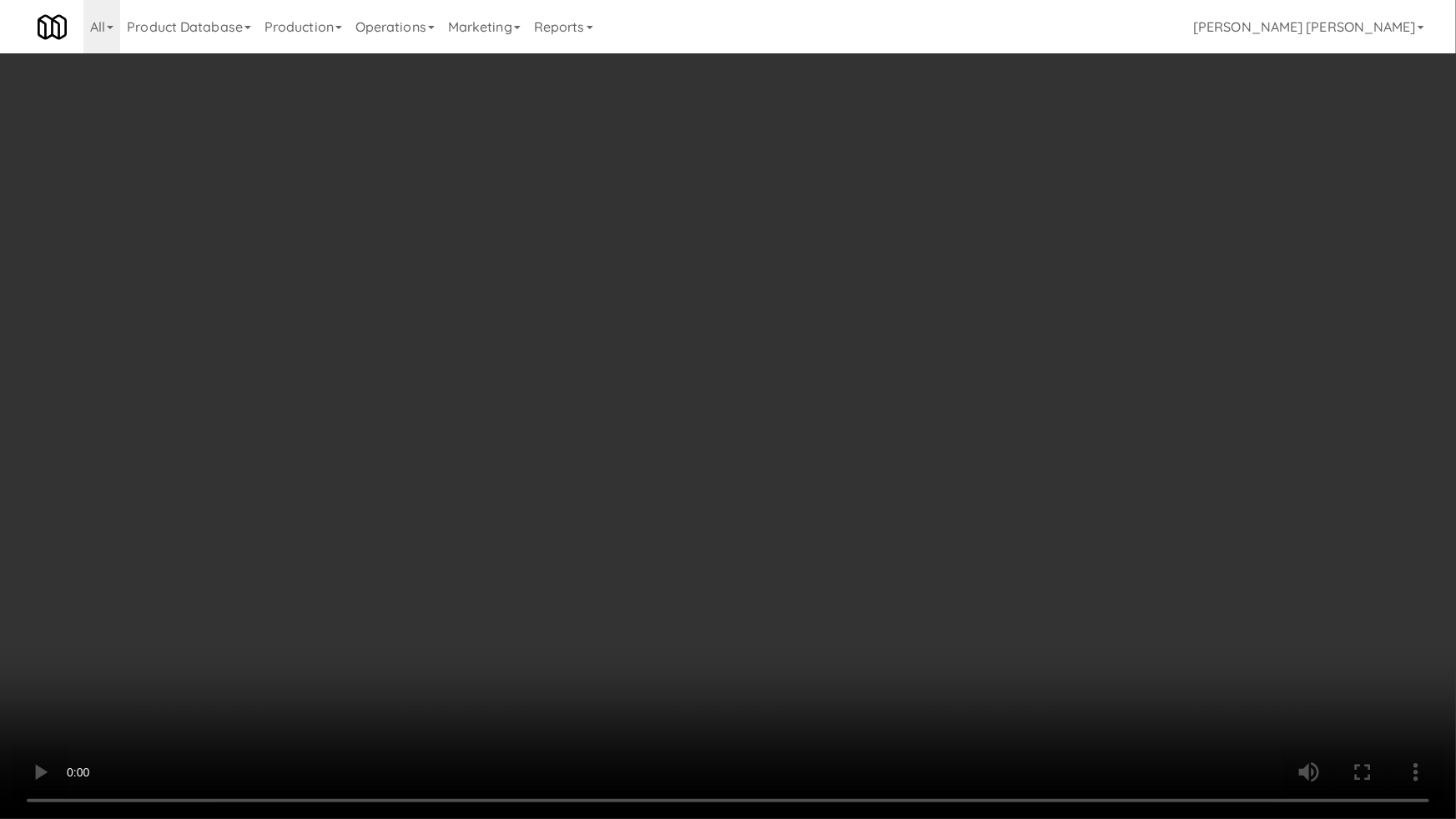
drag, startPoint x: 803, startPoint y: 744, endPoint x: 1393, endPoint y: 742, distance: 590.0
click at [815, 742] on video at bounding box center [728, 409] width 1456 height 819
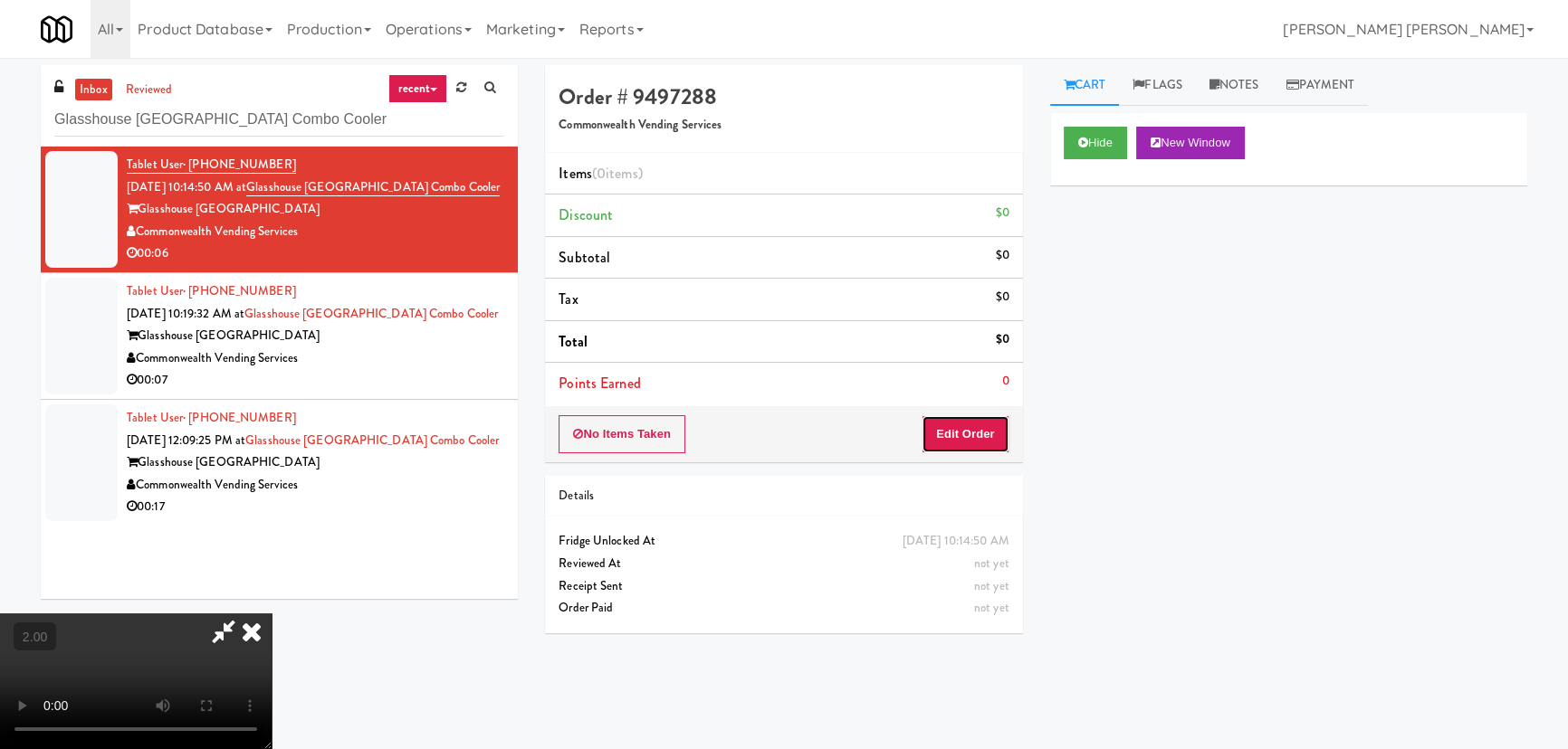
click at [960, 425] on button "Edit Order" at bounding box center [965, 434] width 88 height 38
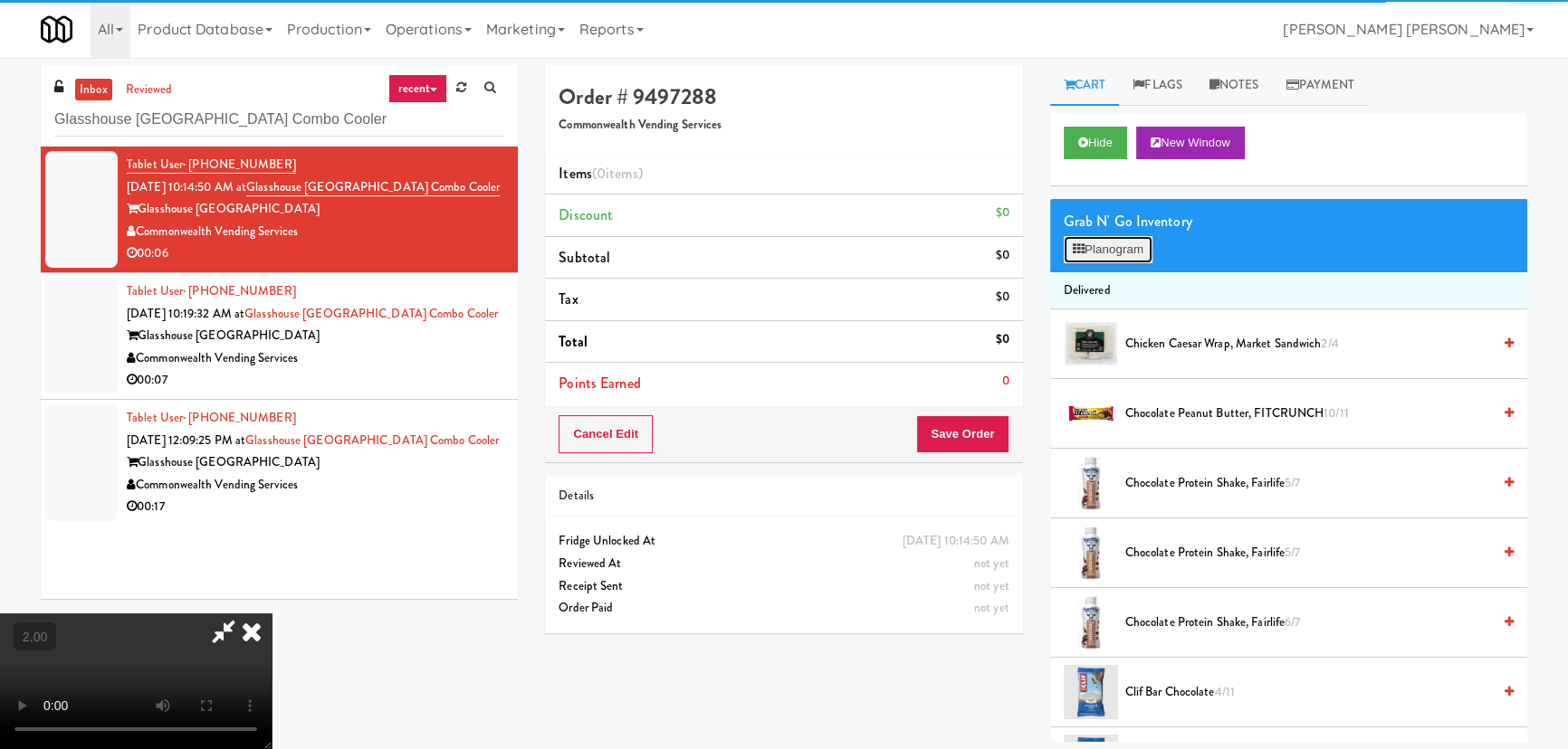
click at [1110, 244] on button "Planogram" at bounding box center [1108, 249] width 89 height 27
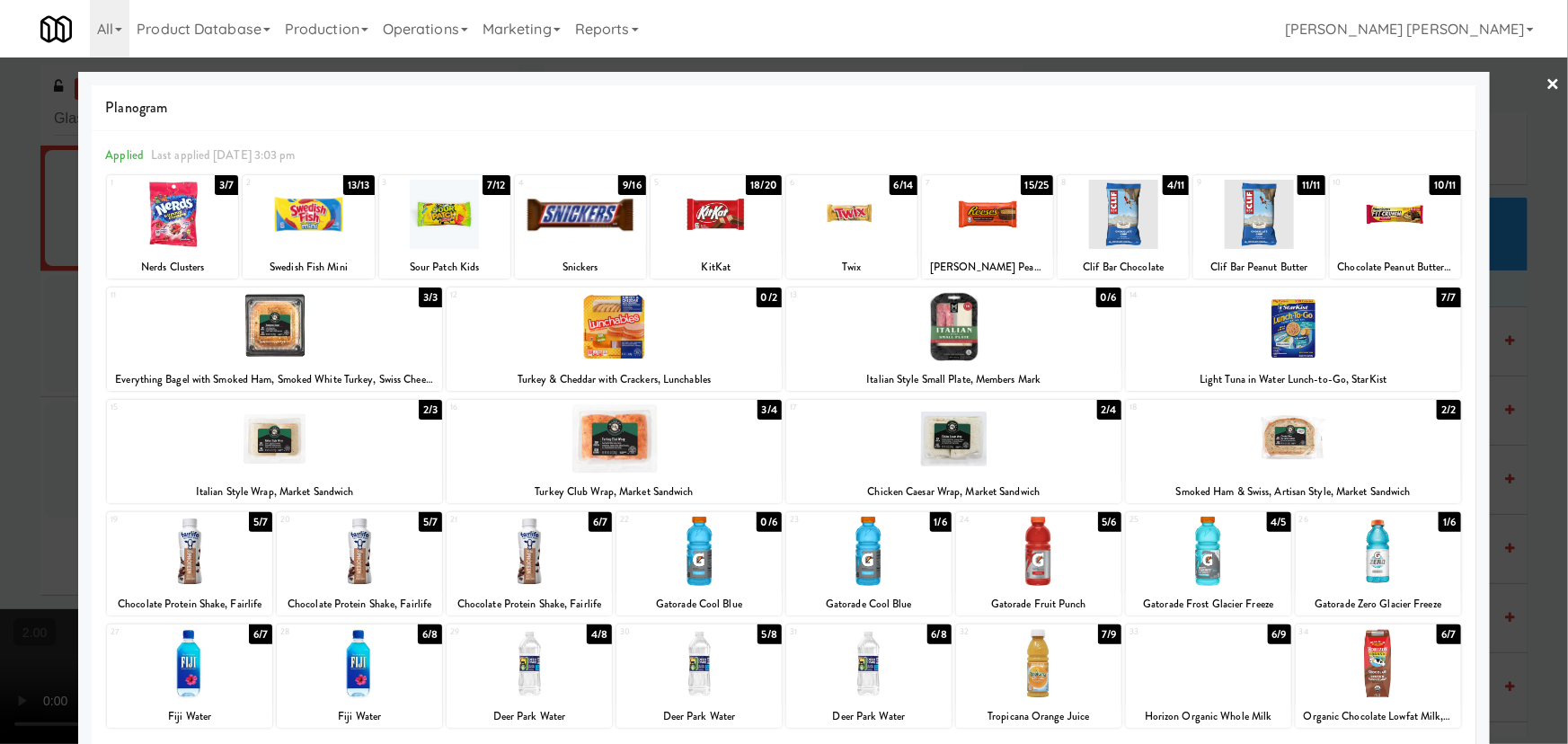
click at [1251, 224] on div at bounding box center [1259, 214] width 131 height 70
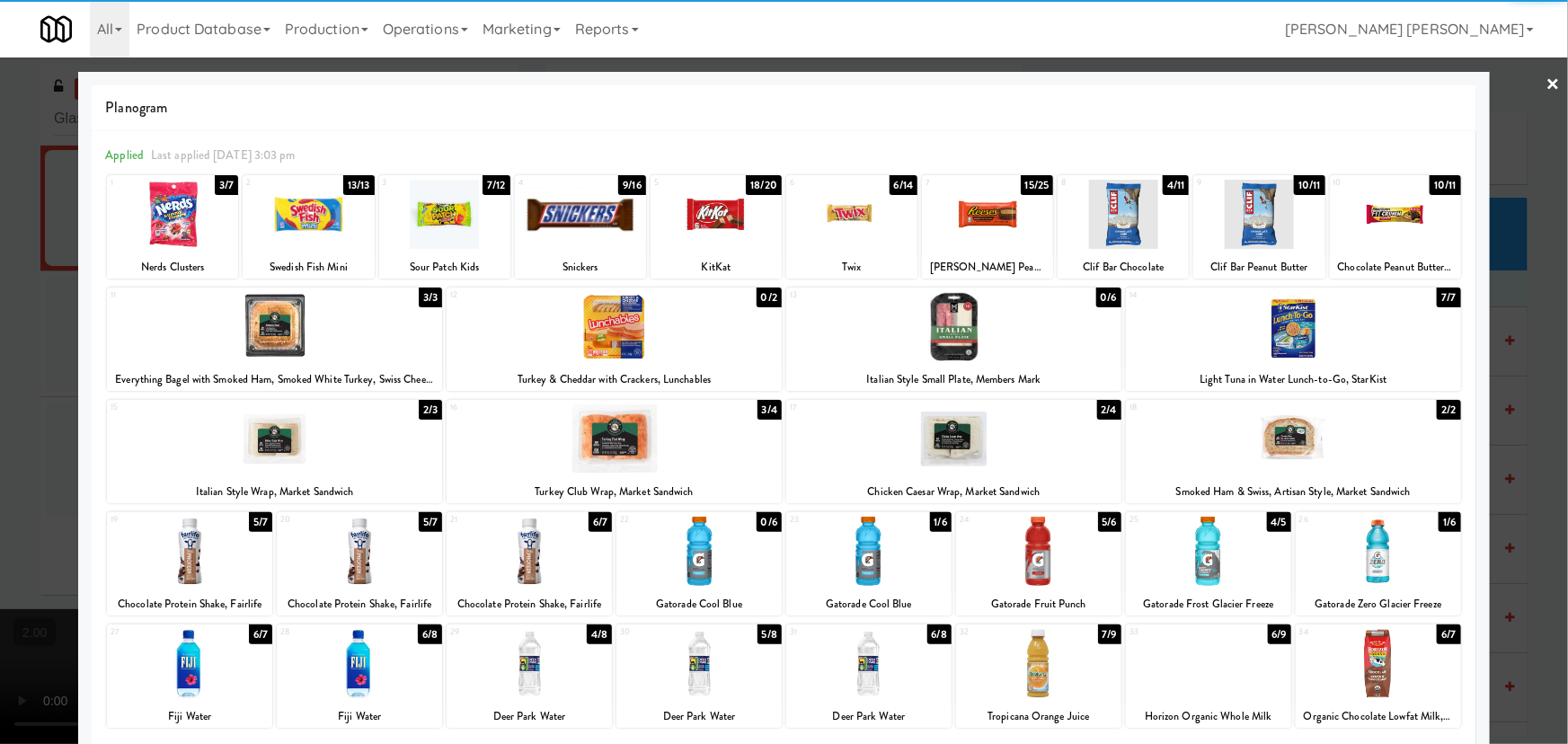
click at [1546, 75] on link "×" at bounding box center [1553, 85] width 15 height 56
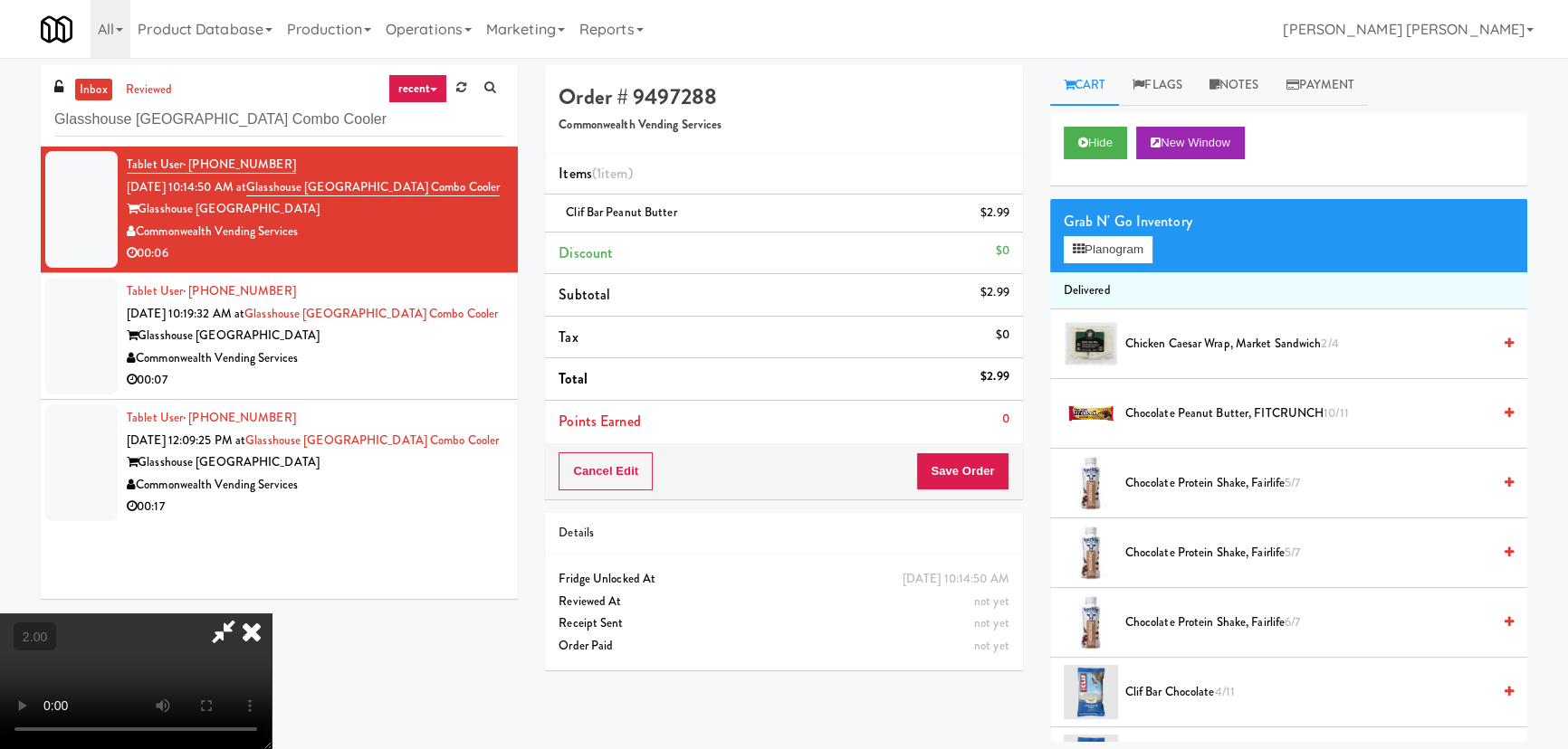
click at [272, 614] on video at bounding box center [135, 681] width 272 height 135
click at [272, 614] on icon at bounding box center [251, 631] width 40 height 37
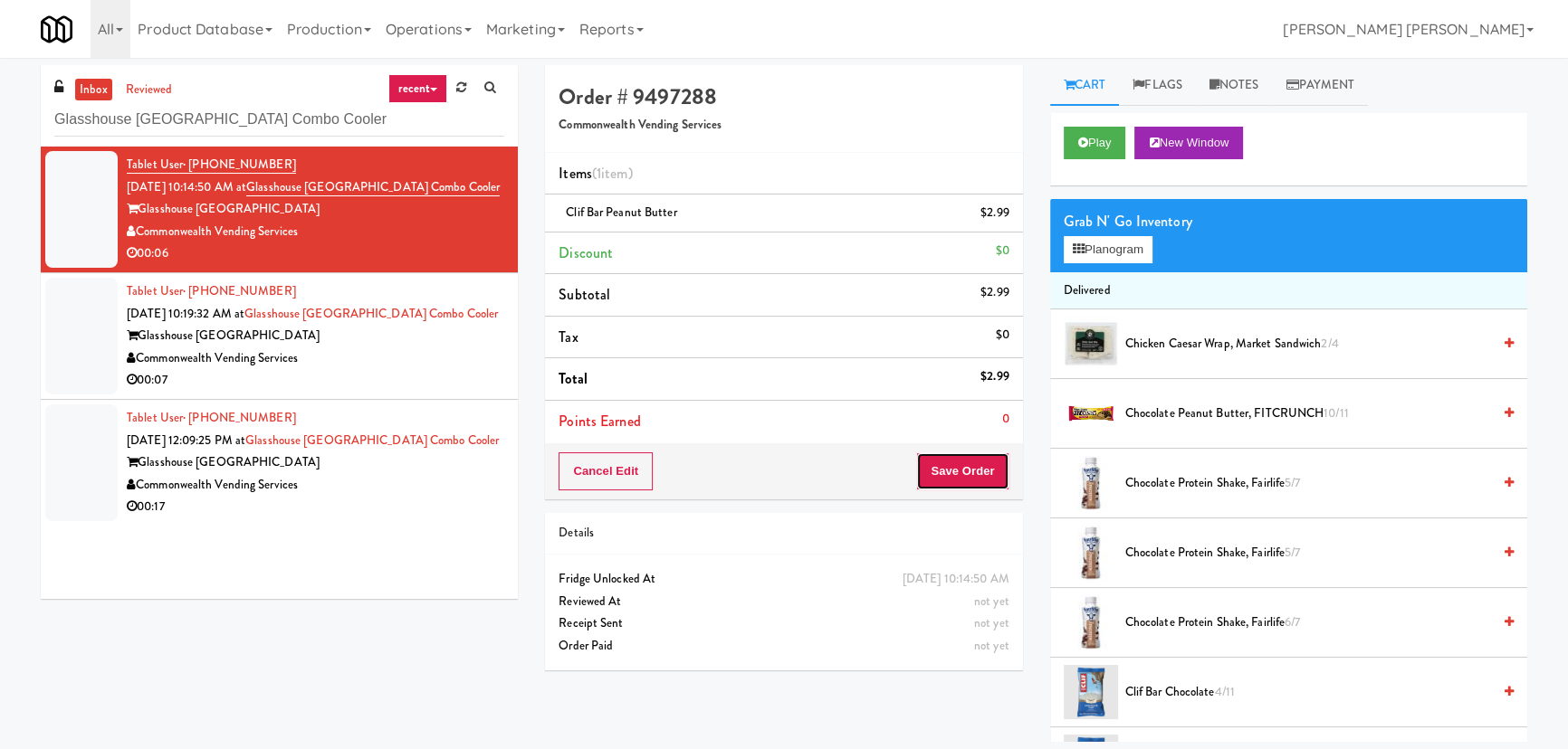
click at [968, 473] on button "Save Order" at bounding box center [962, 471] width 92 height 38
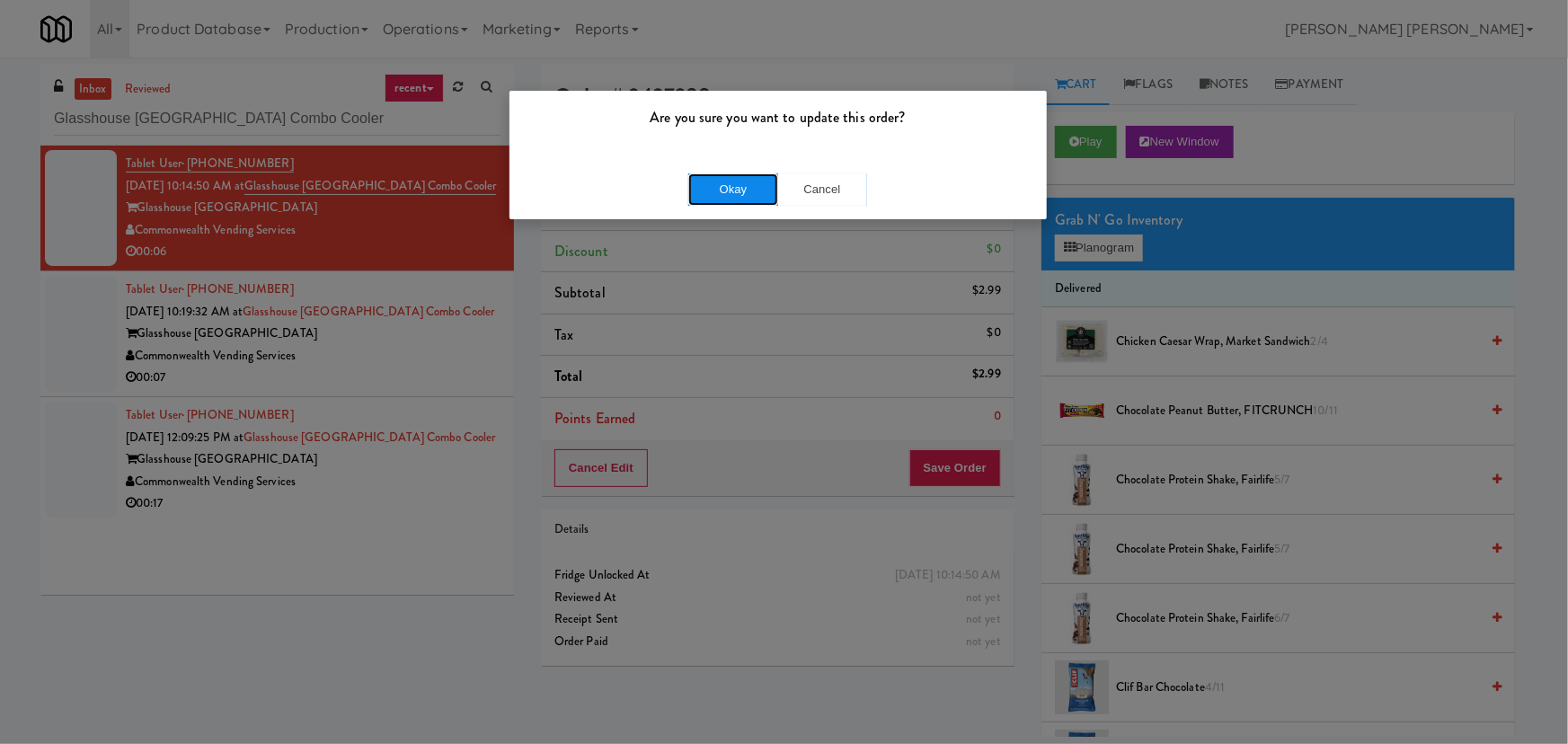
click at [756, 198] on button "Okay" at bounding box center [733, 189] width 90 height 32
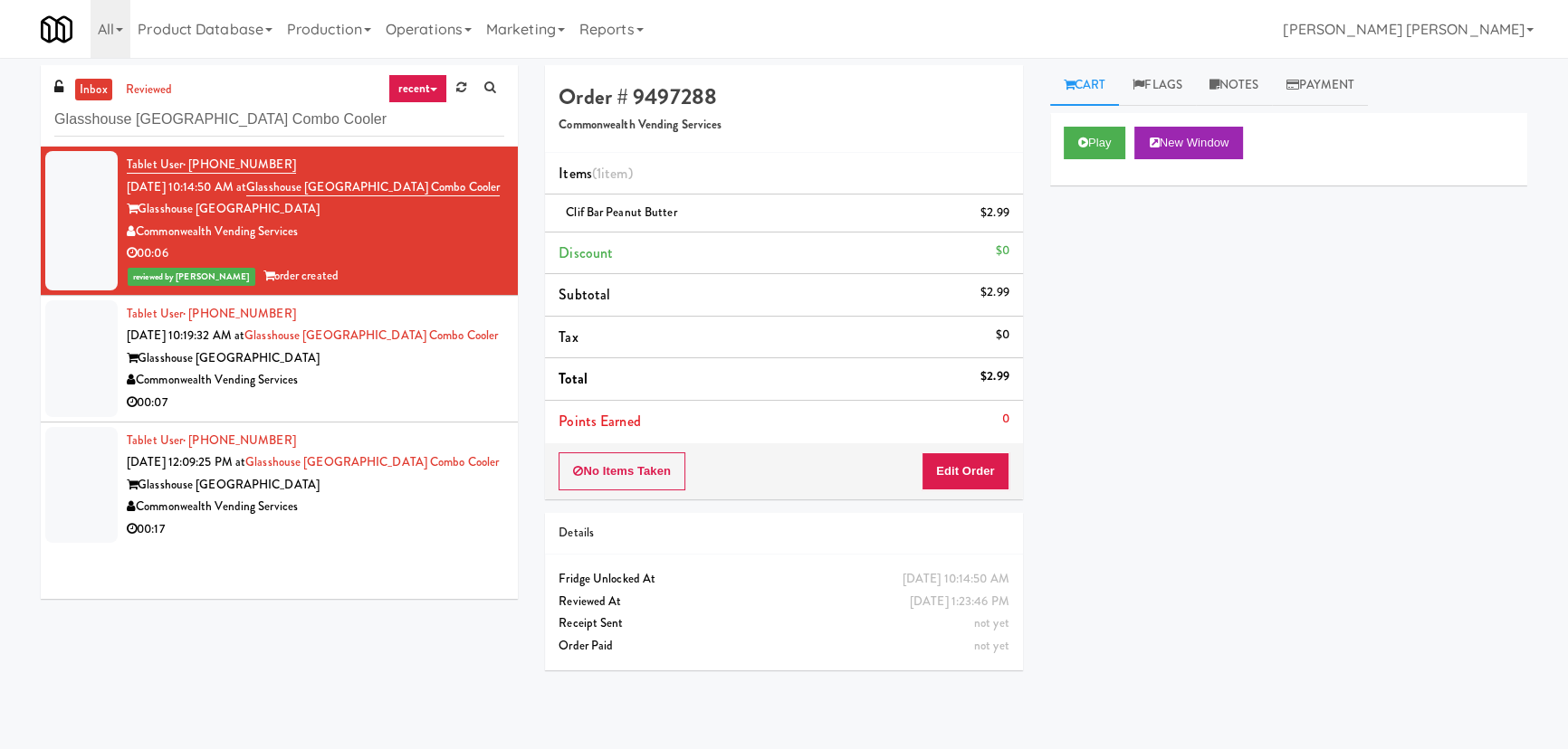
click at [419, 406] on div "00:07" at bounding box center [315, 402] width 378 height 23
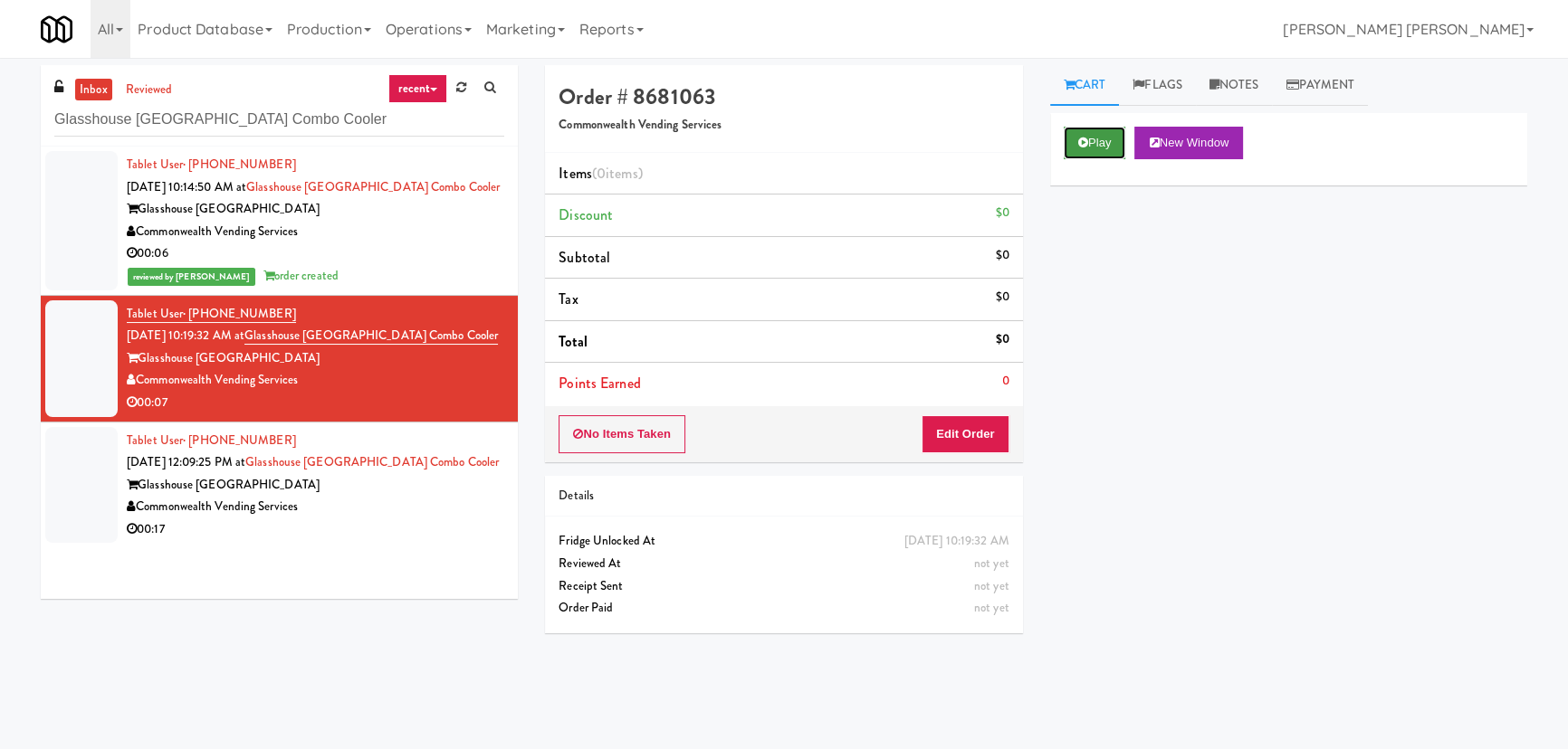
click at [1110, 145] on button "Play" at bounding box center [1094, 142] width 62 height 33
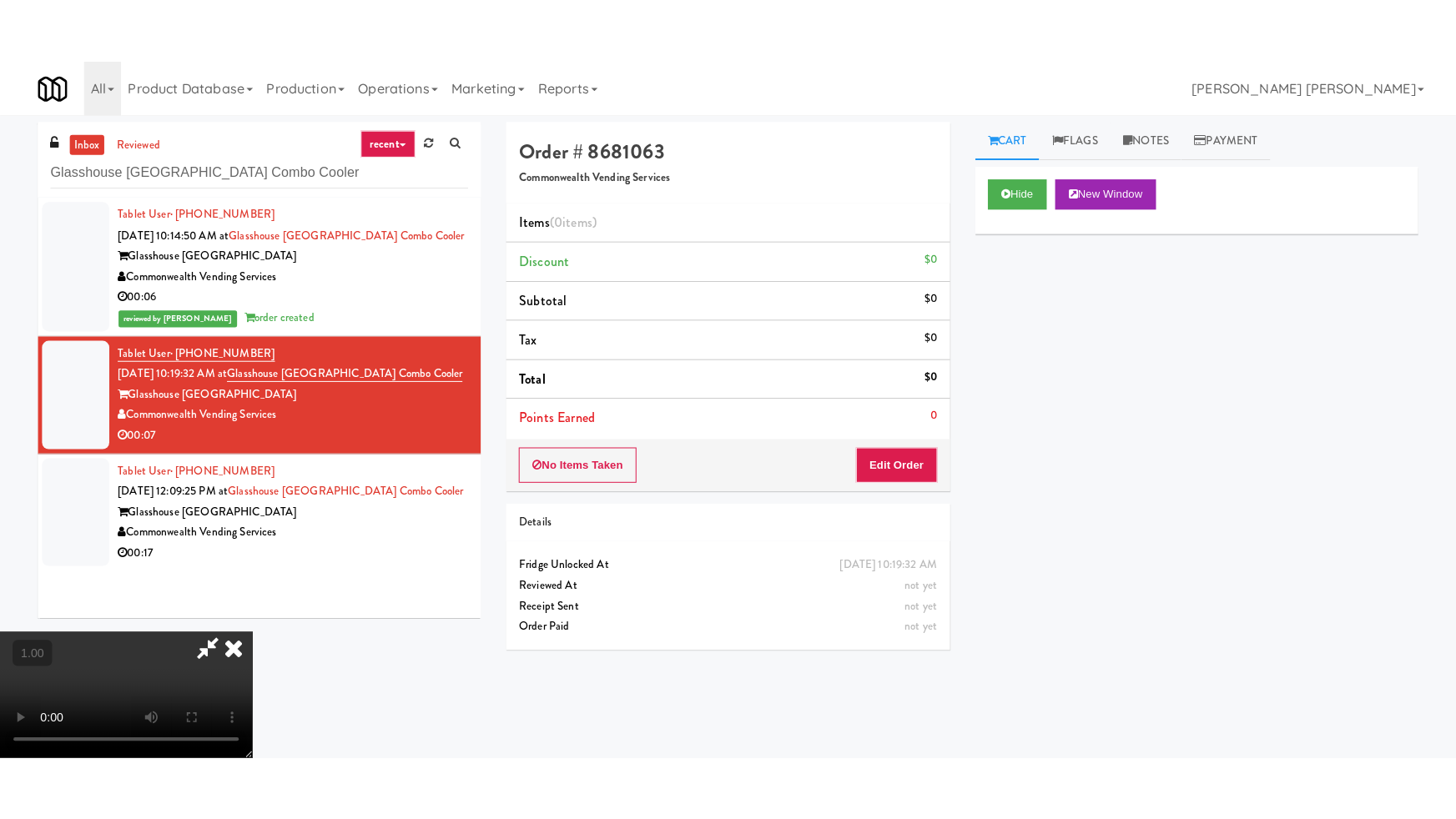
scroll to position [265, 0]
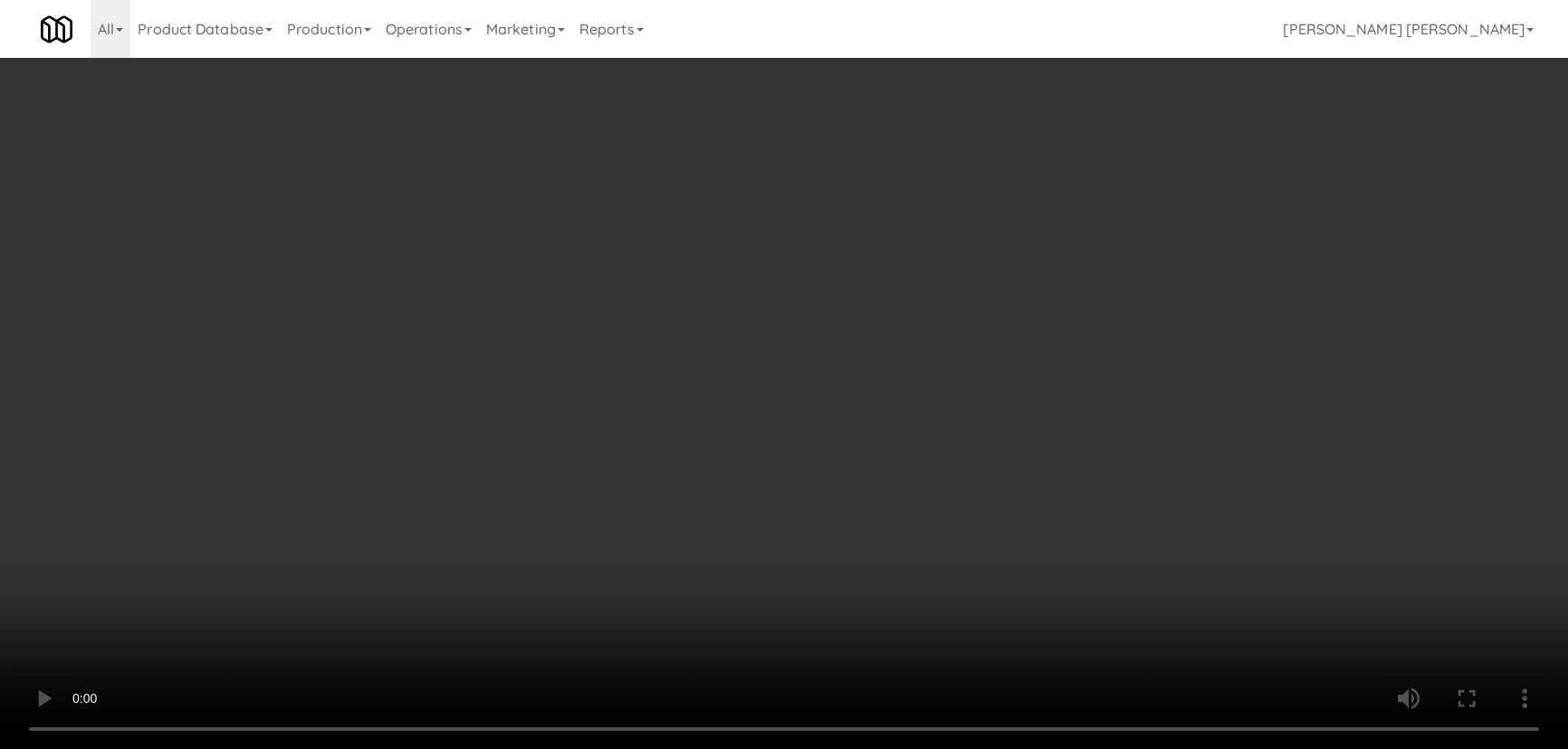
drag, startPoint x: 874, startPoint y: 796, endPoint x: 1258, endPoint y: 734, distance: 389.0
click at [950, 749] on video at bounding box center [784, 374] width 1568 height 749
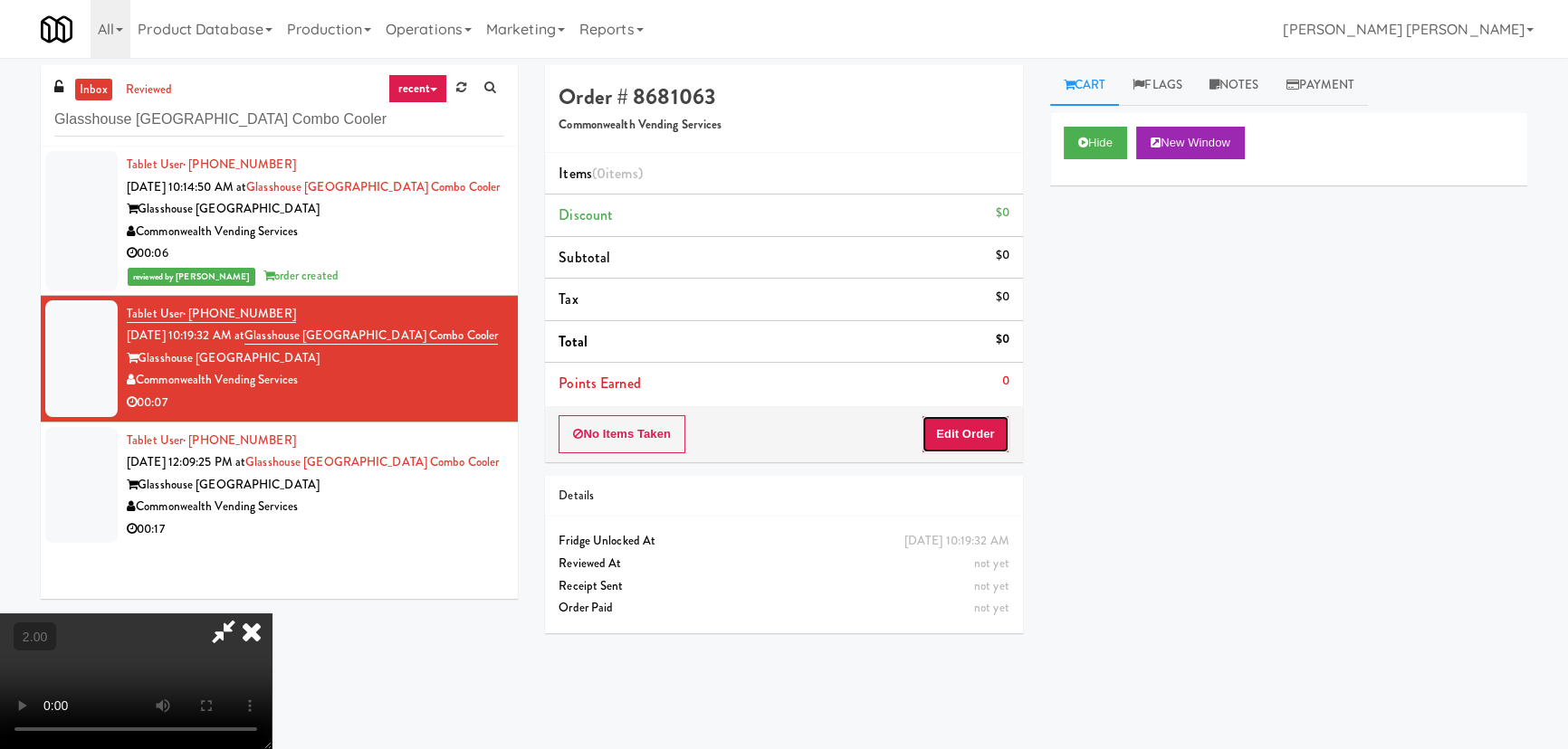
click at [992, 424] on button "Edit Order" at bounding box center [965, 434] width 88 height 38
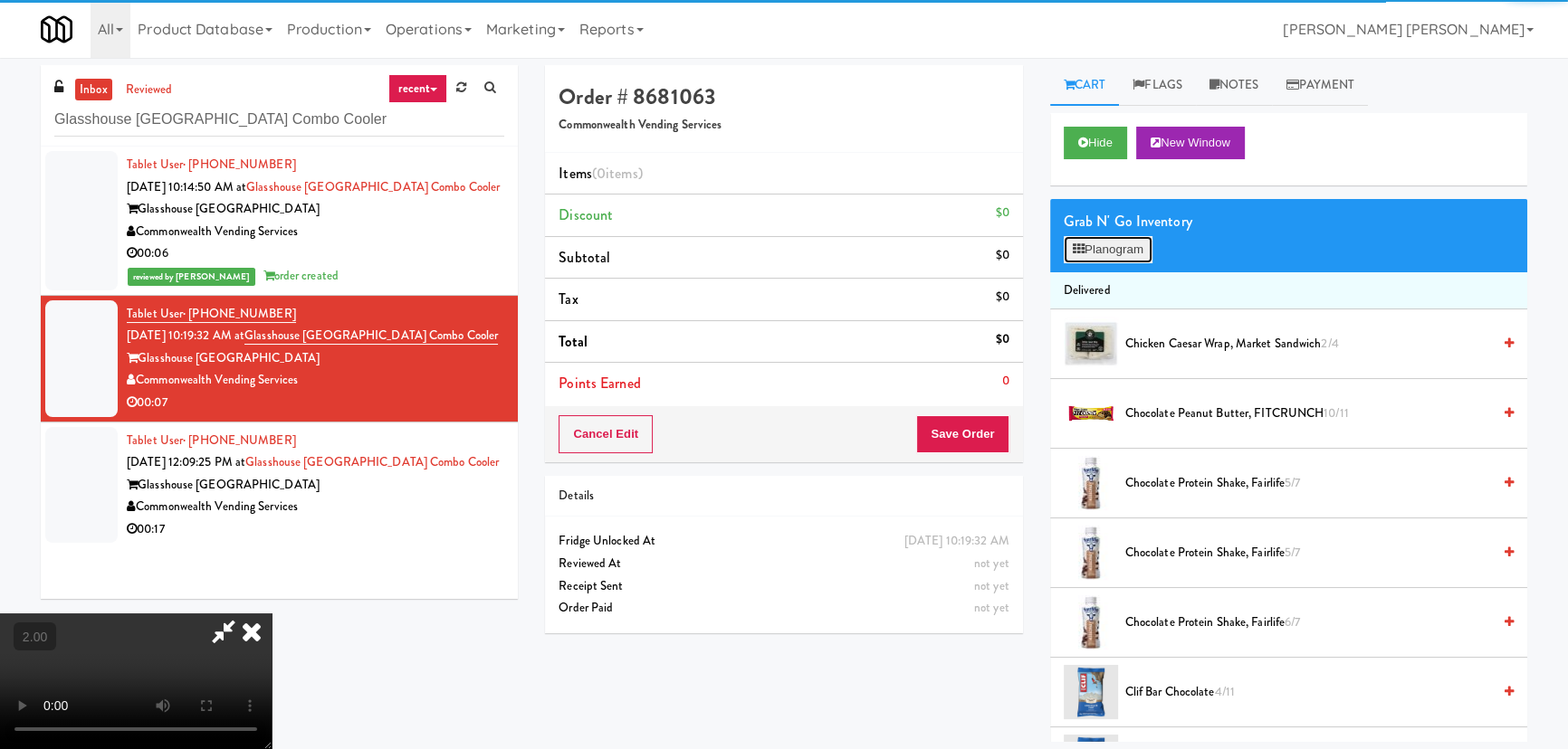
click at [1138, 252] on button "Planogram" at bounding box center [1108, 249] width 89 height 27
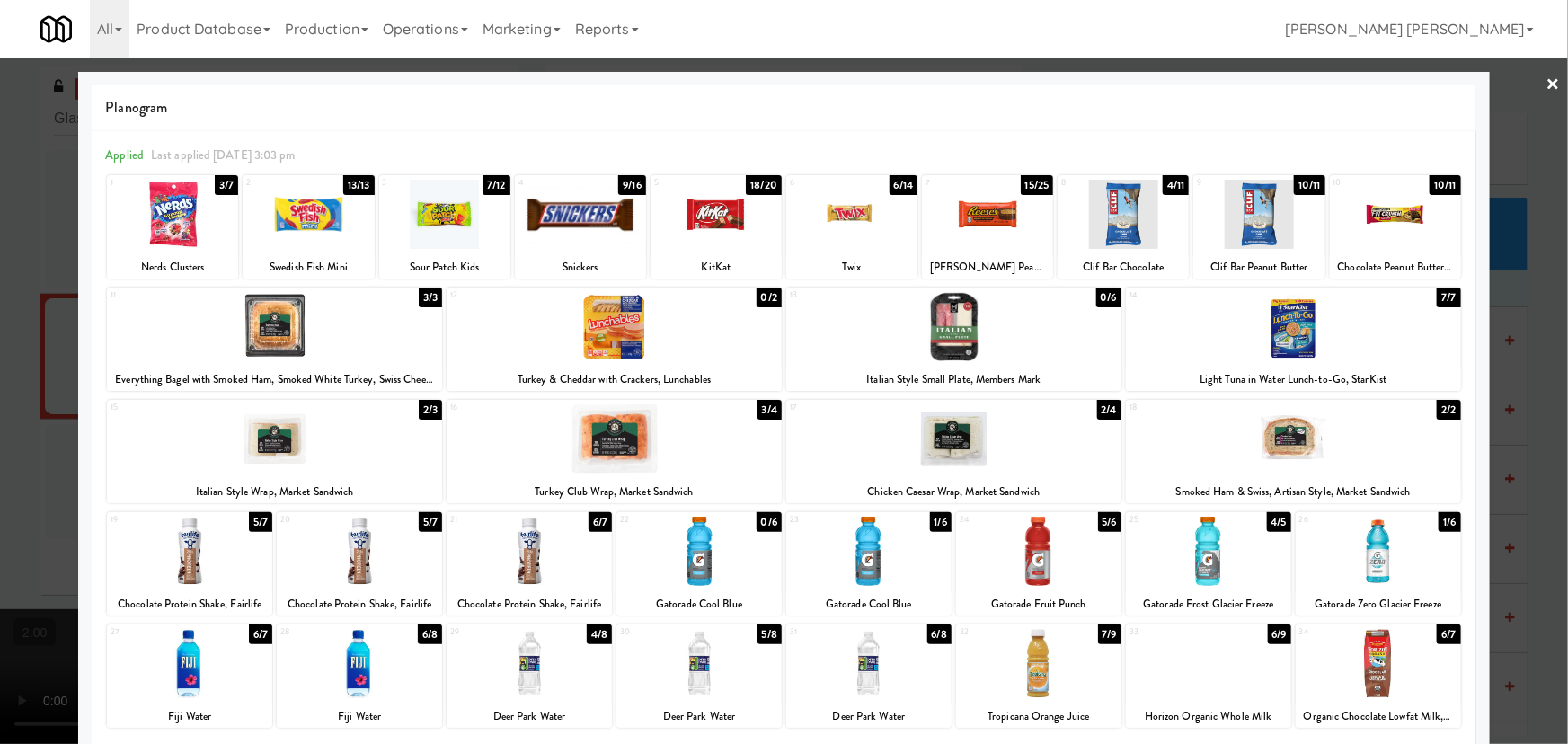
click at [983, 216] on div at bounding box center [987, 214] width 131 height 70
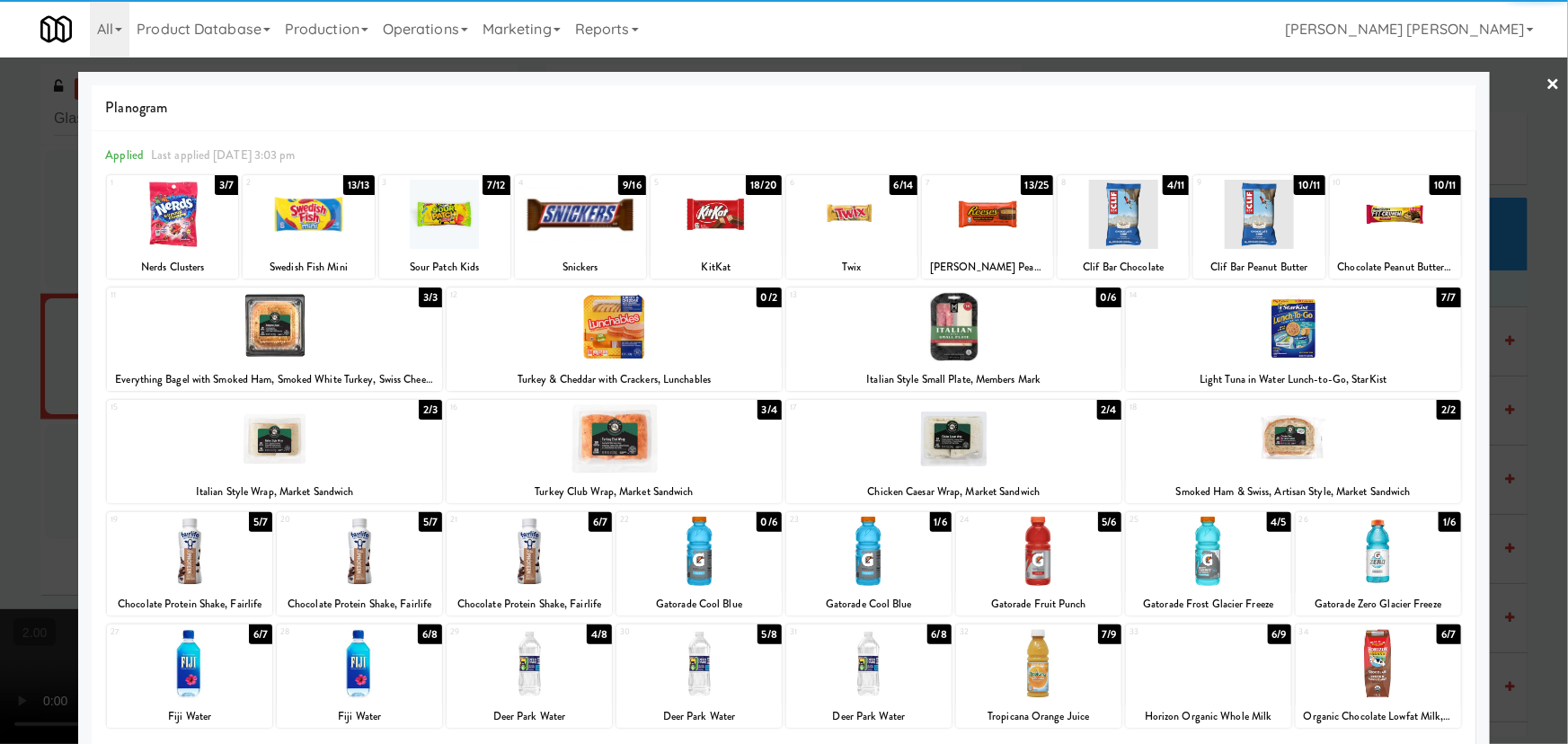
click at [1546, 77] on link "×" at bounding box center [1553, 85] width 15 height 56
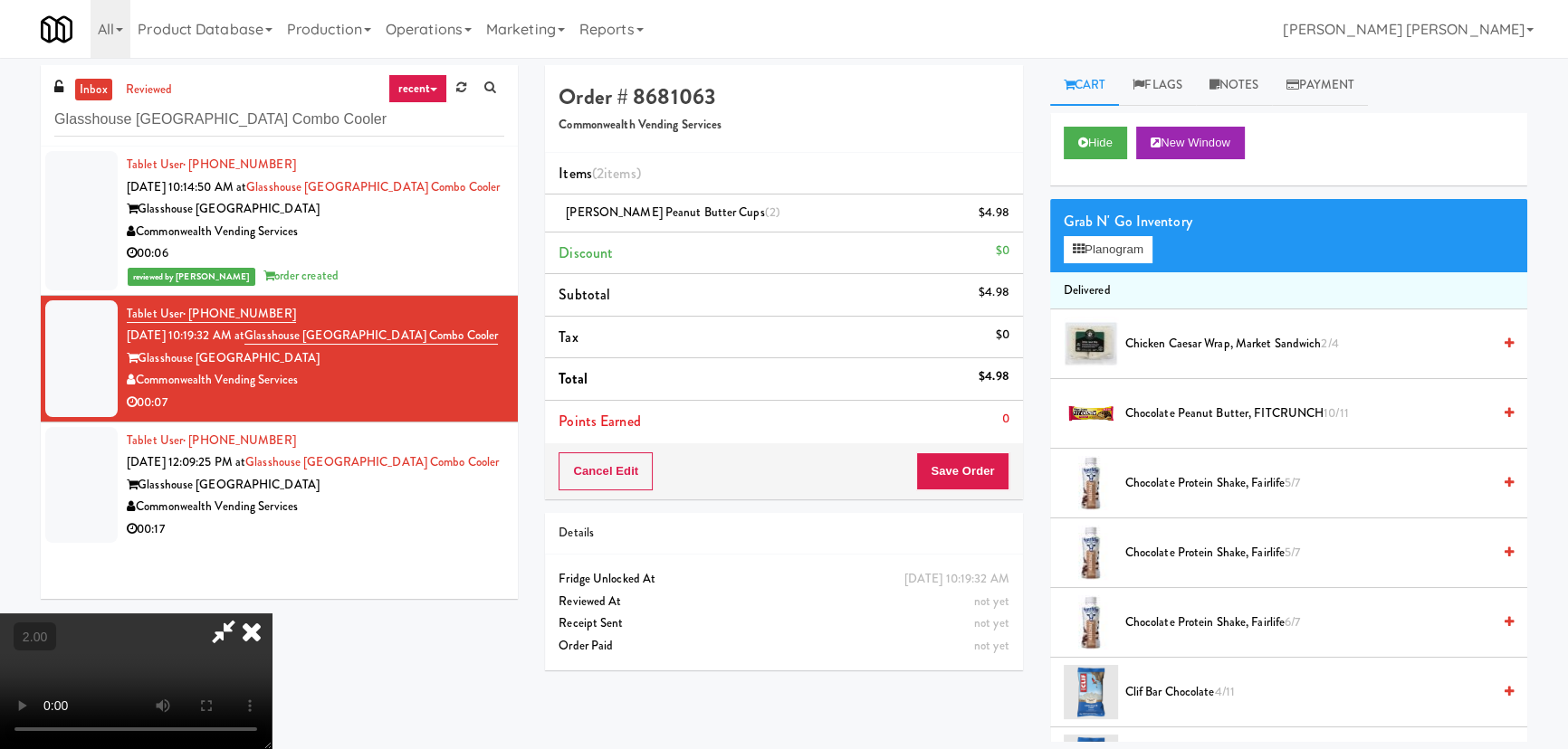
drag, startPoint x: 903, startPoint y: 75, endPoint x: 949, endPoint y: 347, distance: 275.9
click at [272, 614] on icon at bounding box center [251, 631] width 40 height 37
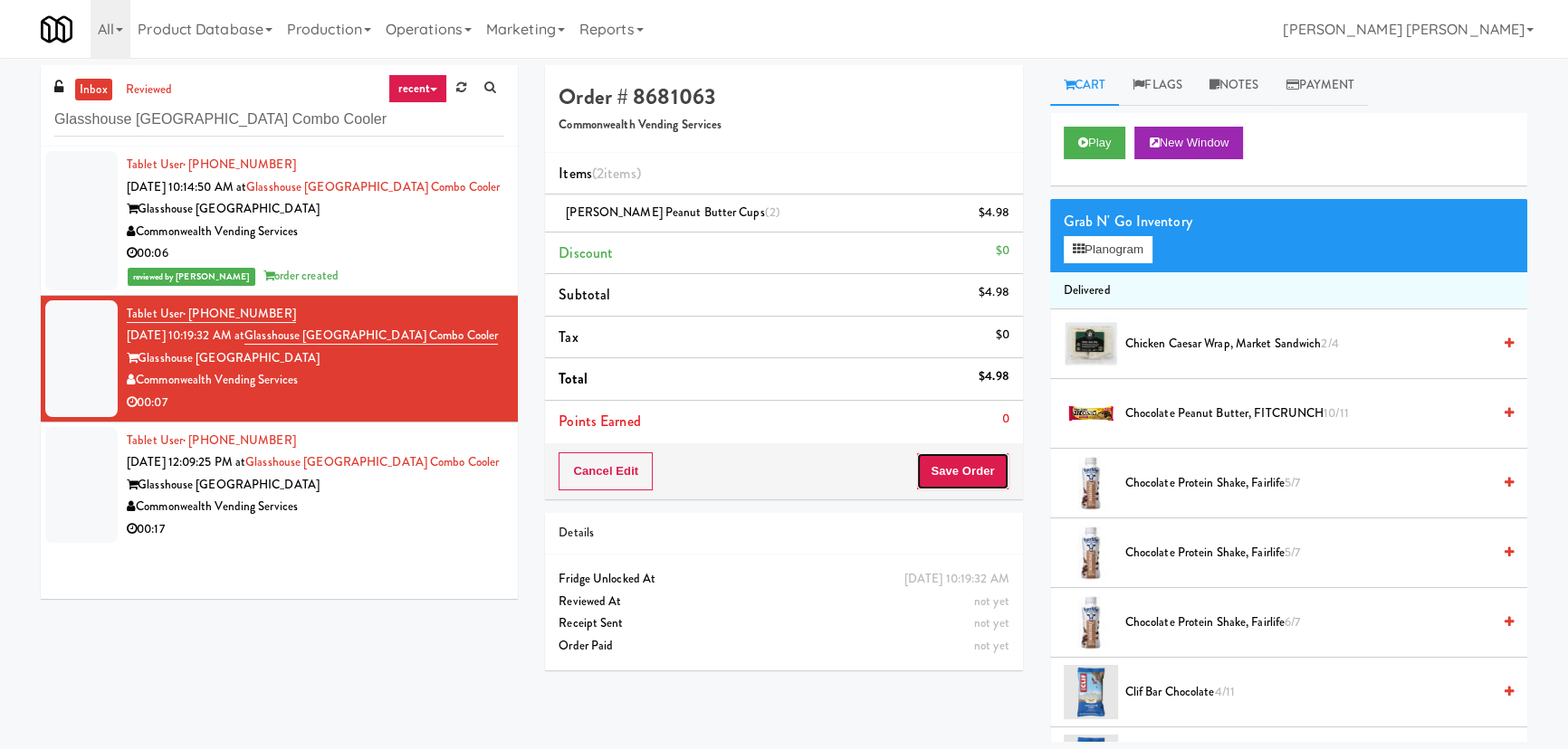
click at [971, 465] on button "Save Order" at bounding box center [962, 471] width 92 height 38
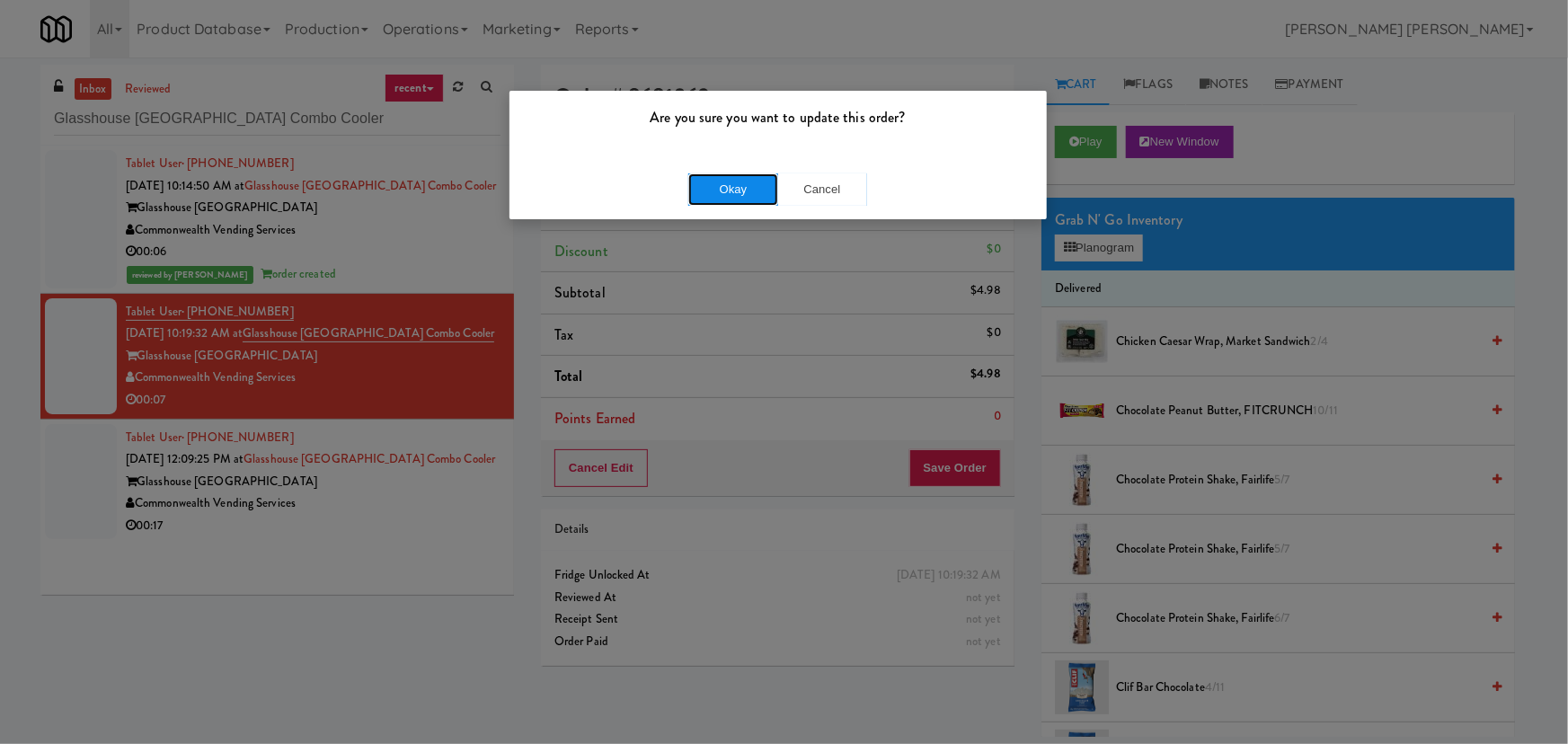
click at [740, 179] on button "Okay" at bounding box center [733, 189] width 90 height 32
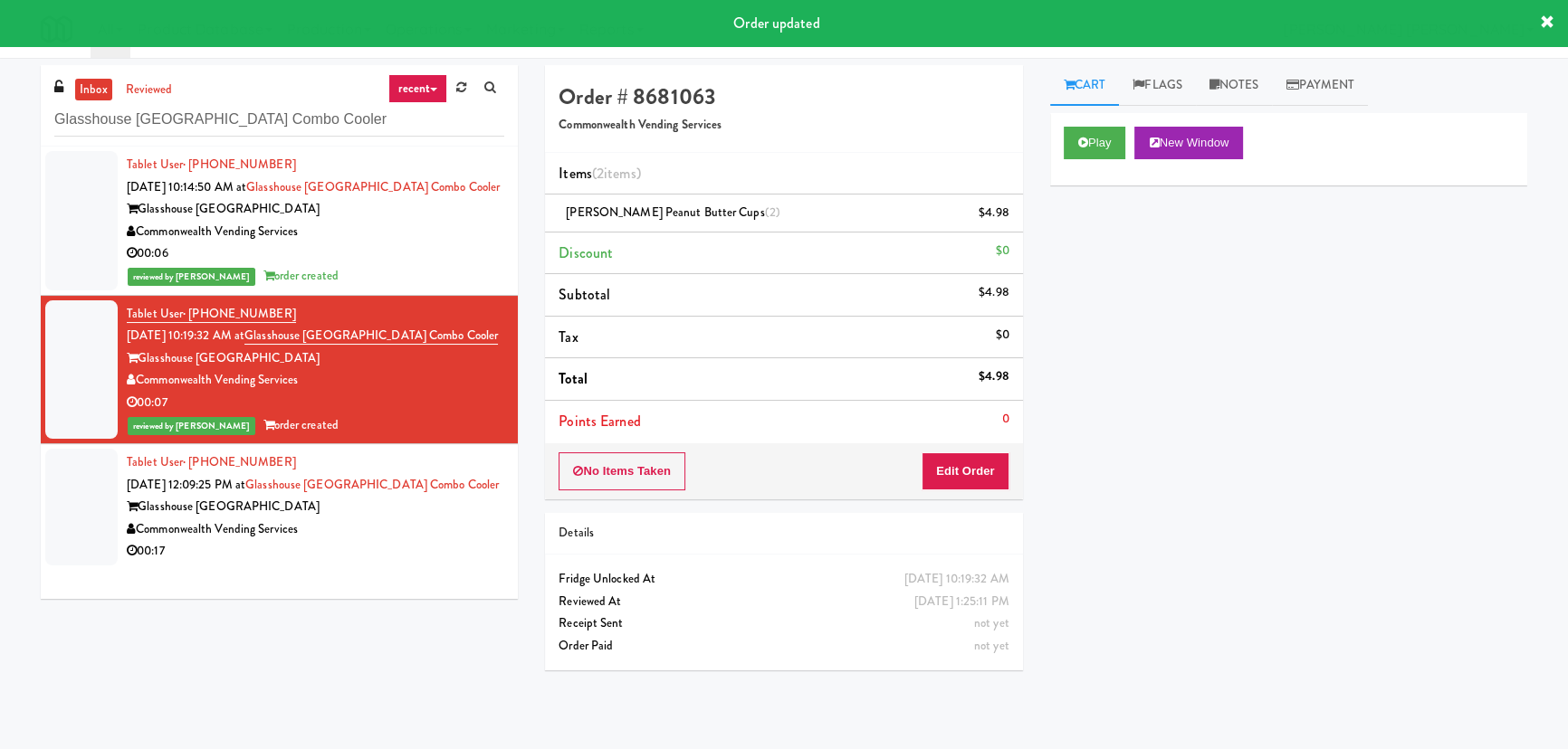
click at [435, 531] on div "Commonwealth Vending Services" at bounding box center [315, 530] width 378 height 23
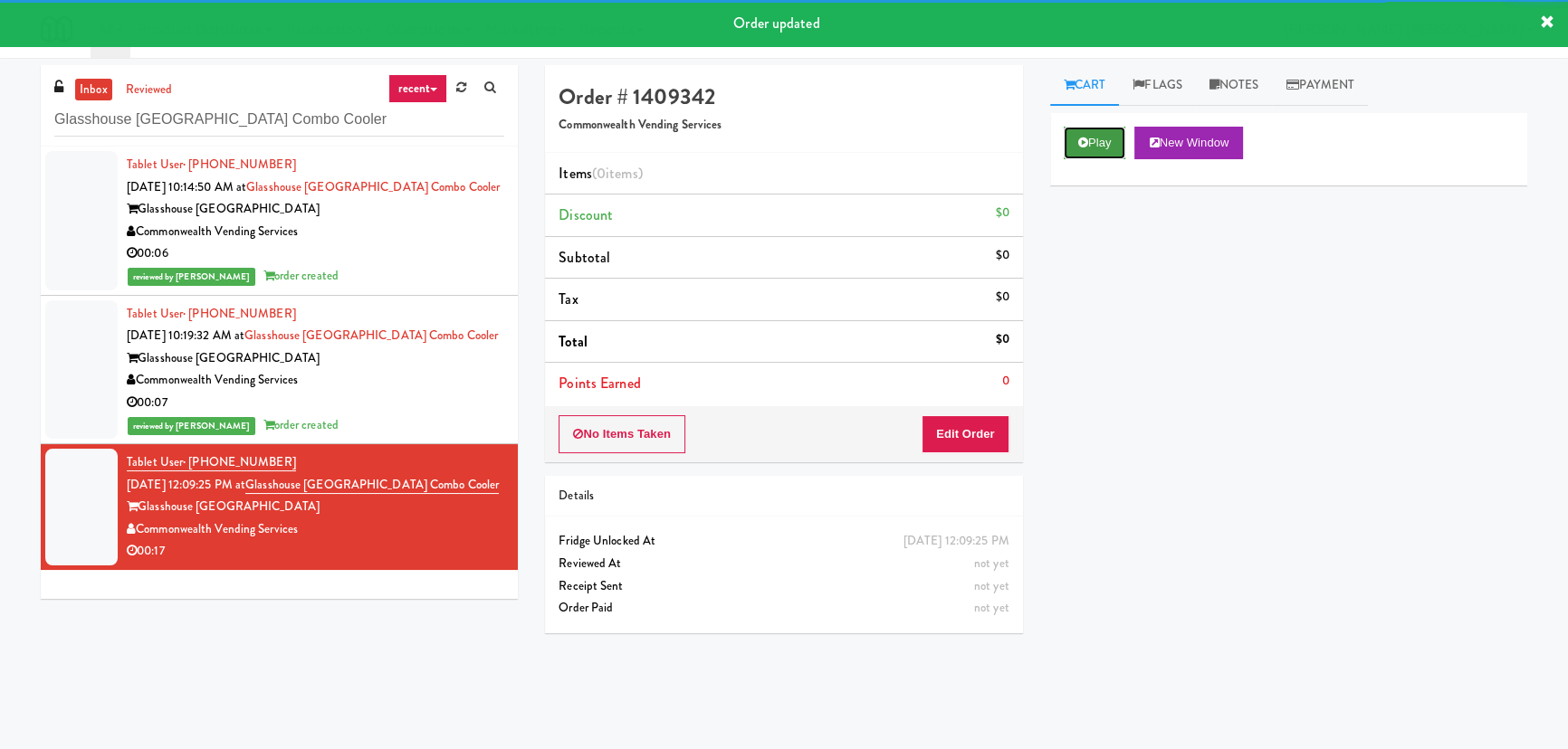
click at [1104, 130] on button "Play" at bounding box center [1094, 142] width 62 height 33
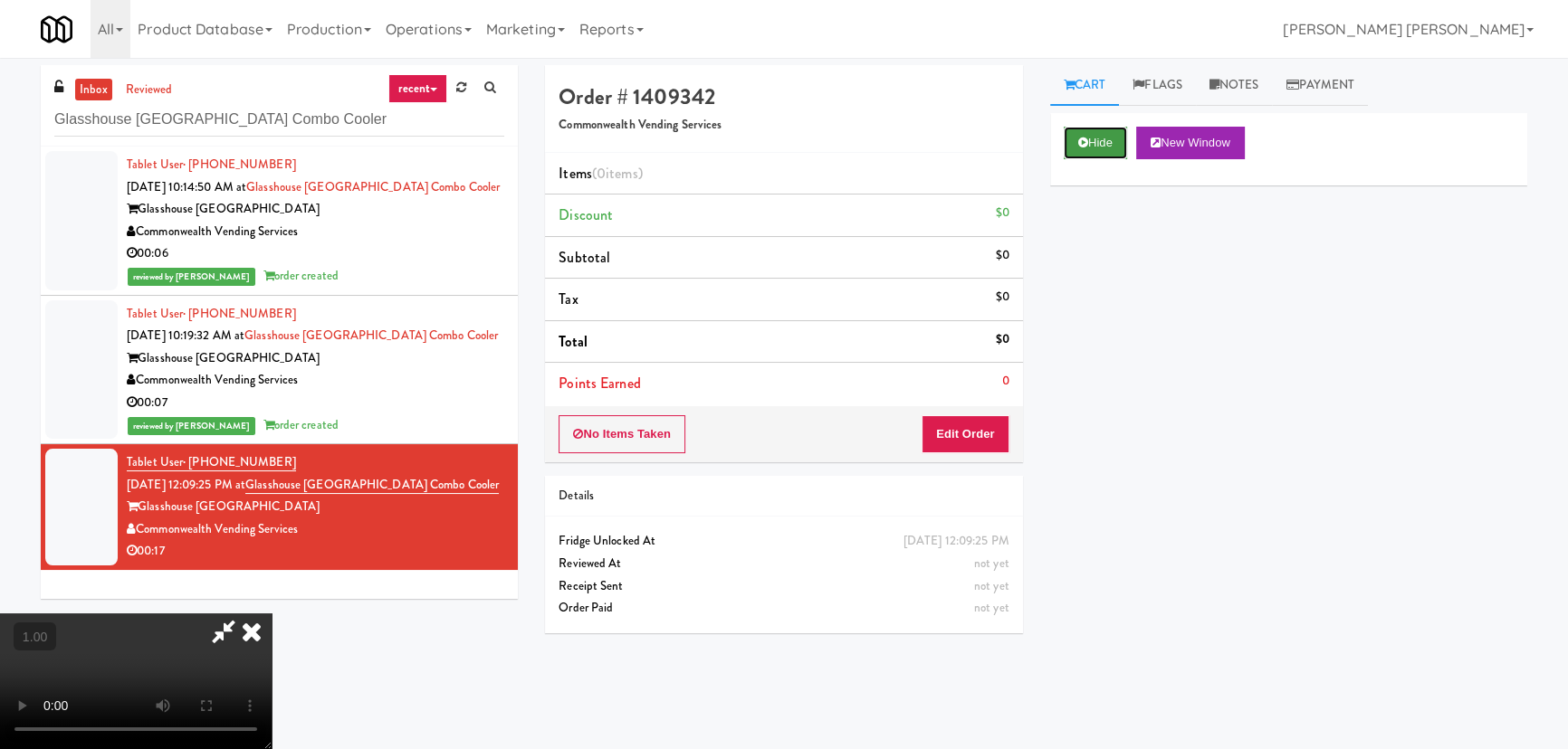
click at [1085, 150] on button "Hide" at bounding box center [1095, 142] width 63 height 33
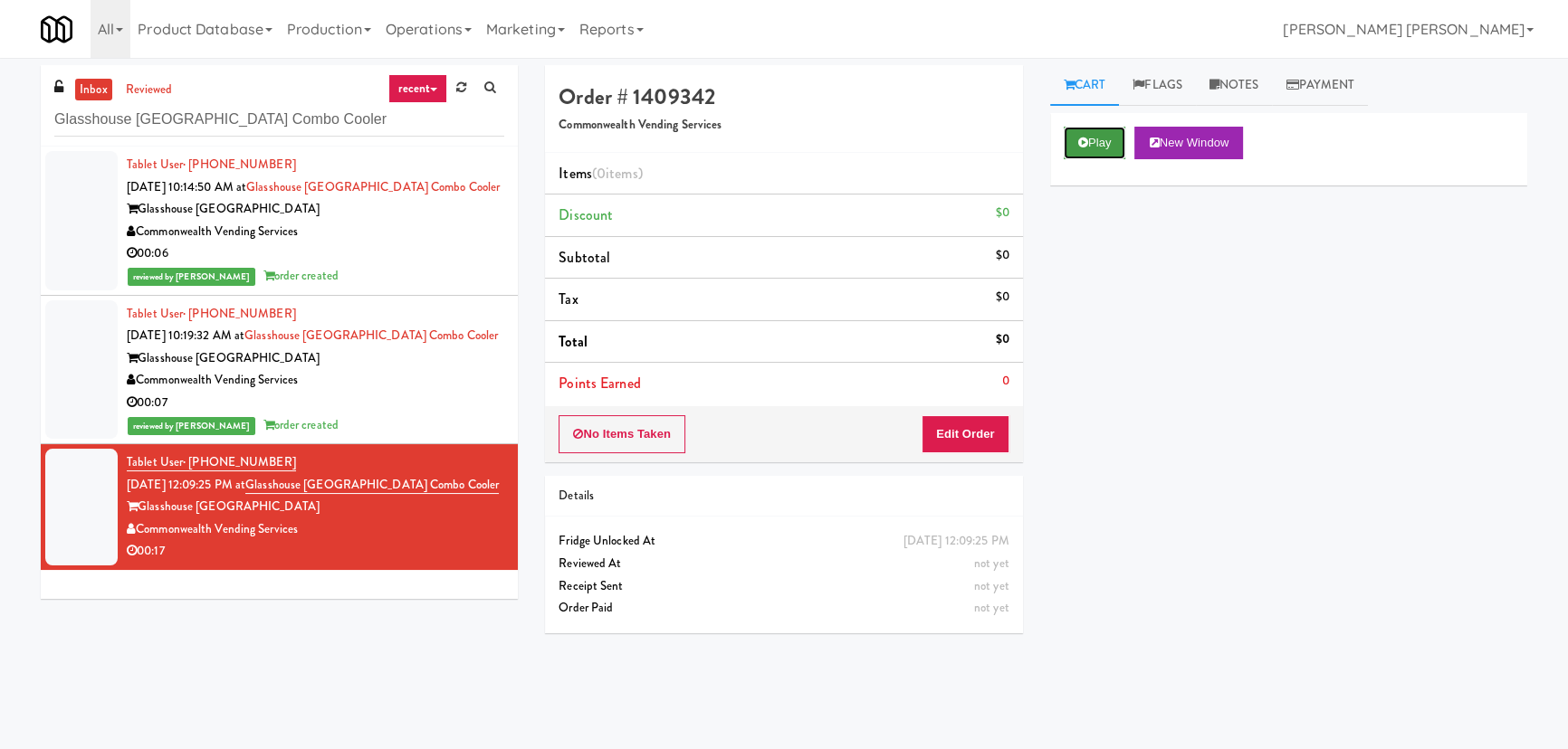
click at [1087, 142] on icon at bounding box center [1084, 142] width 10 height 12
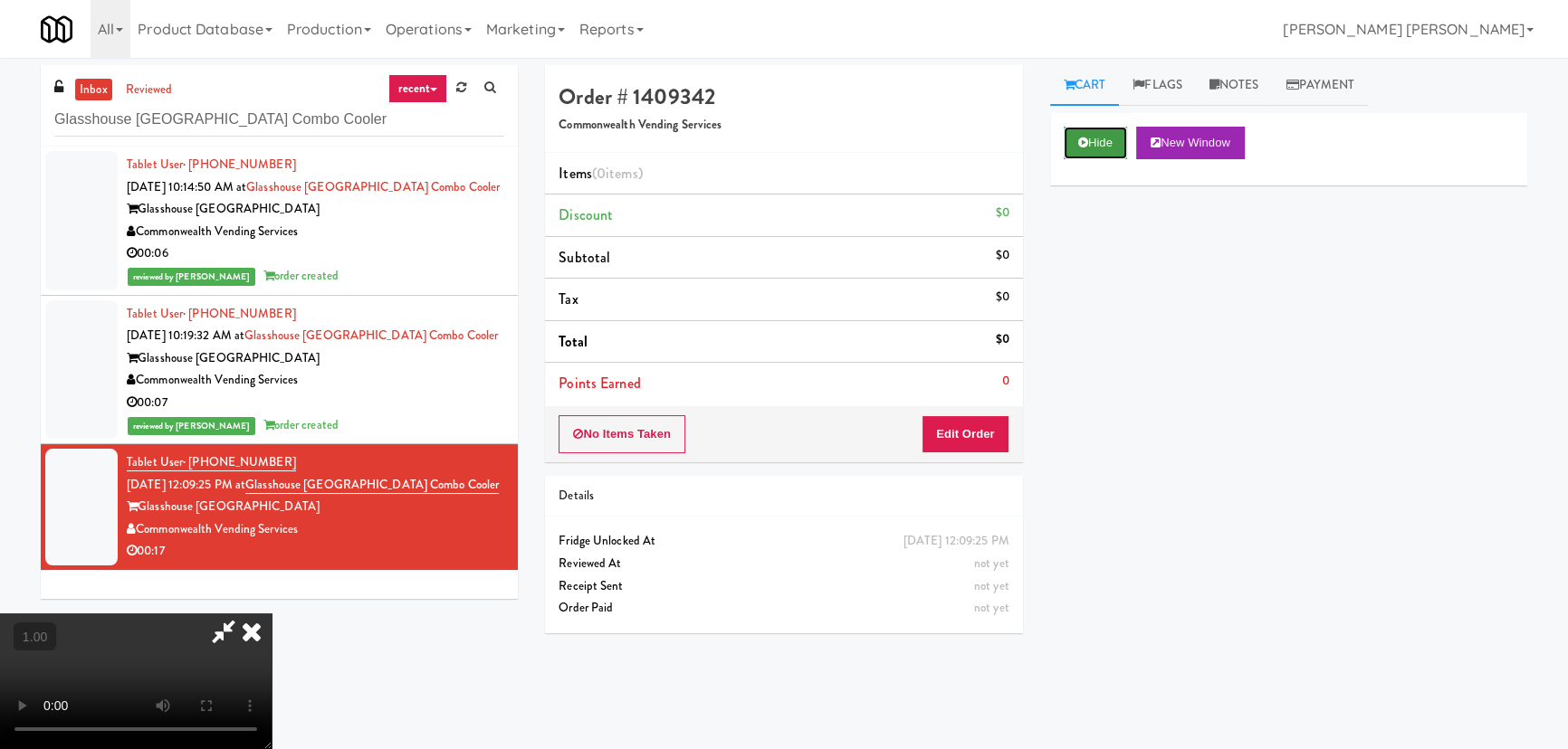
click at [1099, 135] on button "Hide" at bounding box center [1095, 142] width 63 height 33
